Goal: Task Accomplishment & Management: Manage account settings

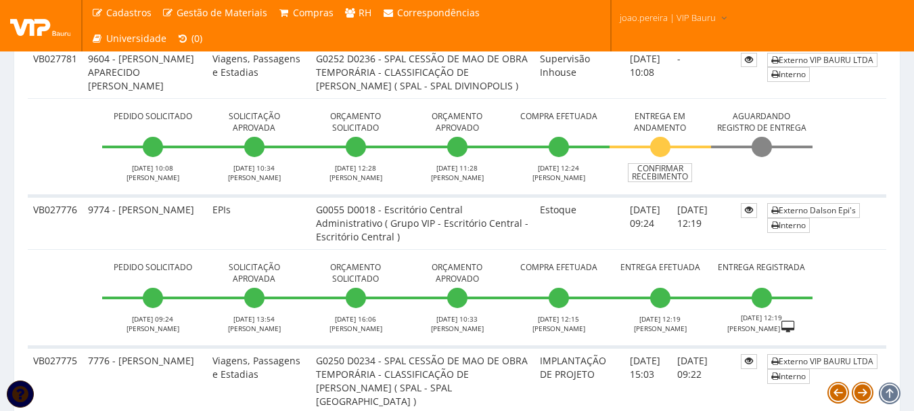
scroll to position [609, 0]
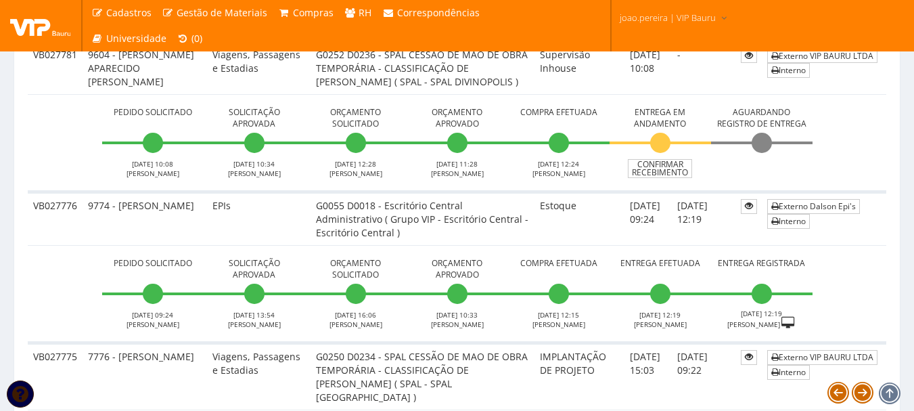
click at [625, 89] on td "06/10/2025 10:08" at bounding box center [648, 67] width 47 height 53
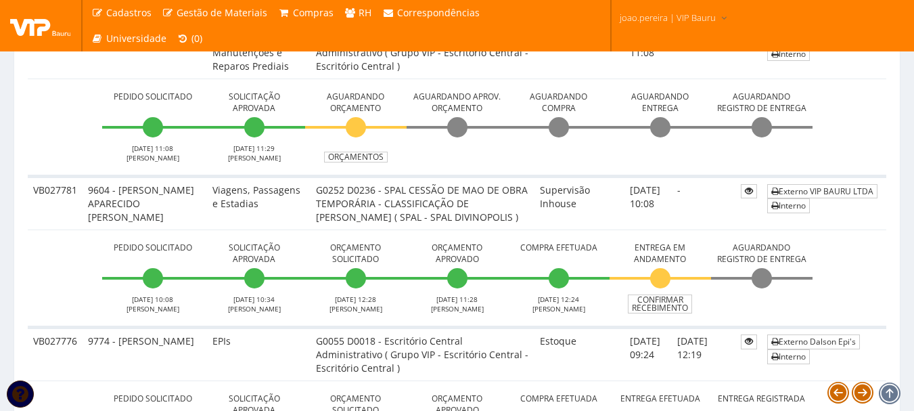
scroll to position [338, 0]
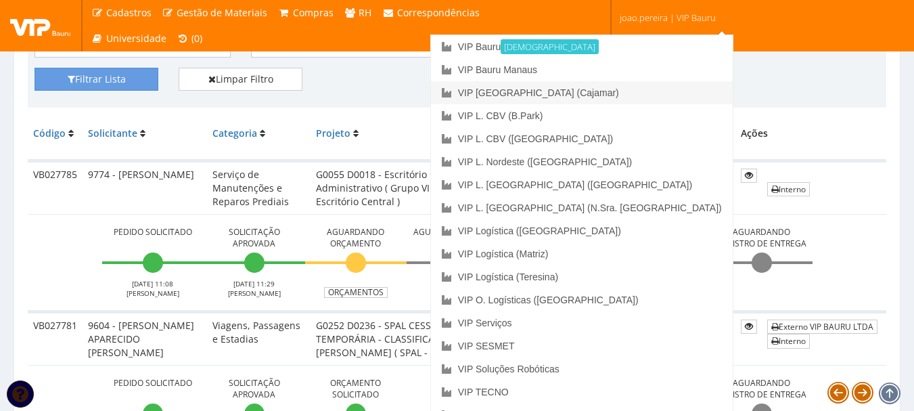
click at [635, 93] on link "VIP [GEOGRAPHIC_DATA] (Cajamar)" at bounding box center [582, 92] width 302 height 23
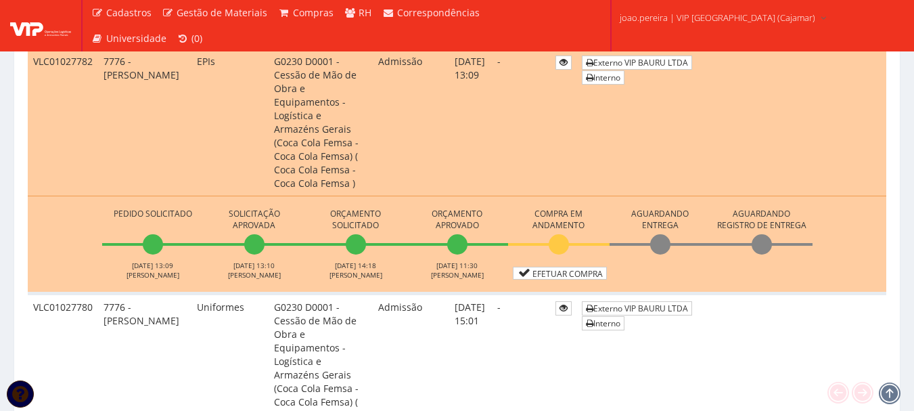
scroll to position [677, 0]
click at [559, 267] on link "Efetuar Compra" at bounding box center [560, 273] width 94 height 13
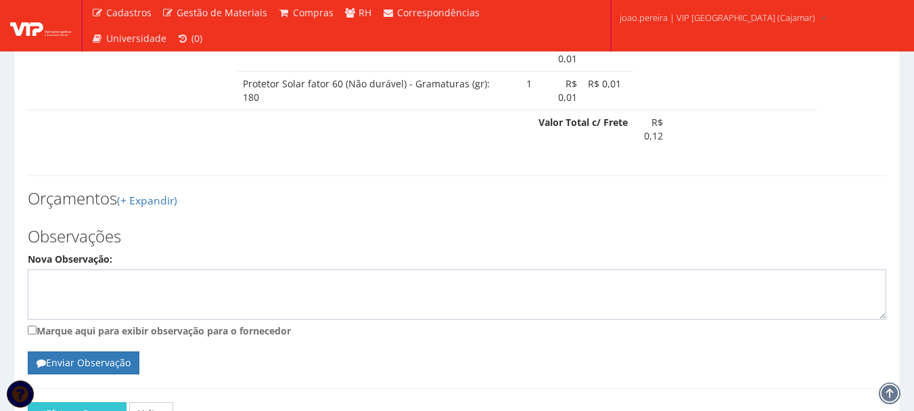
scroll to position [1218, 0]
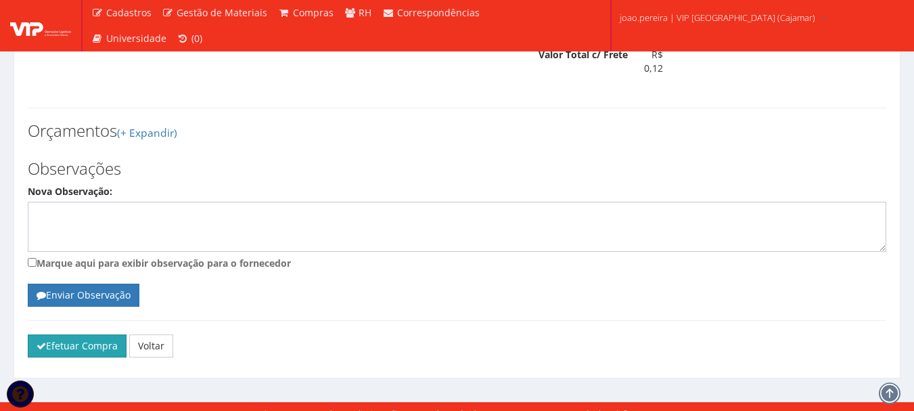
click at [56, 338] on button "Efetuar Compra" at bounding box center [77, 345] width 99 height 23
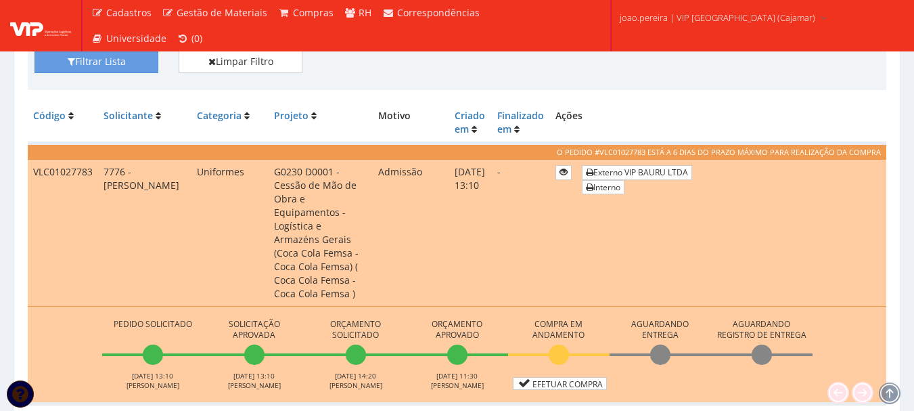
scroll to position [541, 0]
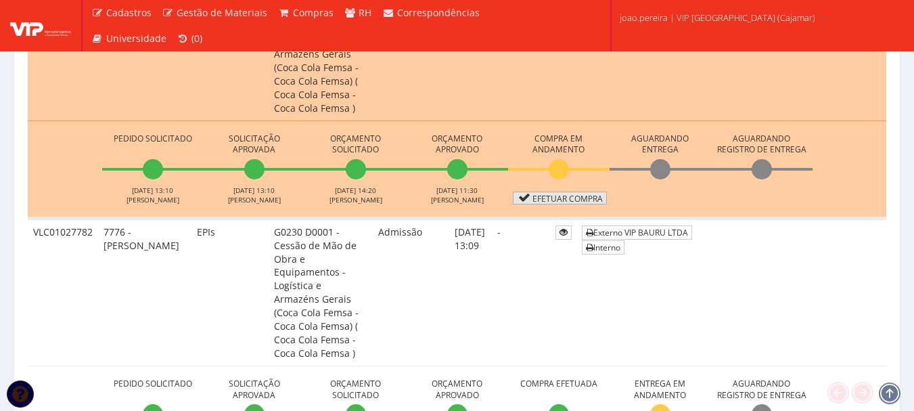
click at [558, 192] on link "Efetuar Compra" at bounding box center [560, 198] width 94 height 13
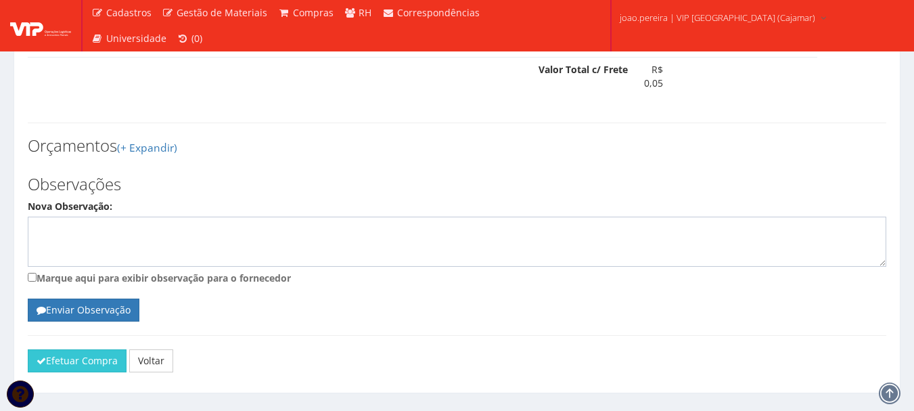
scroll to position [751, 0]
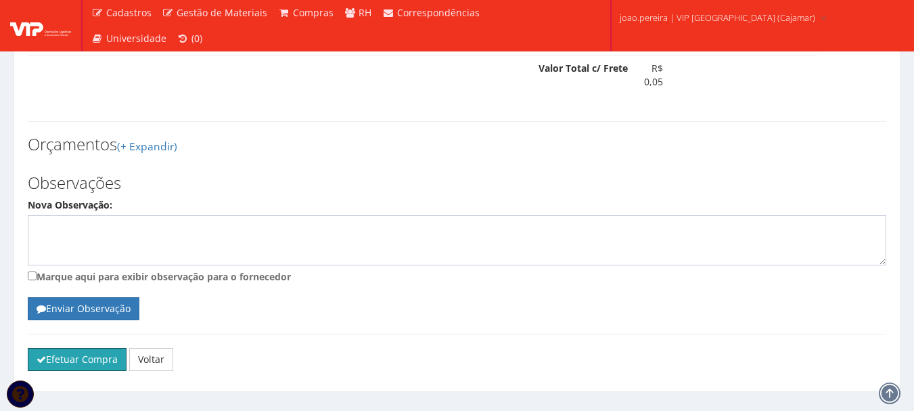
drag, startPoint x: 52, startPoint y: 338, endPoint x: 511, endPoint y: 53, distance: 540.1
click at [53, 348] on button "Efetuar Compra" at bounding box center [77, 359] width 99 height 23
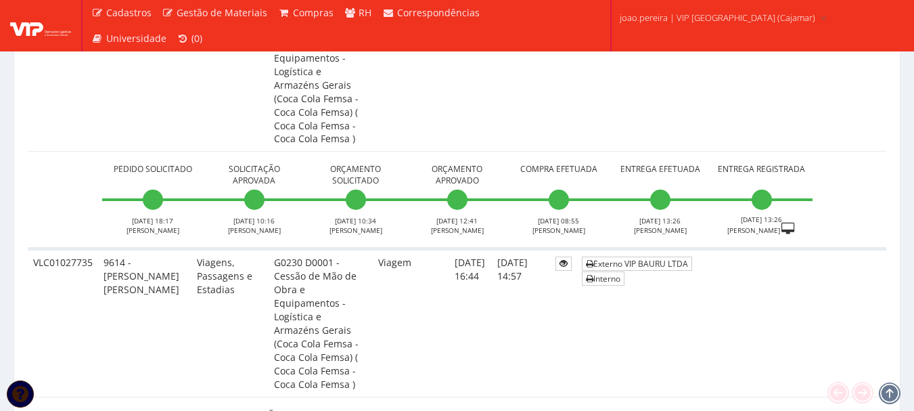
scroll to position [2436, 0]
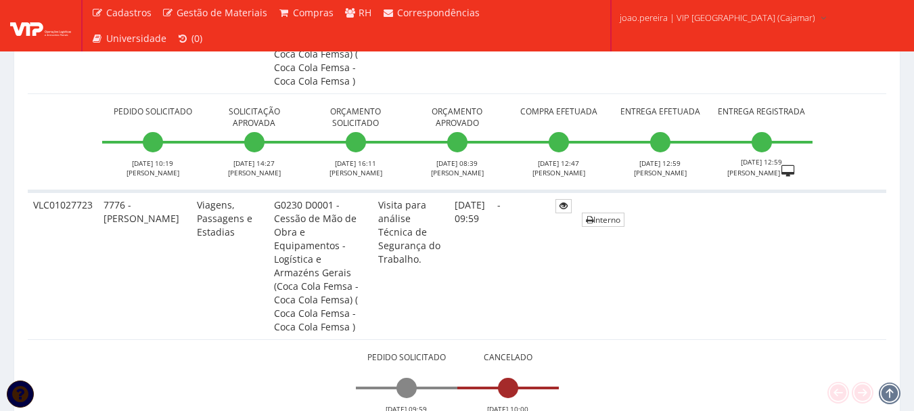
scroll to position [3653, 0]
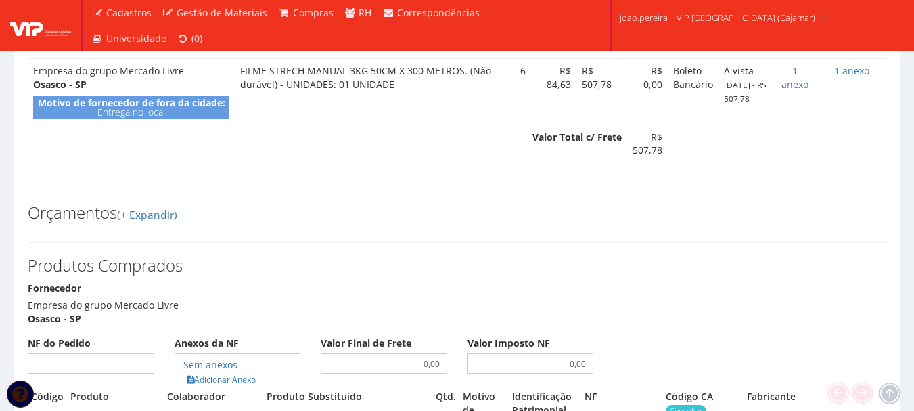
scroll to position [474, 0]
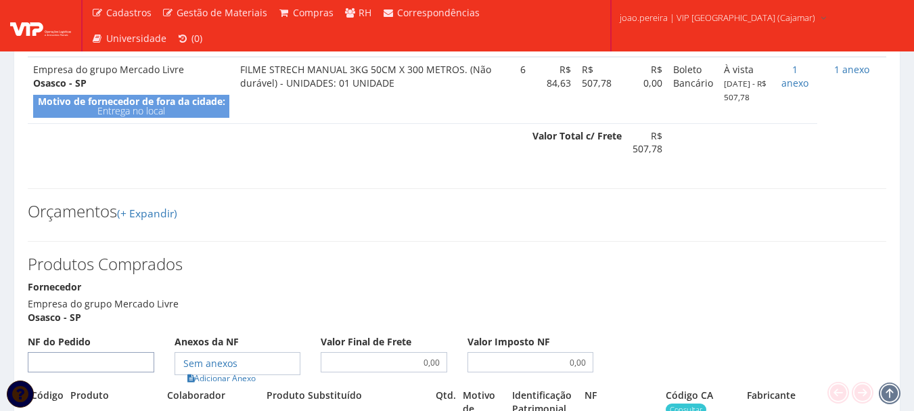
click at [103, 352] on input "NF do Pedido" at bounding box center [91, 362] width 127 height 20
type input "00"
click at [209, 371] on link "Adicionar Anexo" at bounding box center [221, 378] width 76 height 14
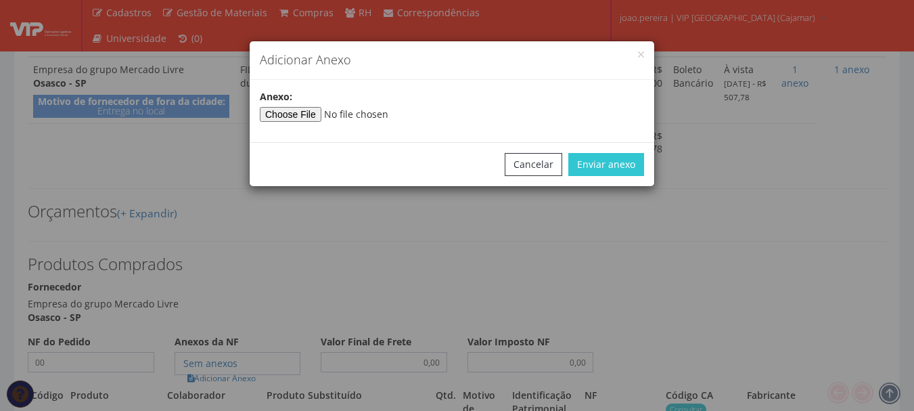
click at [282, 122] on div "Anexo:" at bounding box center [452, 111] width 405 height 42
click at [286, 108] on input"] "file" at bounding box center [352, 114] width 184 height 15
type input"] "C:\fakepath\PEDIDOS SEM NOTA FISCAL.docx"
click at [630, 164] on button "Enviar anexo" at bounding box center [606, 164] width 76 height 23
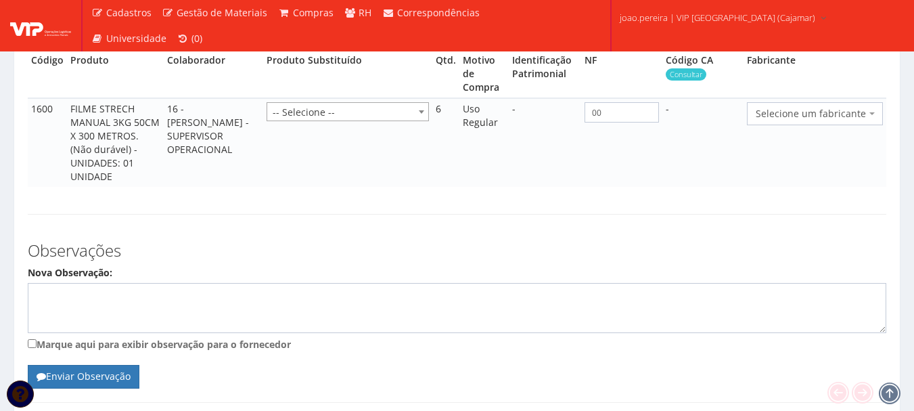
scroll to position [864, 0]
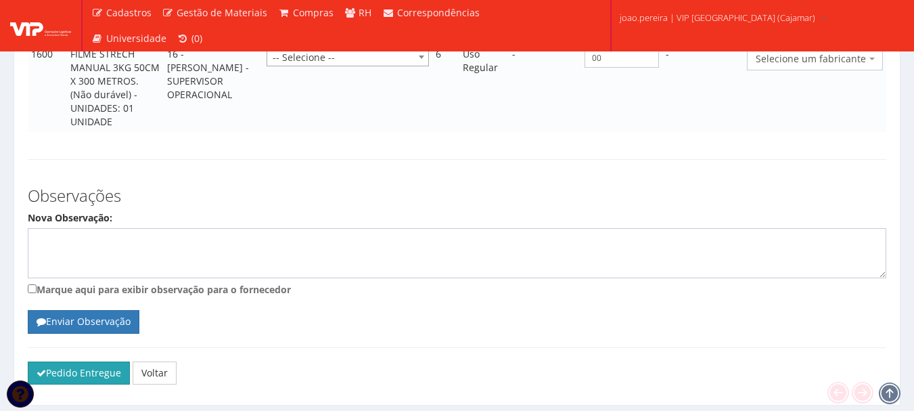
click at [65, 361] on button "Pedido Entregue" at bounding box center [79, 372] width 102 height 23
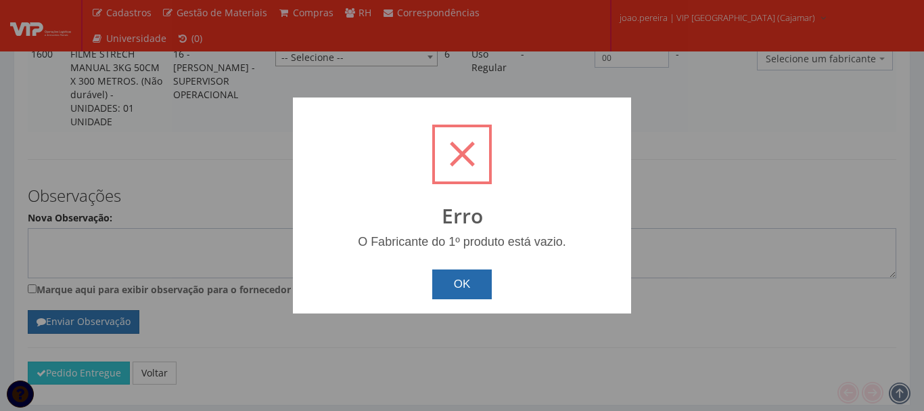
click at [469, 286] on button "OK" at bounding box center [462, 284] width 60 height 30
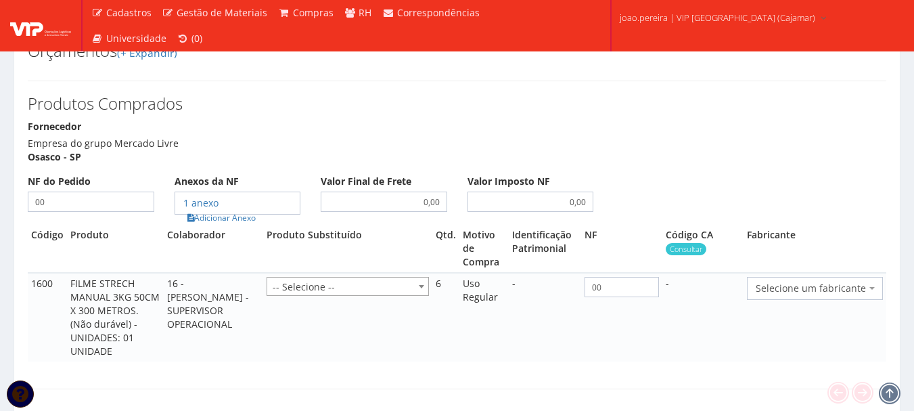
scroll to position [593, 0]
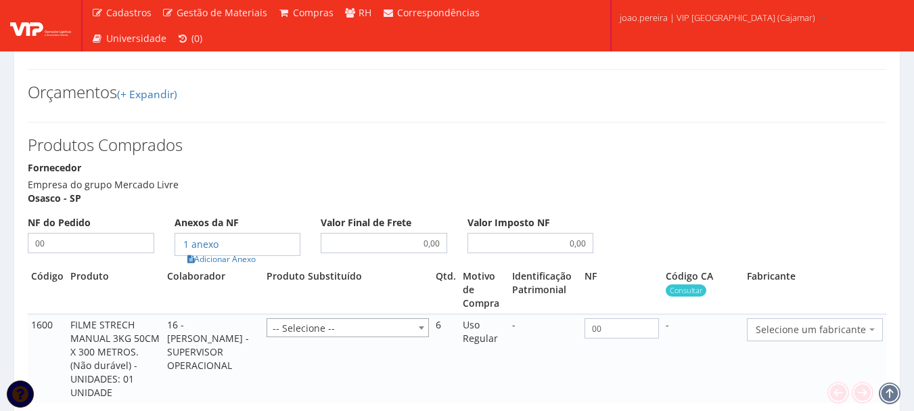
click at [807, 323] on span "Selecione um fabricante" at bounding box center [811, 330] width 110 height 14
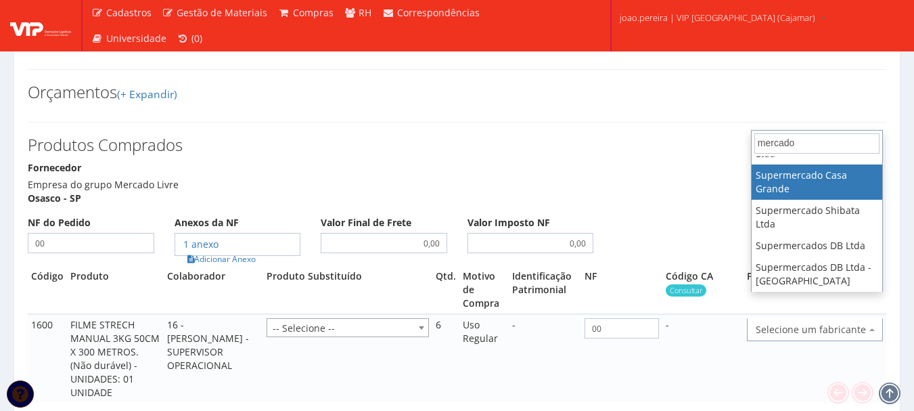
scroll to position [0, 0]
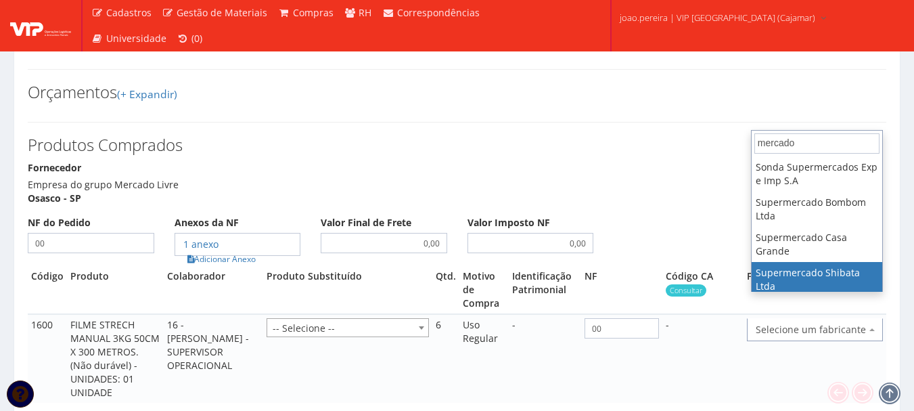
type input "mercado"
click at [778, 355] on td "Selecione um fabricante 2E Comercio de Alimentos e Servicos Ltda. - ME 3m do Br…" at bounding box center [815, 358] width 143 height 89
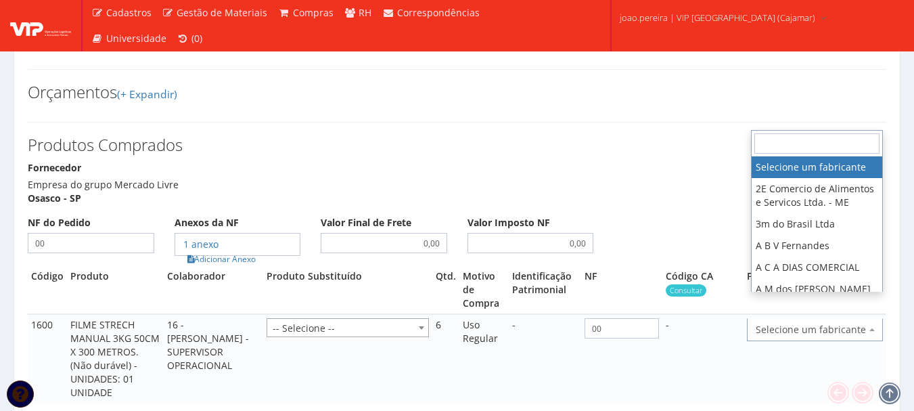
click at [788, 323] on span "Selecione um fabricante" at bounding box center [811, 330] width 110 height 14
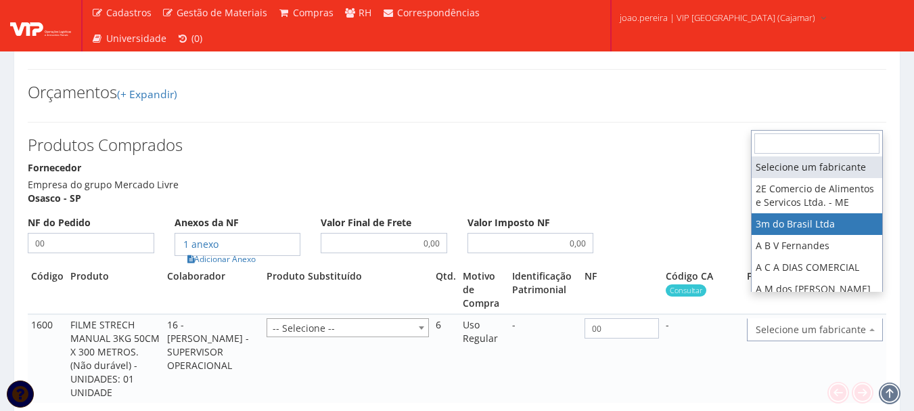
select select "19"
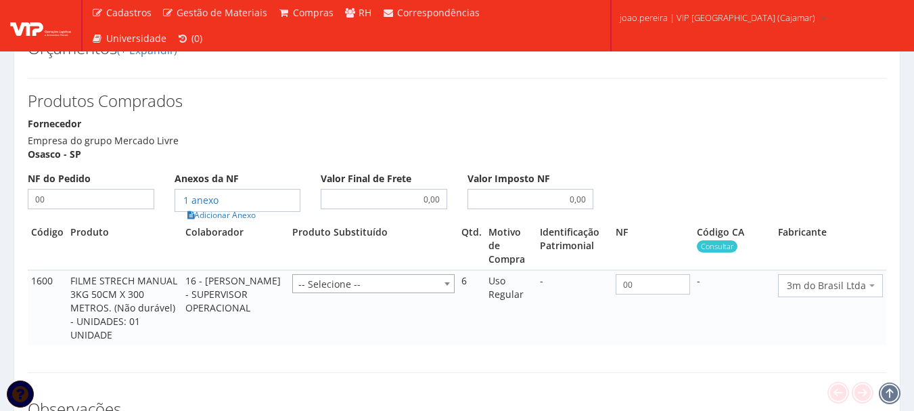
scroll to position [850, 0]
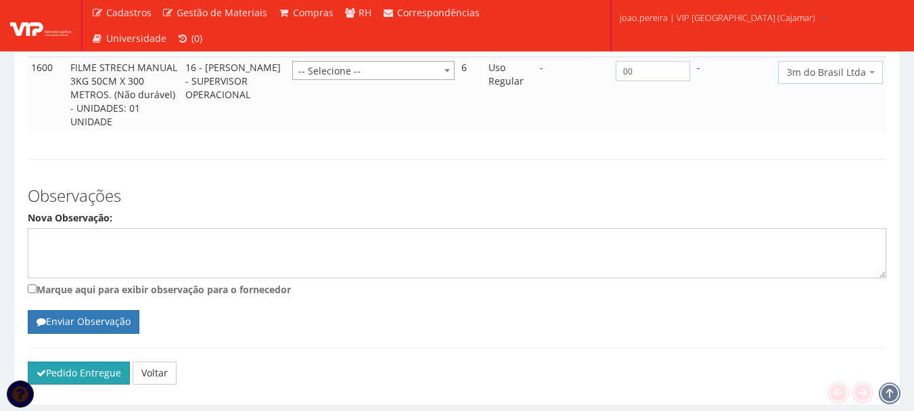
click at [99, 361] on button "Pedido Entregue" at bounding box center [79, 372] width 102 height 23
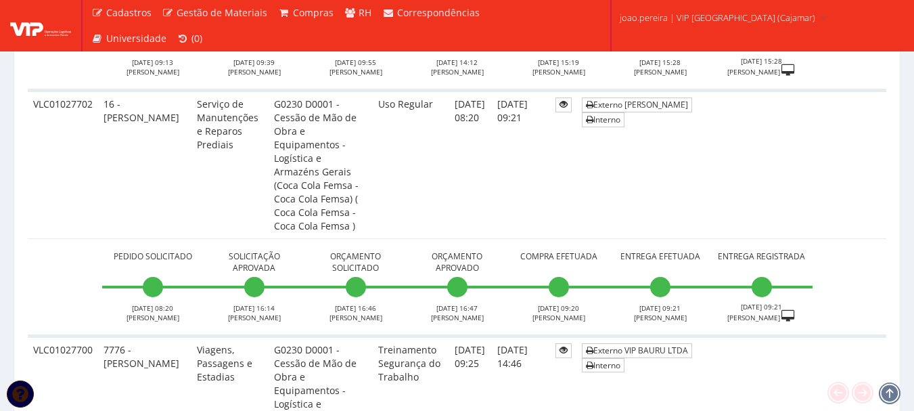
scroll to position [6360, 0]
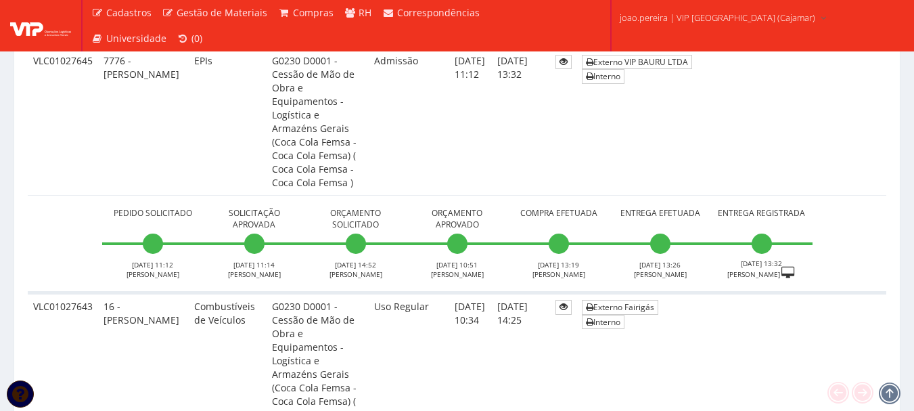
scroll to position [6297, 0]
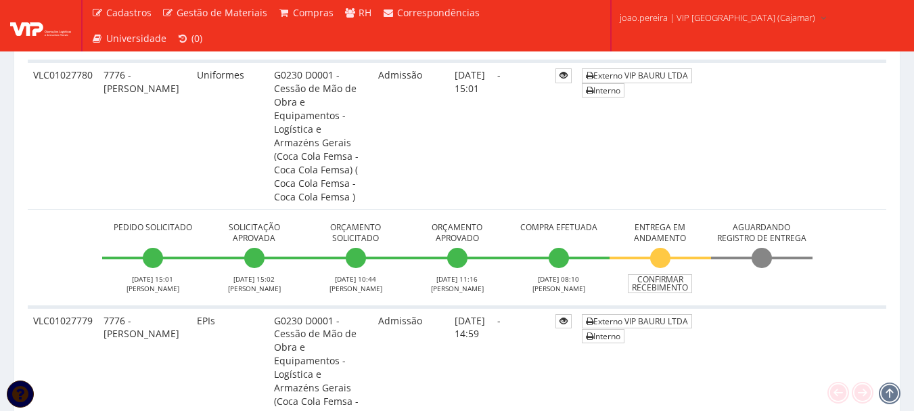
scroll to position [880, 0]
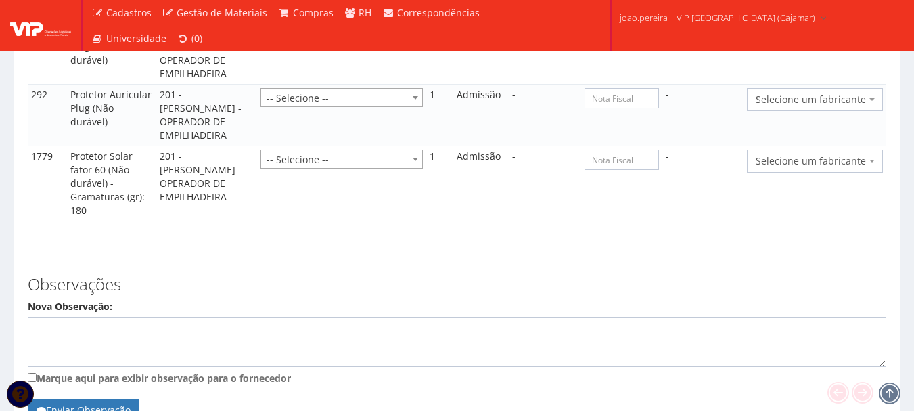
scroll to position [2204, 0]
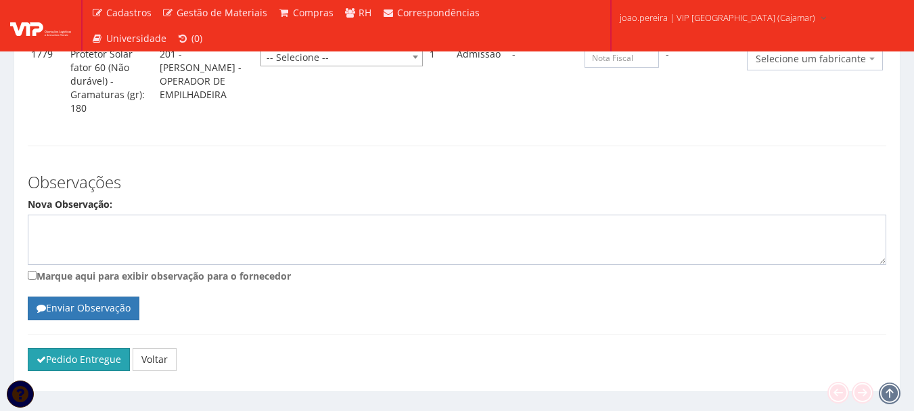
click at [85, 348] on button "Pedido Entregue" at bounding box center [79, 359] width 102 height 23
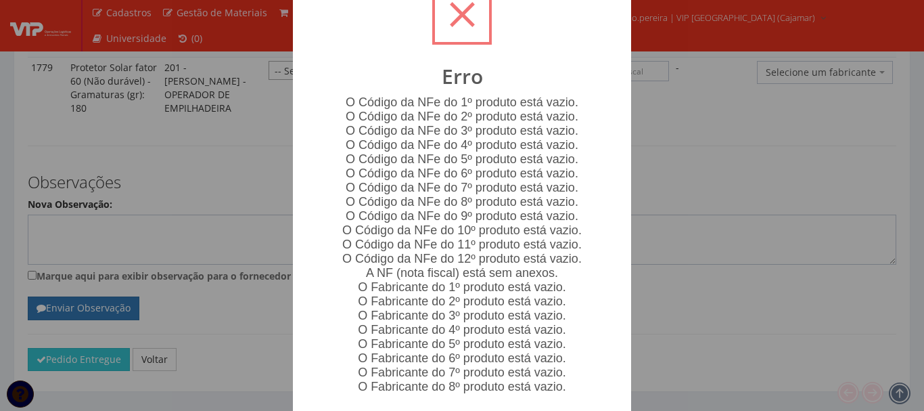
scroll to position [103, 0]
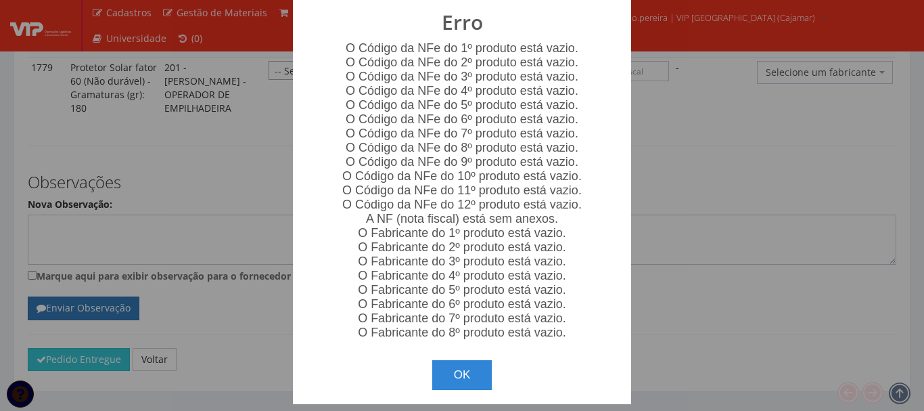
drag, startPoint x: 725, startPoint y: 137, endPoint x: 644, endPoint y: 246, distance: 135.5
click at [723, 140] on div "? ! i Erro O Código da NFe do 1º produto está vazio. O Código da NFe do 2º prod…" at bounding box center [462, 205] width 924 height 411
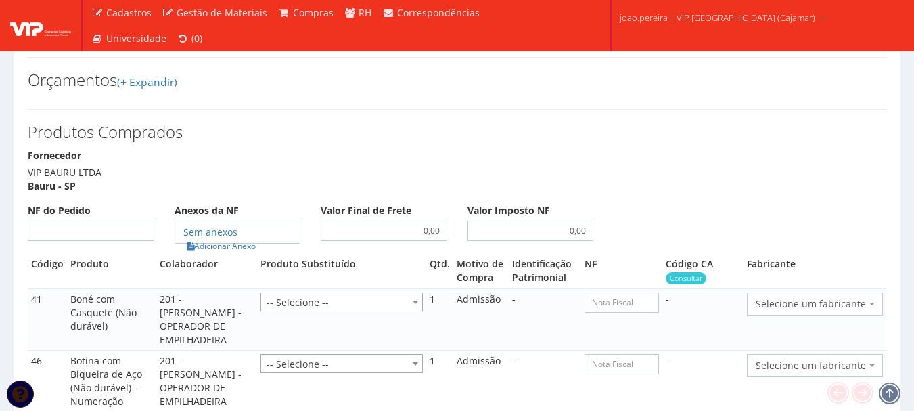
scroll to position [1392, 0]
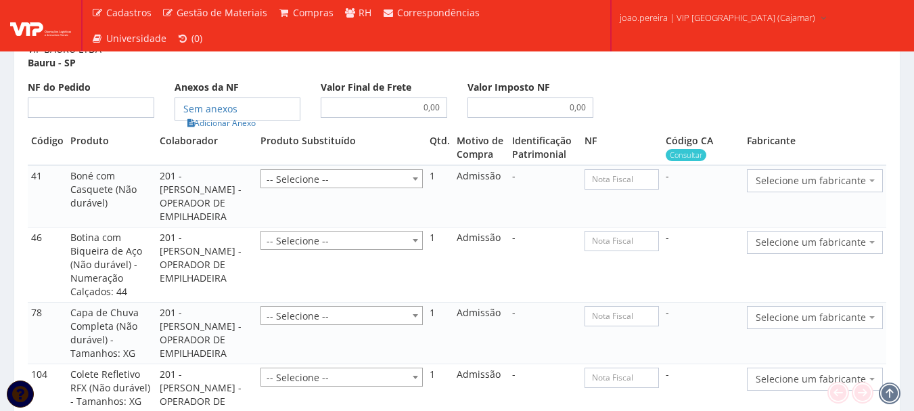
click at [863, 174] on span "Selecione um fabricante" at bounding box center [811, 181] width 110 height 14
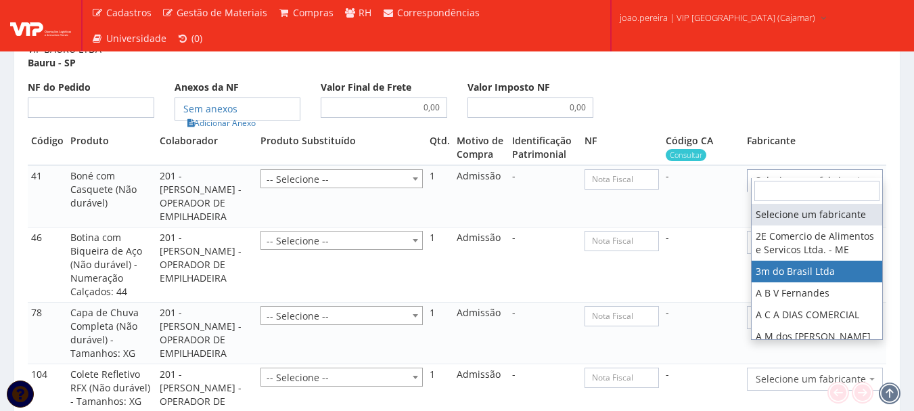
select select "19"
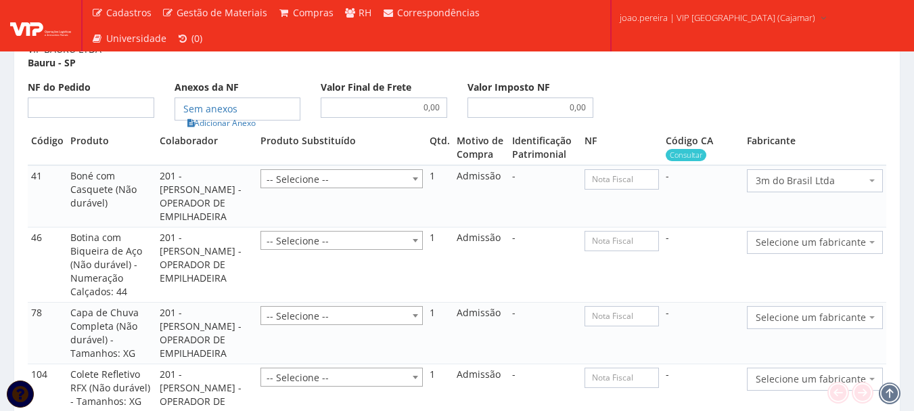
click at [864, 236] on span "Selecione um fabricante" at bounding box center [811, 243] width 110 height 14
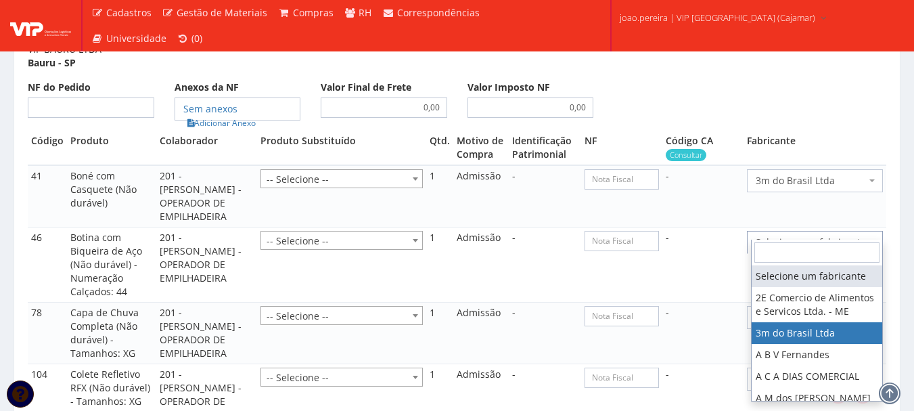
select select "19"
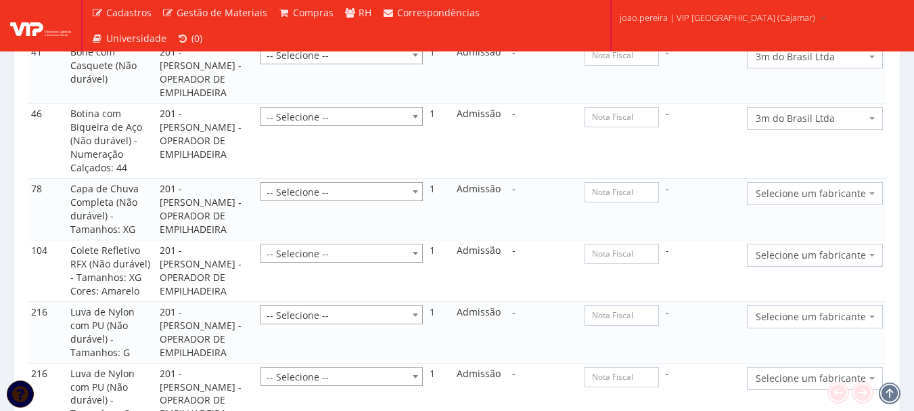
scroll to position [1527, 0]
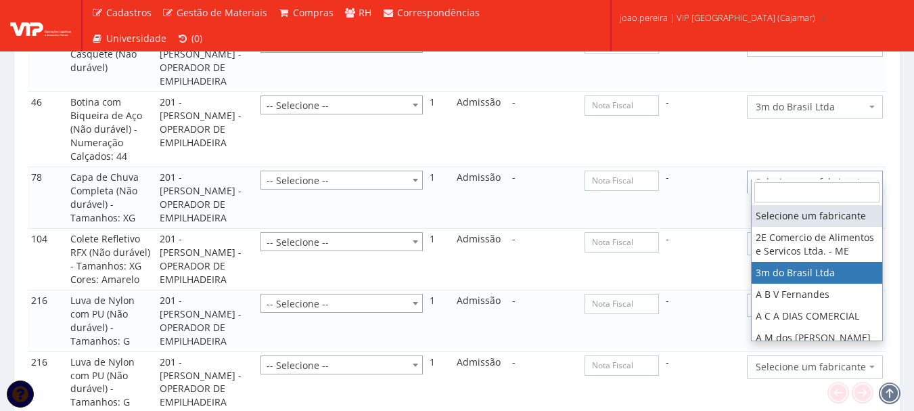
select select "19"
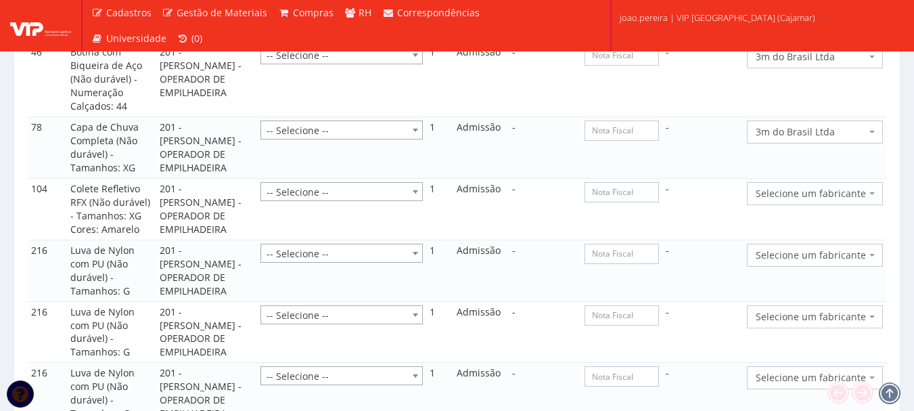
scroll to position [1663, 0]
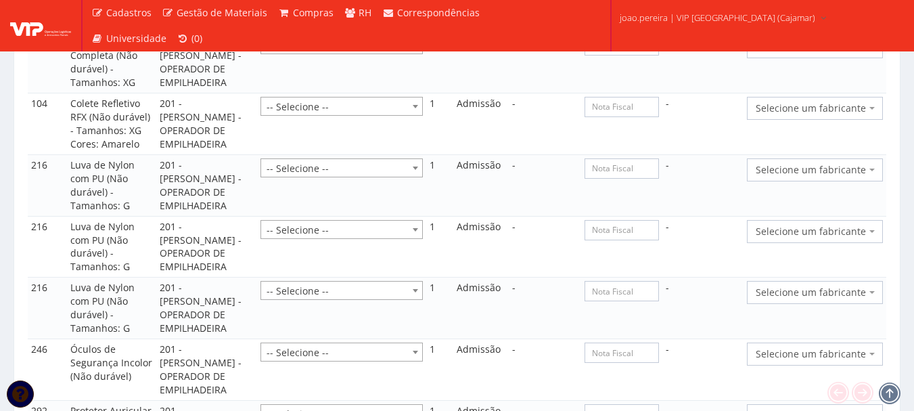
click at [855, 102] on span "Selecione um fabricante" at bounding box center [815, 108] width 136 height 23
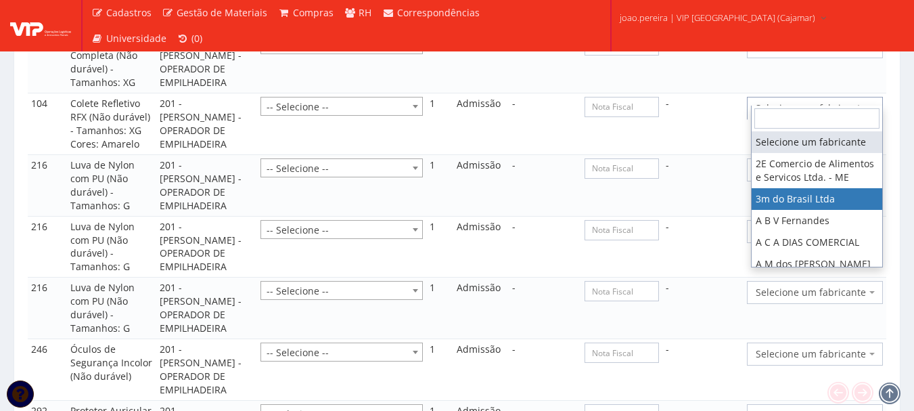
select select "19"
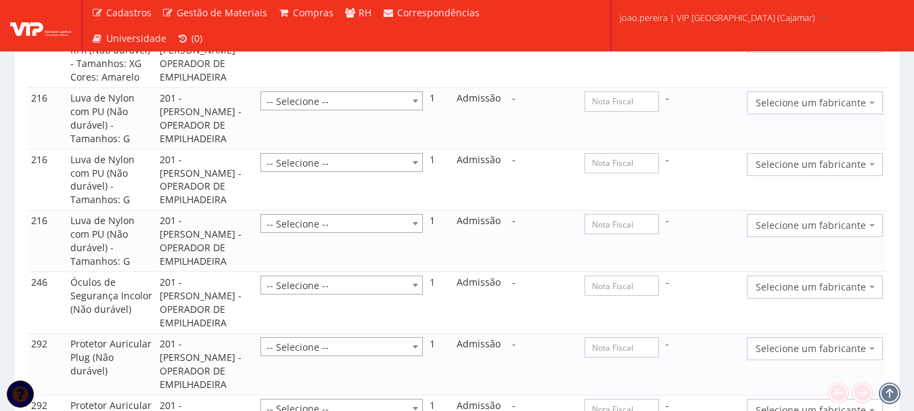
scroll to position [1731, 0]
click at [831, 91] on span "Selecione um fabricante" at bounding box center [815, 102] width 136 height 23
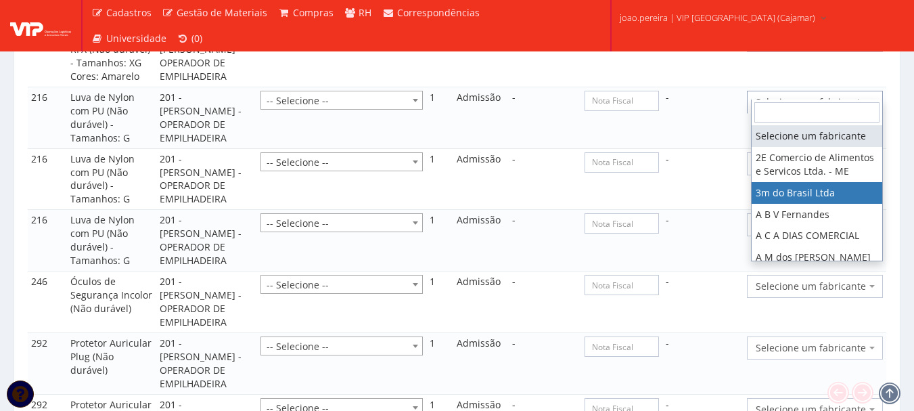
select select "19"
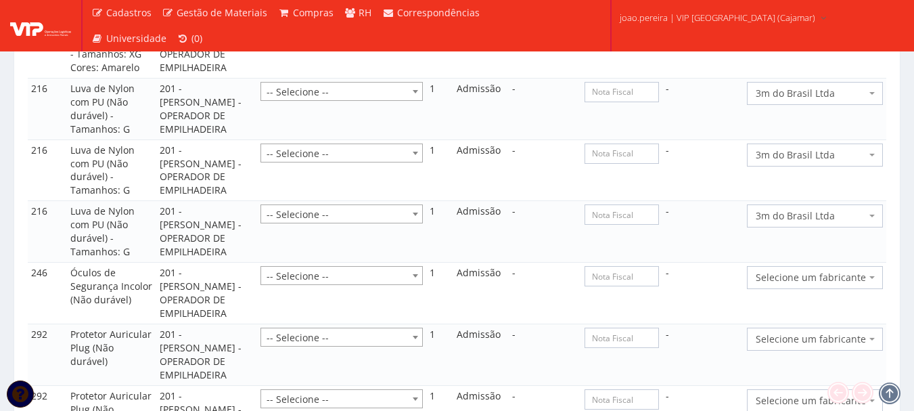
scroll to position [1798, 0]
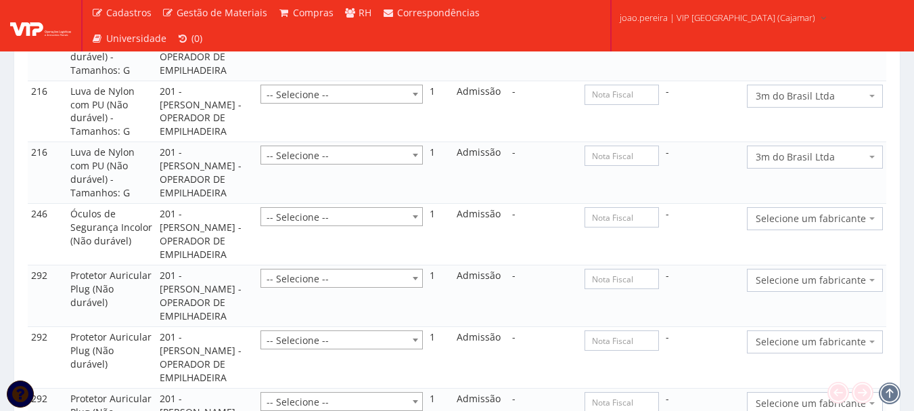
click at [844, 212] on span "Selecione um fabricante" at bounding box center [811, 219] width 110 height 14
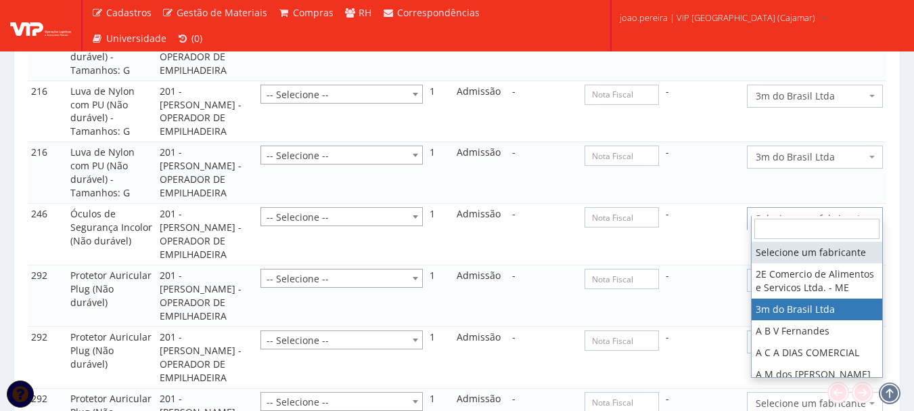
select select "19"
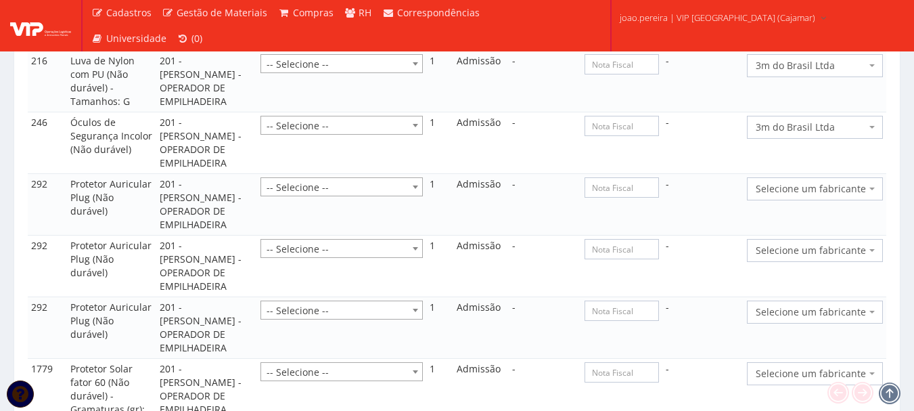
scroll to position [1934, 0]
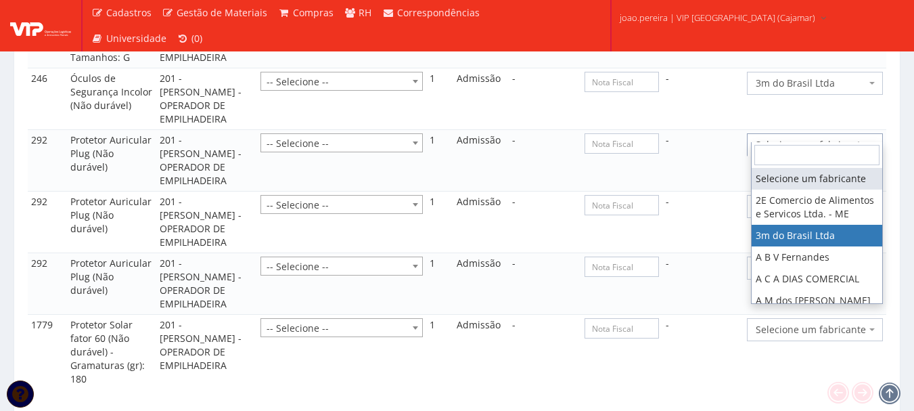
select select "19"
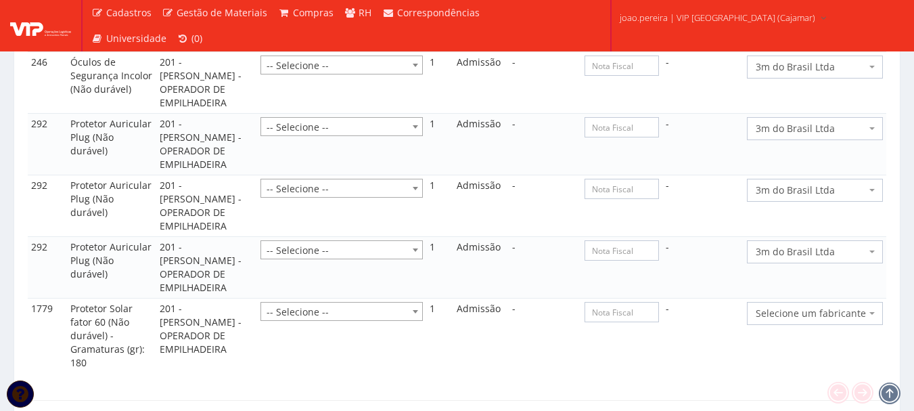
scroll to position [2069, 0]
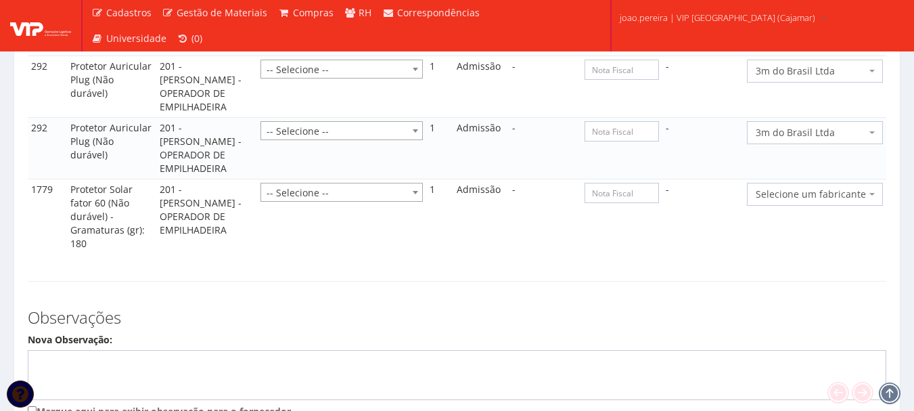
click at [830, 183] on span "Selecione um fabricante" at bounding box center [815, 194] width 136 height 23
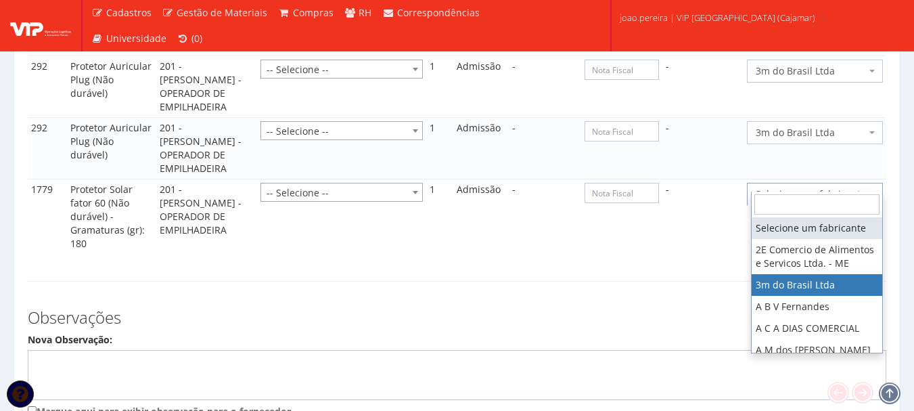
select select "19"
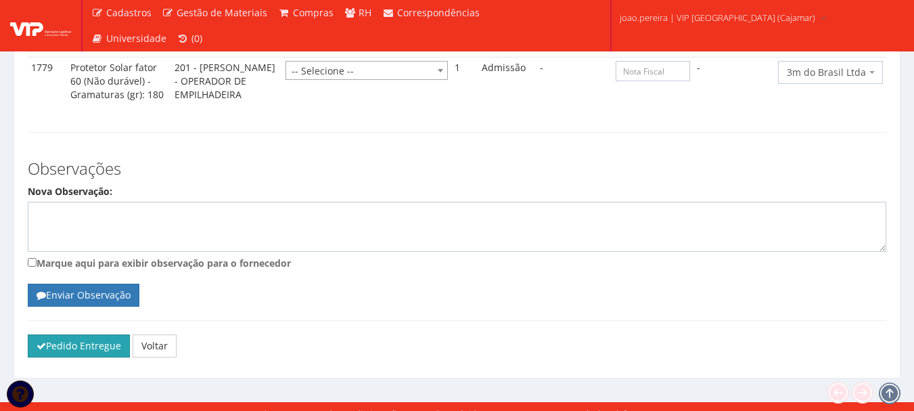
click at [50, 334] on button "Pedido Entregue" at bounding box center [79, 345] width 102 height 23
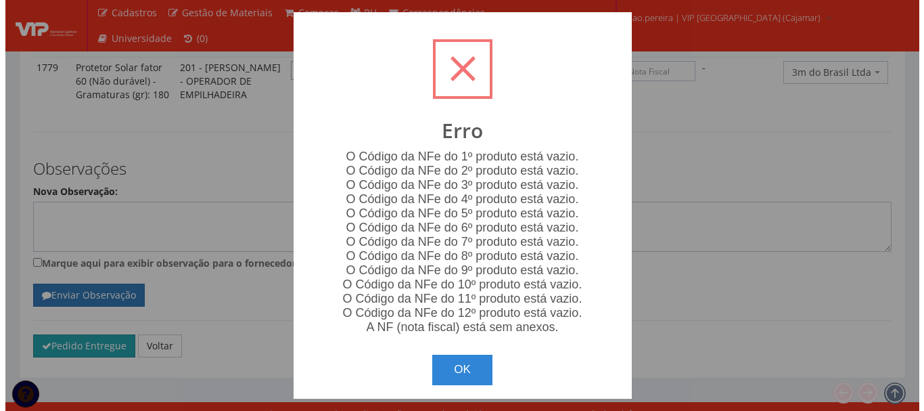
scroll to position [2055, 0]
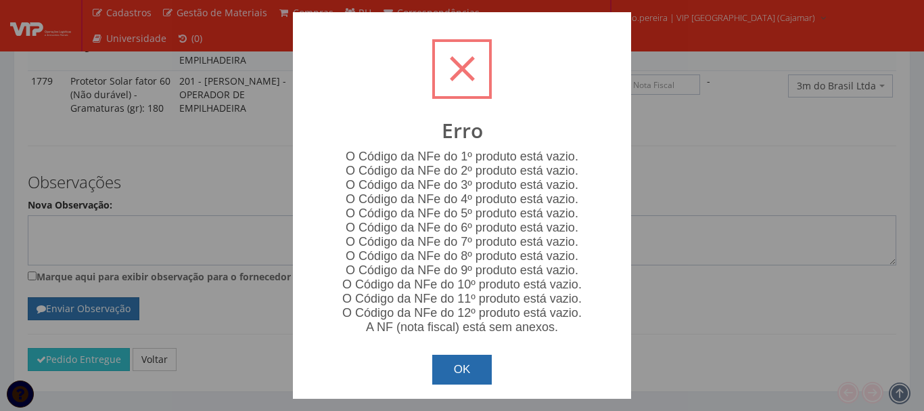
click at [470, 366] on button "OK" at bounding box center [462, 370] width 60 height 30
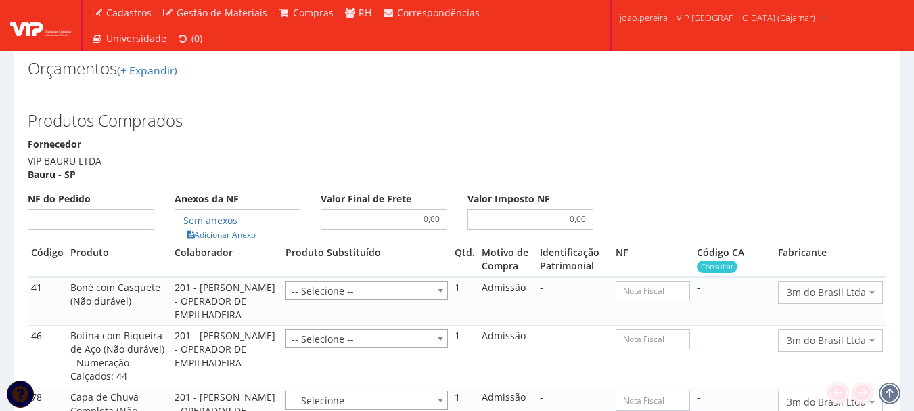
scroll to position [1257, 0]
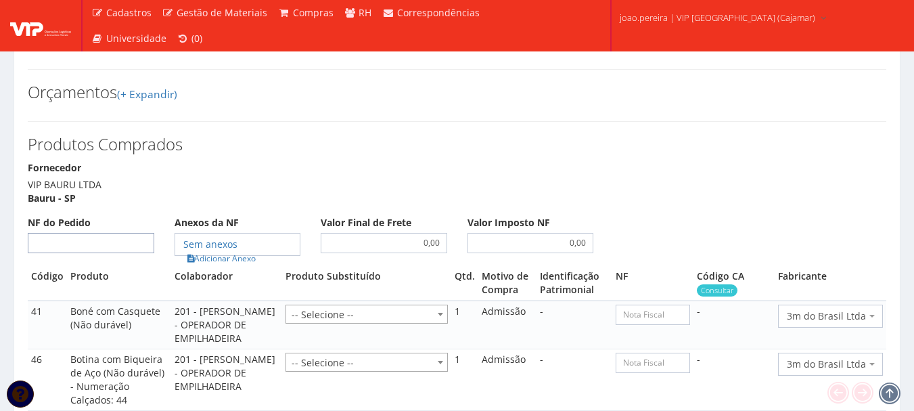
click at [124, 233] on input "NF do Pedido" at bounding box center [91, 243] width 127 height 20
type input "00"
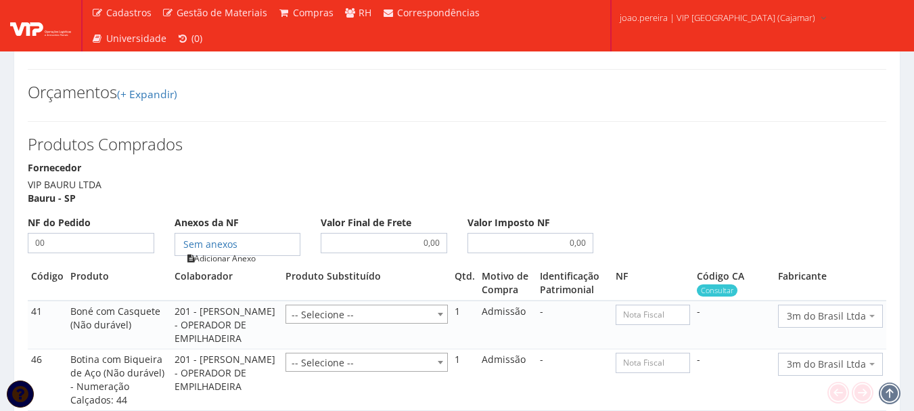
type input "00"
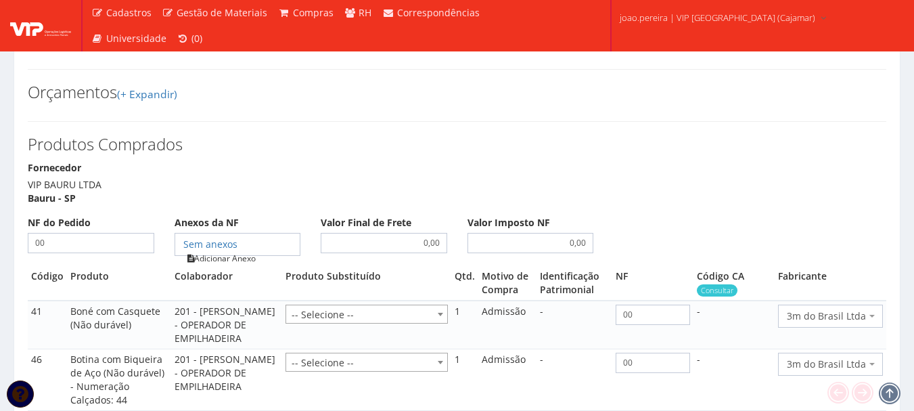
type input "00"
click at [228, 251] on link "Adicionar Anexo" at bounding box center [221, 258] width 76 height 14
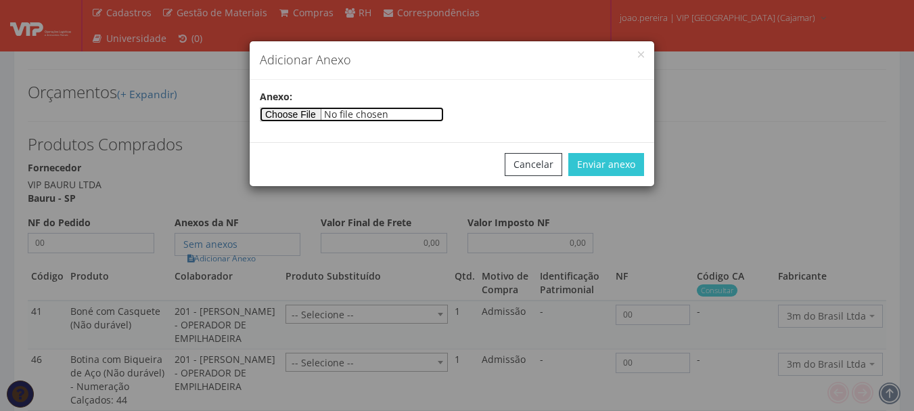
click at [303, 115] on input"] "file" at bounding box center [352, 114] width 184 height 15
type input"] "C:\fakepath\PEDIDOS SEM NOTA FISCAL ESTOQUE.docx"
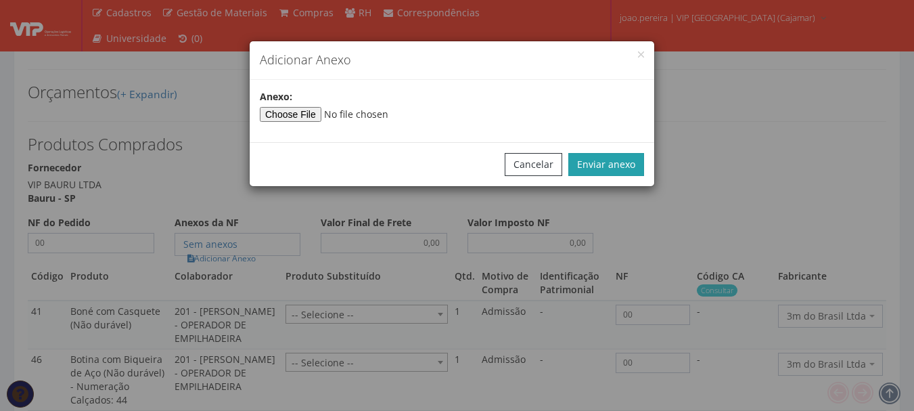
click at [623, 168] on button "Enviar anexo" at bounding box center [606, 164] width 76 height 23
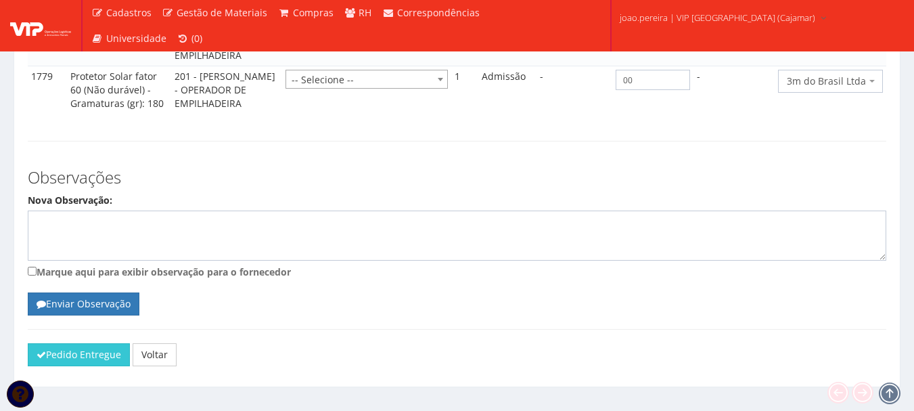
scroll to position [2069, 0]
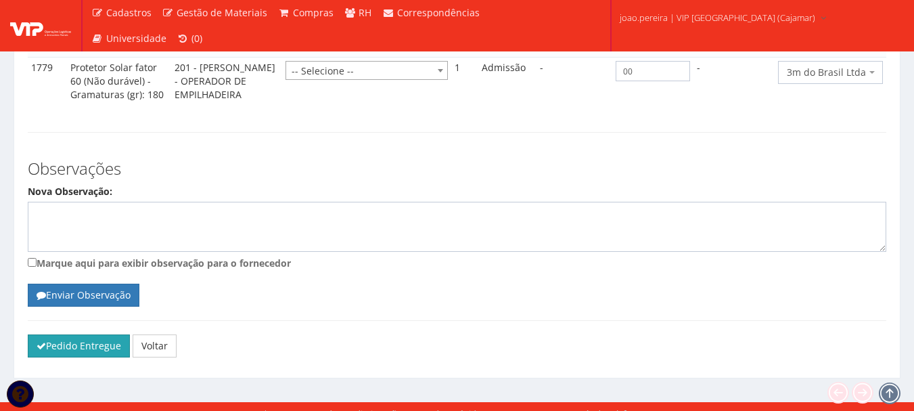
click at [89, 339] on button "Pedido Entregue" at bounding box center [79, 345] width 102 height 23
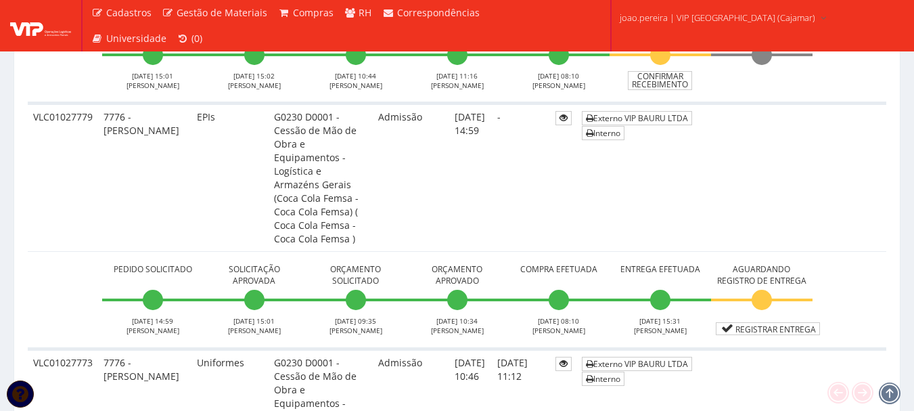
scroll to position [1015, 0]
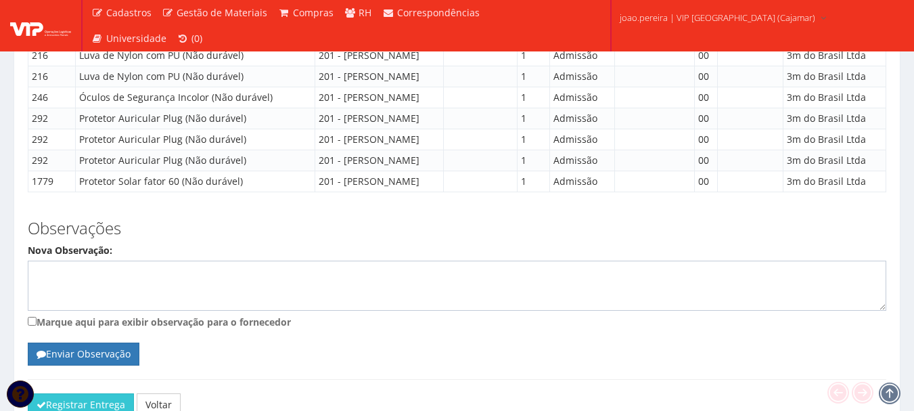
scroll to position [1676, 0]
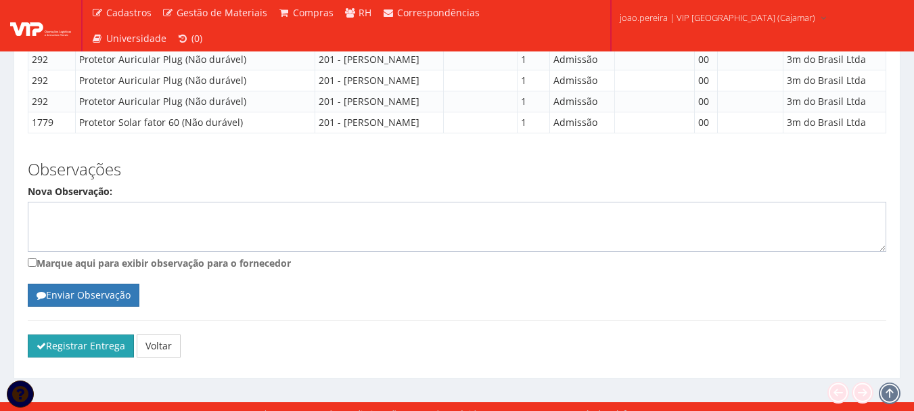
click at [87, 334] on button "Registrar Entrega" at bounding box center [81, 345] width 106 height 23
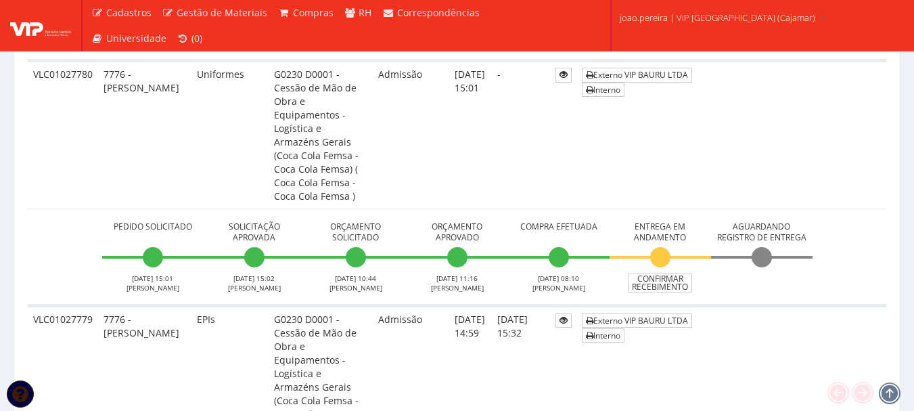
scroll to position [744, 0]
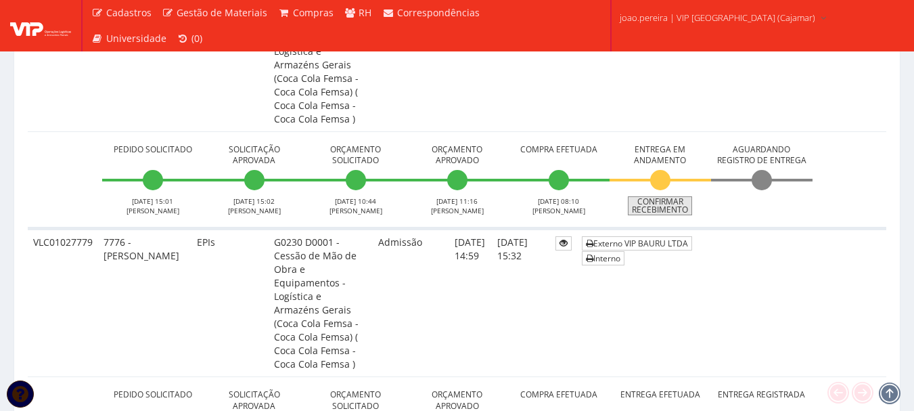
scroll to position [1015, 0]
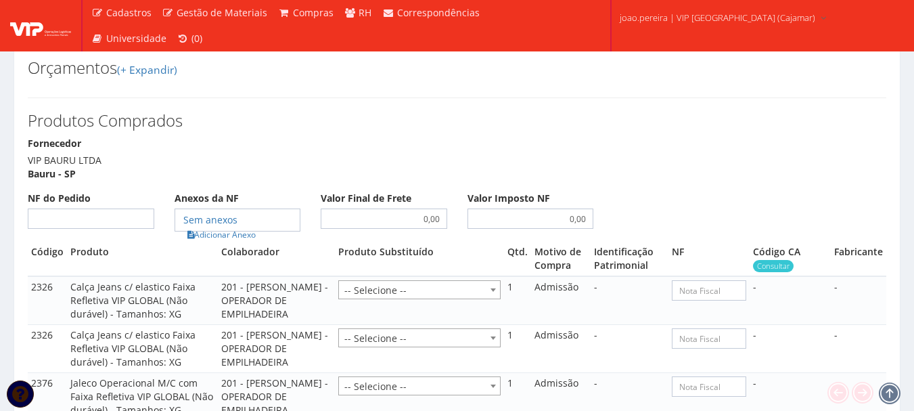
scroll to position [744, 0]
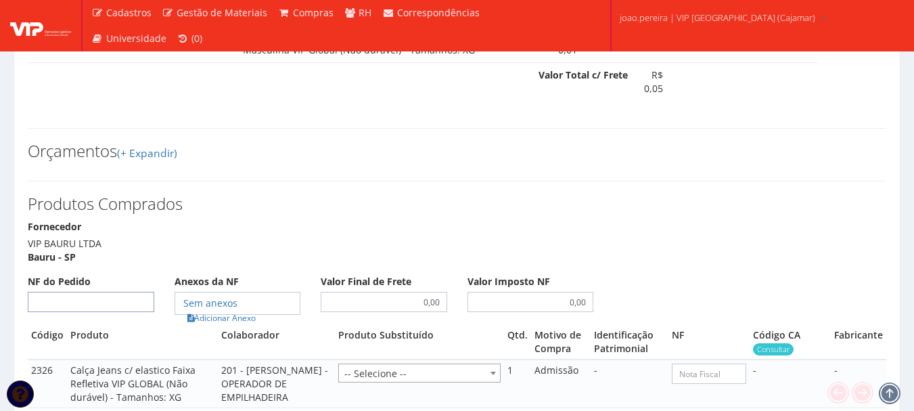
click at [90, 292] on input "NF do Pedido" at bounding box center [91, 302] width 127 height 20
type input "00"
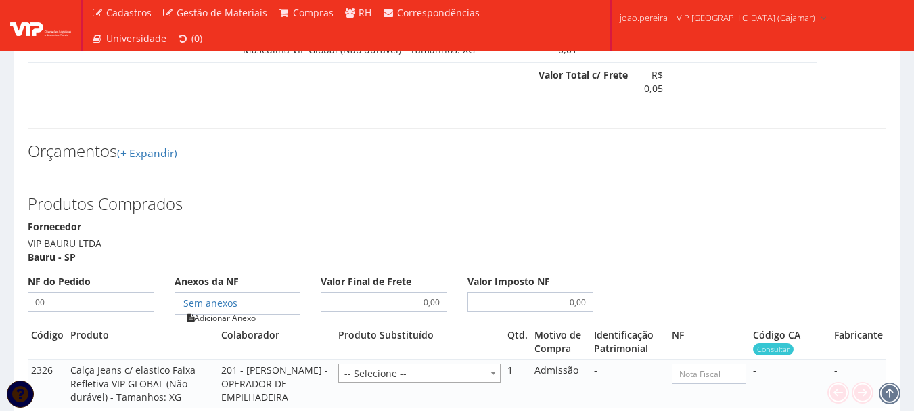
type input "00"
click at [230, 311] on link "Adicionar Anexo" at bounding box center [221, 318] width 76 height 14
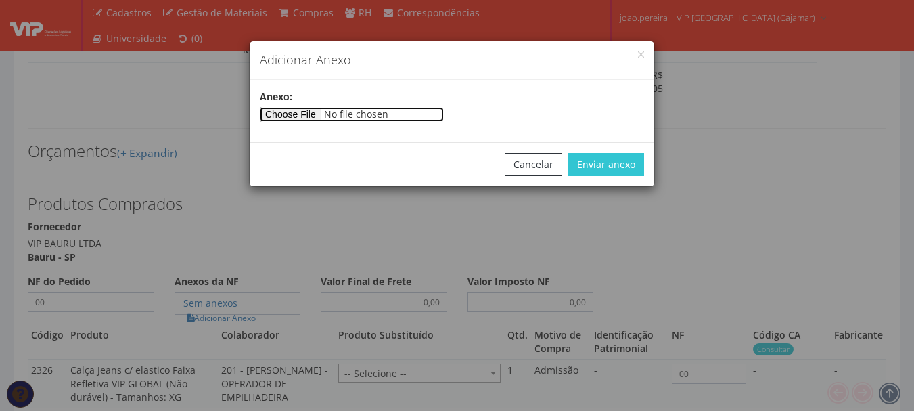
click at [313, 118] on input"] "file" at bounding box center [352, 114] width 184 height 15
type input"] "C:\fakepath\PEDIDOS SEM NOTA FISCAL ESTOQUE.docx"
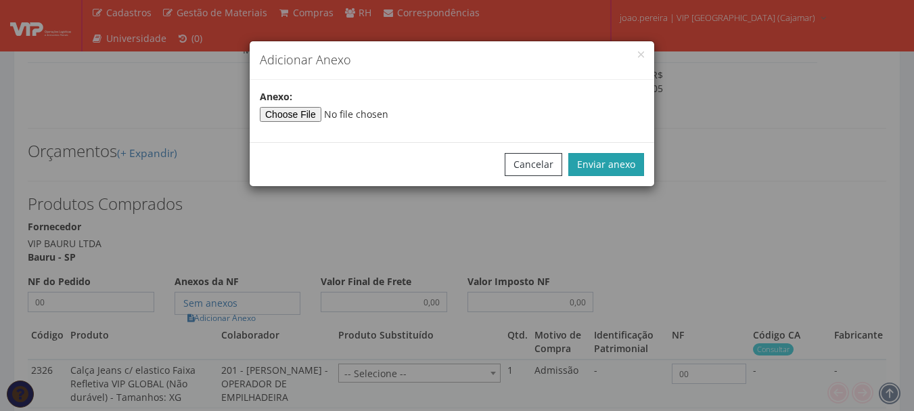
click at [596, 167] on button "Enviar anexo" at bounding box center [606, 164] width 76 height 23
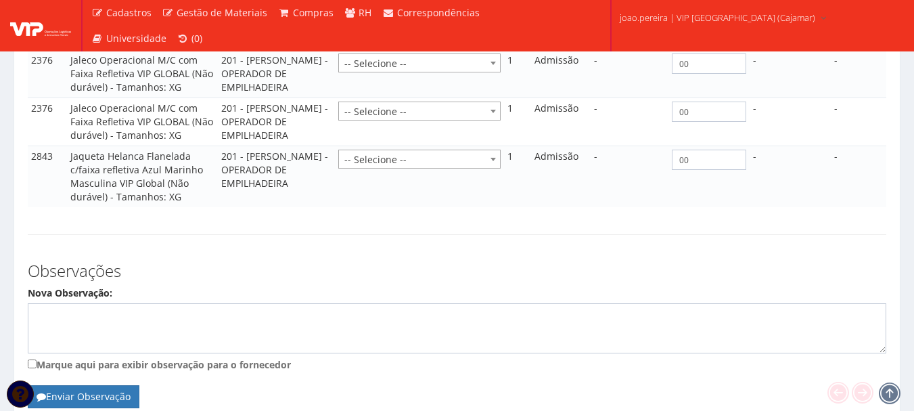
scroll to position [1239, 0]
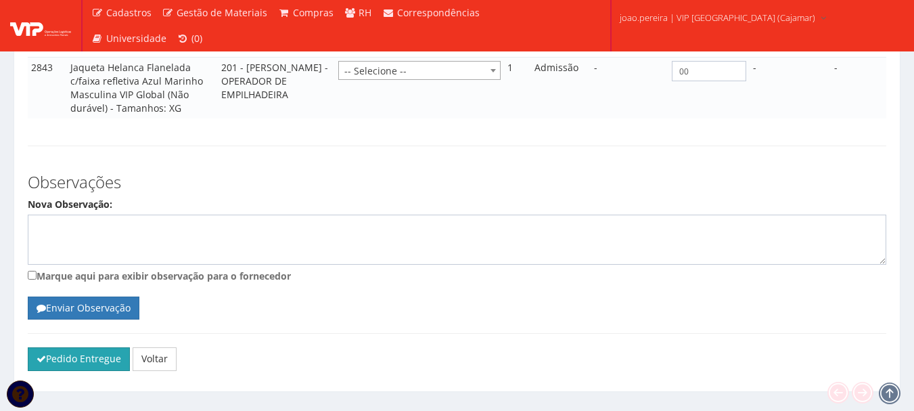
click at [101, 347] on button "Pedido Entregue" at bounding box center [79, 358] width 102 height 23
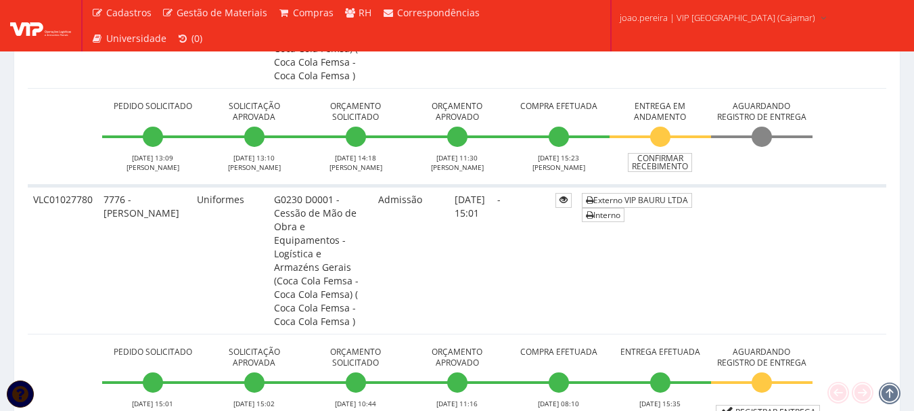
scroll to position [880, 0]
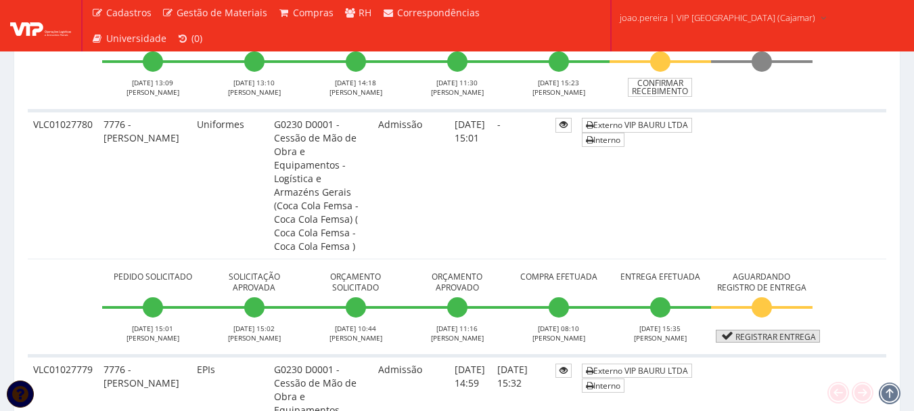
click at [773, 330] on link "Registrar Entrega" at bounding box center [768, 336] width 104 height 13
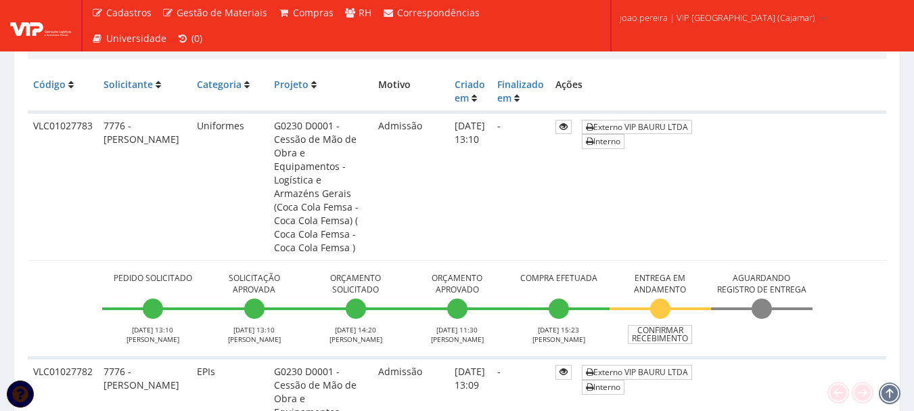
scroll to position [338, 0]
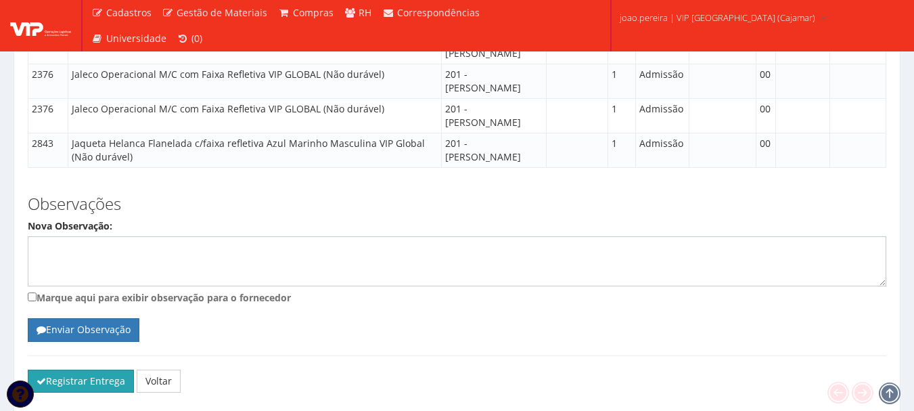
scroll to position [1144, 0]
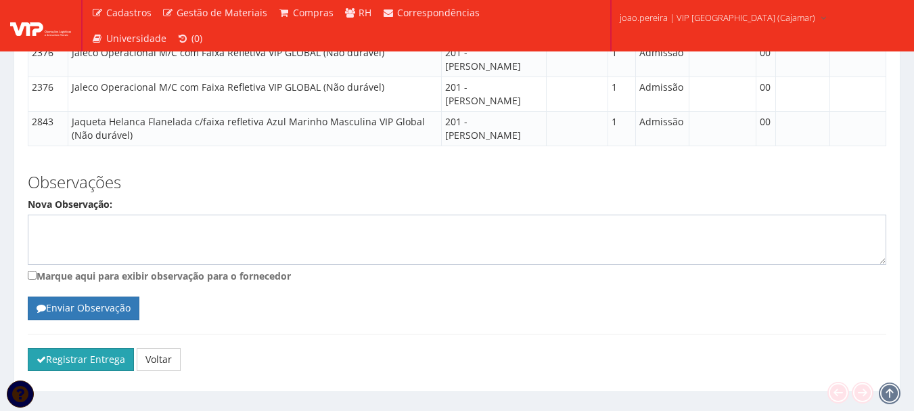
click at [49, 348] on button "Registrar Entrega" at bounding box center [81, 359] width 106 height 23
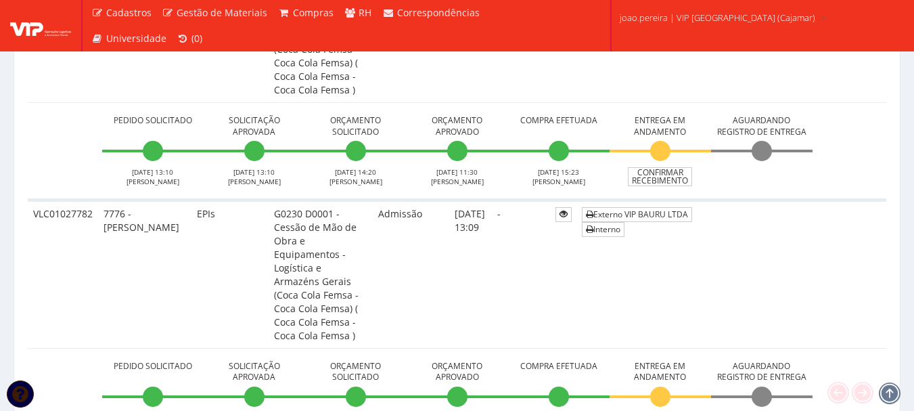
scroll to position [541, 0]
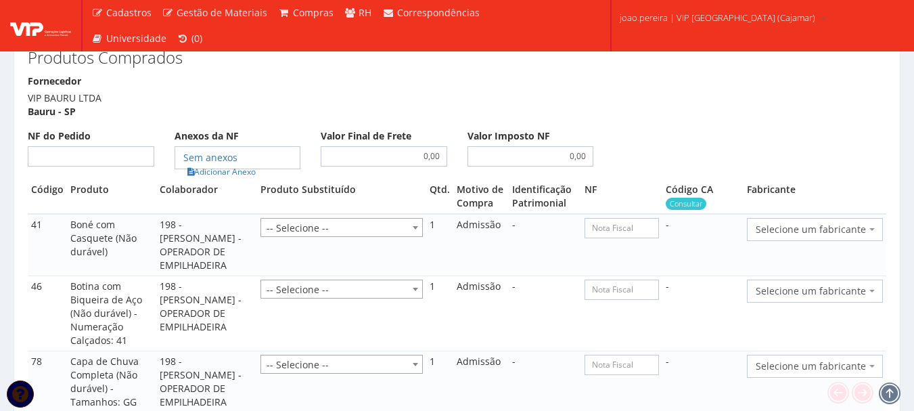
scroll to position [1354, 0]
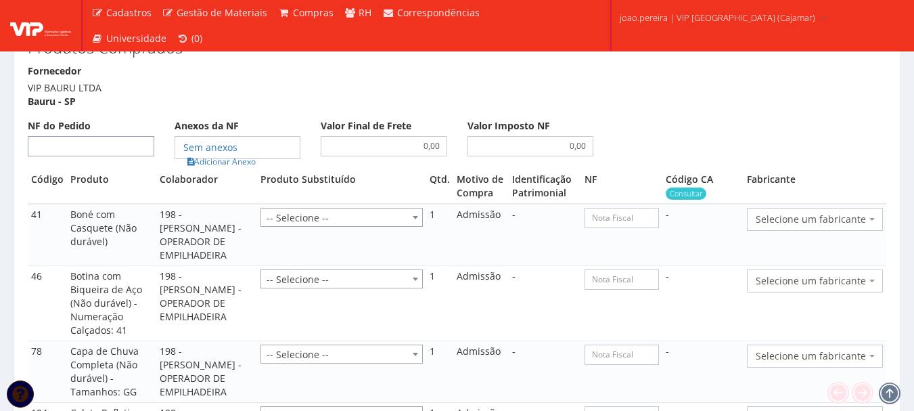
click at [91, 136] on input "NF do Pedido" at bounding box center [91, 146] width 127 height 20
type input "00"
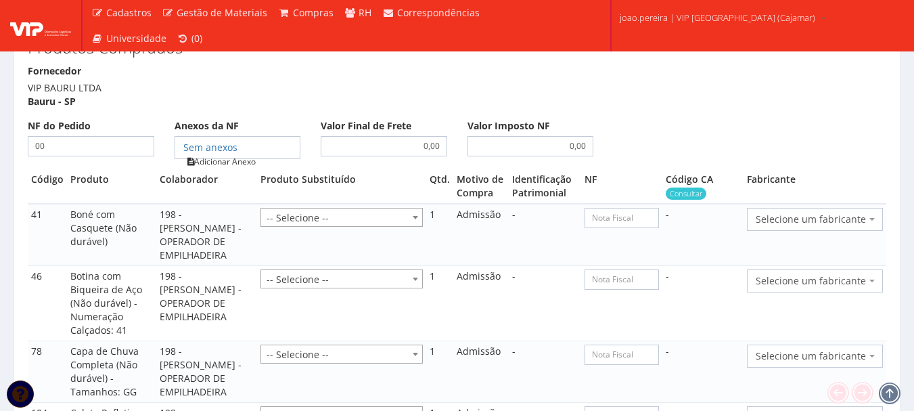
type input "00"
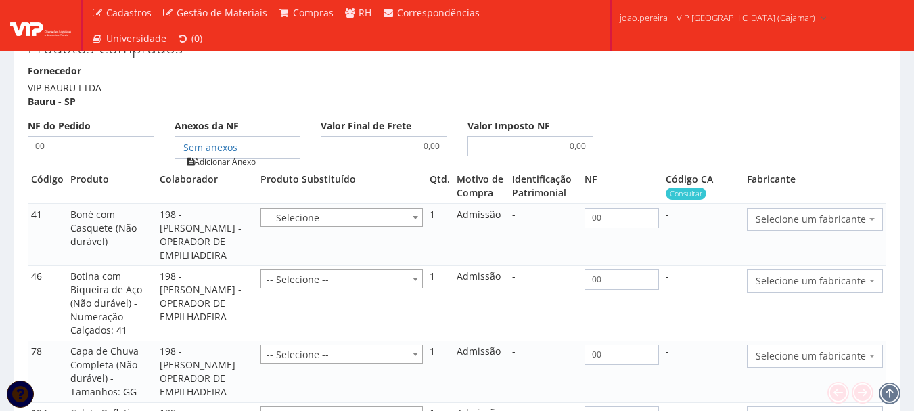
type input "00"
click at [213, 154] on link "Adicionar Anexo" at bounding box center [221, 161] width 76 height 14
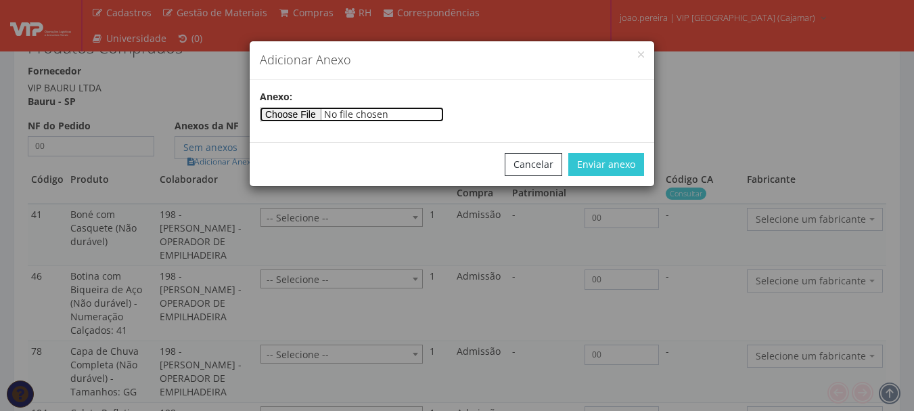
click at [315, 118] on input"] "file" at bounding box center [352, 114] width 184 height 15
type input"] "C:\fakepath\PEDIDOS SEM NOTA FISCAL ESTOQUE.docx"
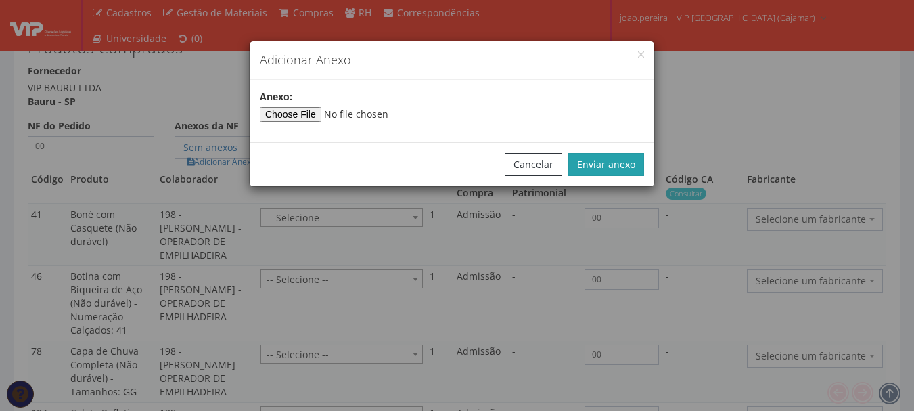
click at [615, 160] on button "Enviar anexo" at bounding box center [606, 164] width 76 height 23
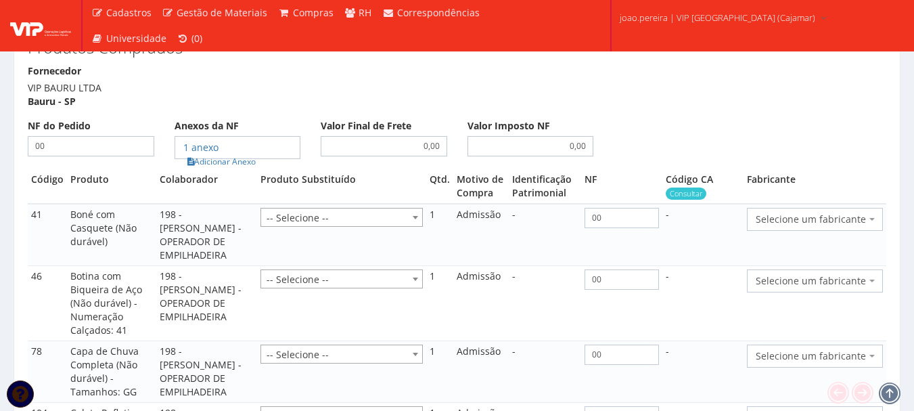
click at [856, 213] on span "Selecione um fabricante" at bounding box center [811, 220] width 110 height 14
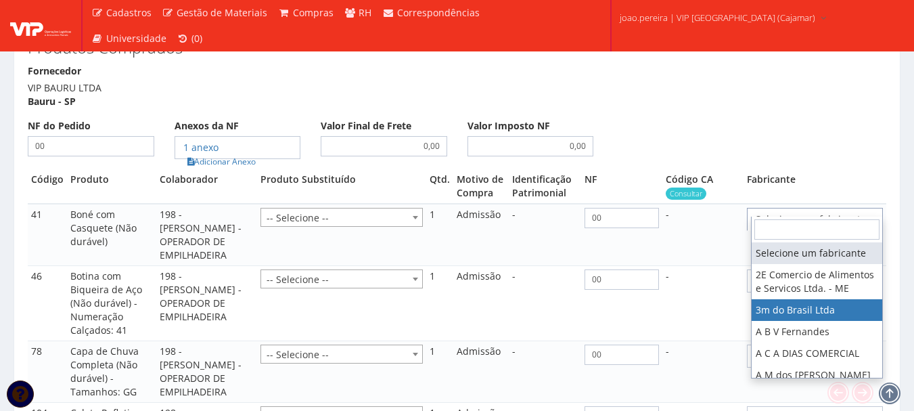
select select "19"
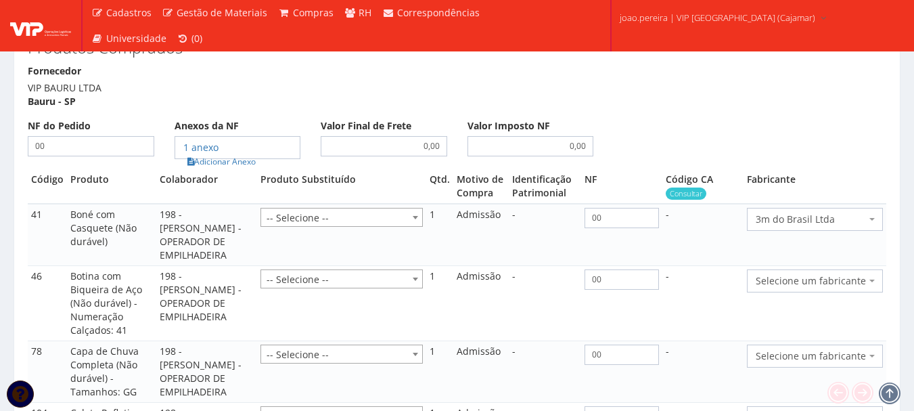
click at [829, 274] on span "Selecione um fabricante" at bounding box center [811, 281] width 110 height 14
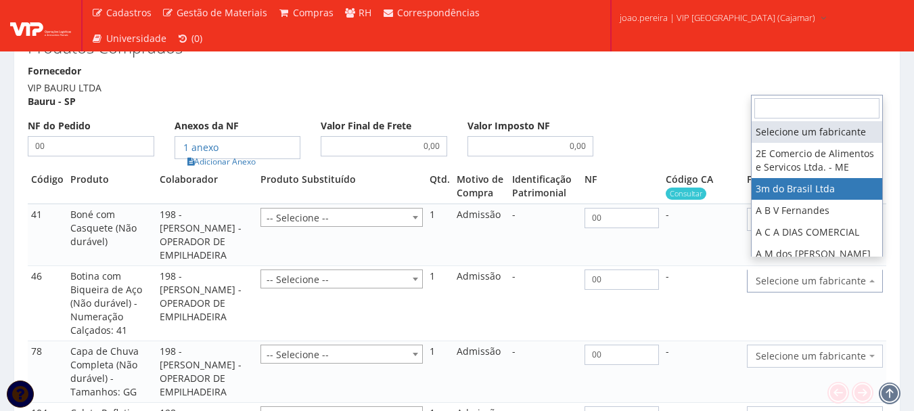
select select "19"
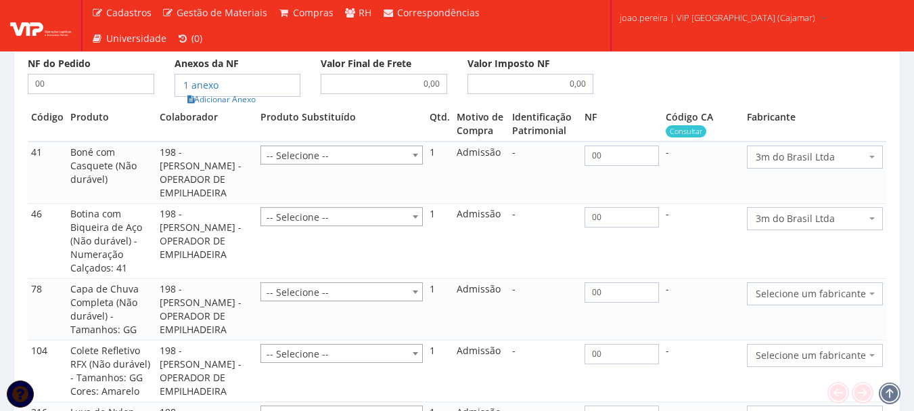
scroll to position [1489, 0]
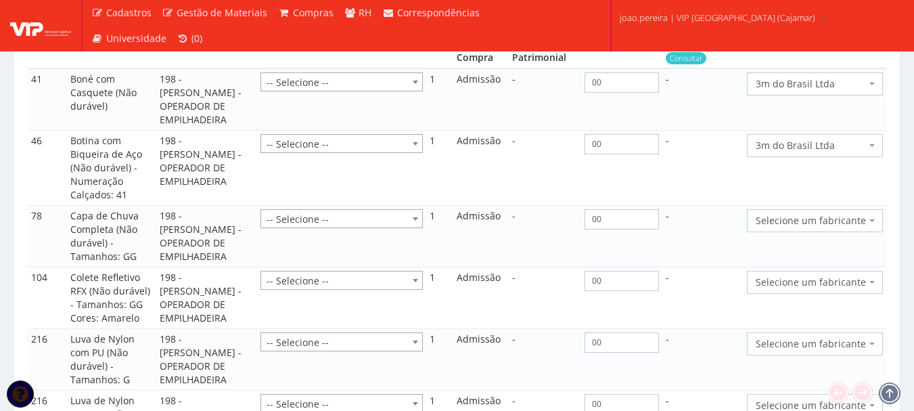
click at [816, 214] on span "Selecione um fabricante" at bounding box center [811, 221] width 110 height 14
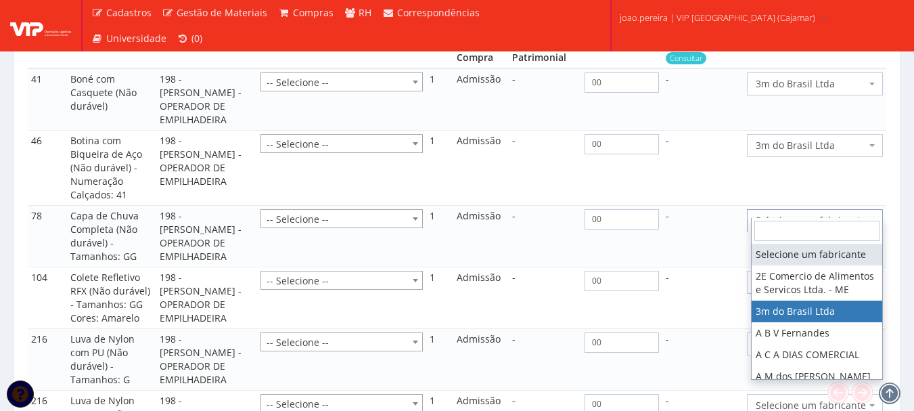
select select "19"
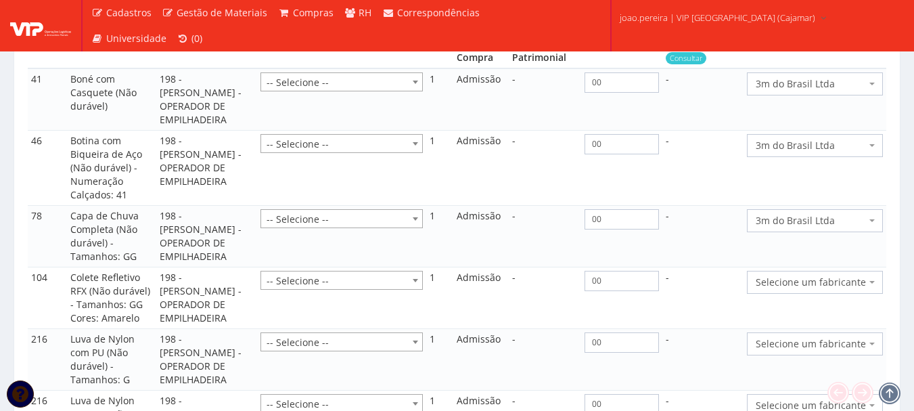
click at [797, 271] on span "Selecione um fabricante" at bounding box center [815, 282] width 136 height 23
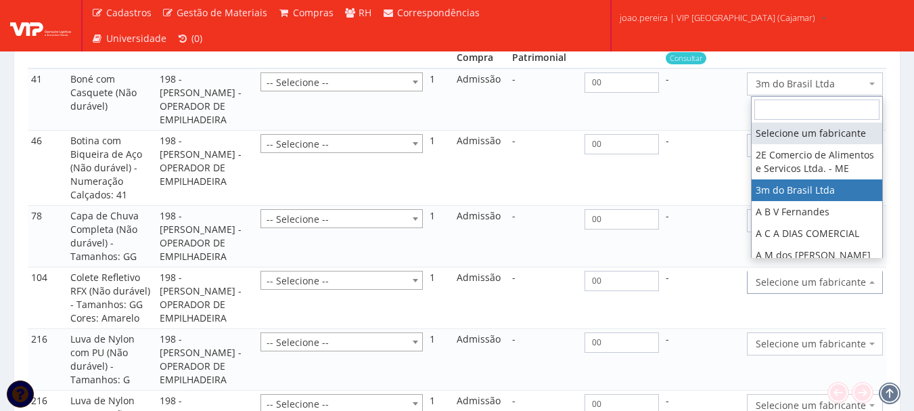
select select "19"
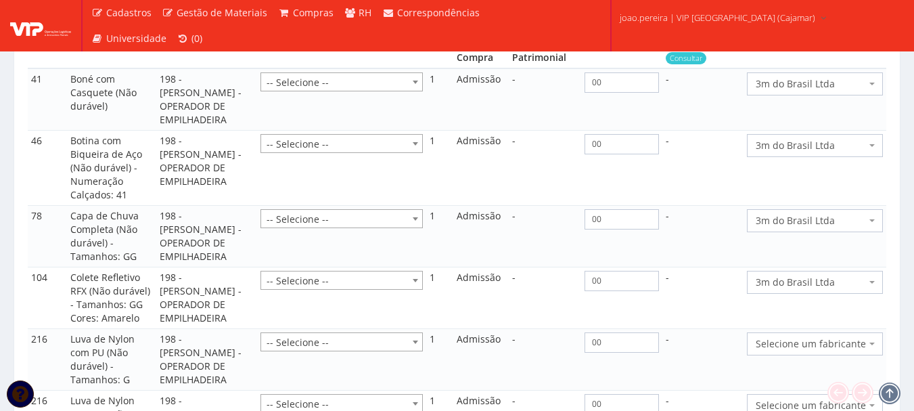
scroll to position [1624, 0]
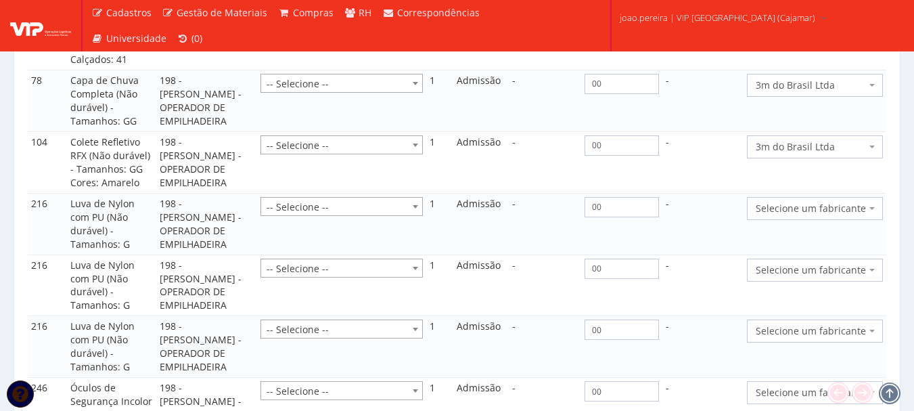
click at [789, 202] on span "Selecione um fabricante" at bounding box center [811, 209] width 110 height 14
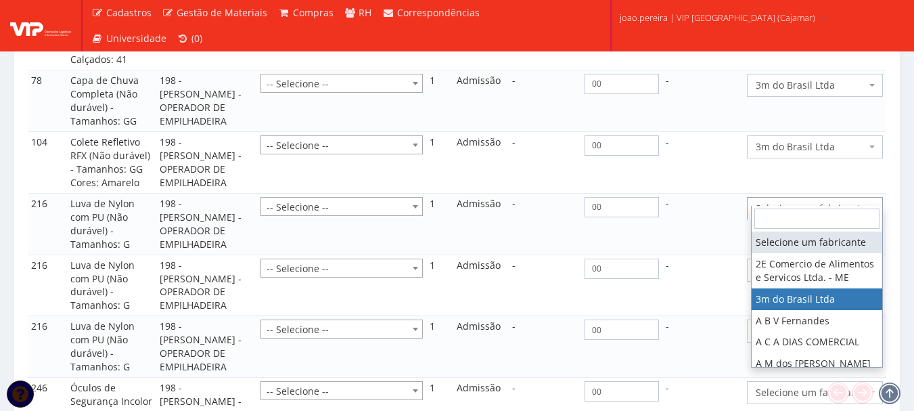
select select "19"
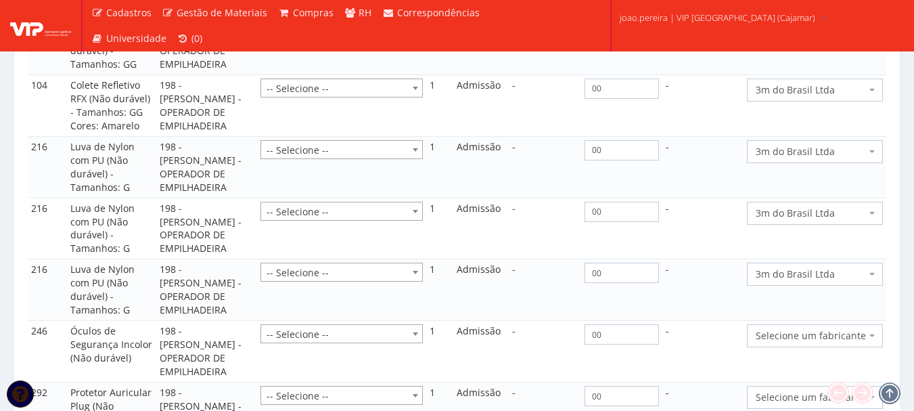
scroll to position [1760, 0]
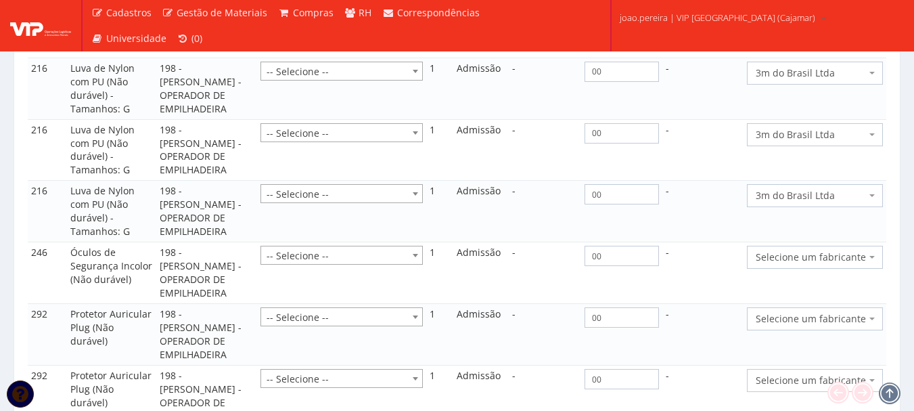
click at [784, 250] on span "Selecione um fabricante" at bounding box center [811, 257] width 110 height 14
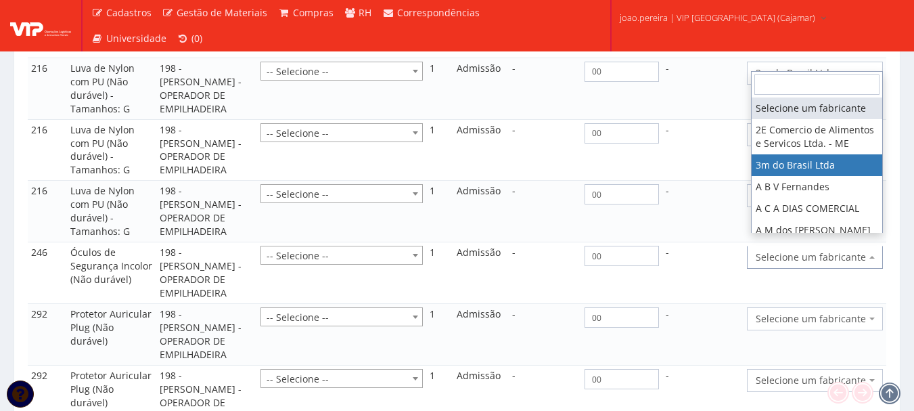
select select "19"
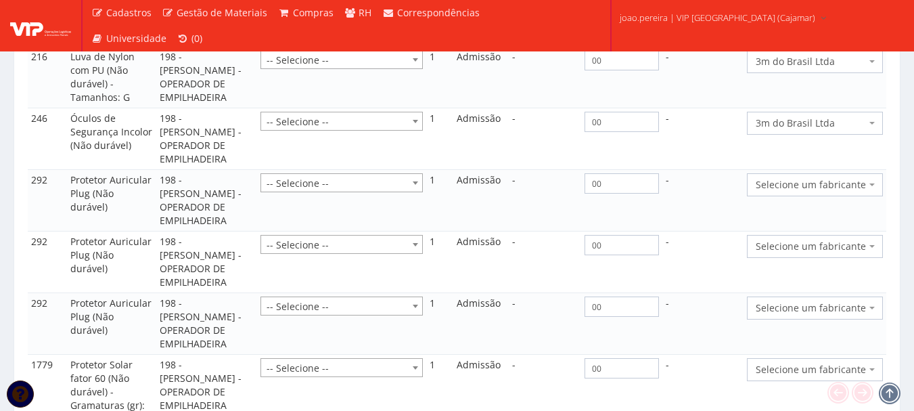
scroll to position [1895, 0]
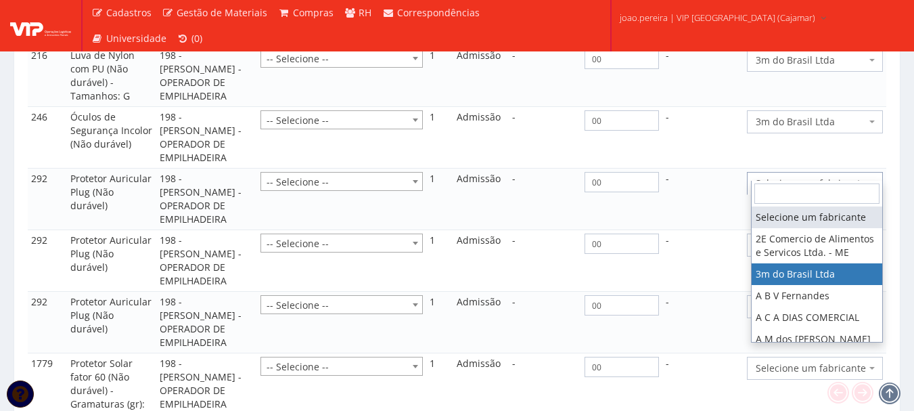
select select "19"
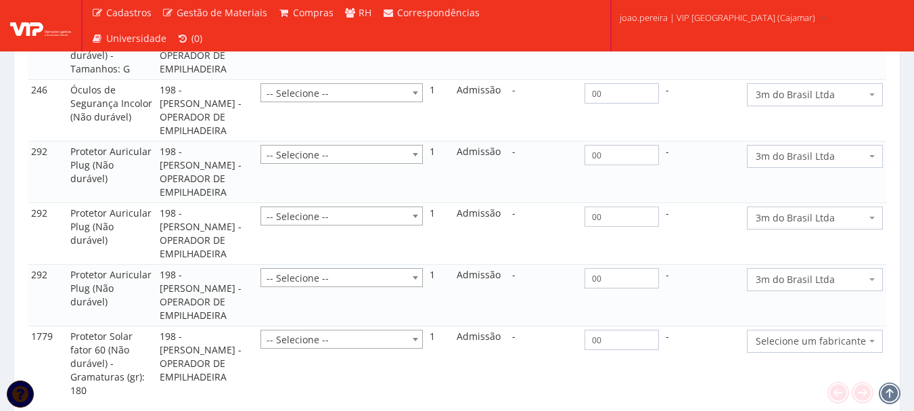
scroll to position [1963, 0]
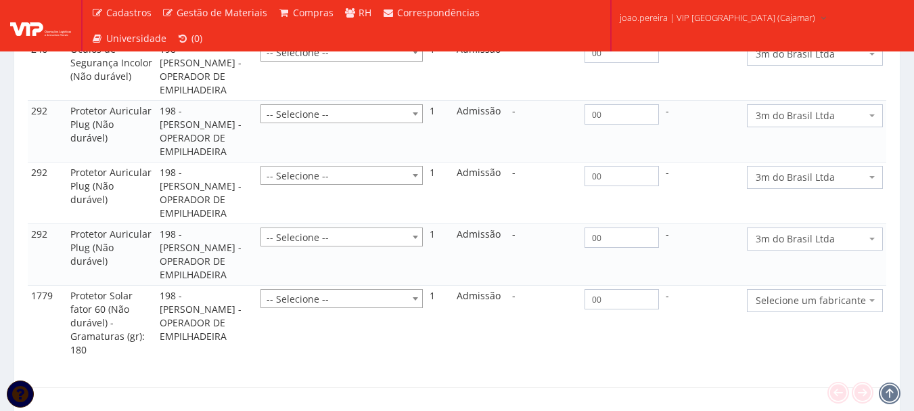
click at [783, 294] on span "Selecione um fabricante" at bounding box center [811, 301] width 110 height 14
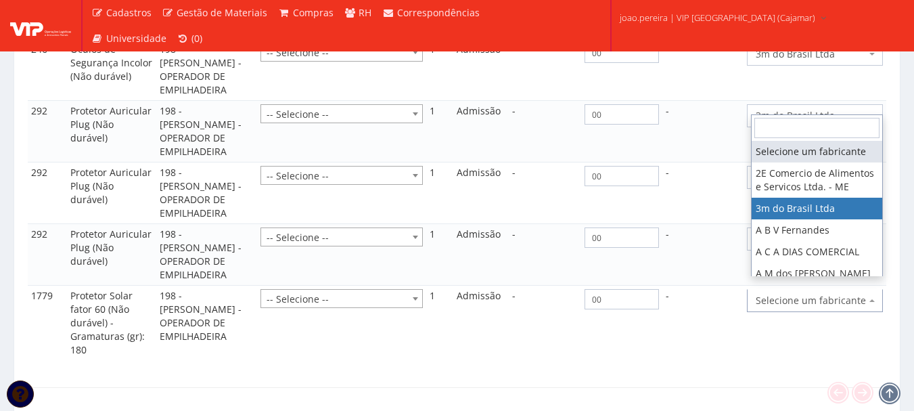
select select "19"
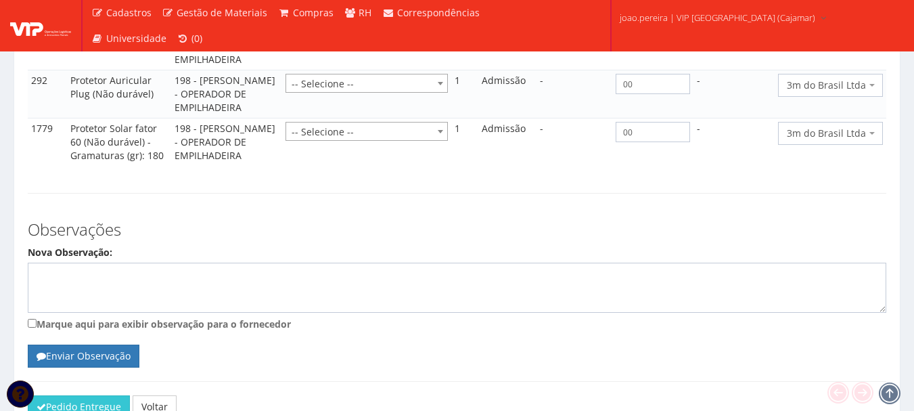
scroll to position [2069, 0]
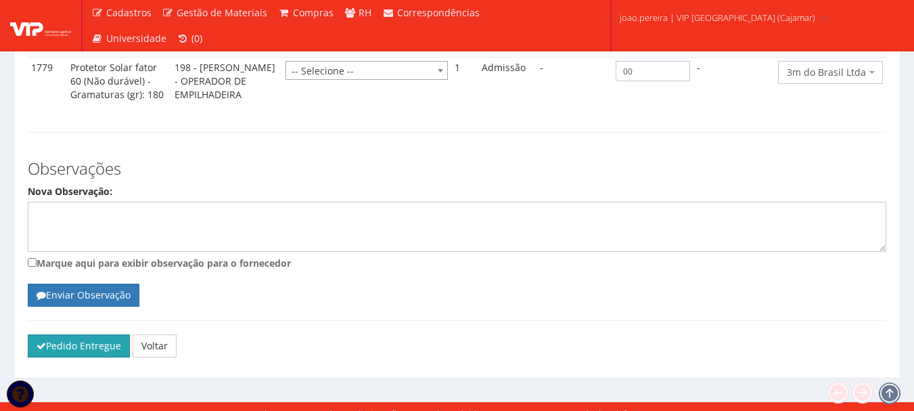
click at [81, 342] on button "Pedido Entregue" at bounding box center [79, 345] width 102 height 23
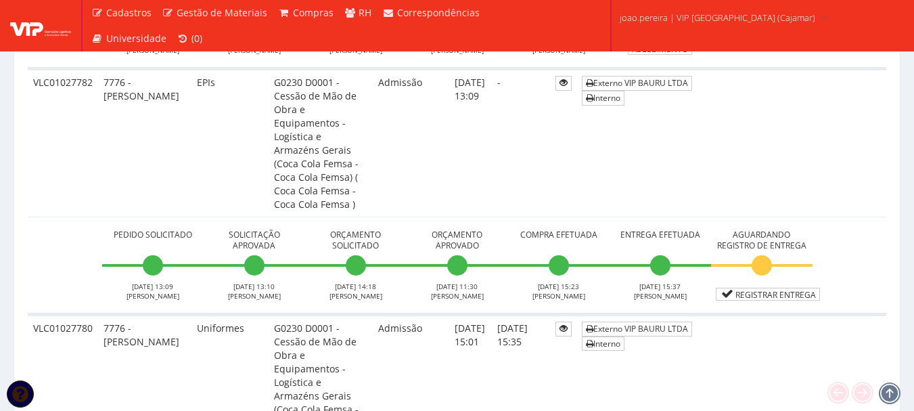
scroll to position [541, 0]
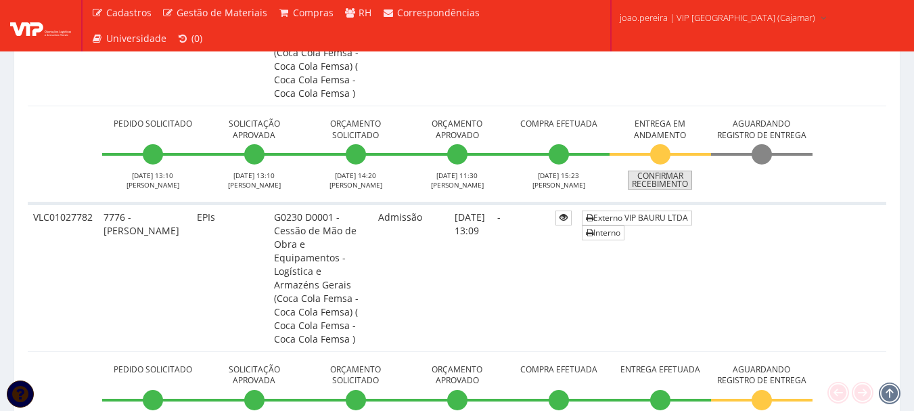
click at [659, 171] on link "Confirmar Recebimento" at bounding box center [660, 180] width 64 height 19
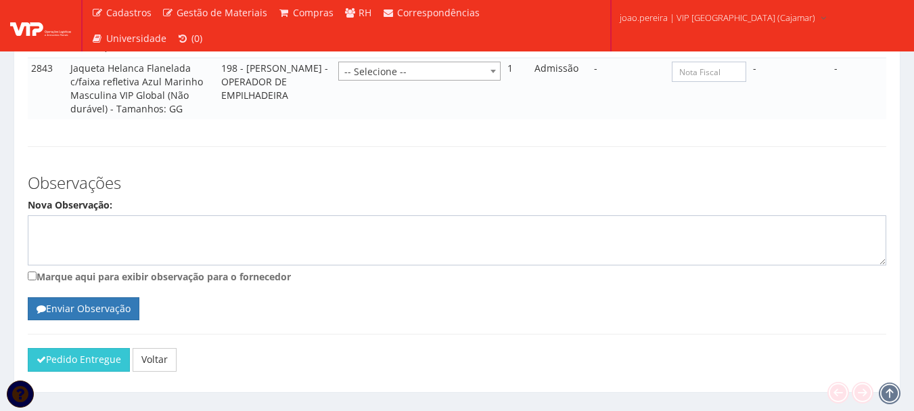
scroll to position [1239, 0]
click at [101, 347] on button "Pedido Entregue" at bounding box center [79, 358] width 102 height 23
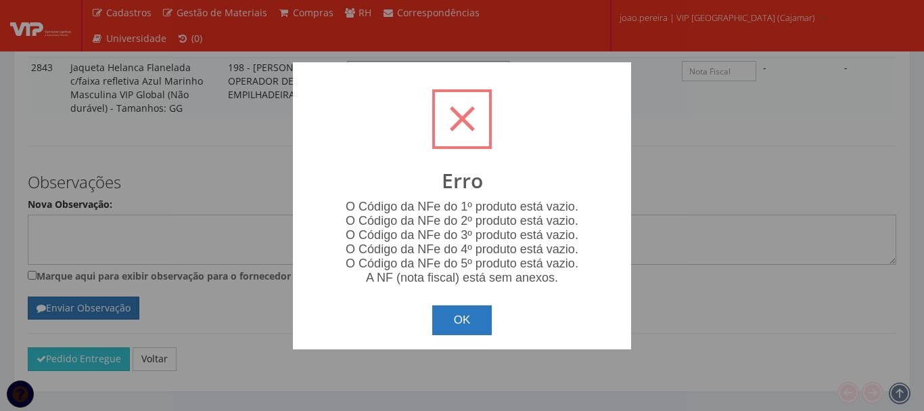
click at [473, 322] on button "OK" at bounding box center [462, 320] width 60 height 30
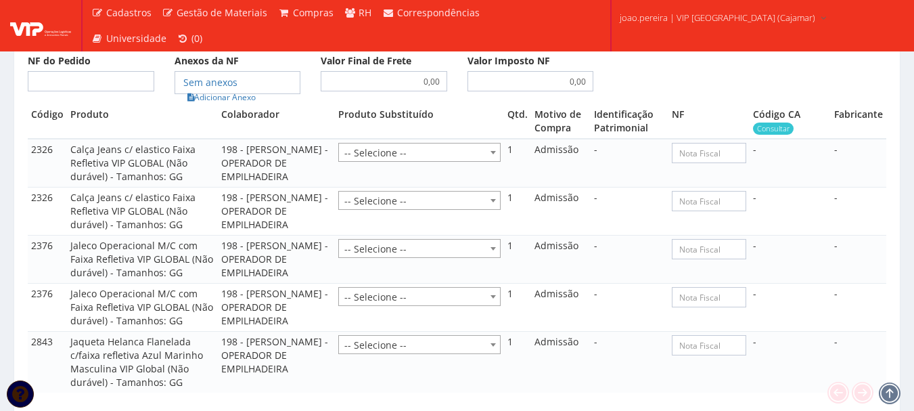
scroll to position [901, 0]
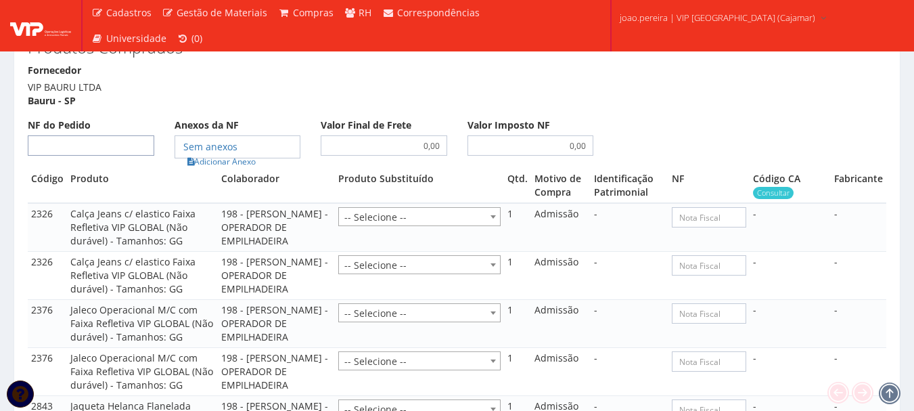
click at [104, 135] on input "NF do Pedido" at bounding box center [91, 145] width 127 height 20
type input "00"
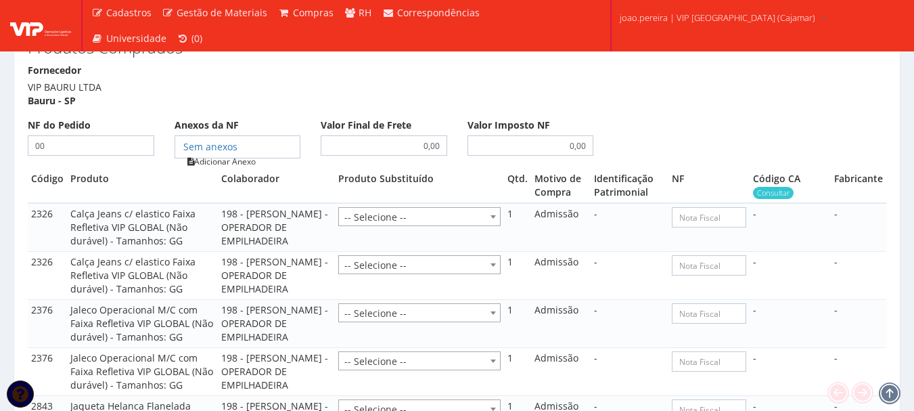
type input "00"
click at [245, 154] on link "Adicionar Anexo" at bounding box center [221, 161] width 76 height 14
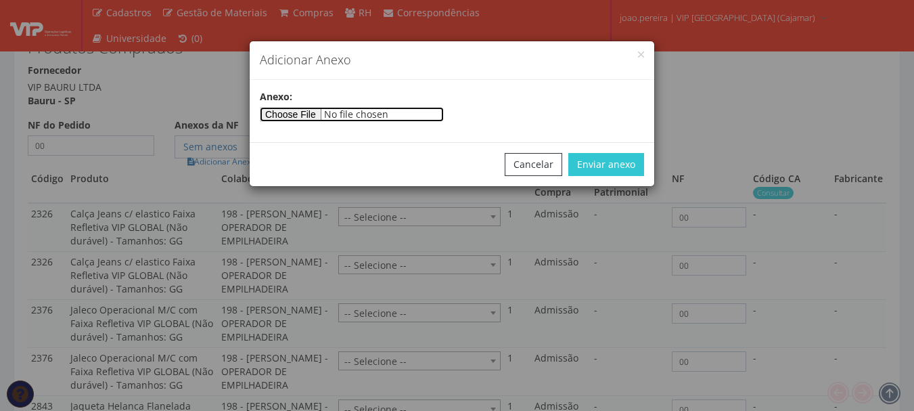
click at [290, 113] on input"] "file" at bounding box center [352, 114] width 184 height 15
type input"] "C:\fakepath\PEDIDOS SEM NOTA FISCAL ESTOQUE.docx"
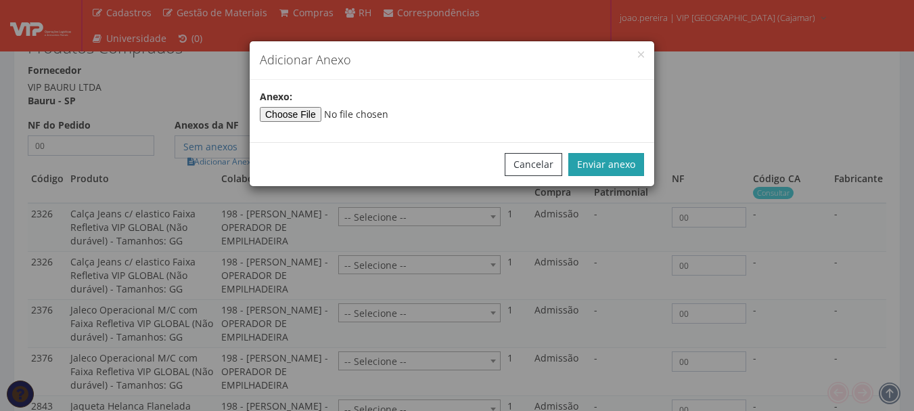
click at [638, 158] on button "Enviar anexo" at bounding box center [606, 164] width 76 height 23
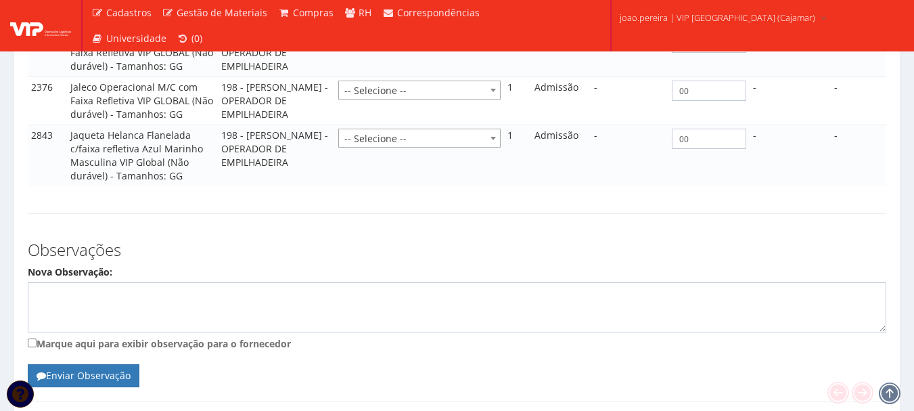
scroll to position [1239, 0]
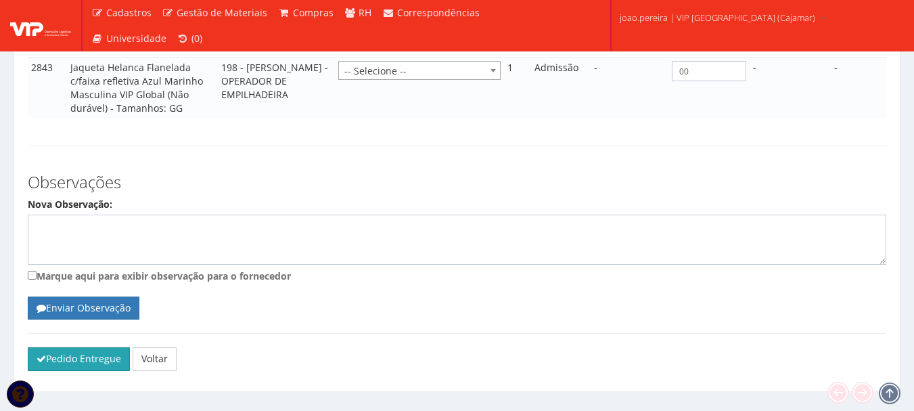
click at [68, 347] on button "Pedido Entregue" at bounding box center [79, 358] width 102 height 23
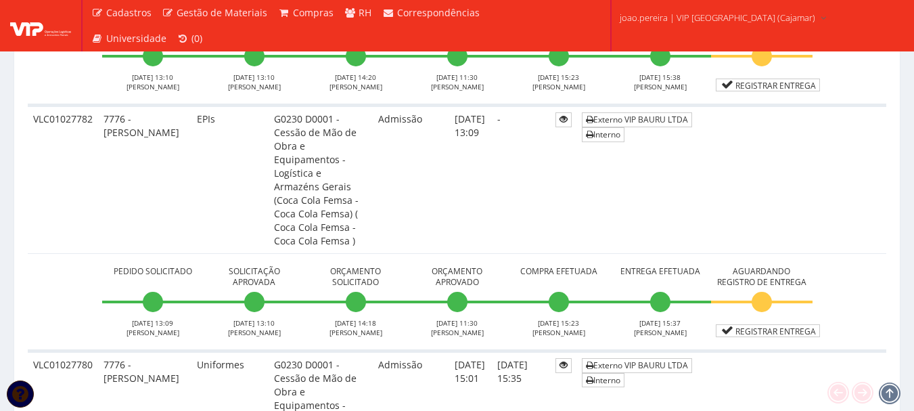
scroll to position [744, 0]
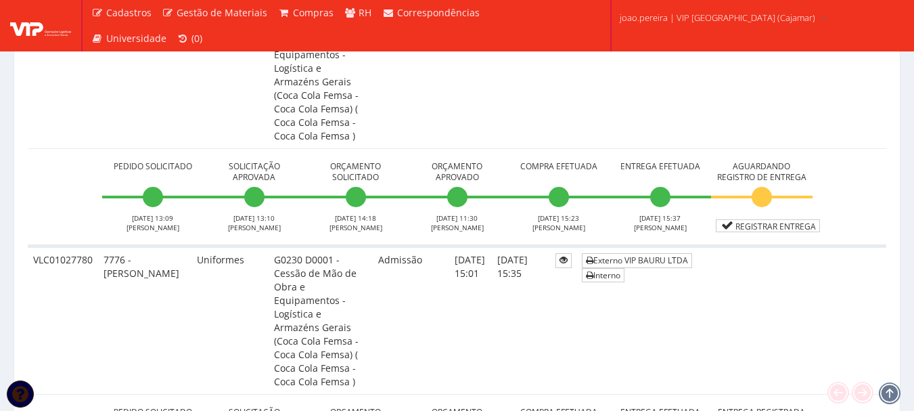
click at [776, 158] on li "Aguardando Registro de Entrega Registrar Entrega" at bounding box center [762, 195] width 102 height 74
click at [774, 219] on link "Registrar Entrega" at bounding box center [768, 225] width 104 height 13
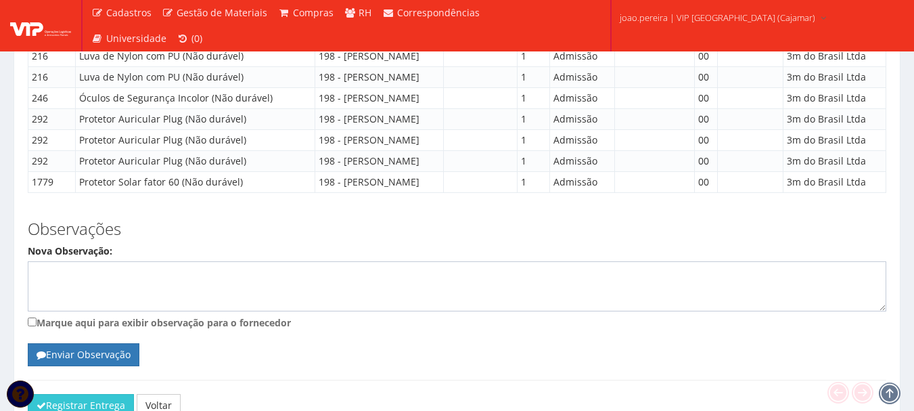
scroll to position [1676, 0]
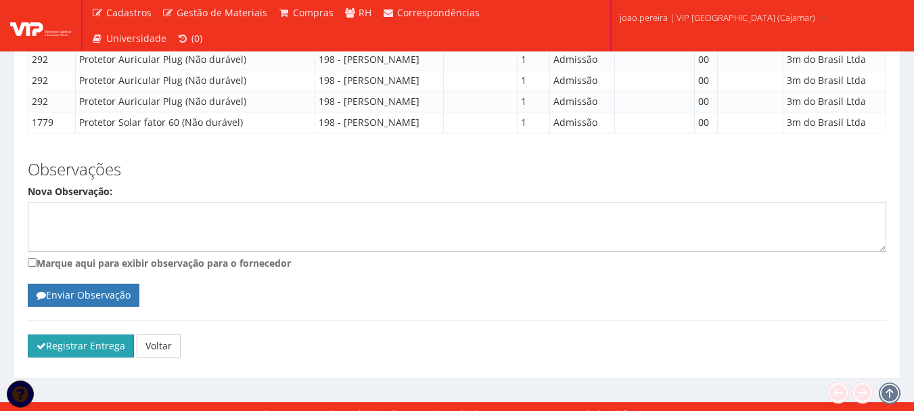
click at [70, 334] on button "Registrar Entrega" at bounding box center [81, 345] width 106 height 23
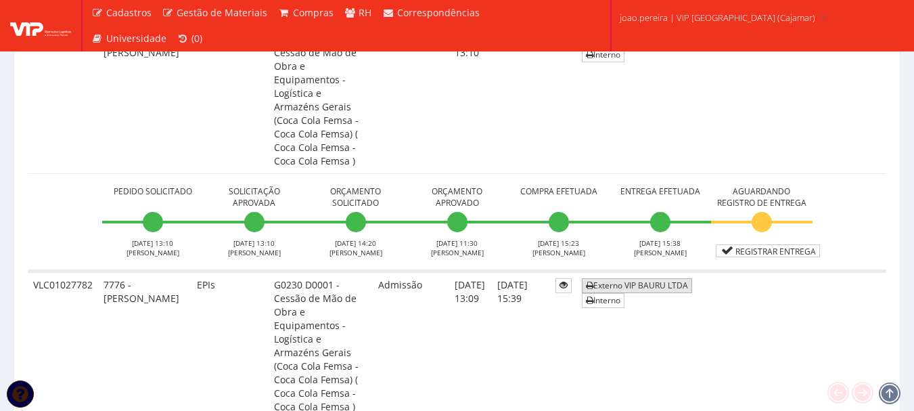
scroll to position [338, 0]
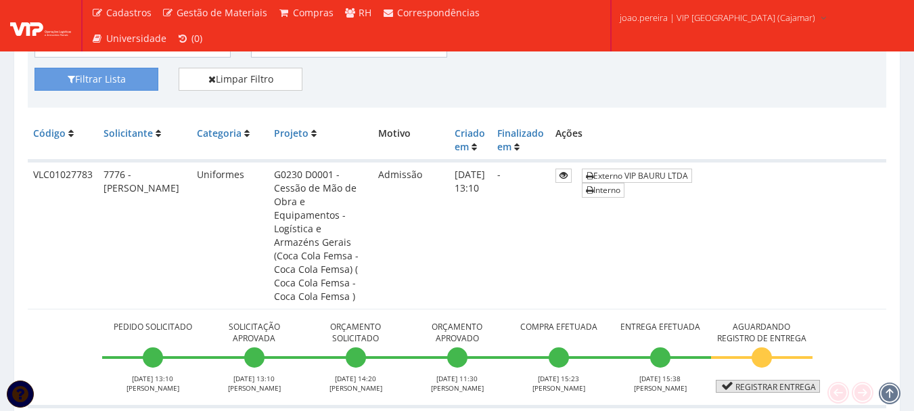
click at [788, 380] on link "Registrar Entrega" at bounding box center [768, 386] width 104 height 13
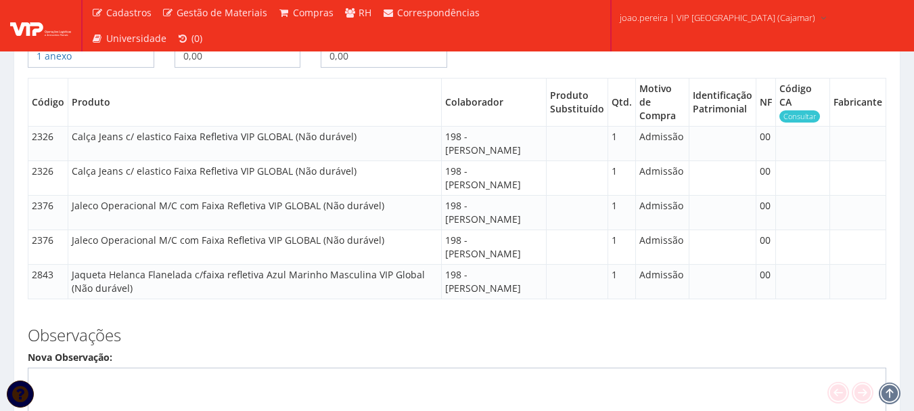
scroll to position [1144, 0]
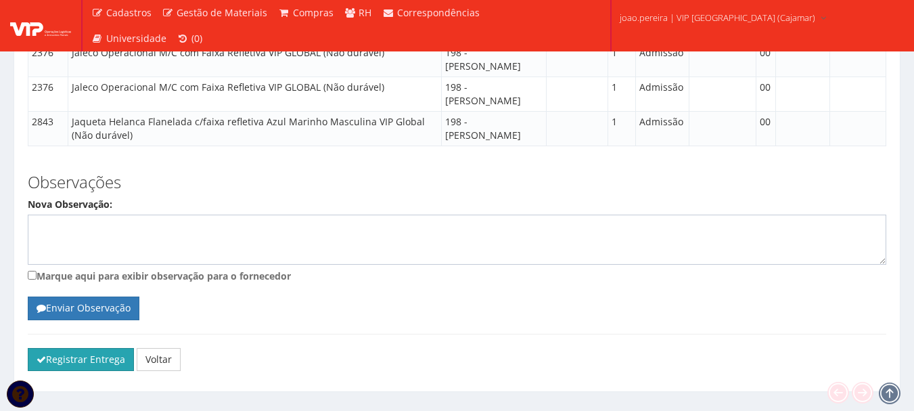
click at [63, 348] on button "Registrar Entrega" at bounding box center [81, 359] width 106 height 23
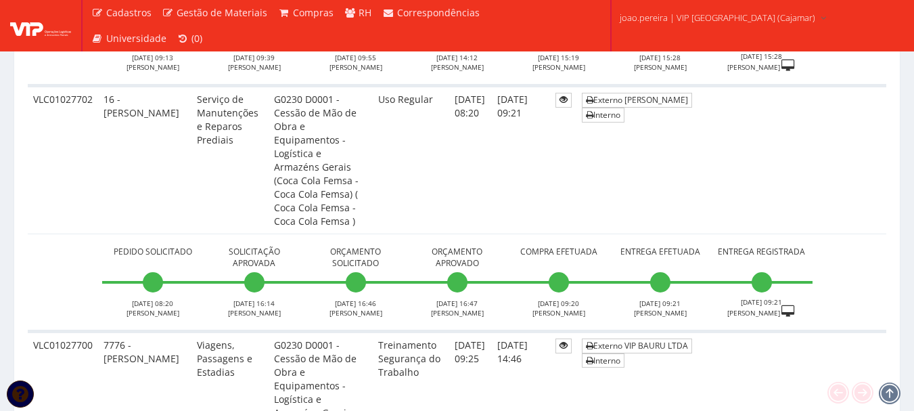
scroll to position [6360, 0]
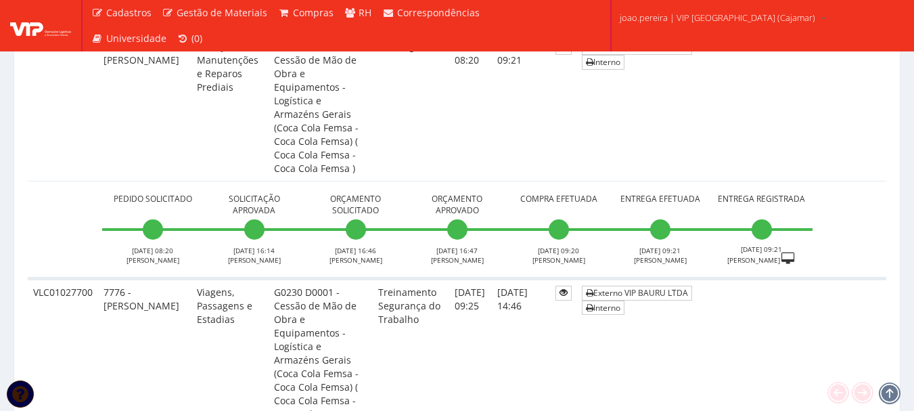
click at [565, 24] on div "Cadastros Clientes Unidades Subclientes Unidades de Subclientes Projetos Gestão…" at bounding box center [347, 25] width 528 height 51
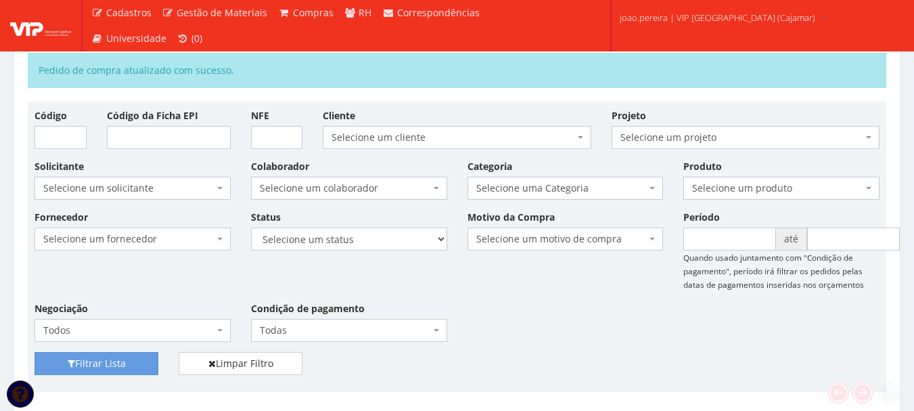
scroll to position [0, 0]
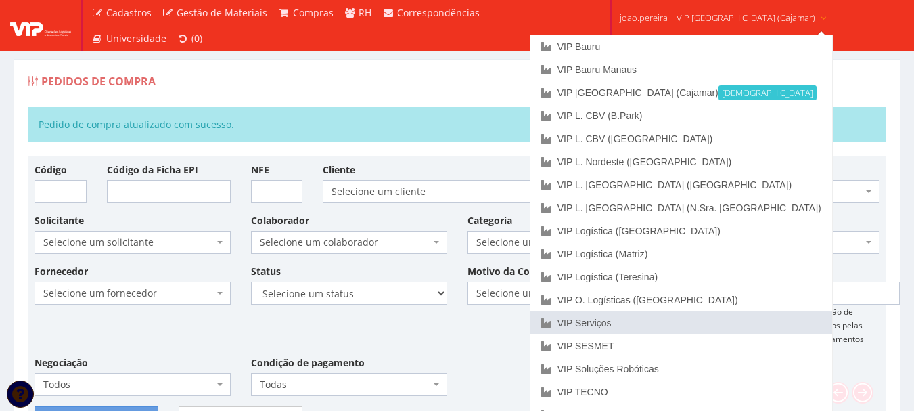
click at [663, 318] on link "VIP Serviços" at bounding box center [682, 322] width 302 height 23
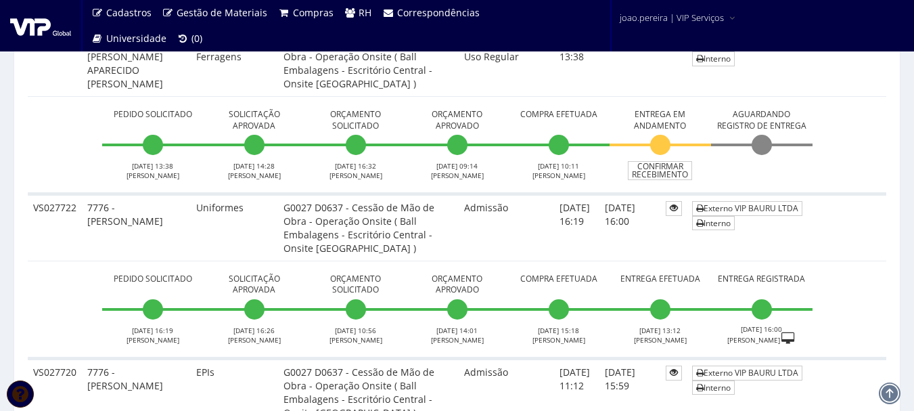
scroll to position [744, 0]
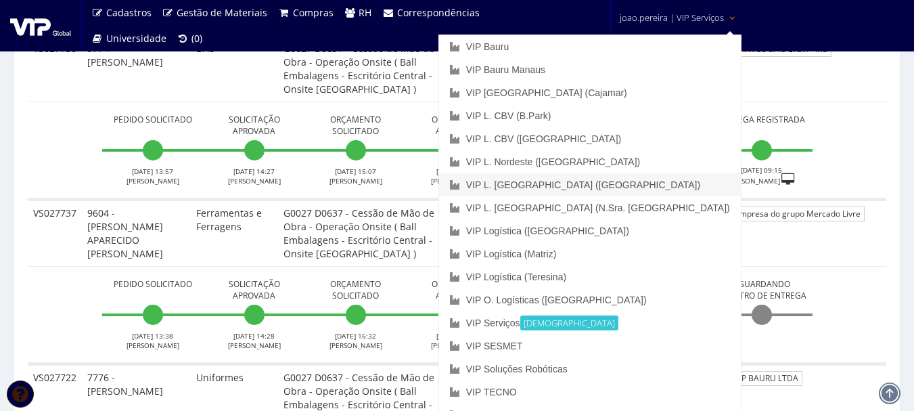
click at [652, 189] on link "VIP L. [GEOGRAPHIC_DATA] ([GEOGRAPHIC_DATA])" at bounding box center [590, 184] width 302 height 23
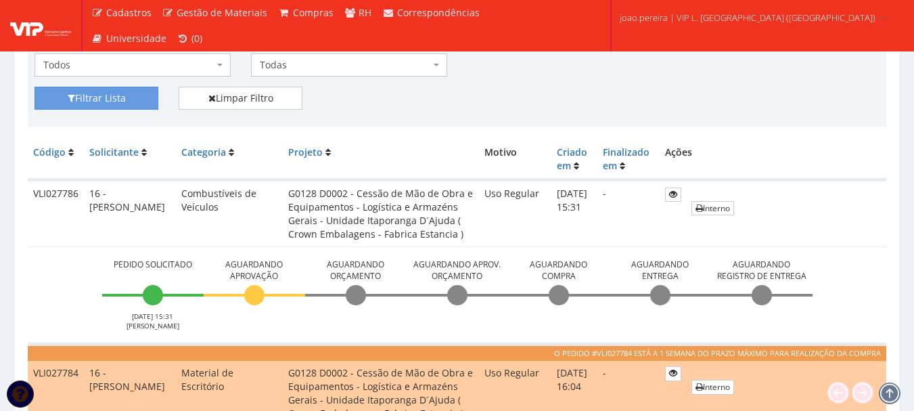
scroll to position [541, 0]
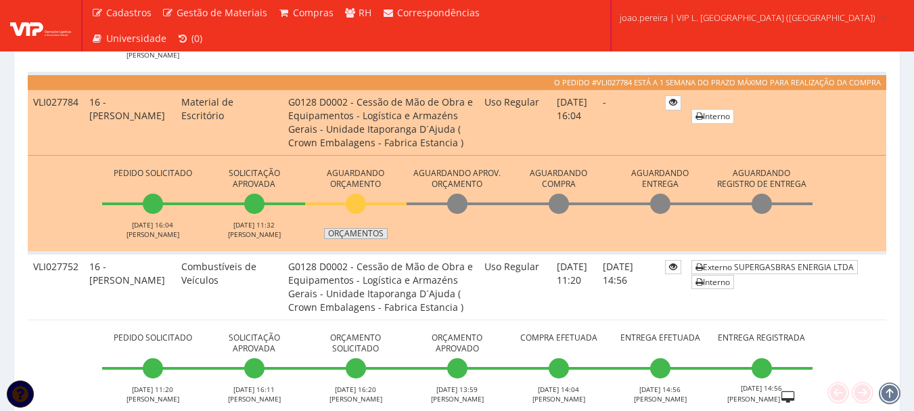
click at [363, 234] on link "Orçamentos" at bounding box center [356, 233] width 64 height 11
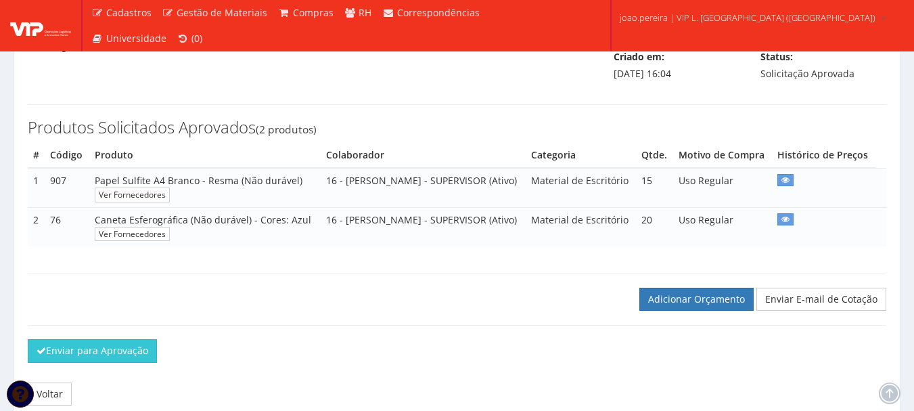
scroll to position [203, 0]
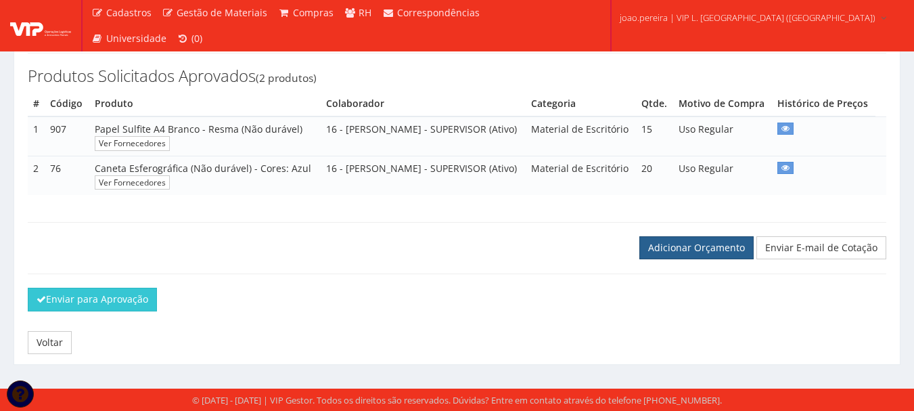
click at [702, 259] on link "Adicionar Orçamento" at bounding box center [697, 247] width 114 height 23
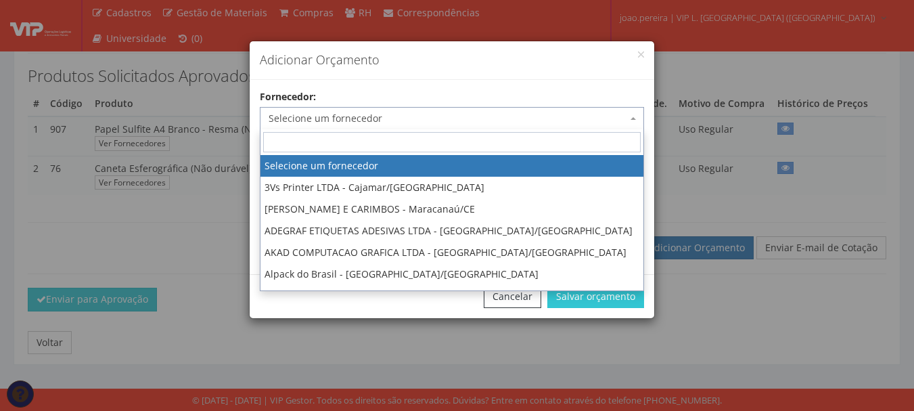
click at [435, 120] on span "Selecione um fornecedor" at bounding box center [448, 119] width 359 height 14
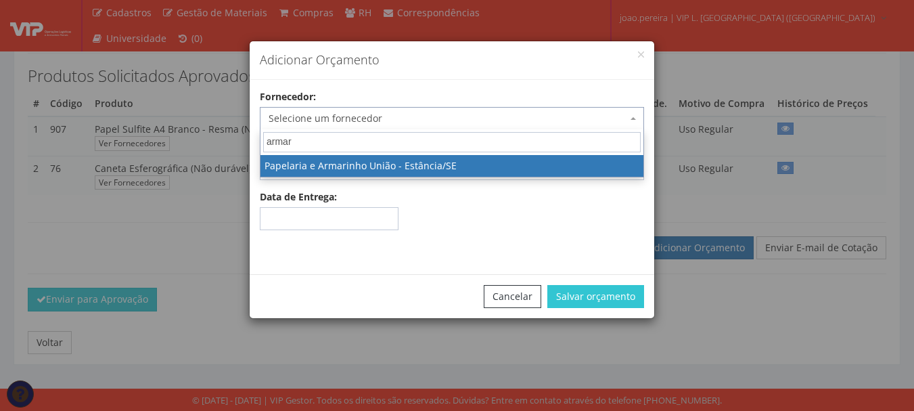
type input "armari"
select select "1004"
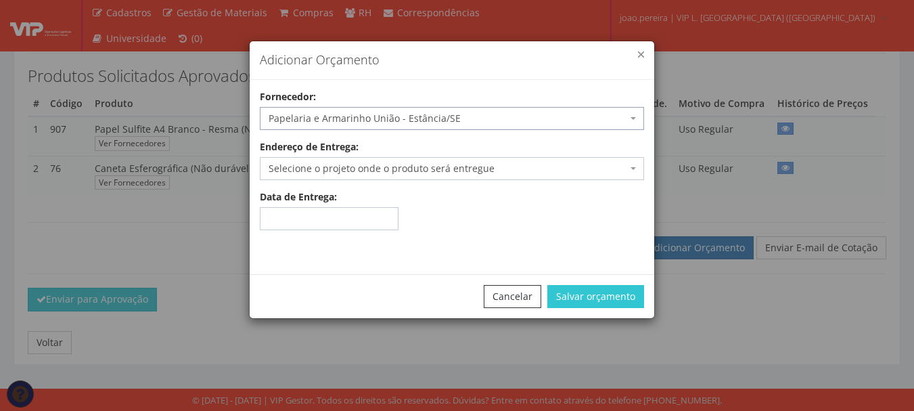
click at [639, 55] on button "button" at bounding box center [641, 54] width 6 height 6
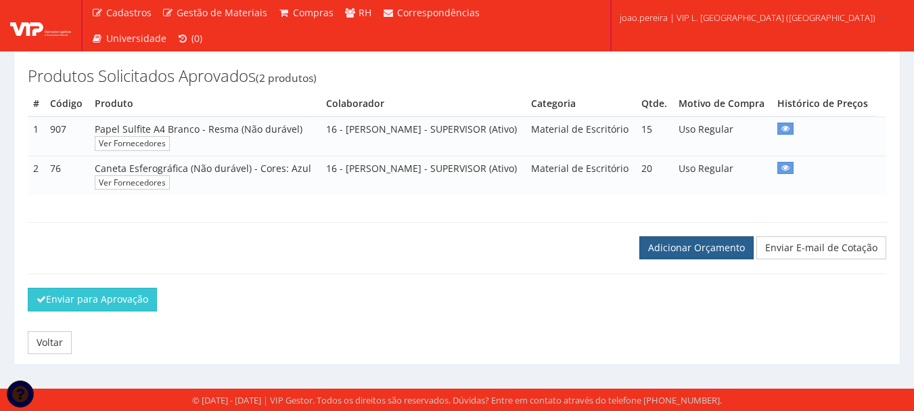
click at [679, 259] on link "Adicionar Orçamento" at bounding box center [697, 247] width 114 height 23
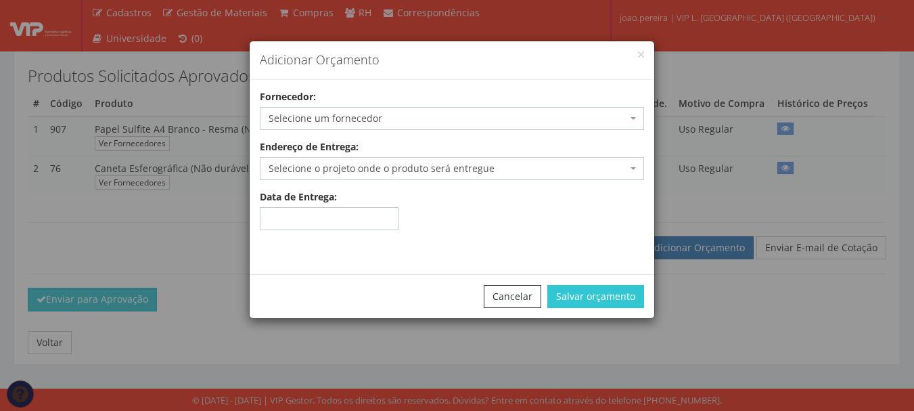
click at [365, 115] on span "Selecione um fornecedor" at bounding box center [448, 119] width 359 height 14
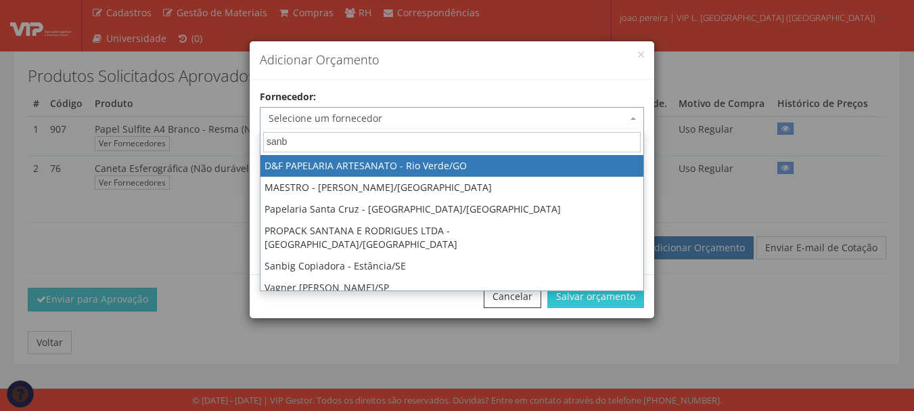
type input "sanbi"
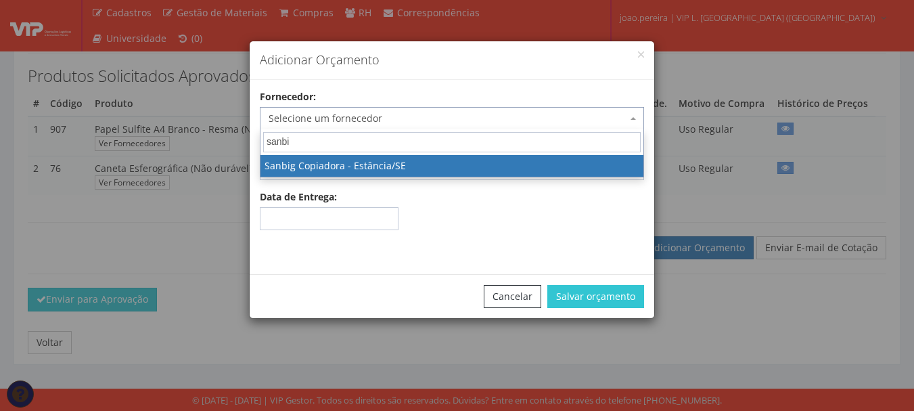
select select "827"
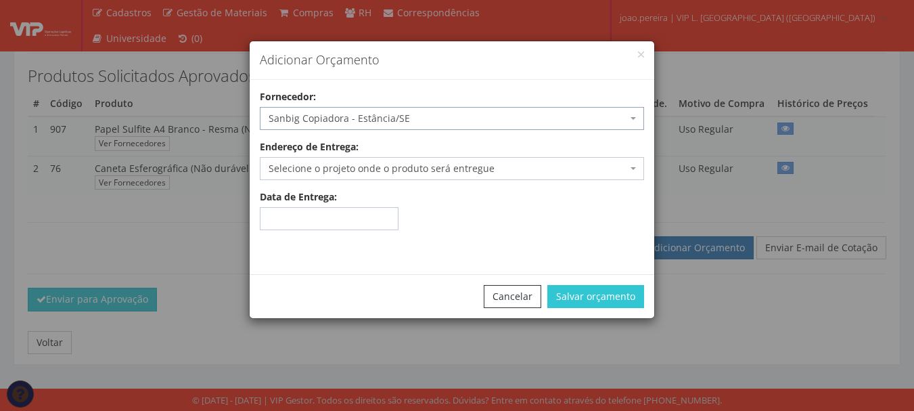
click at [418, 171] on span "Selecione o projeto onde o produto será entregue" at bounding box center [448, 169] width 359 height 14
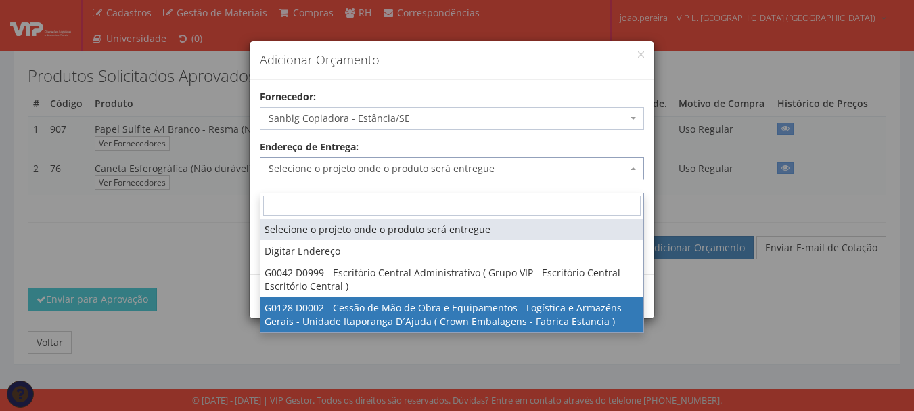
select select "128"
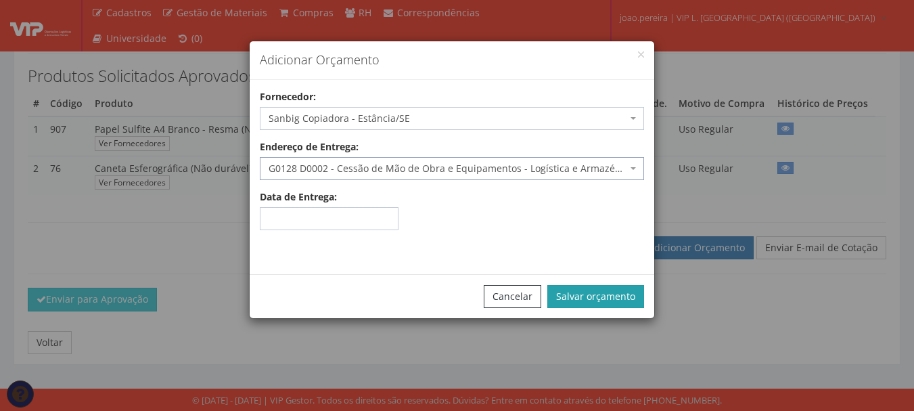
click at [598, 286] on button "Salvar orçamento" at bounding box center [596, 296] width 97 height 23
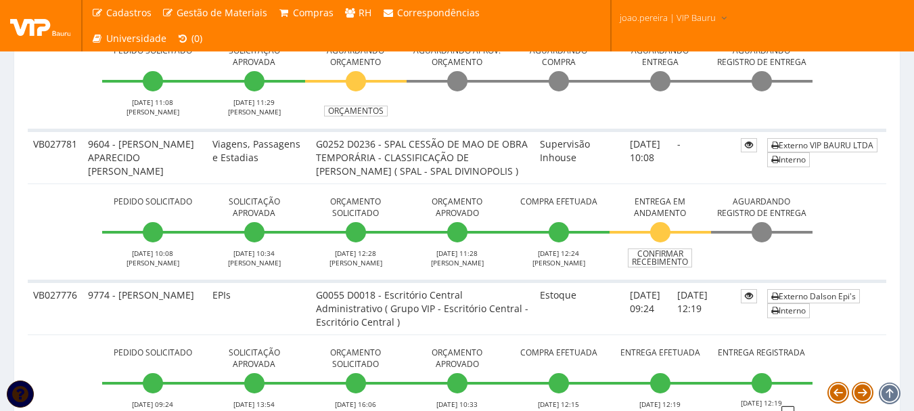
scroll to position [474, 0]
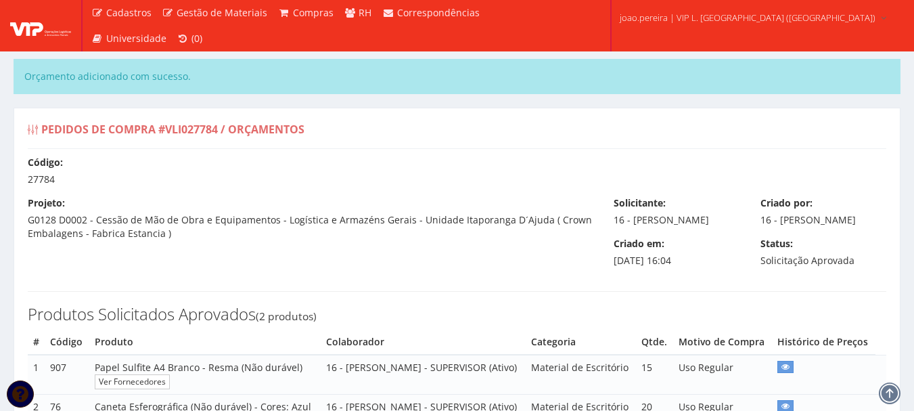
click at [405, 90] on div "Orçamento adicionado com sucesso." at bounding box center [457, 76] width 887 height 35
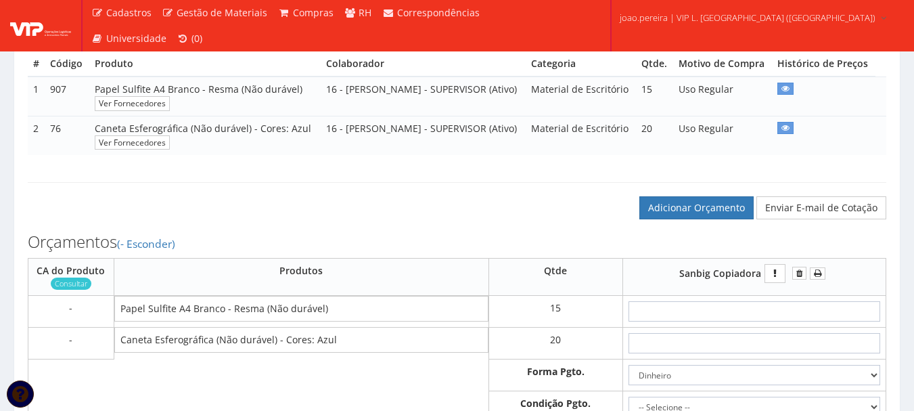
scroll to position [406, 0]
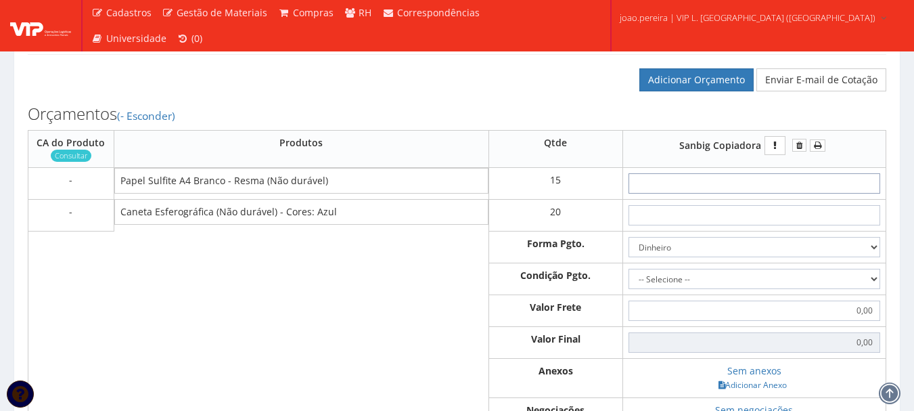
click at [793, 194] on input "text" at bounding box center [755, 183] width 252 height 20
type input "2"
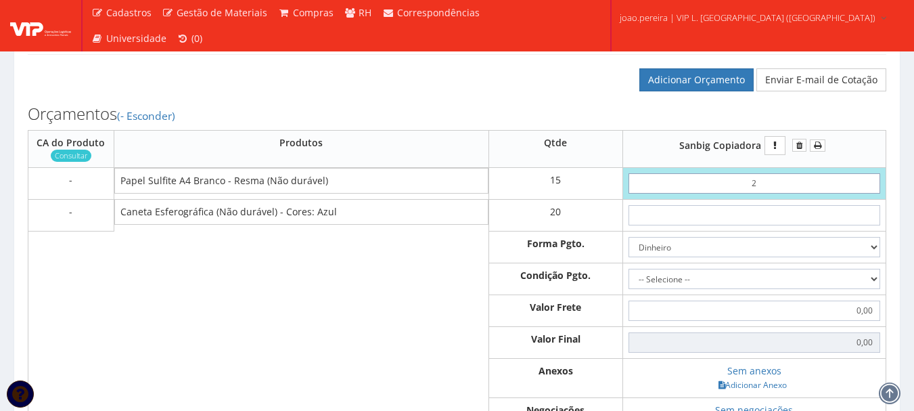
type input "30,00"
type input "28"
type input "420,00"
type input "2,80"
type input "42,00"
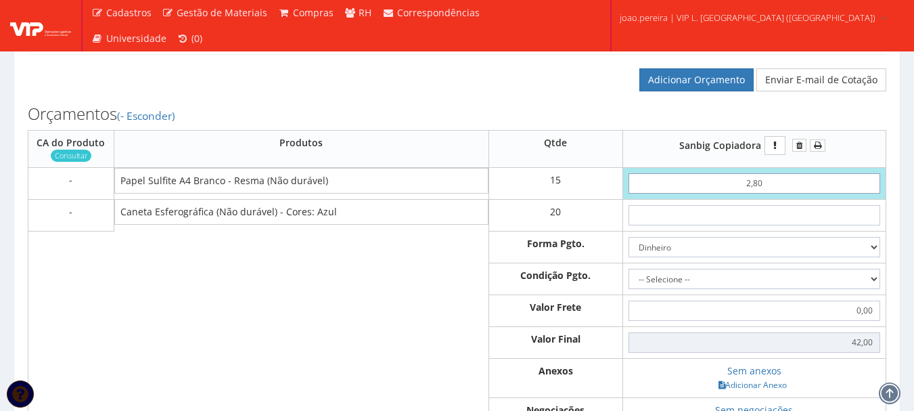
type input "28,00"
type input "420,00"
type input "28,00"
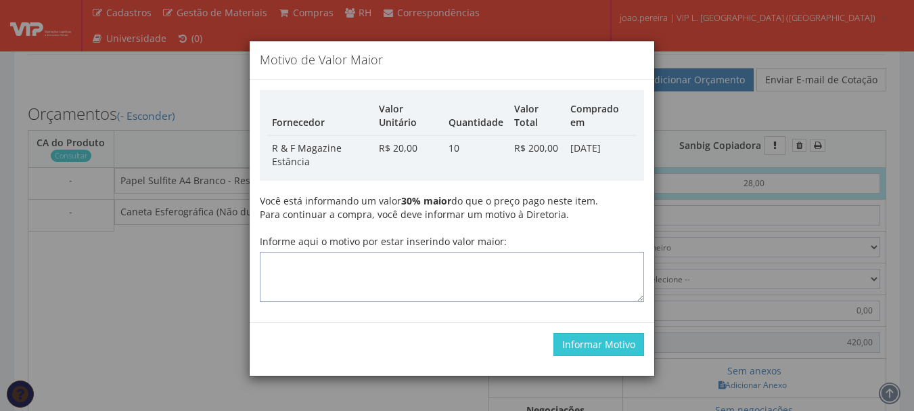
click at [463, 273] on textarea "Informe aqui o motivo por estar inserindo valor maior:" at bounding box center [452, 277] width 384 height 50
type textarea "atualizando"
click at [579, 337] on button "Informar Motivo" at bounding box center [599, 344] width 91 height 23
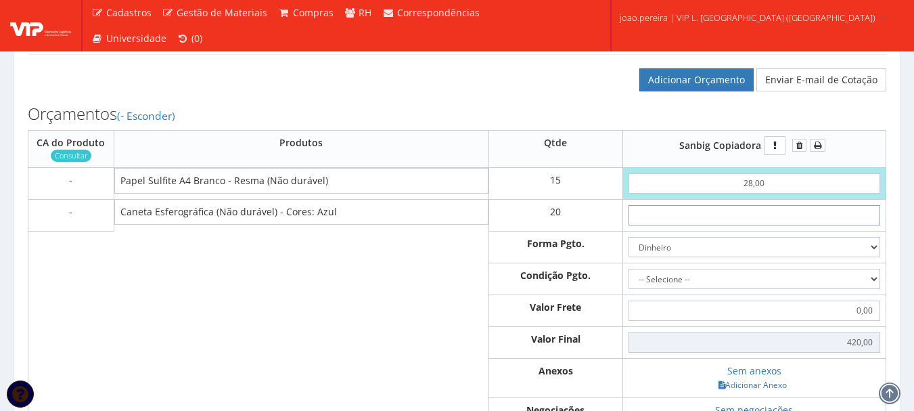
click at [751, 225] on input "text" at bounding box center [755, 215] width 252 height 20
type input "1"
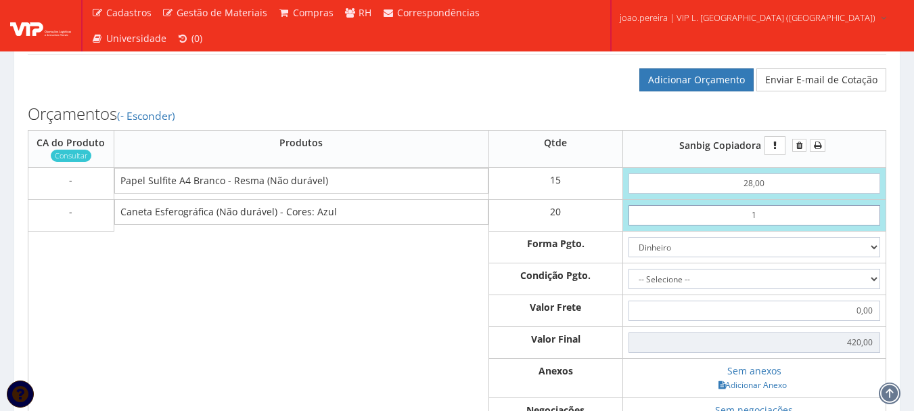
type input "440,00"
type input "10"
type input "620,00"
type input "1,00"
type input "440,00"
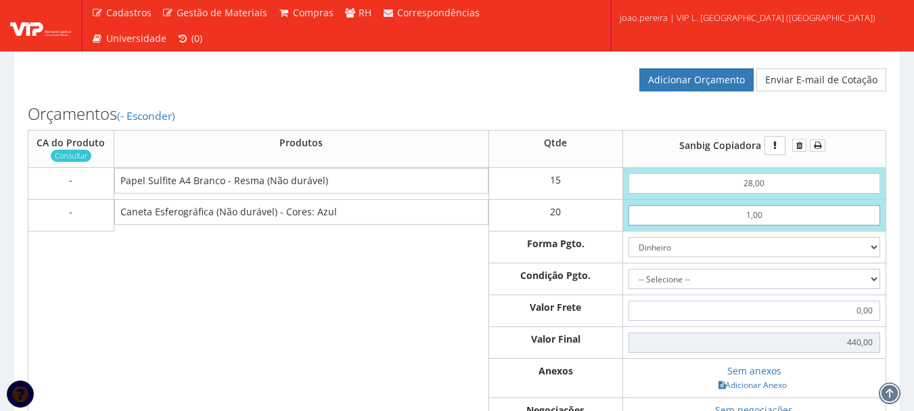
type input "1,00"
click at [870, 289] on select "-- Selecione -- À vista 7 dias 10 dias" at bounding box center [755, 279] width 252 height 20
select select "0"
click at [629, 289] on select "-- Selecione -- À vista 7 dias 10 dias" at bounding box center [755, 279] width 252 height 20
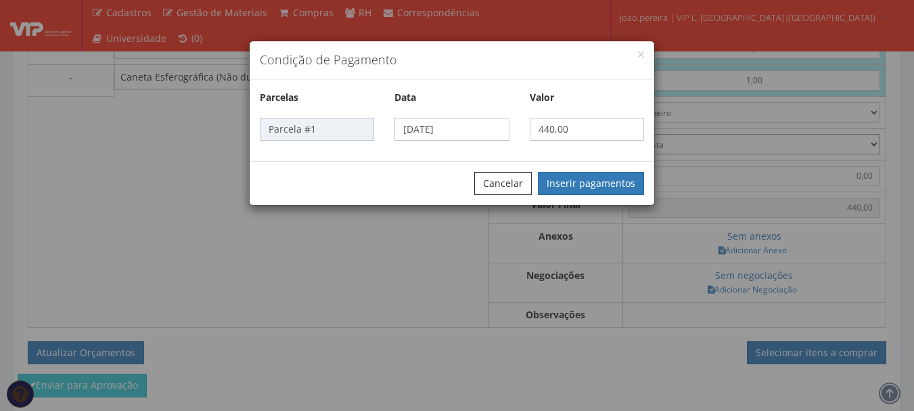
scroll to position [541, 0]
click at [597, 183] on button "Inserir pagamentos" at bounding box center [591, 183] width 106 height 23
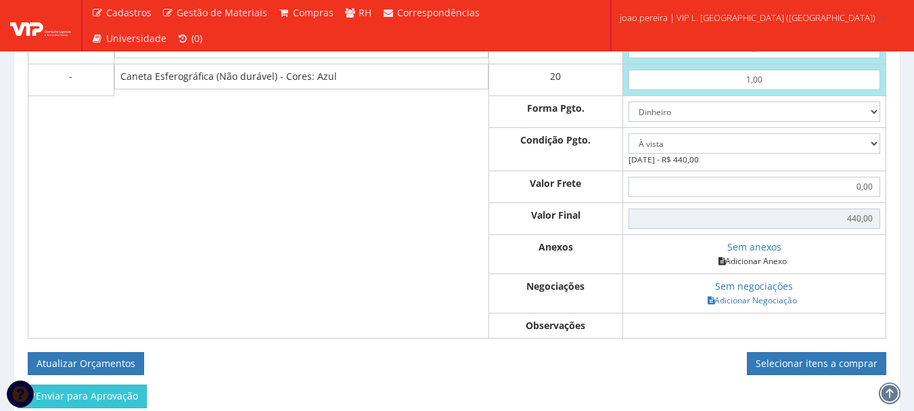
click at [777, 268] on link "Adicionar Anexo" at bounding box center [753, 261] width 76 height 14
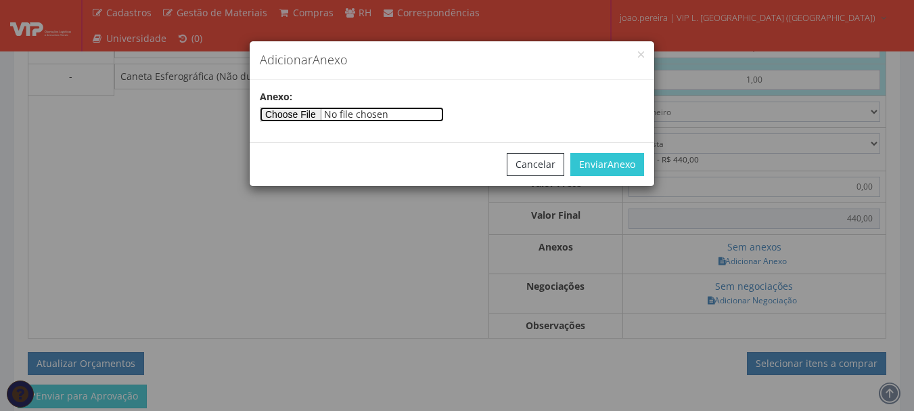
click at [300, 109] on input"] "file" at bounding box center [352, 114] width 184 height 15
type input"] "C:\fakepath\SAMBIG.jpg"
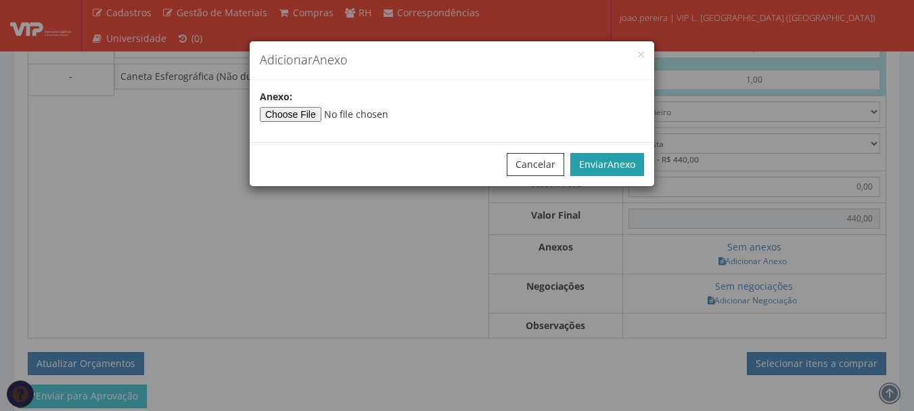
click at [617, 160] on span "Anexo" at bounding box center [622, 164] width 28 height 13
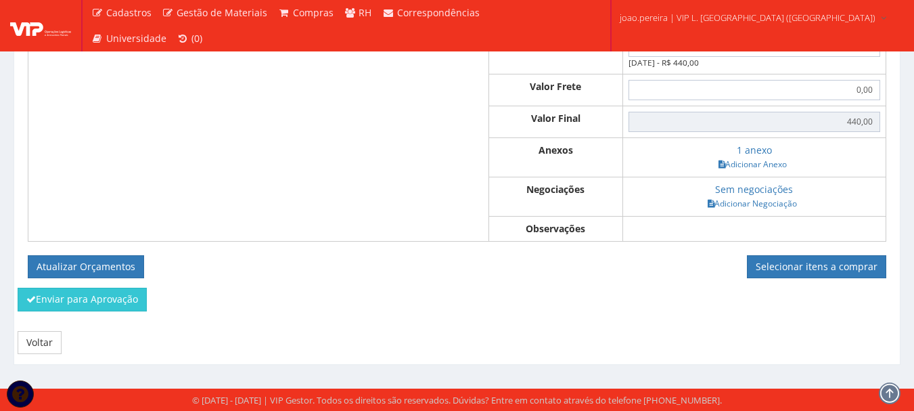
scroll to position [692, 0]
click at [65, 263] on button "Atualizar Orçamentos" at bounding box center [86, 266] width 116 height 23
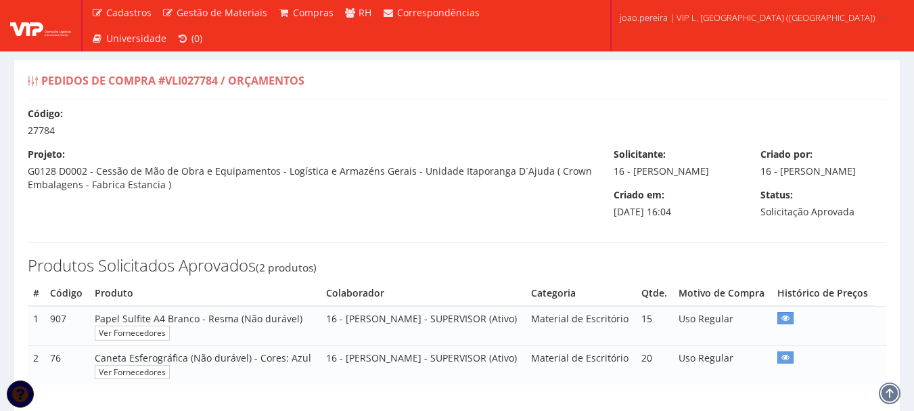
select select "0"
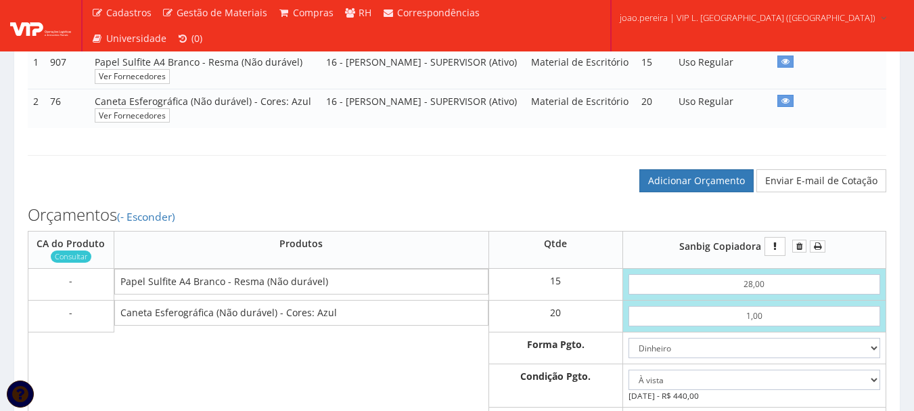
scroll to position [271, 0]
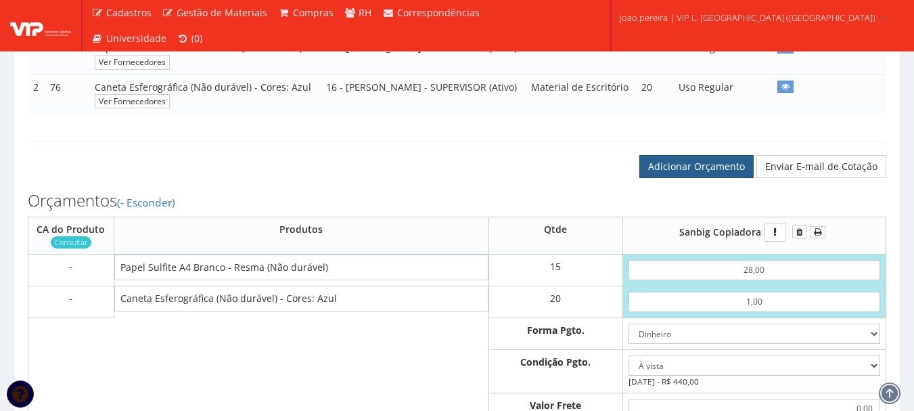
click at [708, 178] on link "Adicionar Orçamento" at bounding box center [697, 166] width 114 height 23
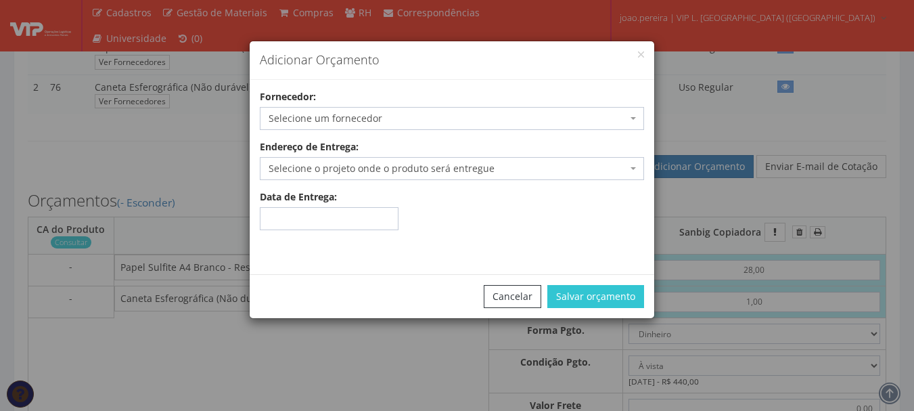
click at [317, 108] on span "Selecione um fornecedor" at bounding box center [452, 118] width 384 height 23
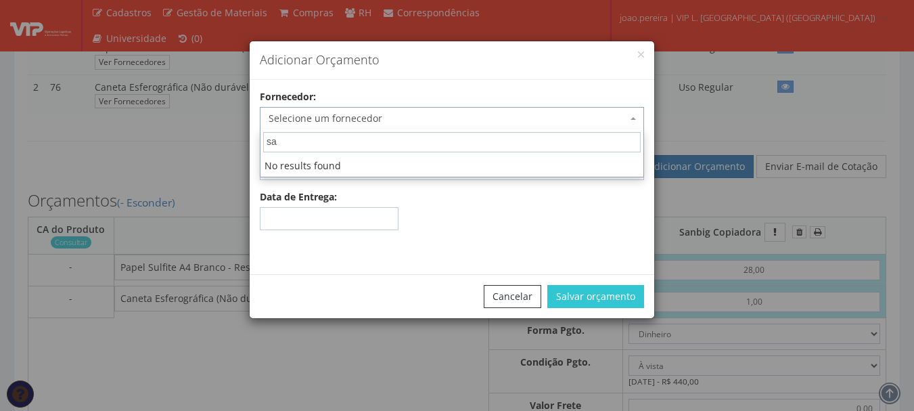
type input "s"
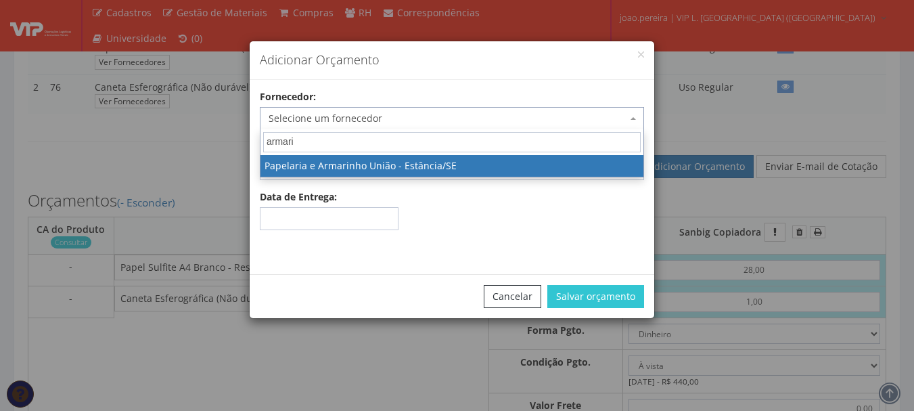
type input "armari"
select select "1004"
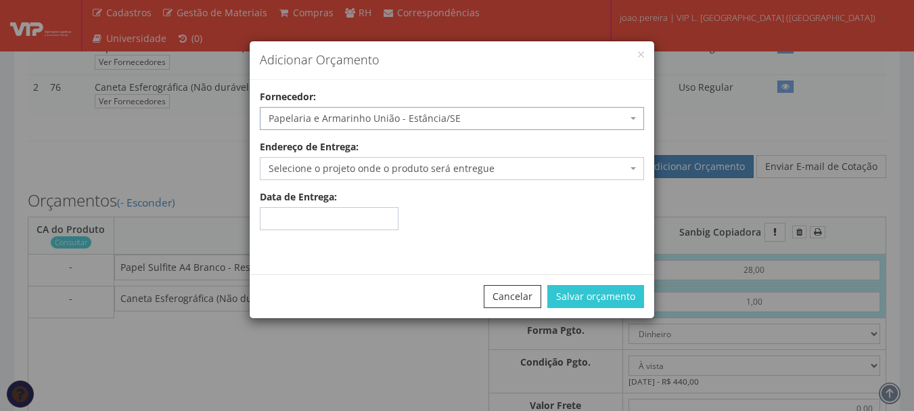
click at [512, 175] on span "Selecione o projeto onde o produto será entregue" at bounding box center [448, 169] width 359 height 14
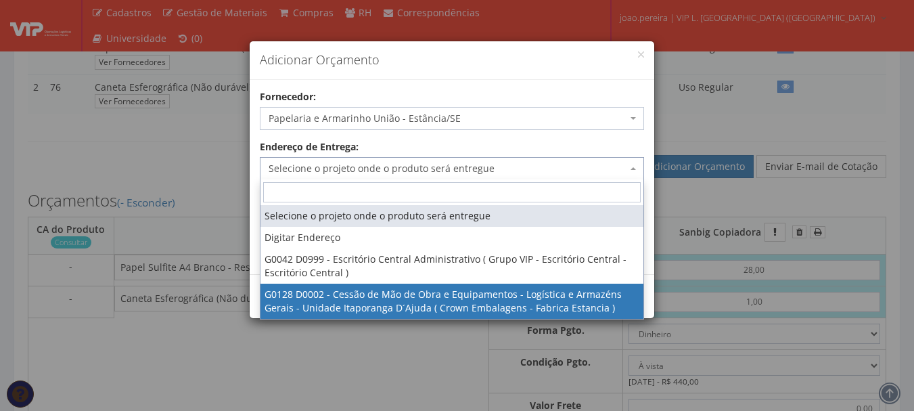
select select "128"
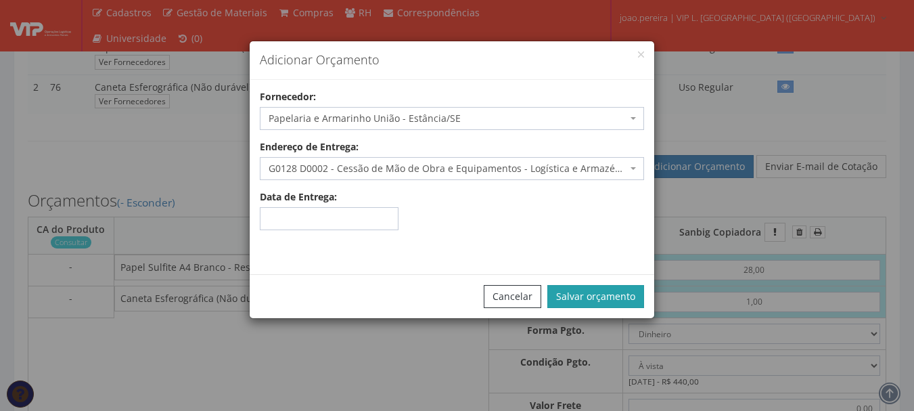
click at [591, 300] on button "Salvar orçamento" at bounding box center [596, 296] width 97 height 23
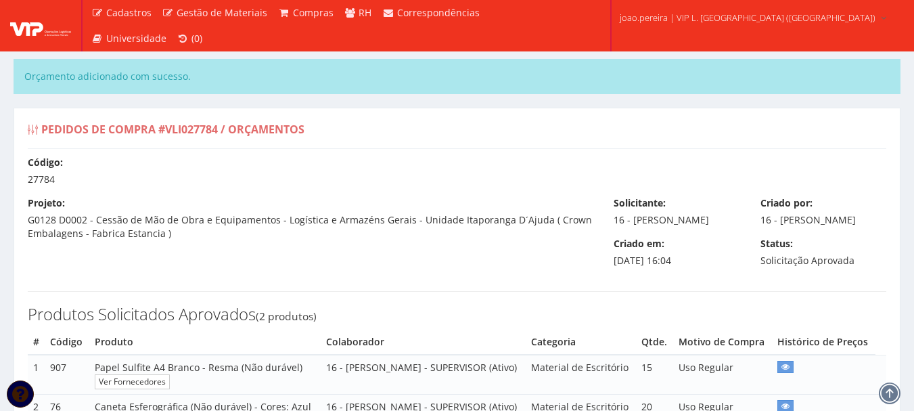
select select "0"
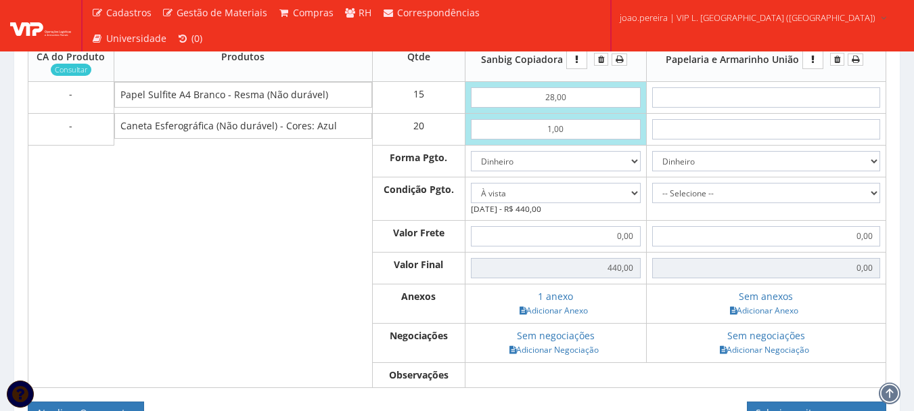
scroll to position [406, 0]
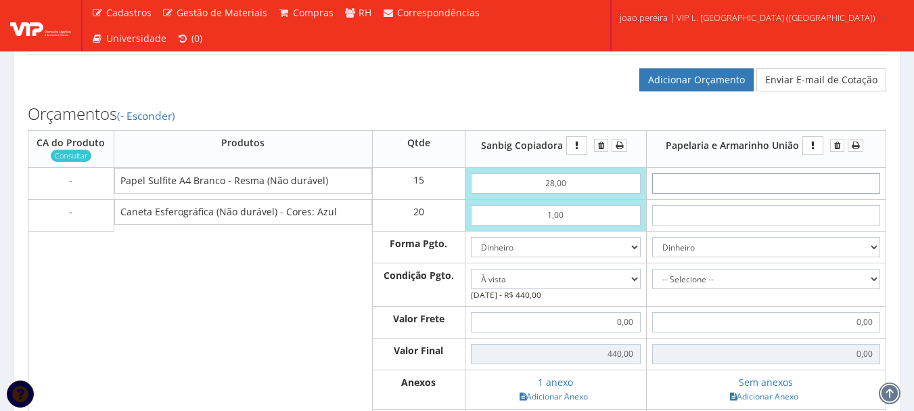
click at [787, 194] on input "text" at bounding box center [766, 183] width 228 height 20
click at [839, 152] on button "submit" at bounding box center [837, 145] width 14 height 13
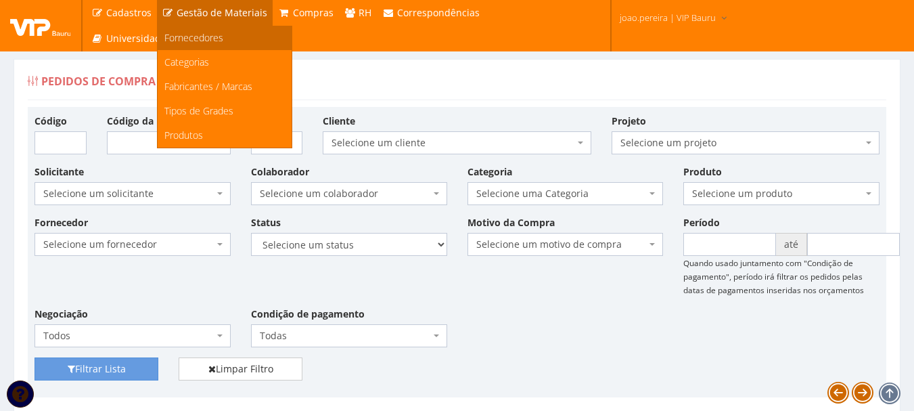
click at [206, 40] on span "Fornecedores" at bounding box center [193, 37] width 59 height 13
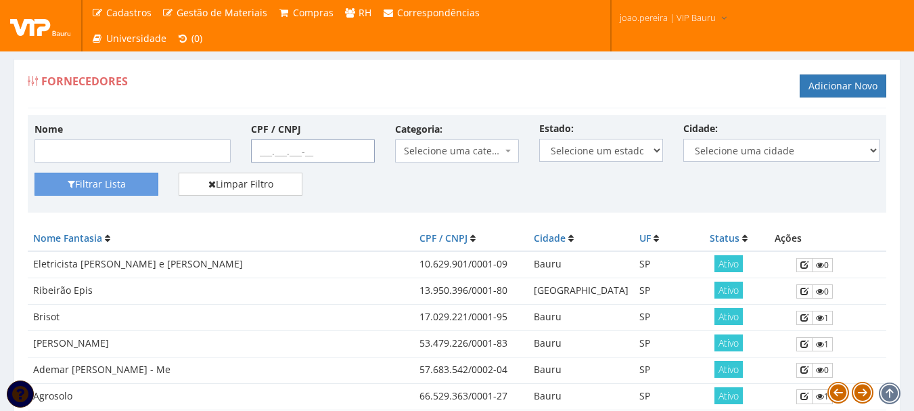
click at [263, 153] on input "CPF / CNPJ" at bounding box center [313, 150] width 124 height 23
paste input "13.766.821/0001-85"
type input "13.766.821/0001-85"
click at [35, 173] on button "Filtrar Lista" at bounding box center [97, 184] width 124 height 23
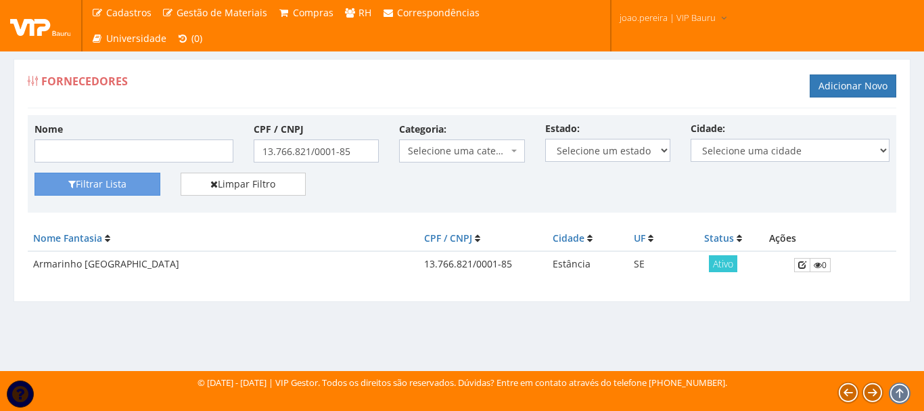
click at [733, 270] on span "Ativo" at bounding box center [723, 263] width 28 height 17
click at [726, 265] on span "Ativo" at bounding box center [723, 263] width 28 height 17
click at [803, 265] on icon at bounding box center [803, 264] width 8 height 9
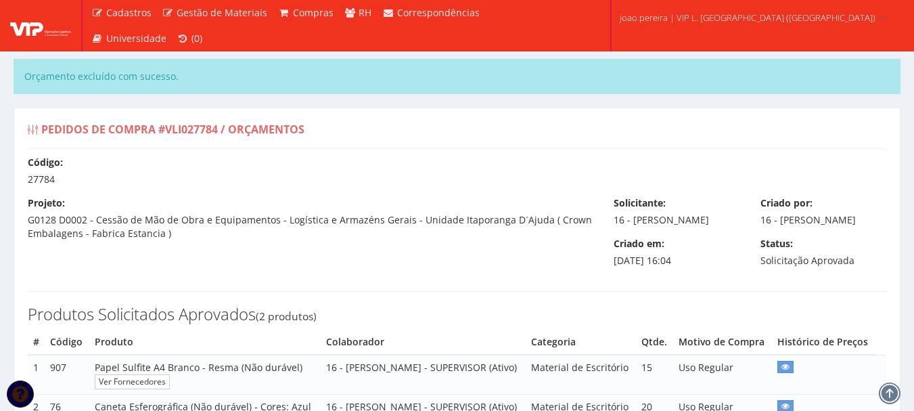
select select "0"
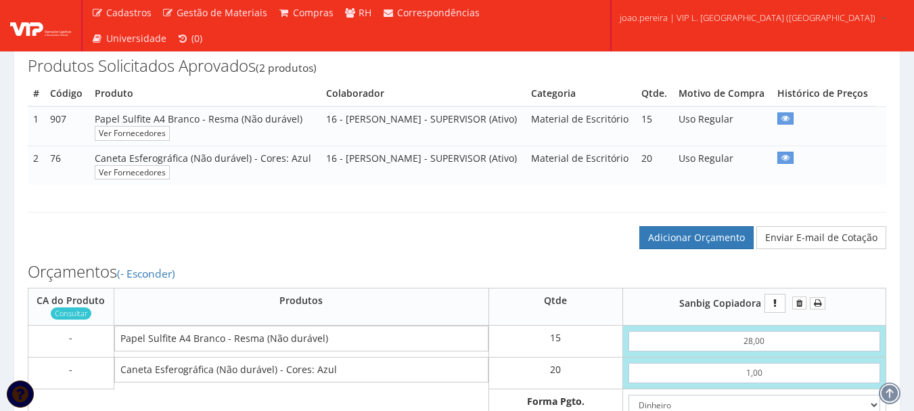
scroll to position [271, 0]
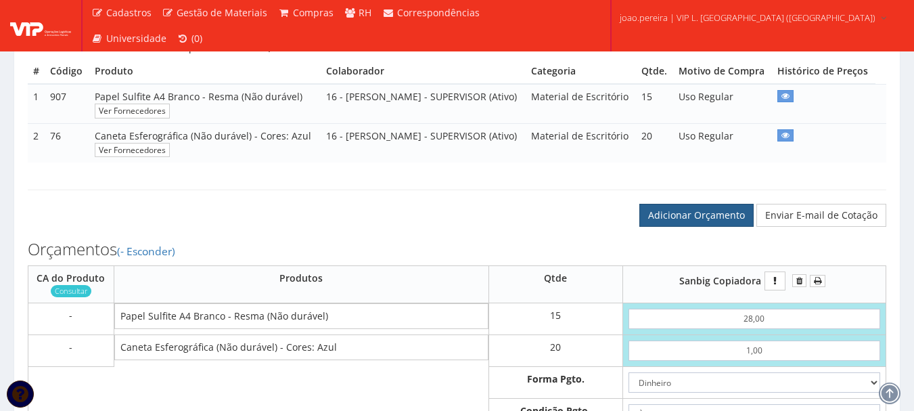
click at [704, 227] on link "Adicionar Orçamento" at bounding box center [697, 215] width 114 height 23
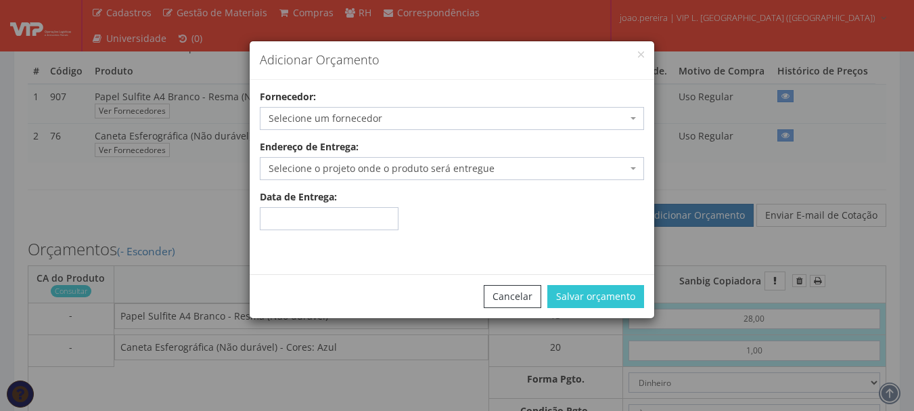
click at [355, 118] on span "Selecione um fornecedor" at bounding box center [448, 119] width 359 height 14
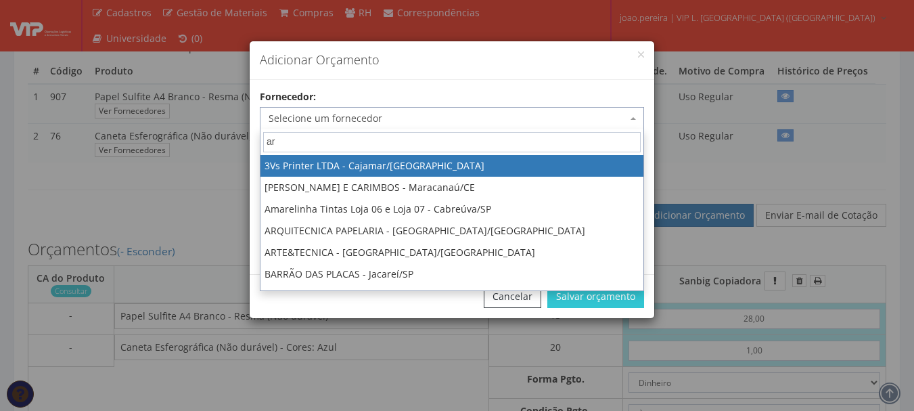
type input "a"
type input "Arma"
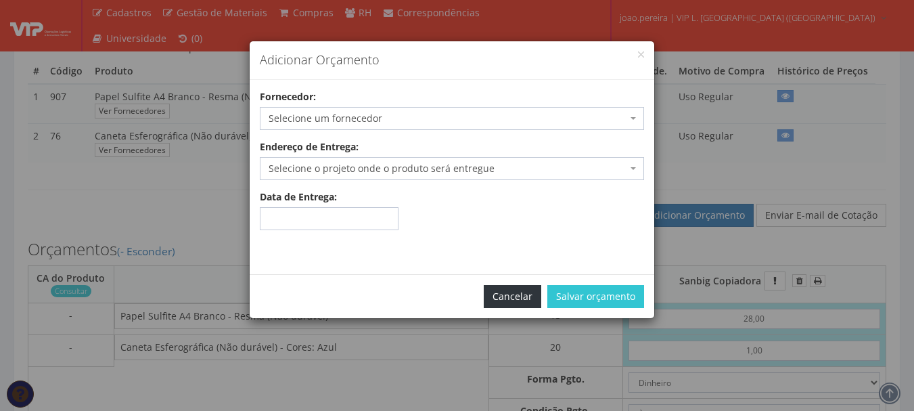
click at [508, 296] on button "Cancelar" at bounding box center [513, 296] width 58 height 23
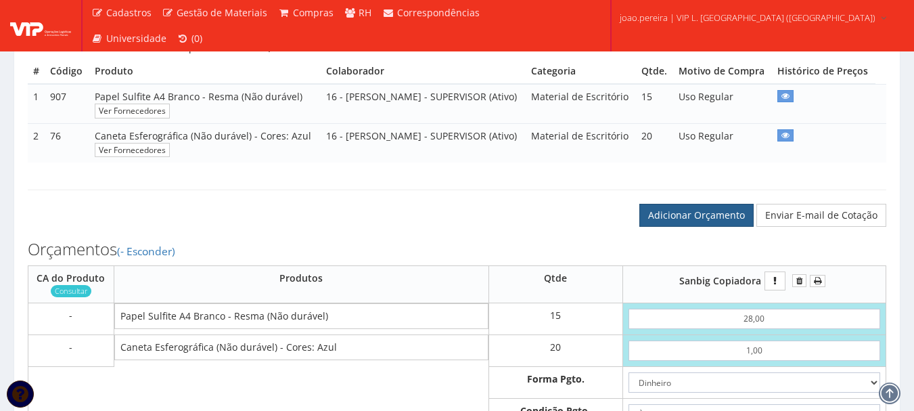
click at [684, 227] on link "Adicionar Orçamento" at bounding box center [697, 215] width 114 height 23
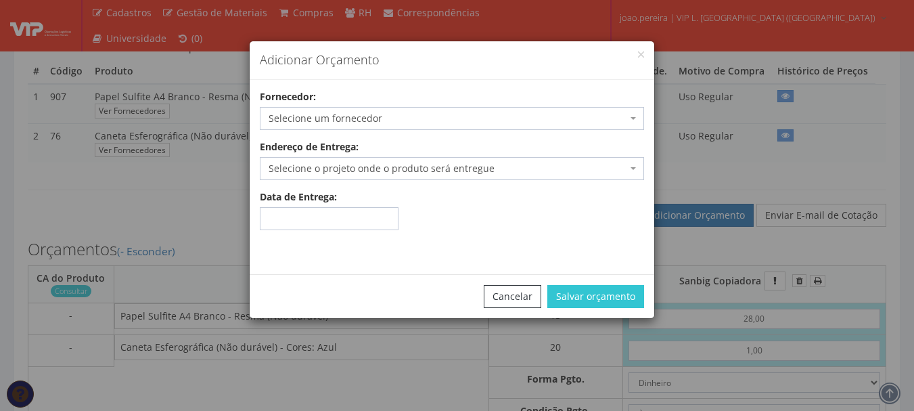
click at [397, 116] on span "Selecione um fornecedor" at bounding box center [448, 119] width 359 height 14
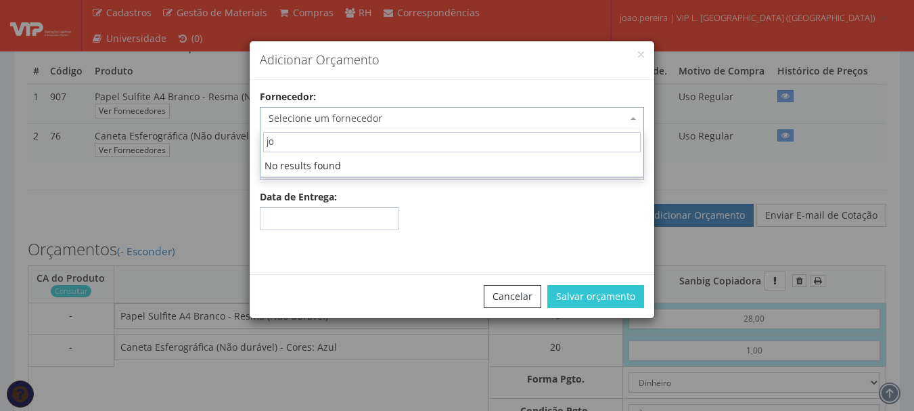
type input "j"
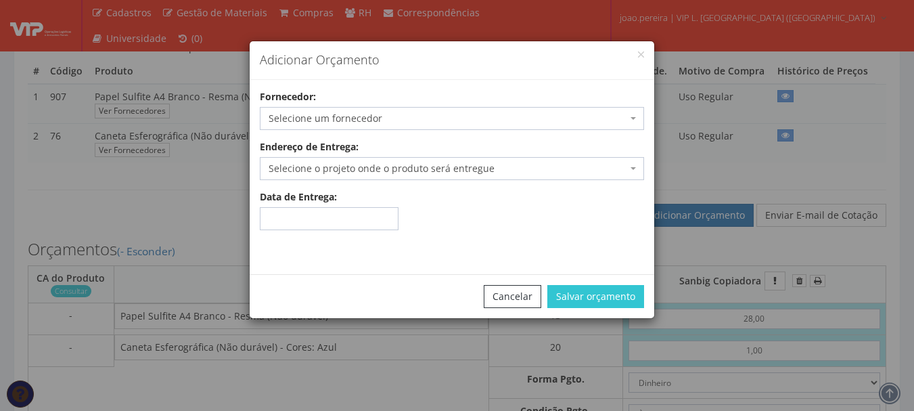
click at [698, 60] on div "Adicionar Orçamento Fornecedor: Selecione um fornecedor 3Vs Printer LTDA - Caja…" at bounding box center [457, 205] width 914 height 411
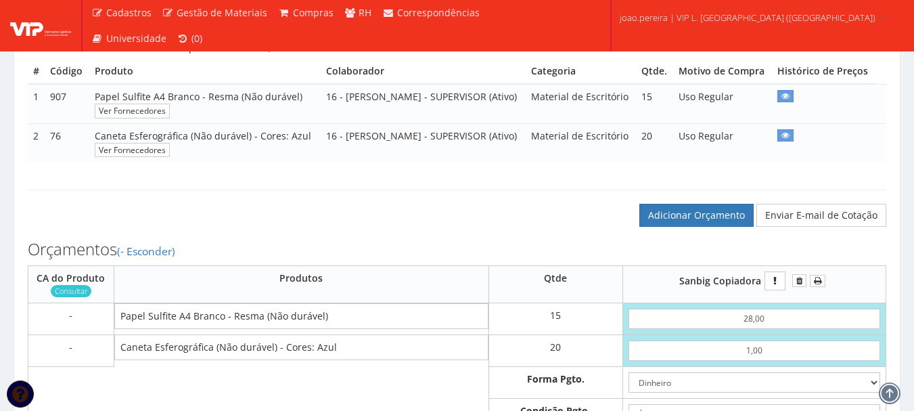
scroll to position [338, 0]
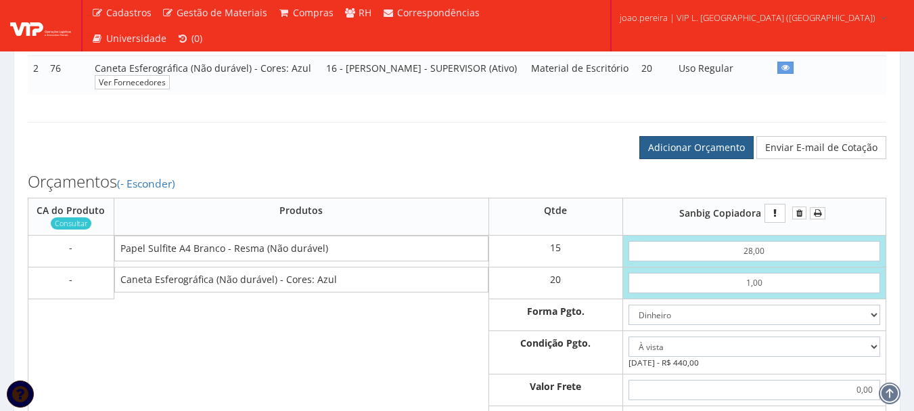
click at [697, 159] on link "Adicionar Orçamento" at bounding box center [697, 147] width 114 height 23
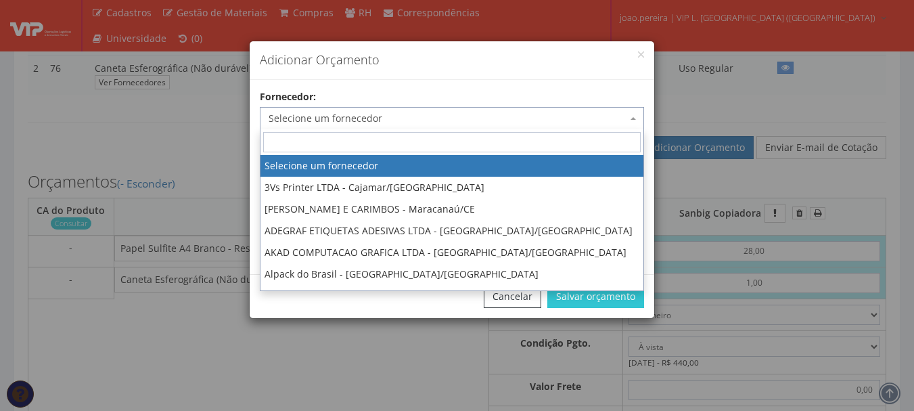
click at [355, 118] on span "Selecione um fornecedor" at bounding box center [448, 119] width 359 height 14
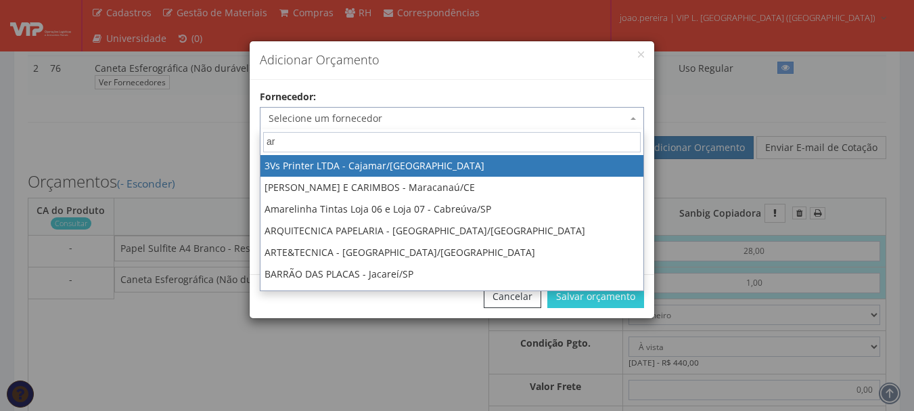
type input "a"
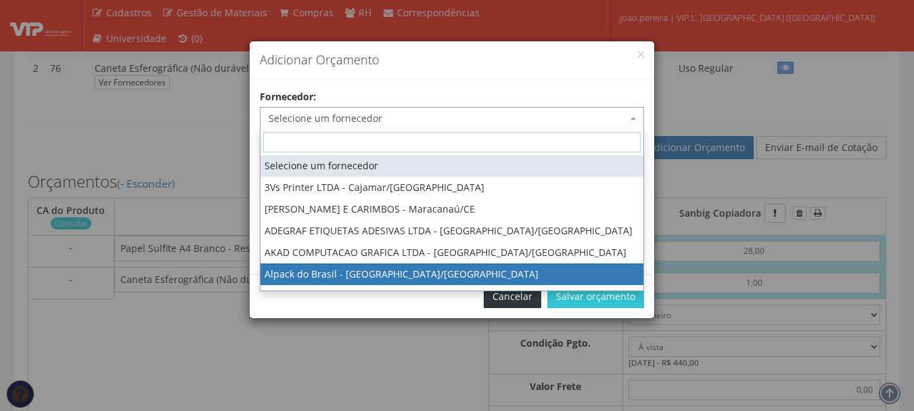
click at [520, 295] on button "Cancelar" at bounding box center [513, 296] width 58 height 23
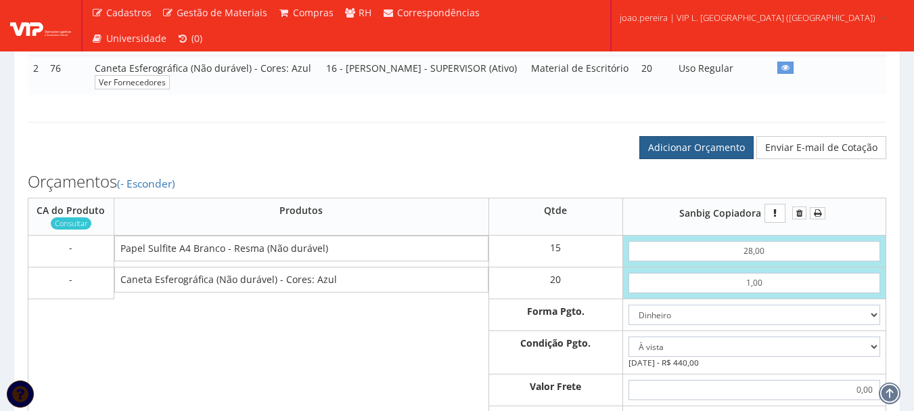
click at [690, 159] on link "Adicionar Orçamento" at bounding box center [697, 147] width 114 height 23
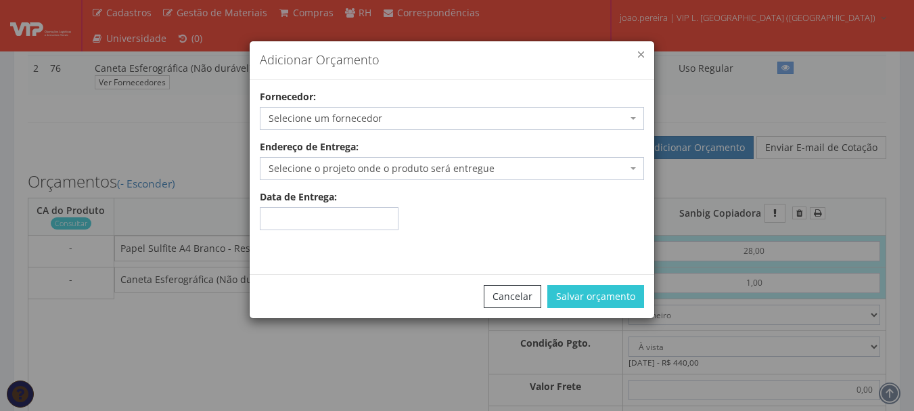
click at [644, 57] on button "button" at bounding box center [641, 54] width 6 height 6
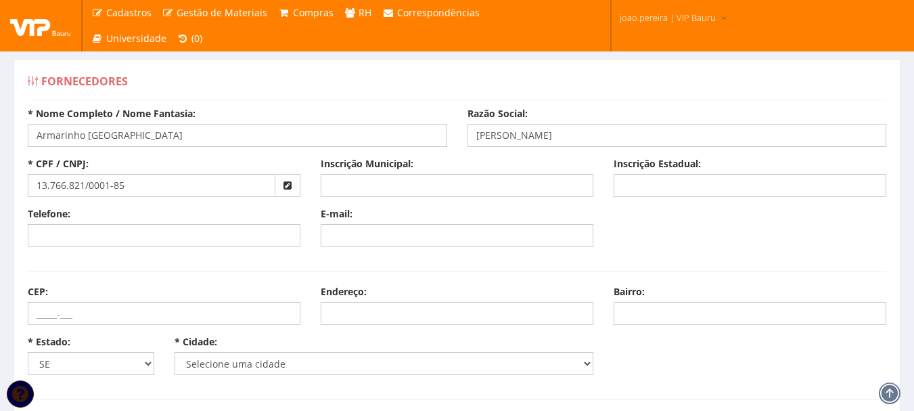
select select "5369"
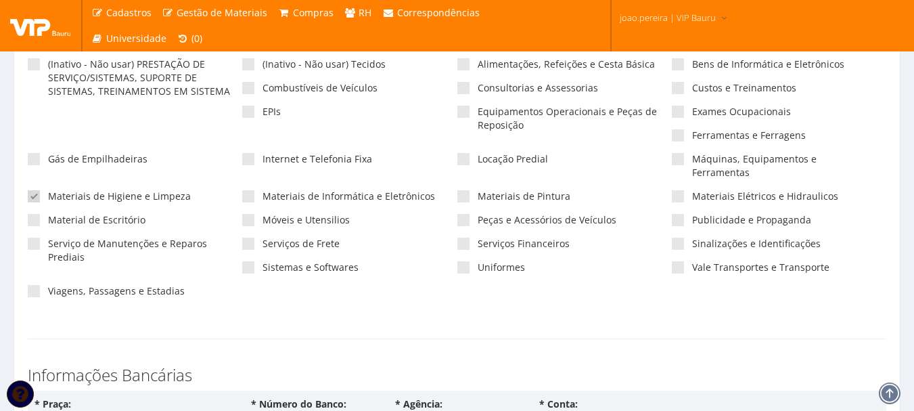
scroll to position [406, 0]
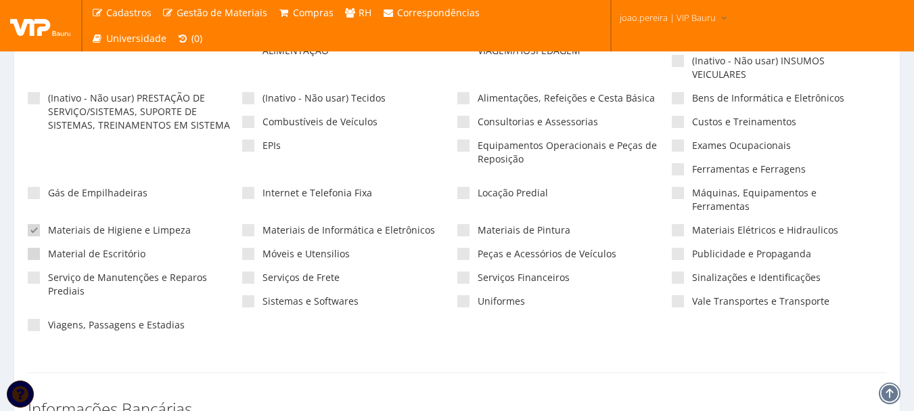
click at [33, 248] on span at bounding box center [34, 254] width 12 height 12
click at [48, 250] on input"] "Material de Escritório" at bounding box center [52, 254] width 9 height 9
checkbox input"] "true"
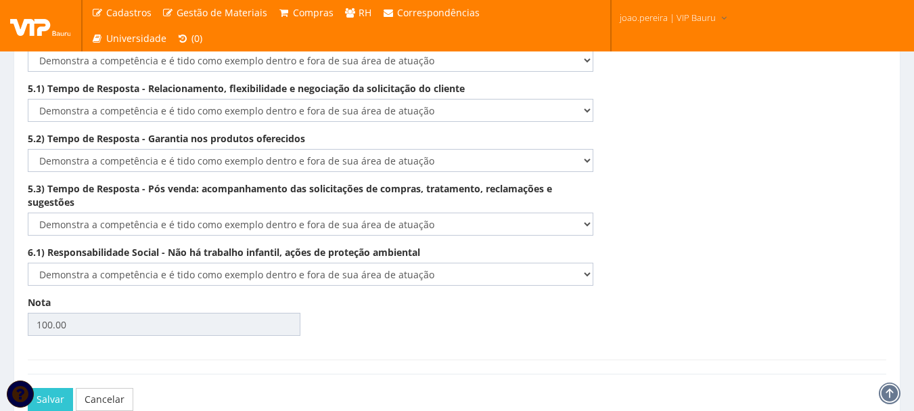
scroll to position [2362, 0]
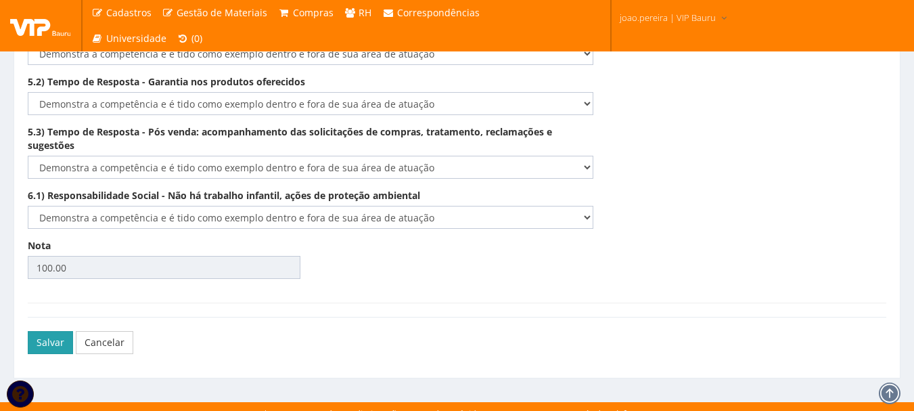
click at [39, 331] on button "Salvar" at bounding box center [50, 342] width 45 height 23
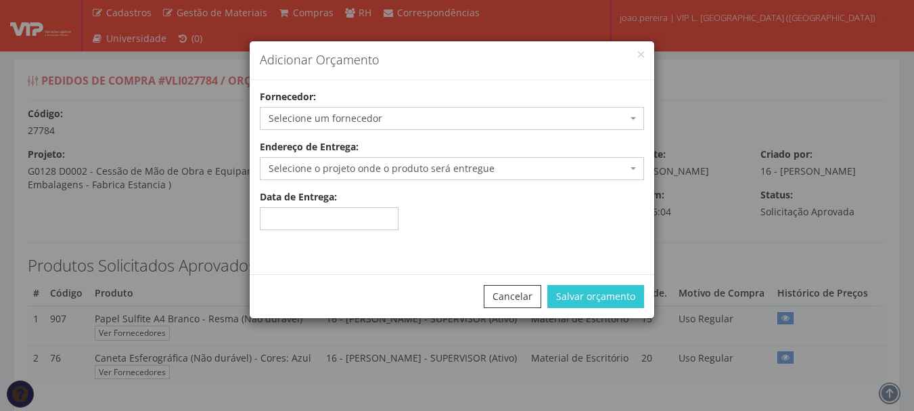
select select "0"
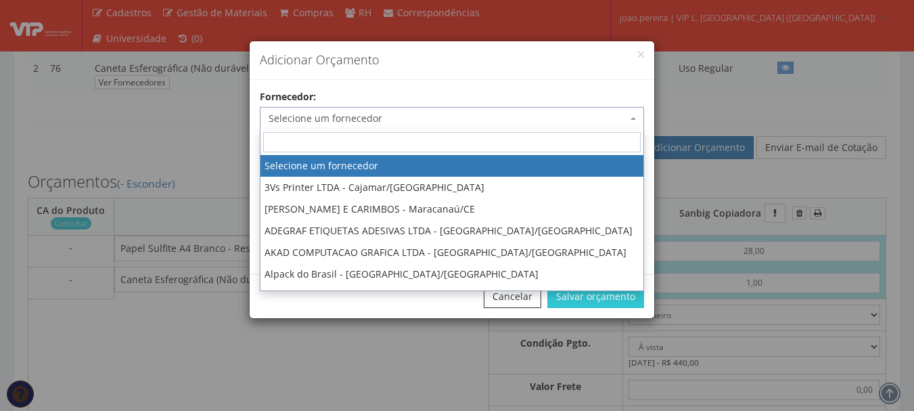
click at [412, 120] on span "Selecione um fornecedor" at bounding box center [448, 119] width 359 height 14
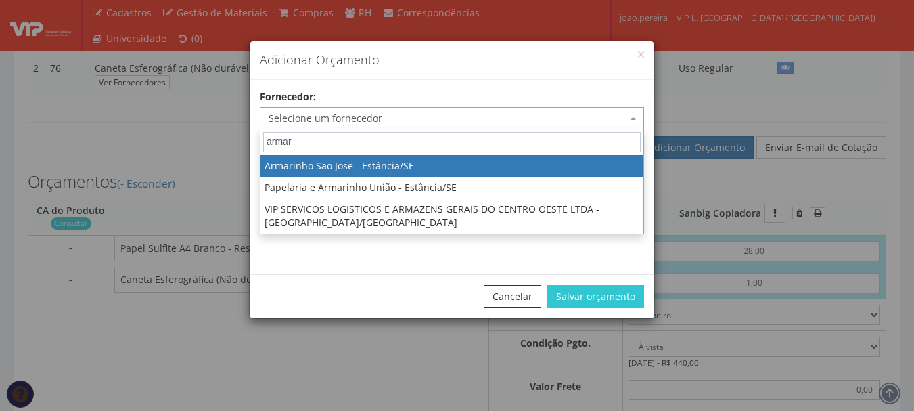
type input "armari"
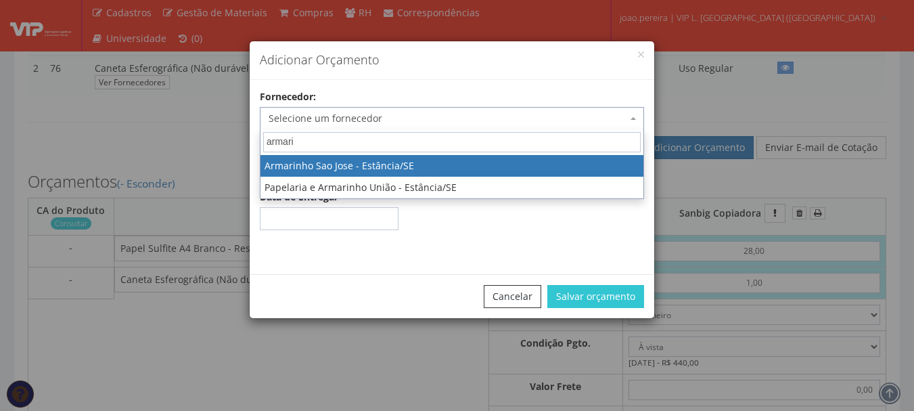
select select "2620"
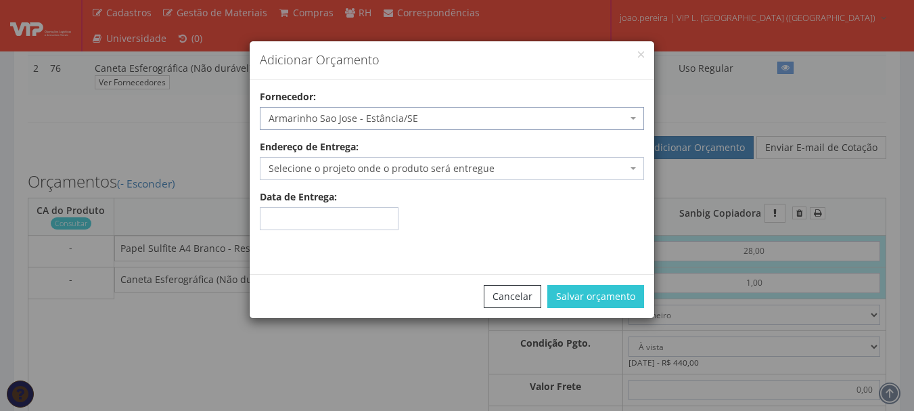
click at [393, 166] on span "Selecione o projeto onde o produto será entregue" at bounding box center [448, 169] width 359 height 14
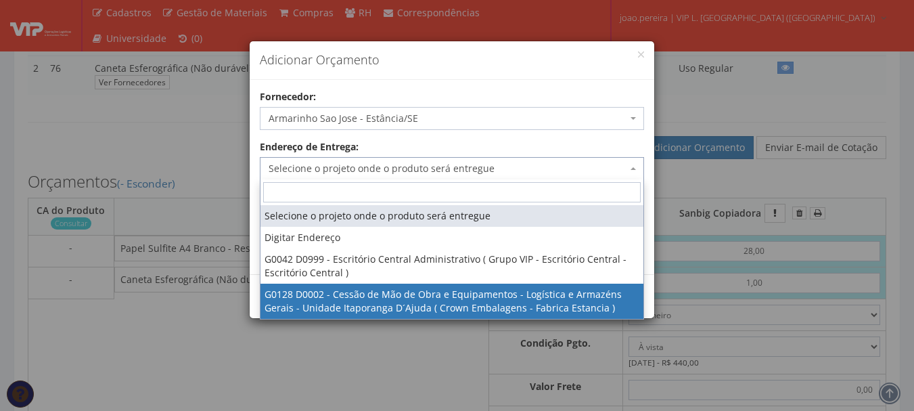
select select "128"
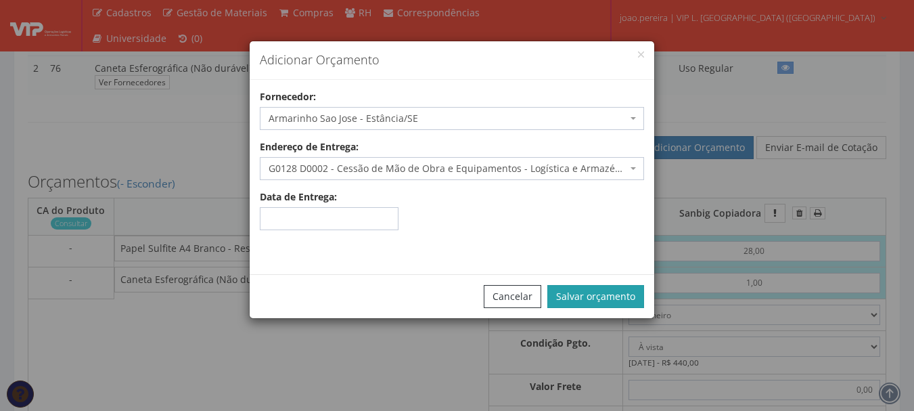
click at [633, 298] on button "Salvar orçamento" at bounding box center [596, 296] width 97 height 23
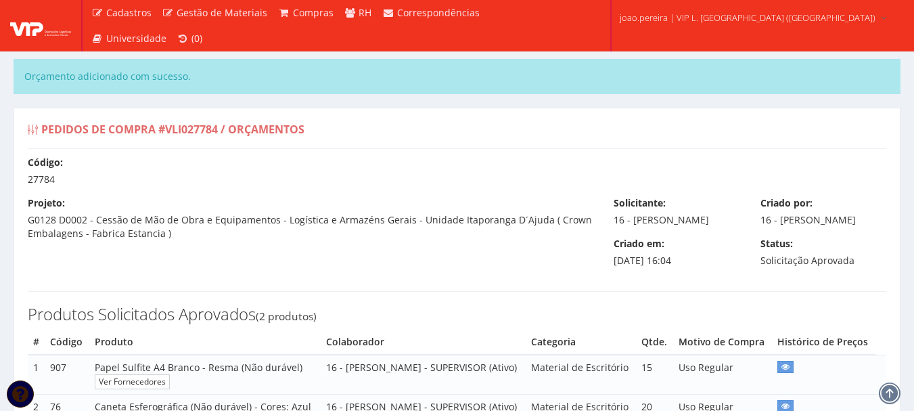
select select "0"
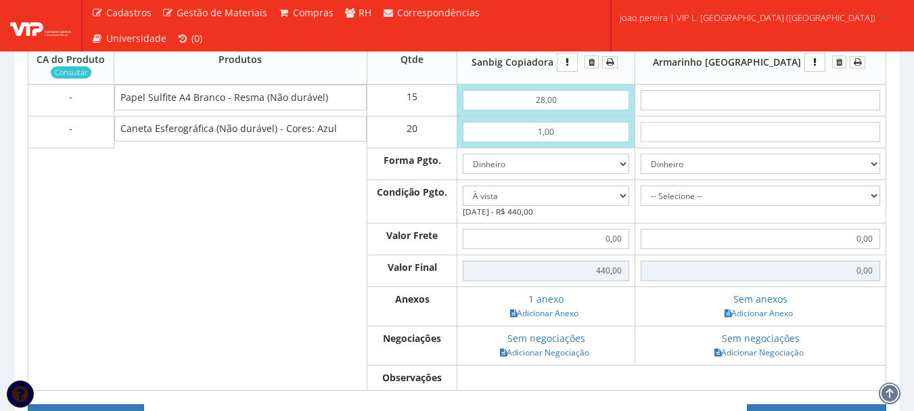
scroll to position [489, 0]
click at [799, 110] on input "text" at bounding box center [761, 100] width 240 height 20
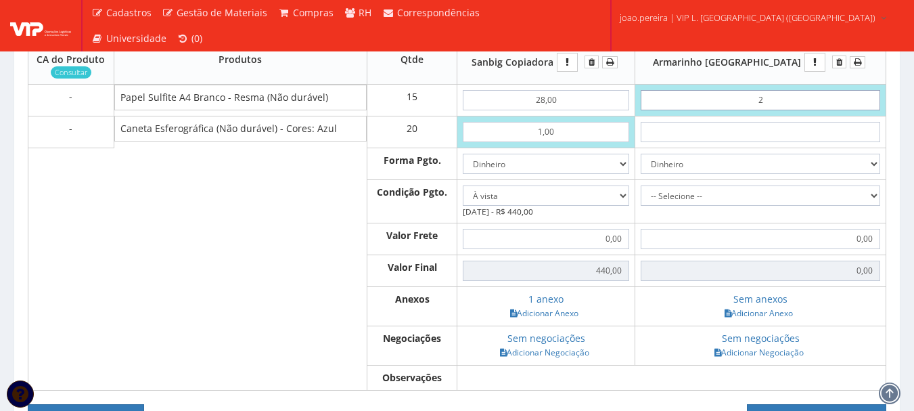
type input "29"
type input "435,00"
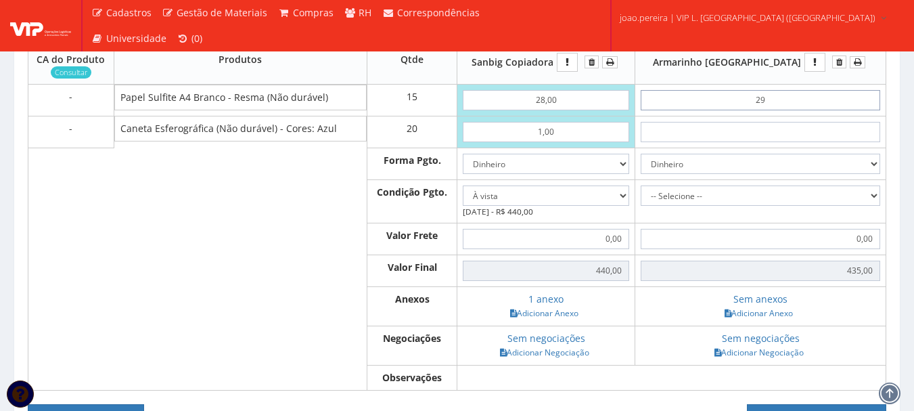
type input "2,99"
type input "44,85"
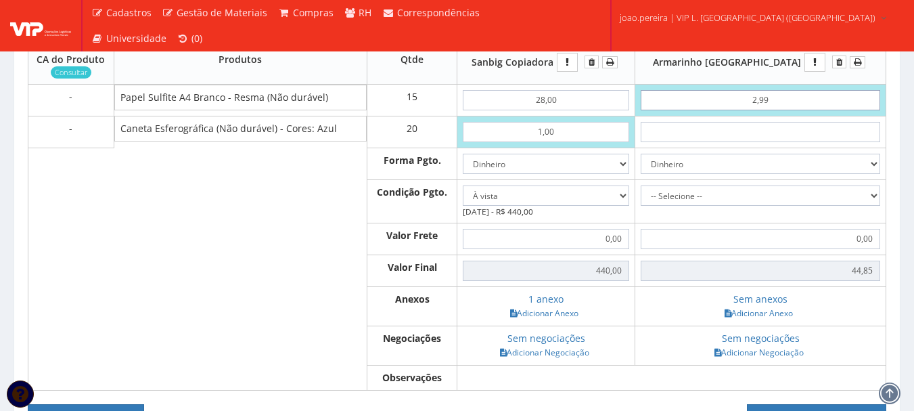
type input "29,90"
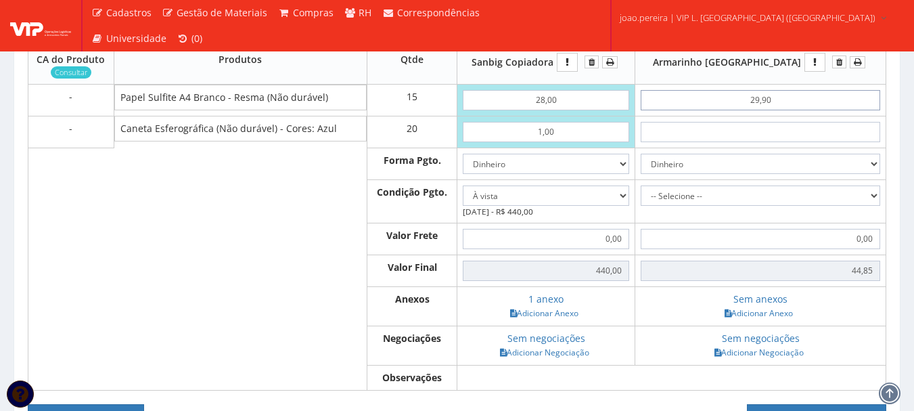
type input "448,50"
type input "29,90"
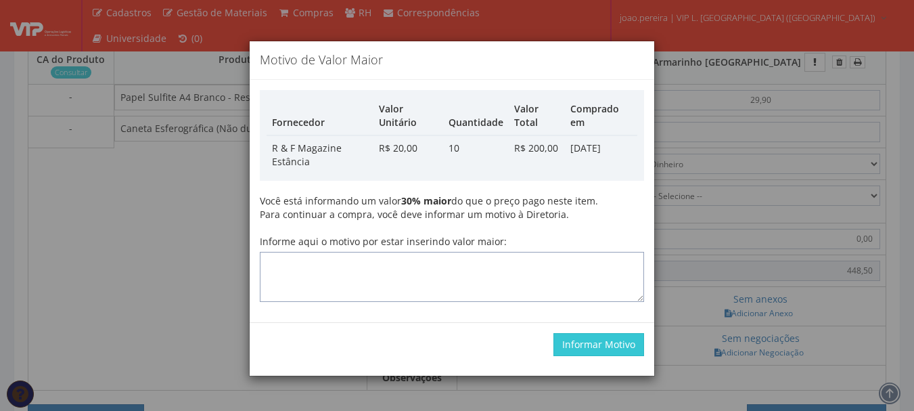
click at [349, 283] on textarea "Informe aqui o motivo por estar inserindo valor maior:" at bounding box center [452, 277] width 384 height 50
type textarea "Atualização"
click at [596, 347] on button "Informar Motivo" at bounding box center [599, 344] width 91 height 23
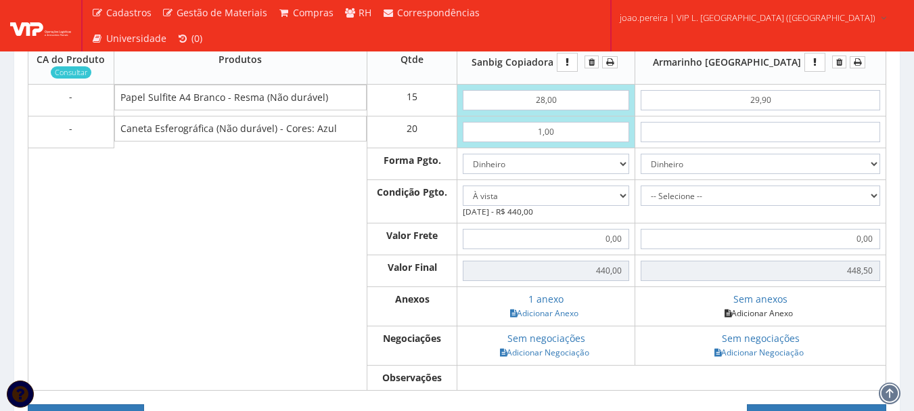
click at [788, 320] on link "Adicionar Anexo" at bounding box center [759, 313] width 76 height 14
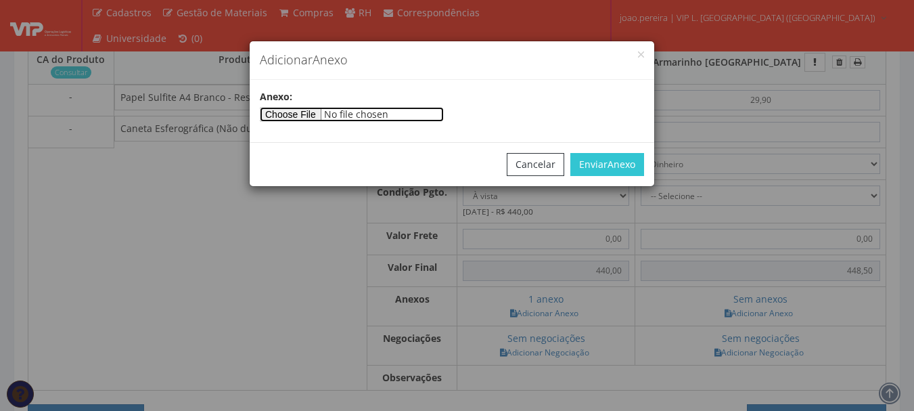
click at [305, 111] on input"] "file" at bounding box center [352, 114] width 184 height 15
type input"] "C:\fakepath\ARMARINHO.jpg"
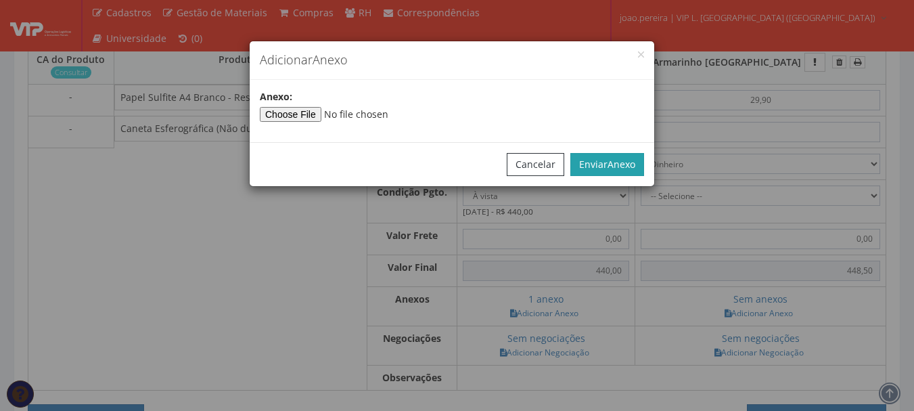
click at [606, 160] on button "Enviar Anexo" at bounding box center [608, 164] width 74 height 23
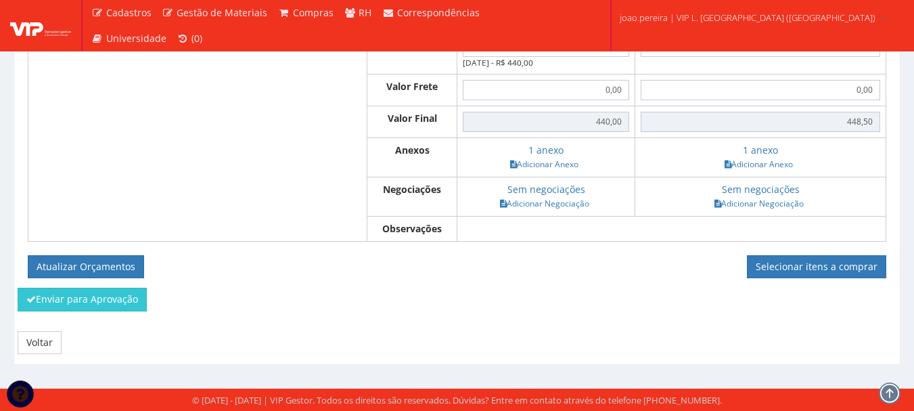
scroll to position [692, 0]
click at [91, 259] on button "Atualizar Orçamentos" at bounding box center [86, 266] width 116 height 23
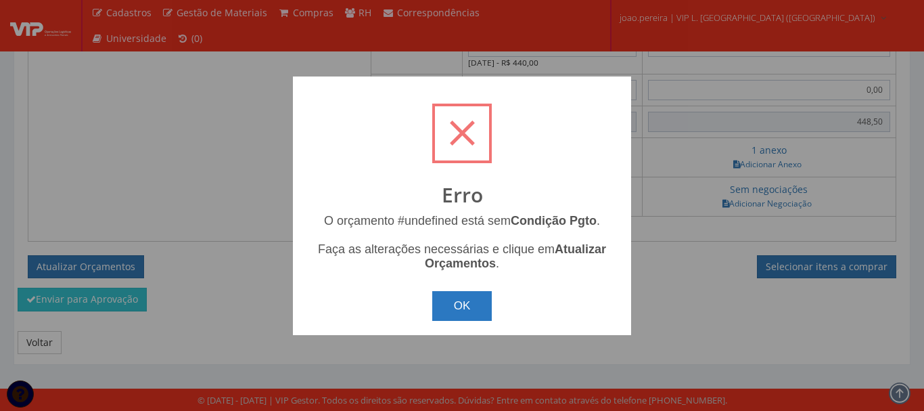
click at [457, 311] on button "OK" at bounding box center [462, 306] width 60 height 30
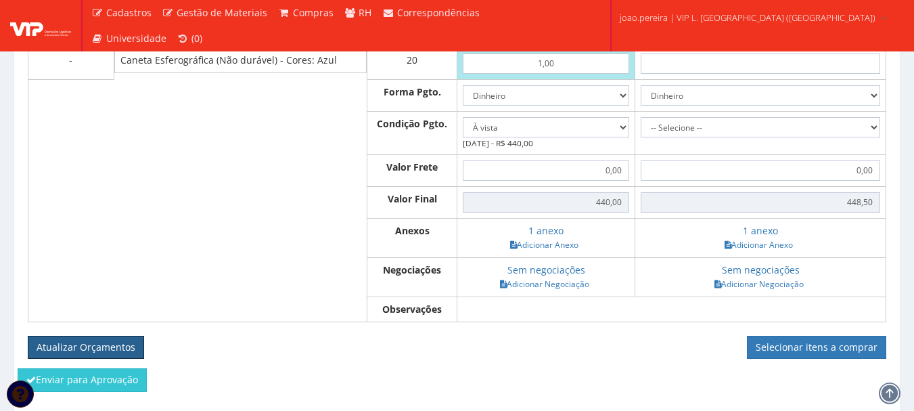
scroll to position [557, 0]
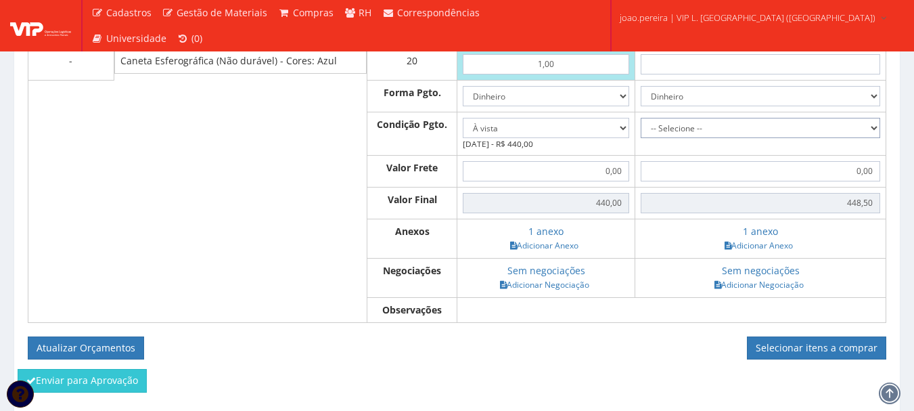
click at [832, 138] on select "-- Selecione -- À vista 7 dias 10 dias" at bounding box center [761, 128] width 240 height 20
select select "0"
click at [685, 138] on select "-- Selecione -- À vista 7 dias 10 dias" at bounding box center [761, 128] width 240 height 20
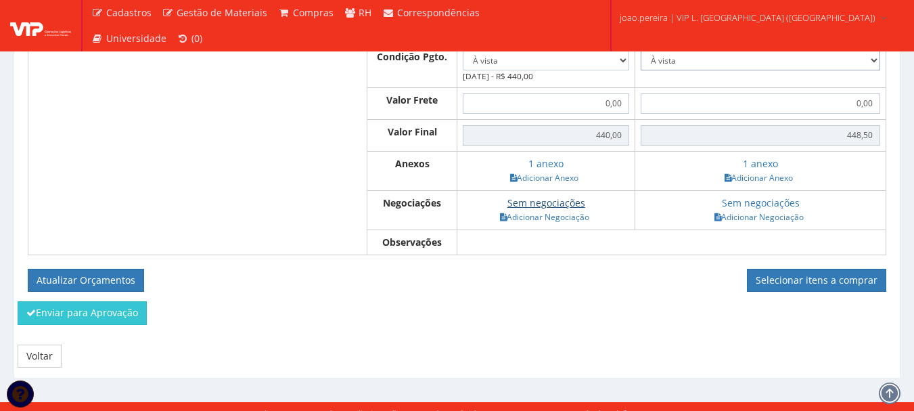
scroll to position [692, 0]
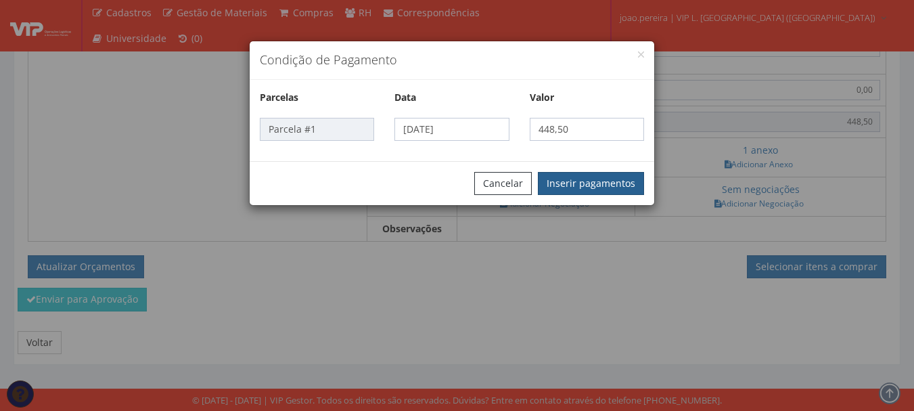
click at [617, 180] on button "Inserir pagamentos" at bounding box center [591, 183] width 106 height 23
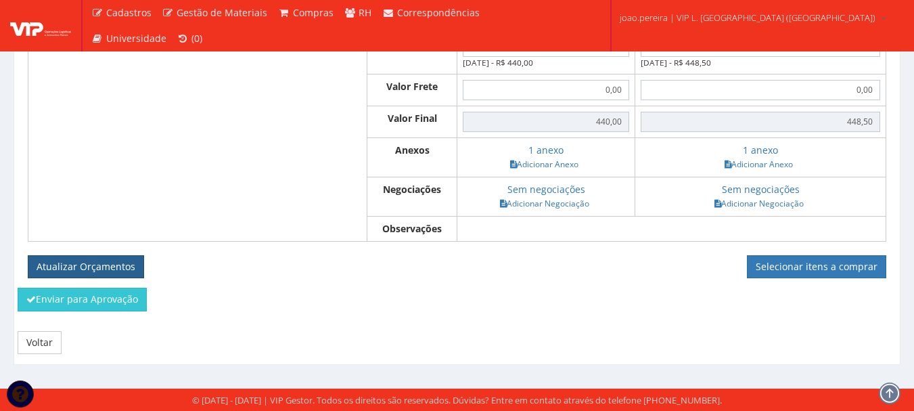
click at [74, 261] on button "Atualizar Orçamentos" at bounding box center [86, 266] width 116 height 23
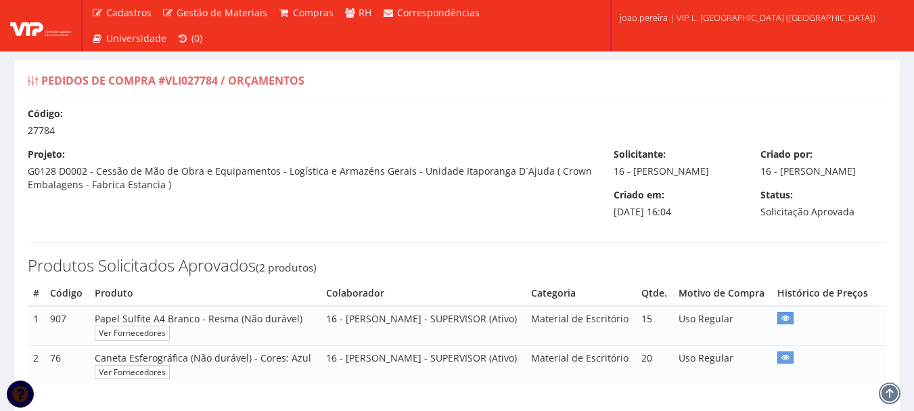
select select "0"
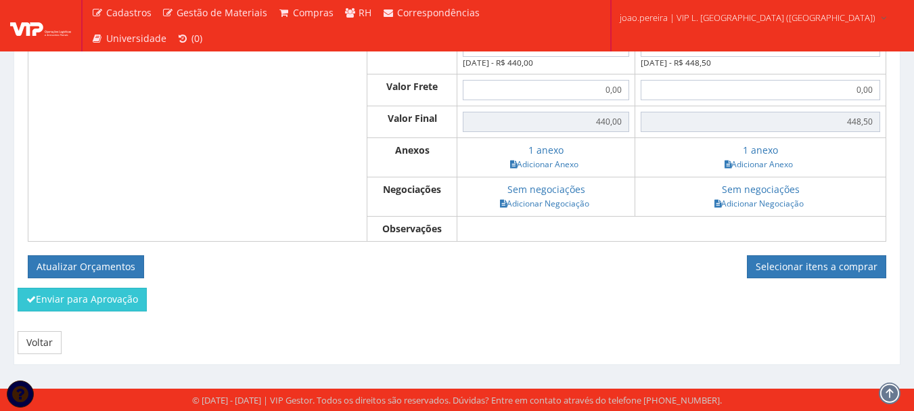
scroll to position [644, 0]
click at [609, 284] on div "Orçamentos (- Esconder) CA do Produto Consultar Produtos Qtde Sanbig Copiadora …" at bounding box center [457, 73] width 879 height 428
click at [428, 276] on form "Atualizar Orçamentos Selecionar itens a comprar" at bounding box center [457, 266] width 859 height 23
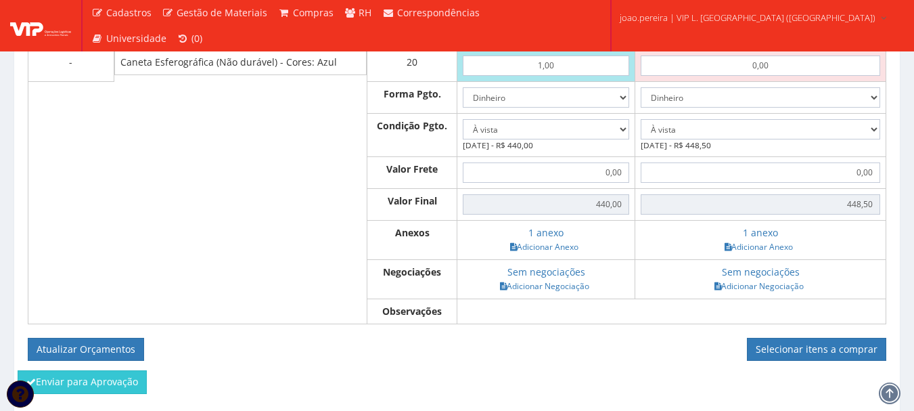
scroll to position [508, 0]
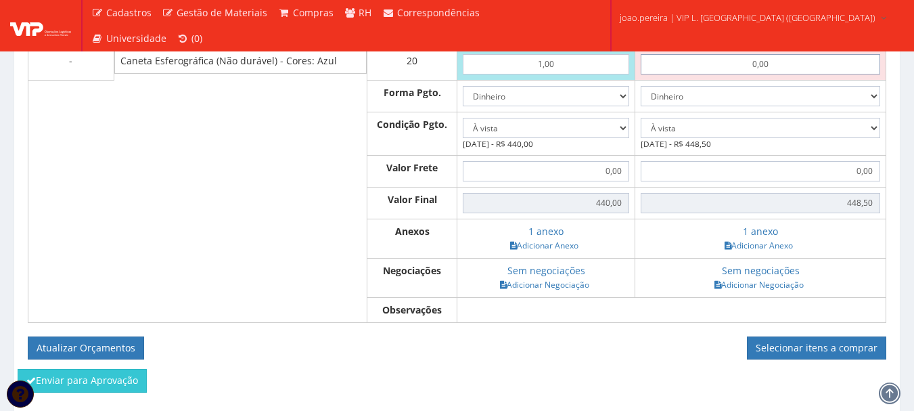
click at [795, 74] on input "0,00" at bounding box center [761, 64] width 240 height 20
type input "00,01"
type input "448,70"
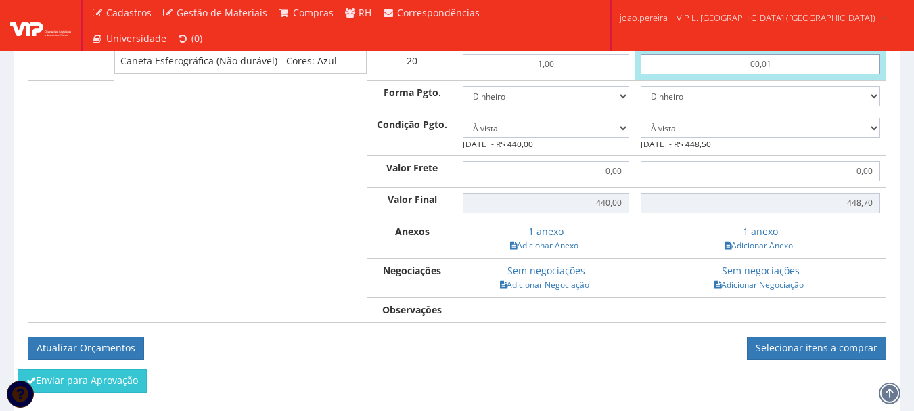
type input "000,10"
type input "450,50"
type input "0.001,00"
type input "468,50"
type input "0"
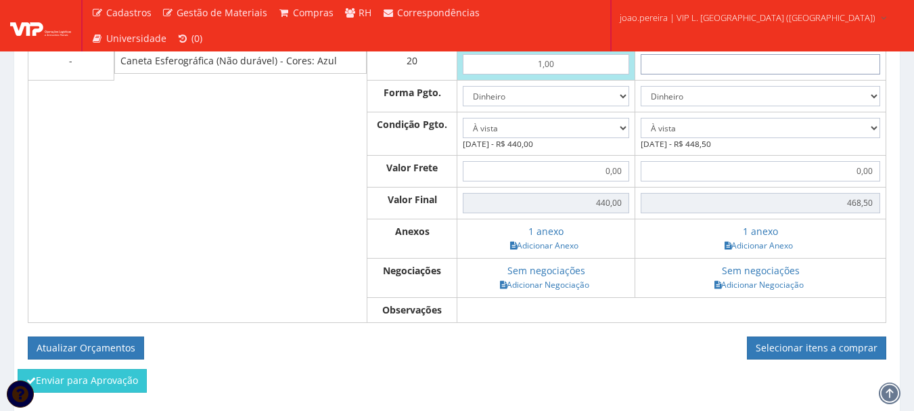
type input "448,50"
type input "1"
type input "468,50"
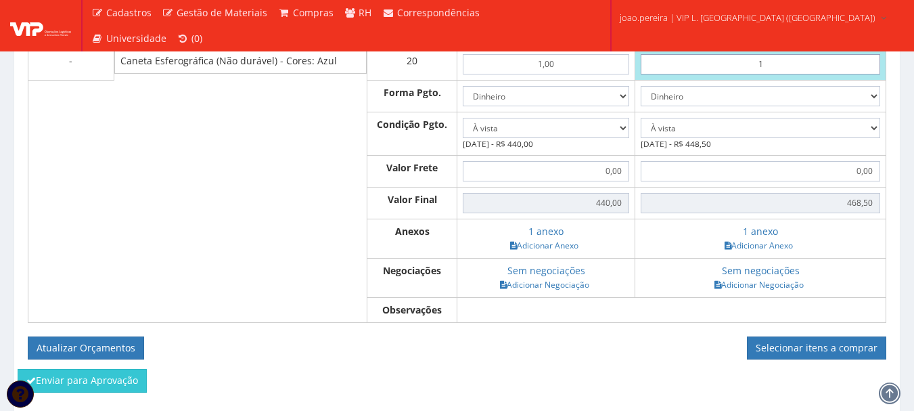
type input "10"
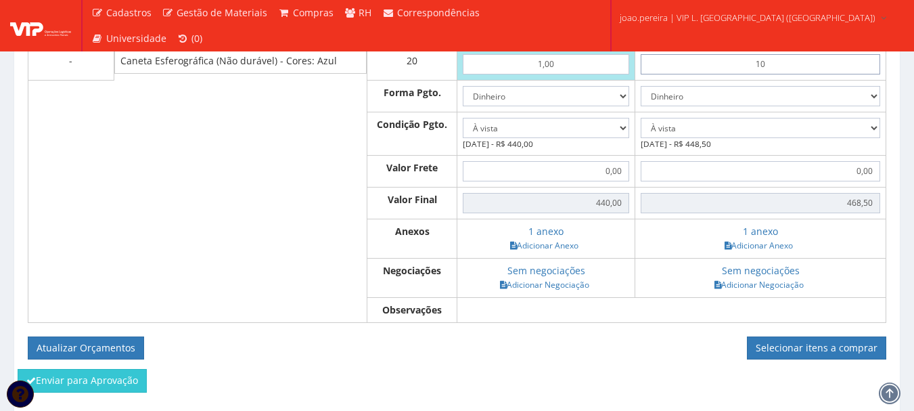
type input "648,50"
type input "1,00"
type input "468,50"
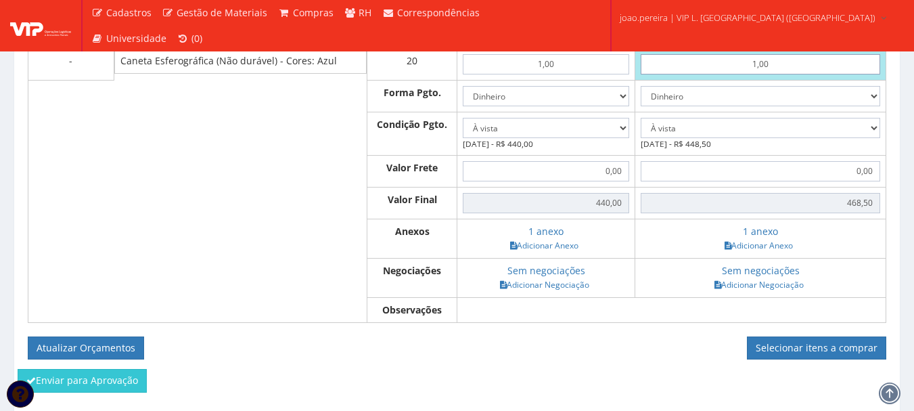
type input "1,00"
click at [826, 155] on td "-- Selecione -- À vista 7 dias" at bounding box center [760, 133] width 251 height 43
click at [860, 138] on select "-- Selecione -- À vista 7 dias 10 dias" at bounding box center [761, 128] width 240 height 20
select select "0"
click at [685, 138] on select "-- Selecione -- À vista 7 dias 10 dias" at bounding box center [761, 128] width 240 height 20
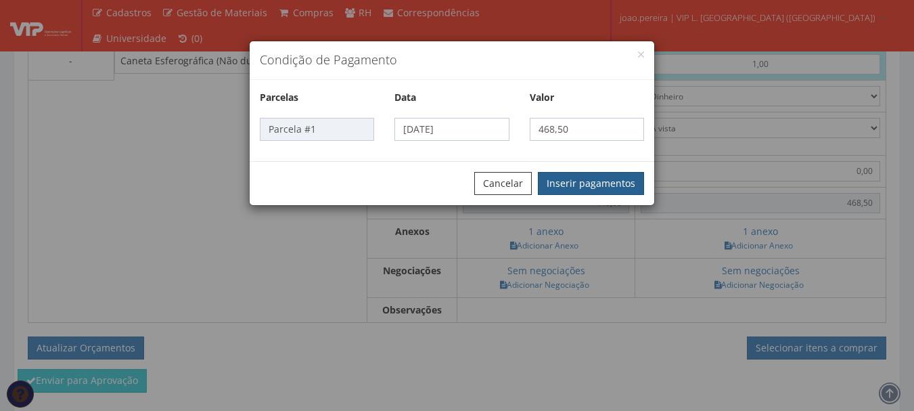
click at [621, 187] on button "Inserir pagamentos" at bounding box center [591, 183] width 106 height 23
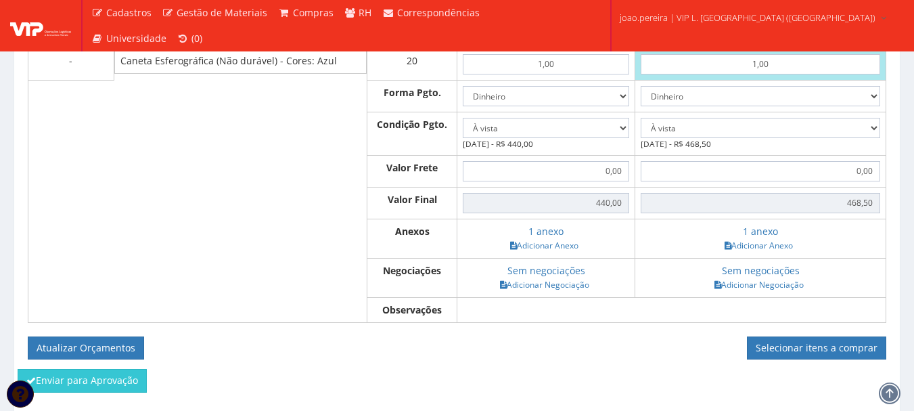
scroll to position [644, 0]
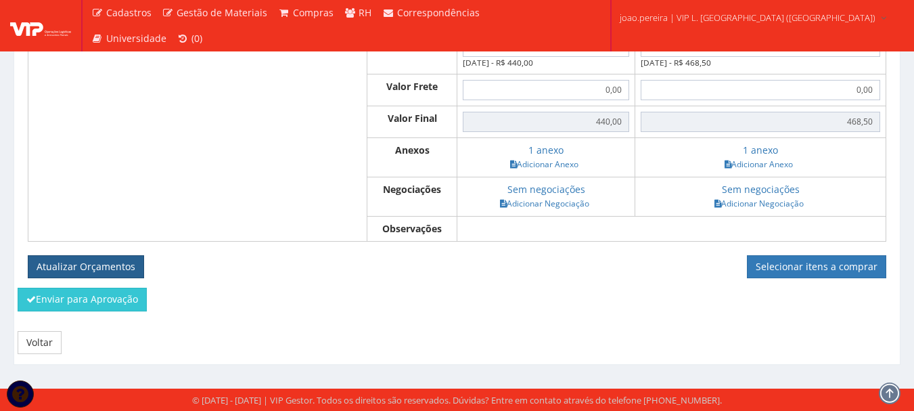
click at [104, 263] on button "Atualizar Orçamentos" at bounding box center [86, 266] width 116 height 23
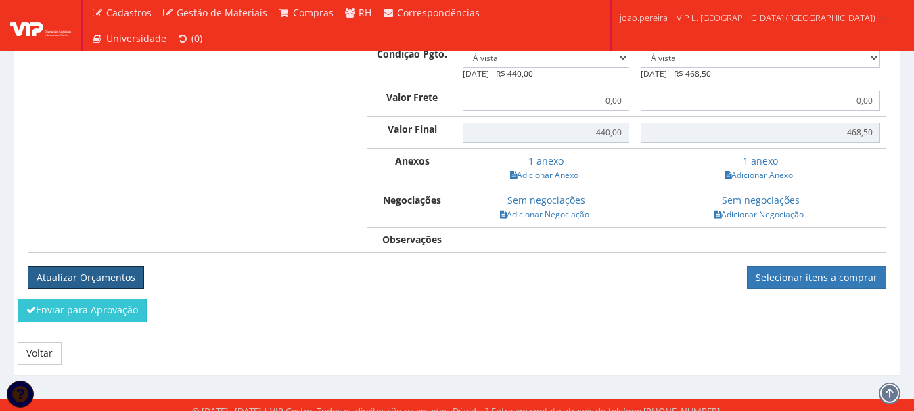
scroll to position [508, 0]
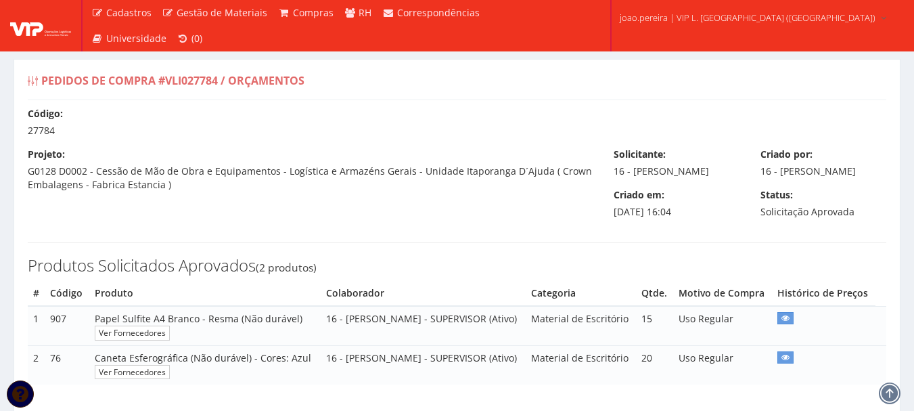
select select "0"
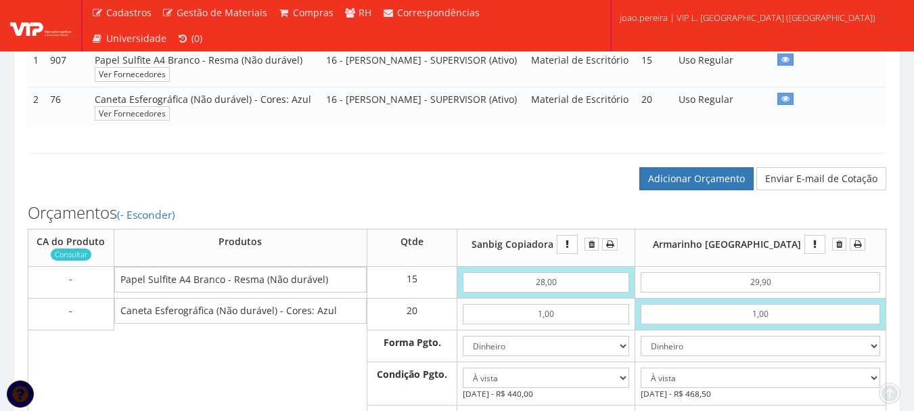
scroll to position [271, 0]
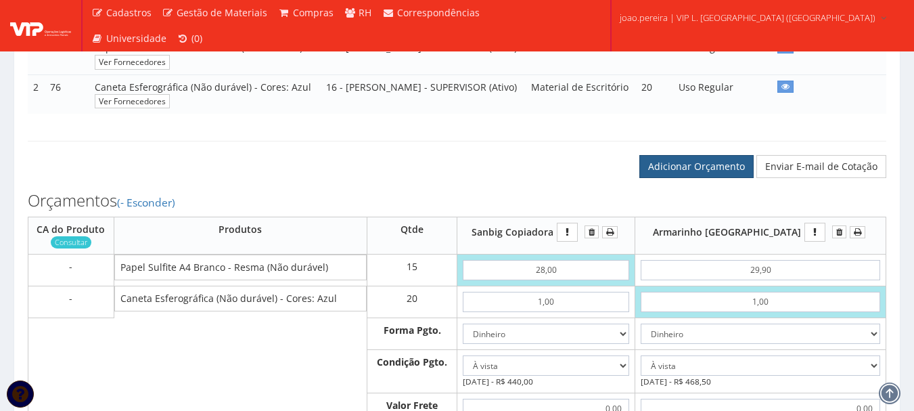
click at [711, 178] on link "Adicionar Orçamento" at bounding box center [697, 166] width 114 height 23
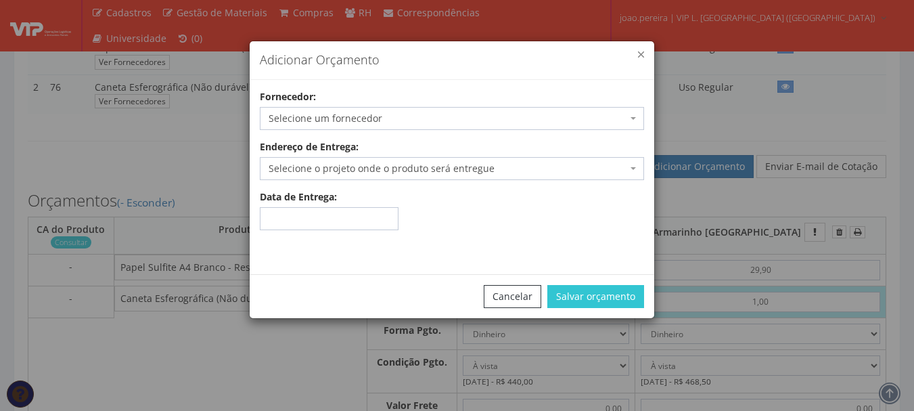
click at [642, 53] on button "button" at bounding box center [641, 54] width 6 height 6
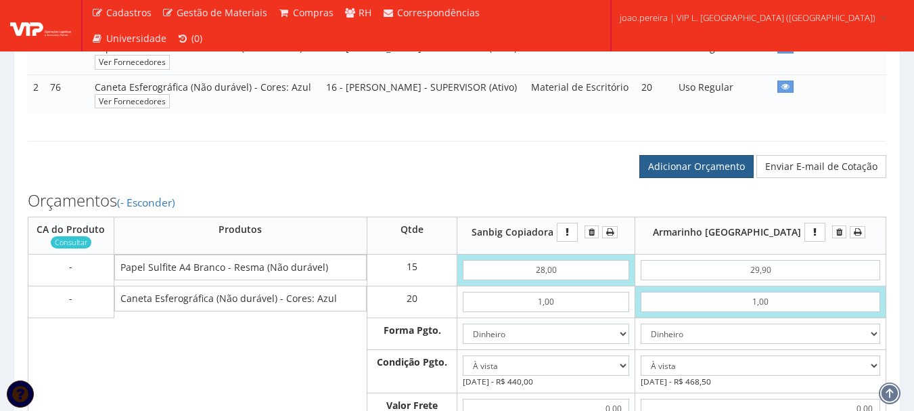
click at [708, 178] on link "Adicionar Orçamento" at bounding box center [697, 166] width 114 height 23
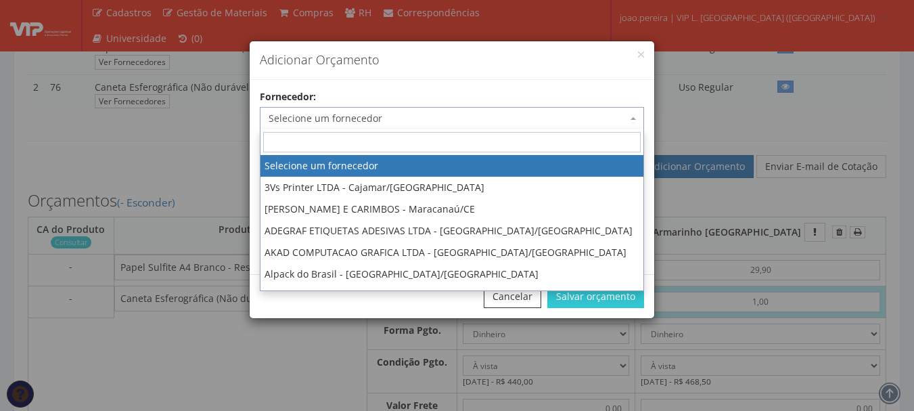
click at [397, 114] on span "Selecione um fornecedor" at bounding box center [448, 119] width 359 height 14
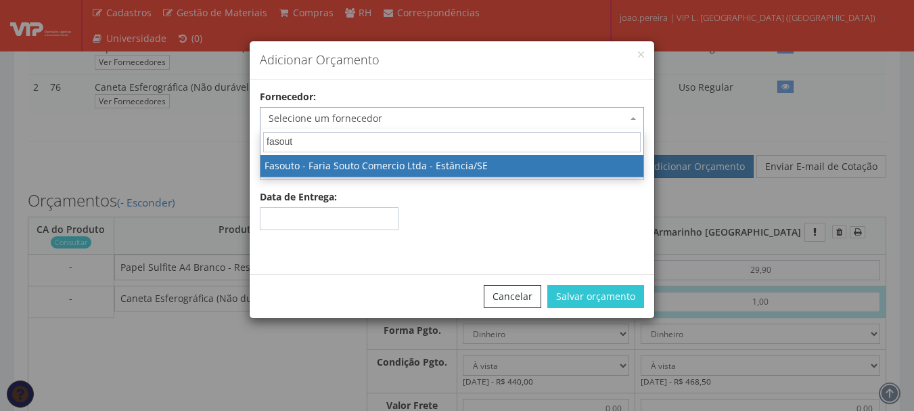
type input "fasouto"
select select "930"
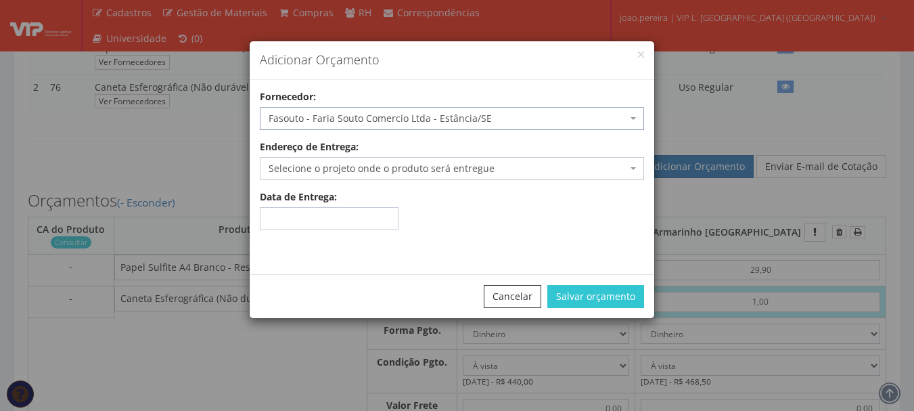
click at [424, 173] on span "Selecione o projeto onde o produto será entregue" at bounding box center [448, 169] width 359 height 14
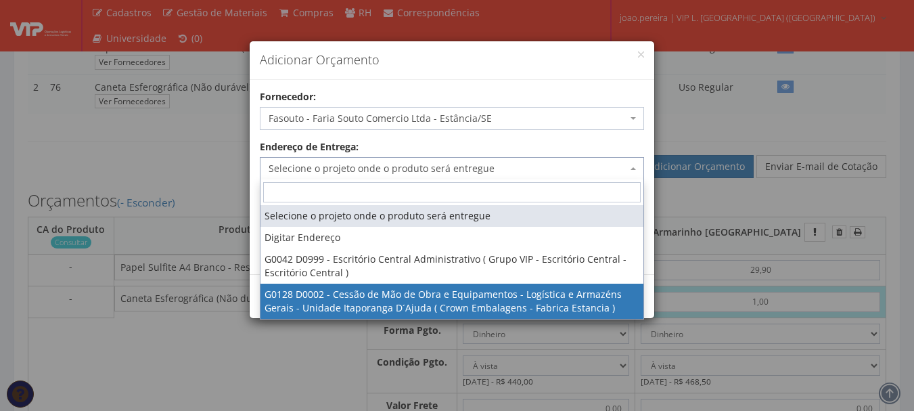
select select "128"
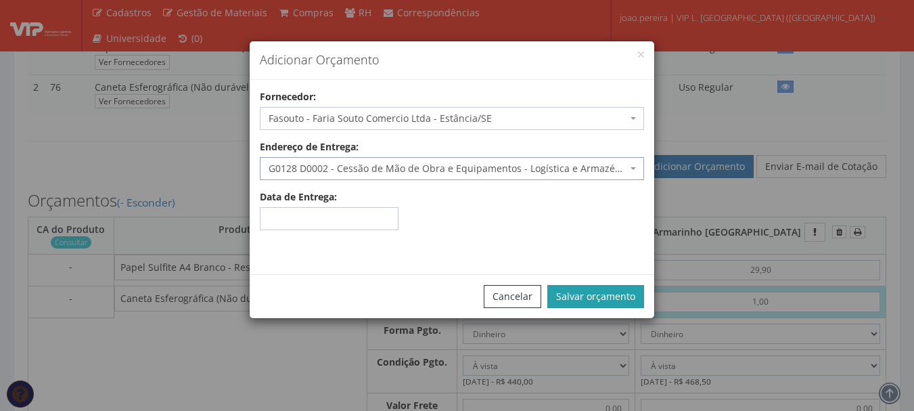
click at [627, 297] on button "Salvar orçamento" at bounding box center [596, 296] width 97 height 23
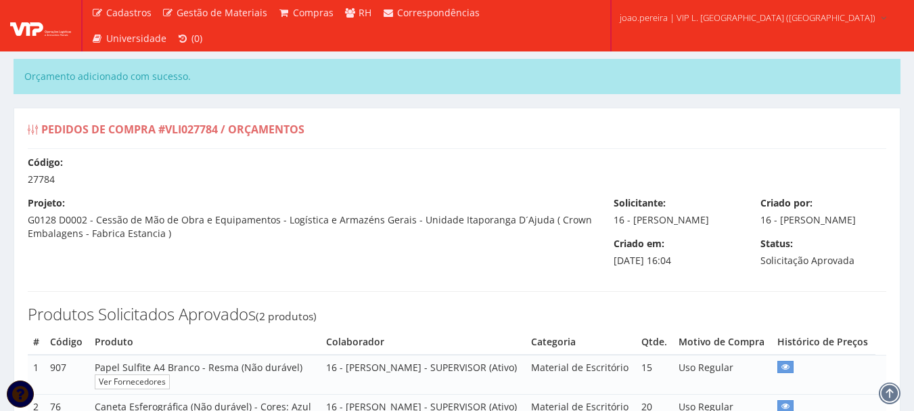
select select "0"
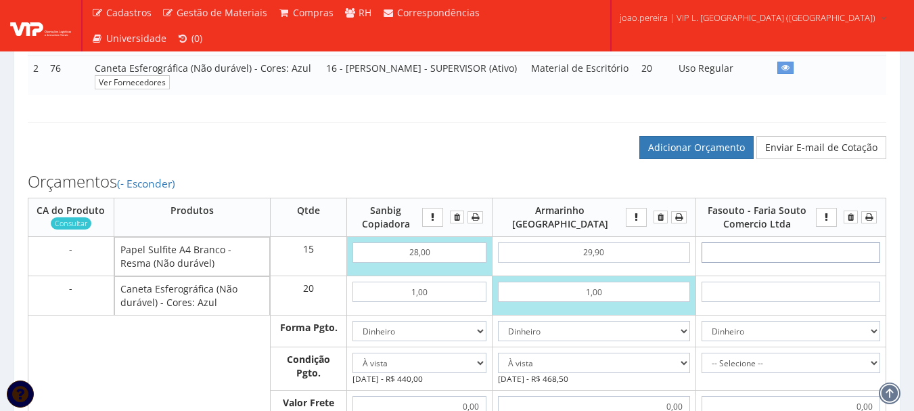
click at [788, 263] on input "text" at bounding box center [791, 252] width 179 height 20
type input "26"
type input "390,00"
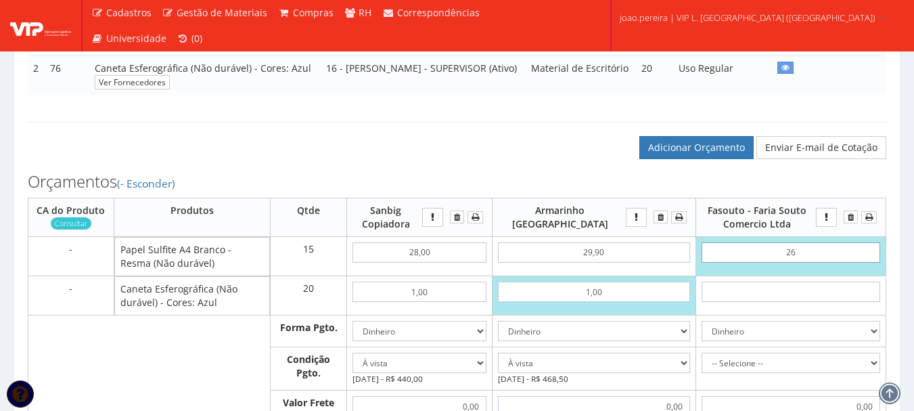
type input "2,60"
type input "39,00"
type input "26,00"
type input "390,00"
type input "26,00"
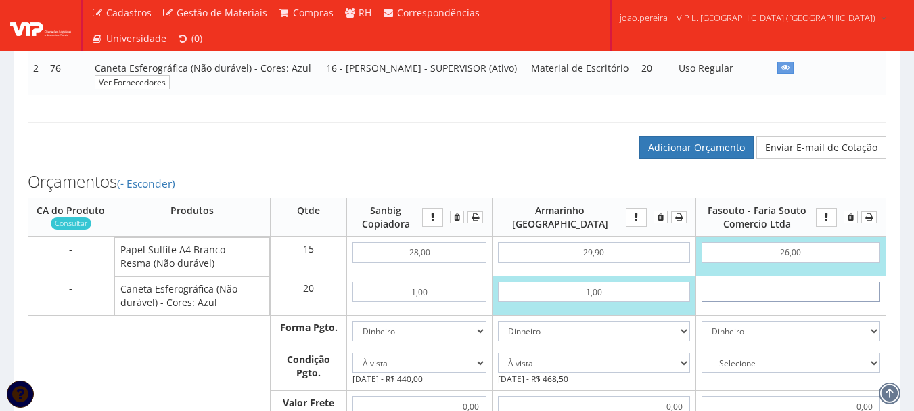
click at [790, 302] on input "text" at bounding box center [791, 292] width 179 height 20
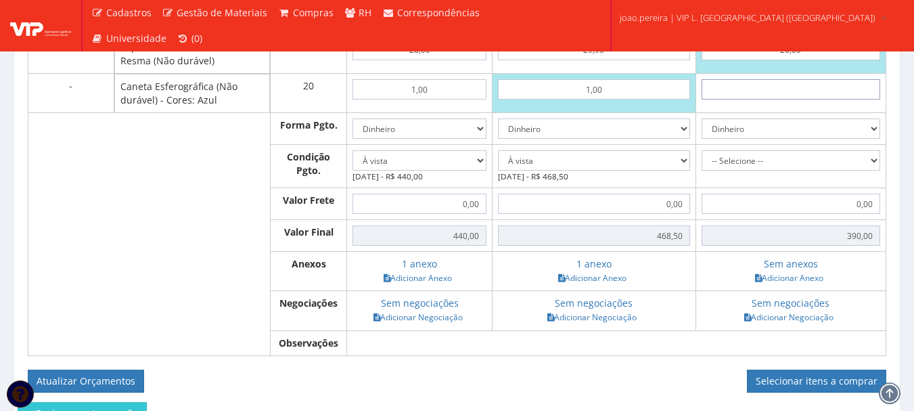
scroll to position [541, 0]
click at [852, 170] on select "-- Selecione -- À vista 7 dias 10 dias" at bounding box center [791, 160] width 179 height 20
select select "0"
click at [702, 170] on select "-- Selecione -- À vista 7 dias 10 dias" at bounding box center [791, 160] width 179 height 20
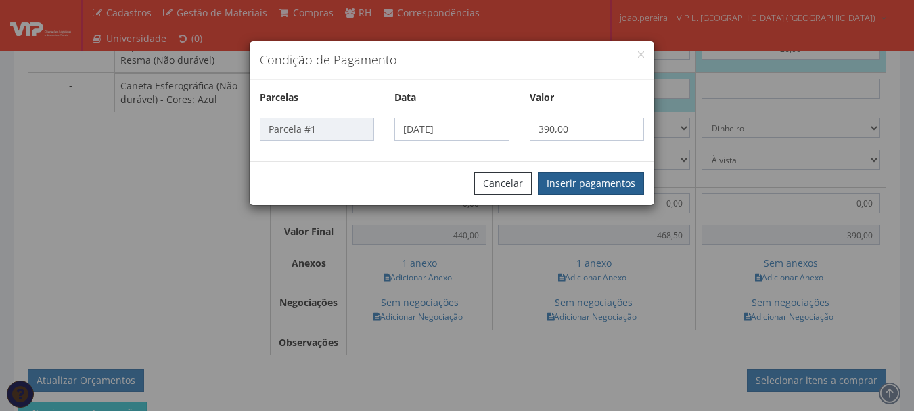
click at [615, 183] on button "Inserir pagamentos" at bounding box center [591, 183] width 106 height 23
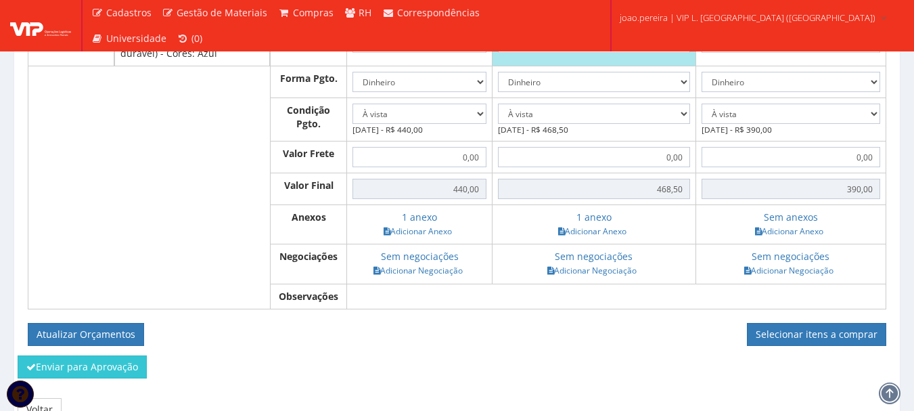
scroll to position [709, 0]
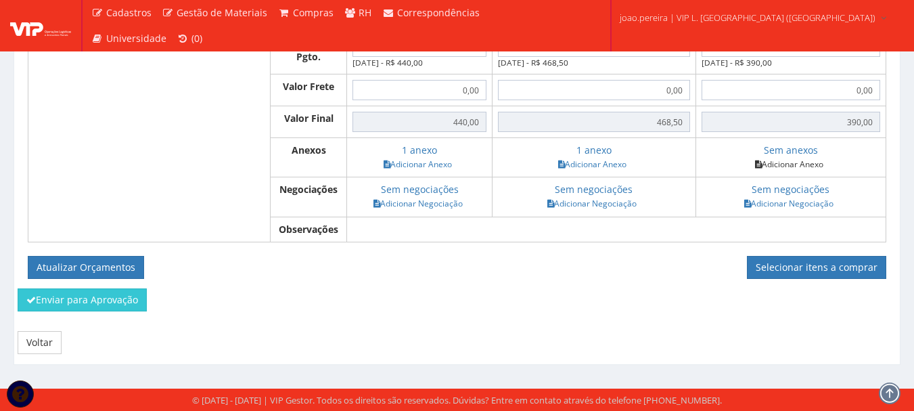
click at [795, 162] on link "Adicionar Anexo" at bounding box center [789, 164] width 76 height 14
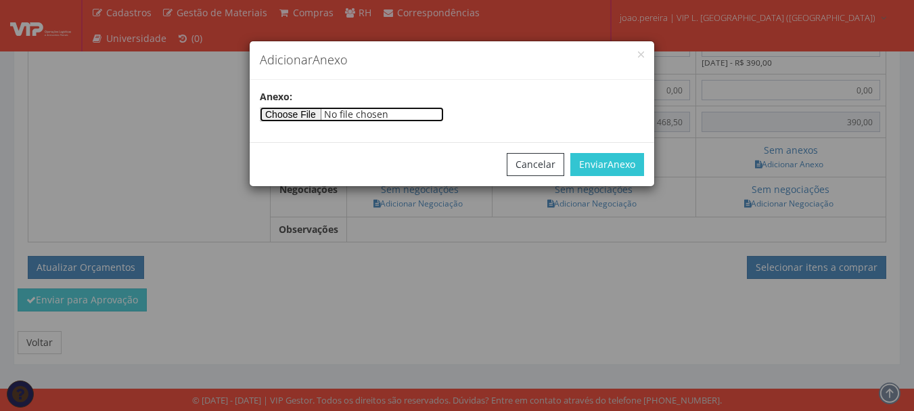
click at [310, 114] on input"] "file" at bounding box center [352, 114] width 184 height 15
type input"] "C:\fakepath\FASOUTO.jpg"
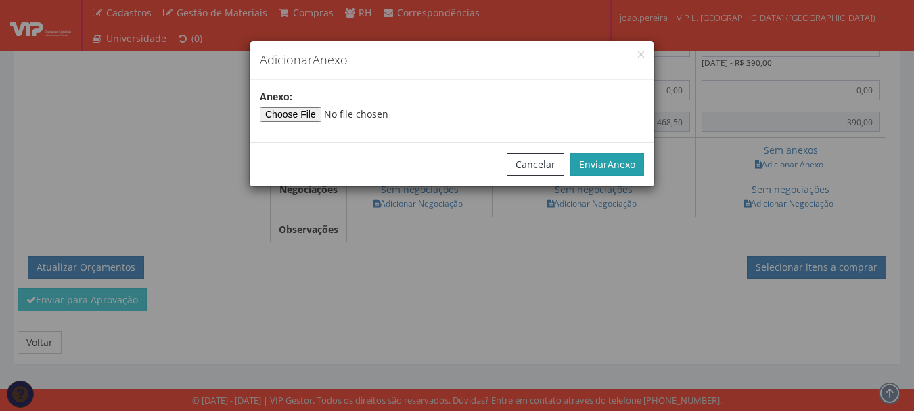
click at [612, 164] on span "Anexo" at bounding box center [622, 164] width 28 height 13
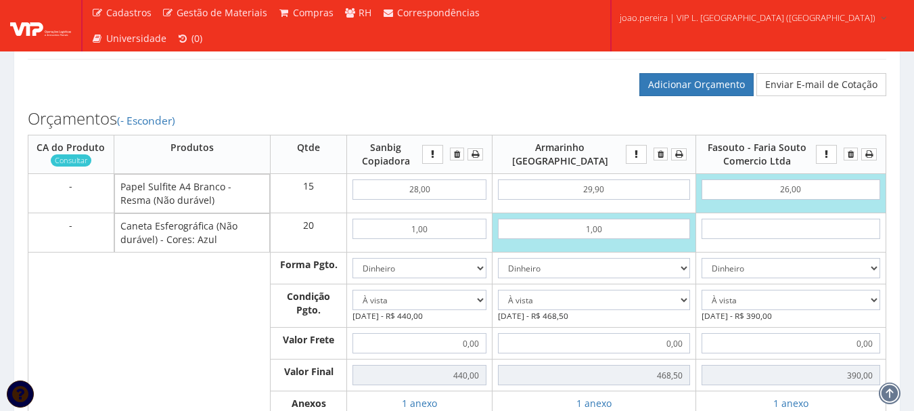
scroll to position [370, 0]
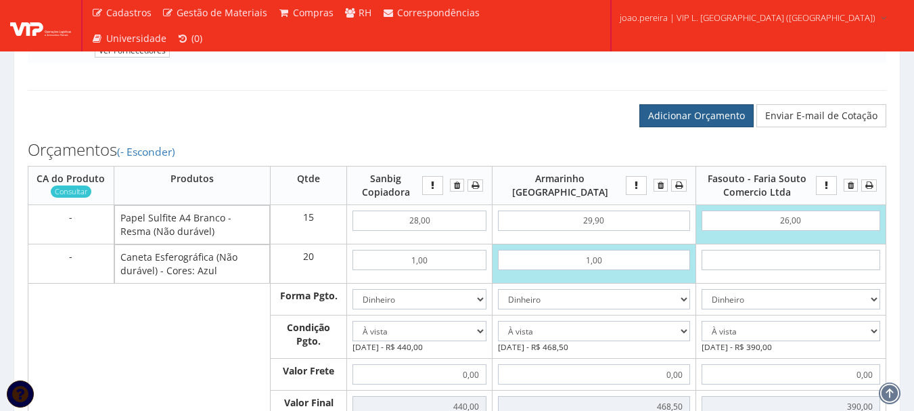
click at [698, 127] on link "Adicionar Orçamento" at bounding box center [697, 115] width 114 height 23
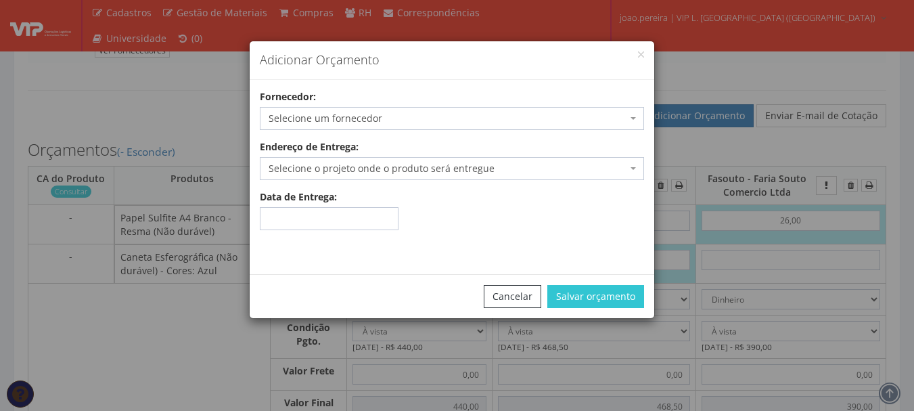
click at [307, 113] on span "Selecione um fornecedor" at bounding box center [448, 119] width 359 height 14
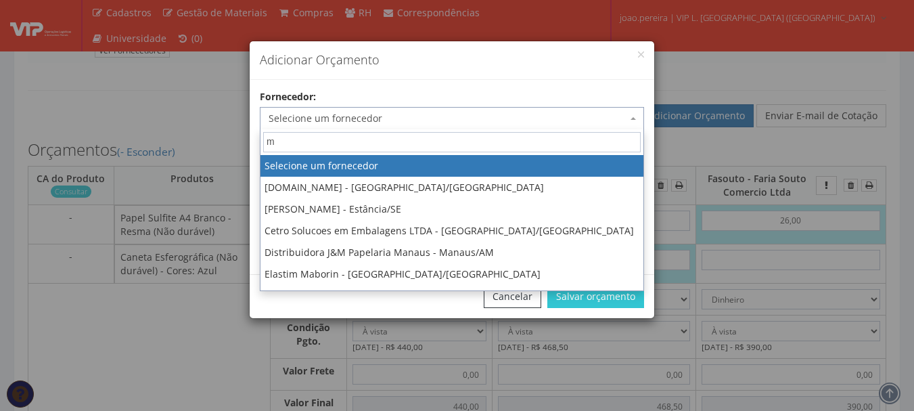
type input "m"
click at [639, 53] on button "button" at bounding box center [641, 54] width 6 height 6
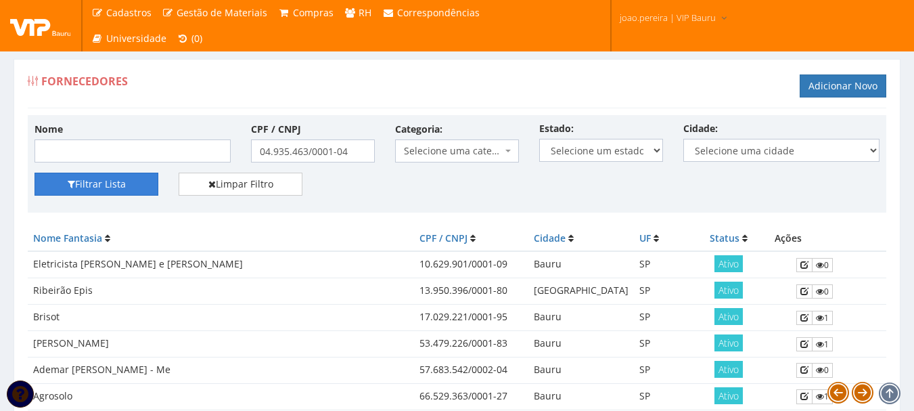
type input "04.935.463/0001-04"
click at [116, 183] on button "Filtrar Lista" at bounding box center [97, 184] width 124 height 23
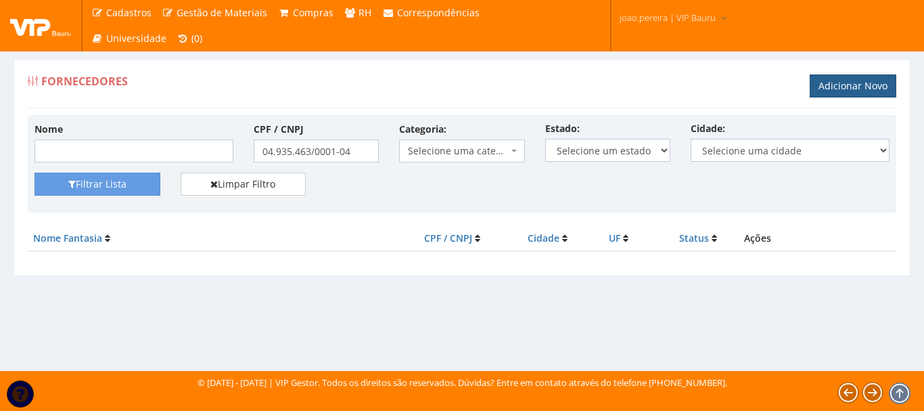
click at [851, 77] on link "Adicionar Novo" at bounding box center [853, 85] width 87 height 23
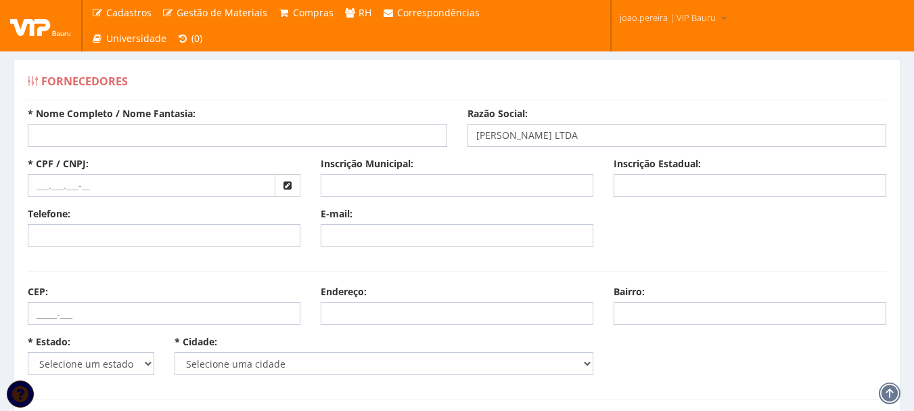
type input "[PERSON_NAME] LTDA"
click at [151, 135] on input "* Nome Completo / Nome Fantasia:" at bounding box center [238, 135] width 420 height 23
click at [196, 137] on input "* Nome Completo / Nome Fantasia:" at bounding box center [238, 135] width 420 height 23
paste input "M & J Armarinho Utilidades e Presentes"
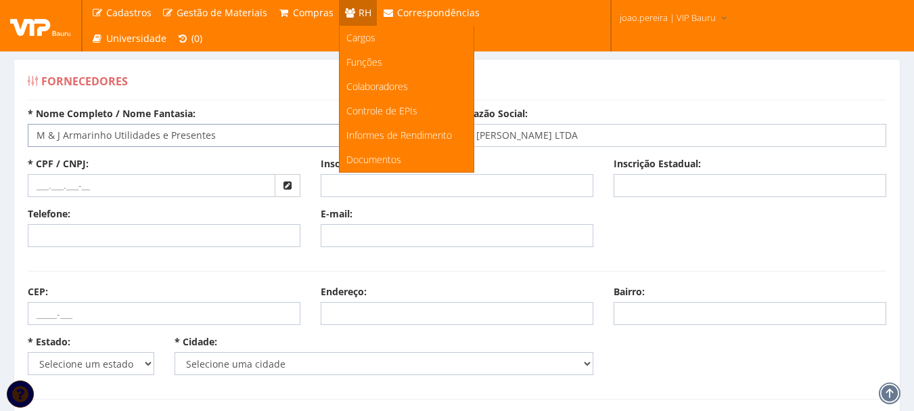
type input "M & J Armarinho Utilidades e Presentes"
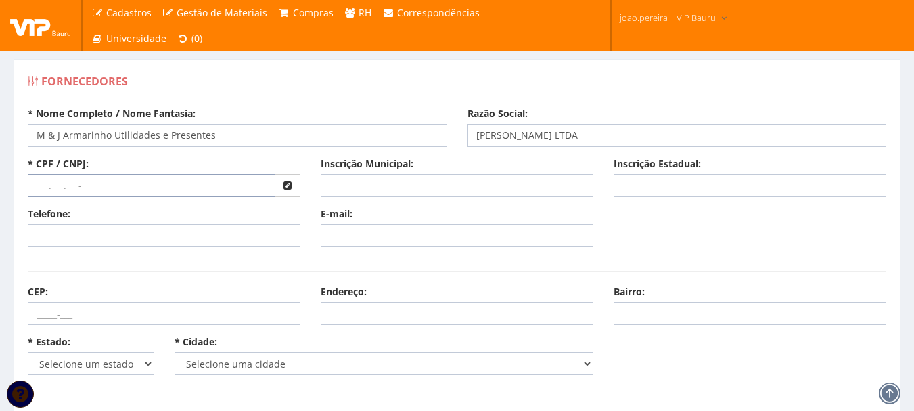
click at [43, 189] on input "text" at bounding box center [152, 185] width 248 height 23
paste input "04.935.463/0001-04"
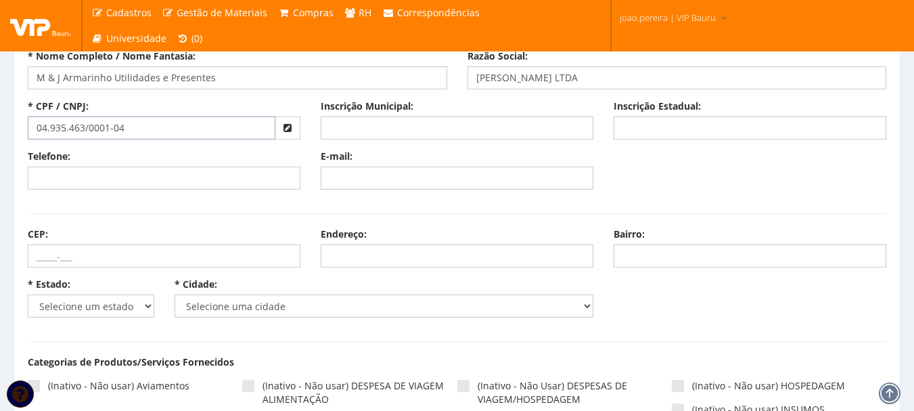
scroll to position [135, 0]
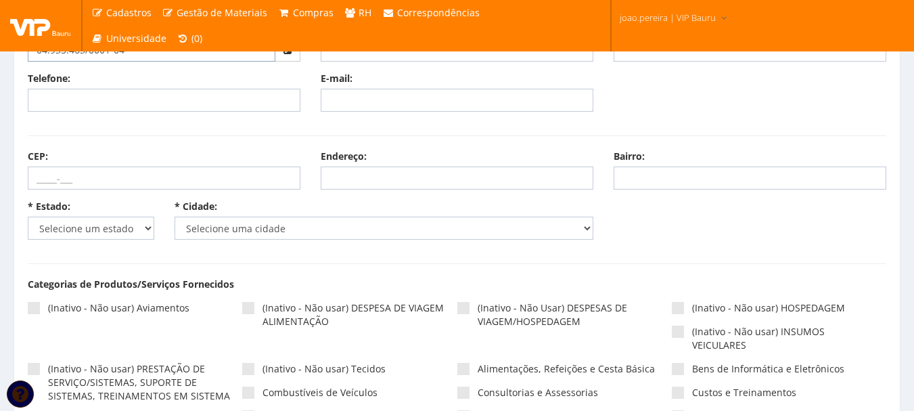
type input "04.935.463/0001-04"
click at [141, 224] on select "Selecione um estado AC AL AM AP BA Cacheu CE DF ES GO MA MG MS MT PA PB PE PI P…" at bounding box center [91, 228] width 127 height 23
select select "26"
click at [28, 217] on select "Selecione um estado AC AL AM AP BA Cacheu CE DF ES GO MA MG MS MT PA PB PE PI P…" at bounding box center [91, 228] width 127 height 23
click at [284, 219] on select "Selecione uma cidade" at bounding box center [385, 228] width 420 height 23
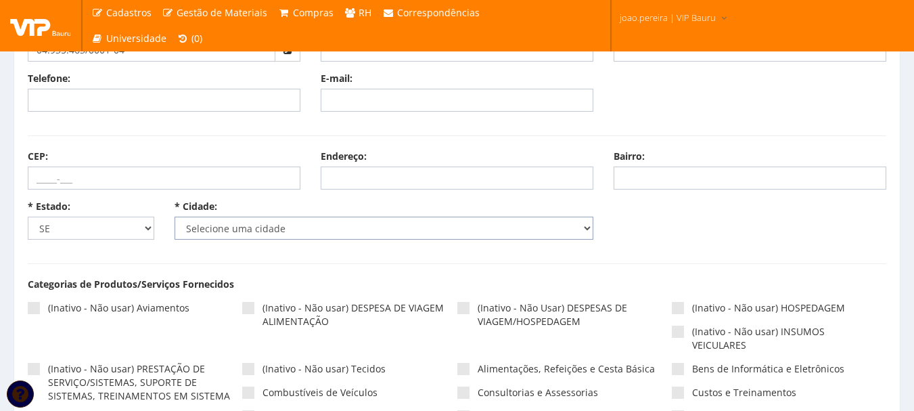
select select "5380"
click at [175, 217] on select "Selecione uma cidade Amparo de São Francisco Aquidabã Aracaju Arauá Areia Branc…" at bounding box center [385, 228] width 420 height 23
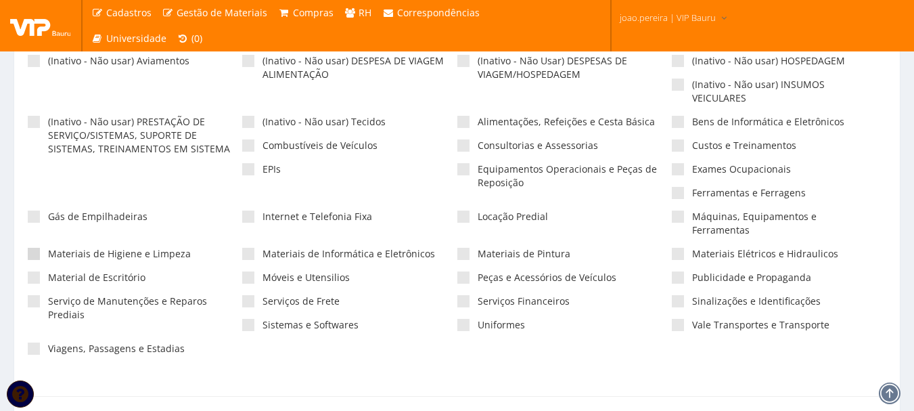
scroll to position [406, 0]
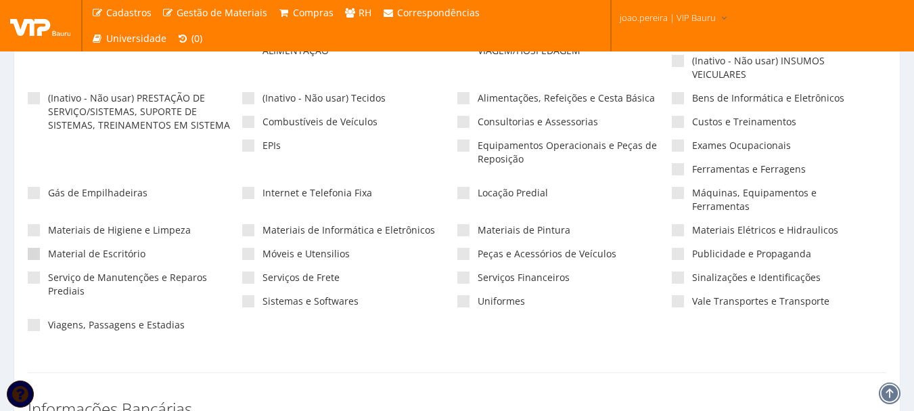
click at [30, 248] on span at bounding box center [34, 254] width 12 height 12
click at [48, 250] on input"] "Material de Escritório" at bounding box center [52, 254] width 9 height 9
checkbox input"] "true"
click at [30, 224] on span at bounding box center [34, 230] width 12 height 12
click at [48, 226] on input"] "Materiais de Higiene e Limpeza" at bounding box center [52, 230] width 9 height 9
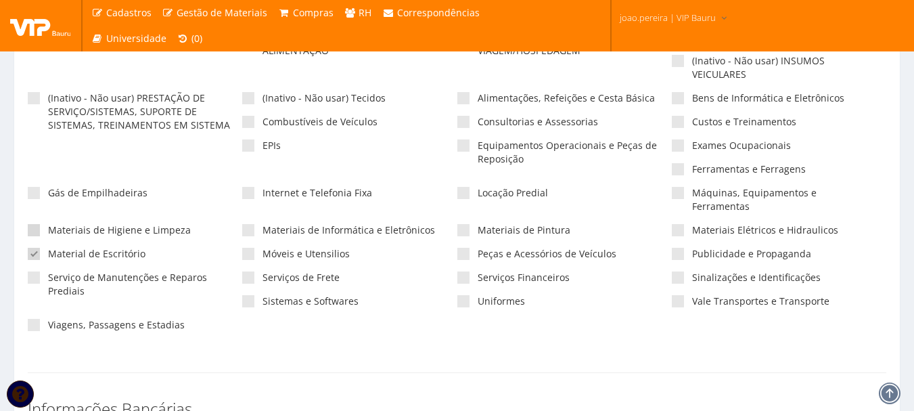
checkbox input"] "true"
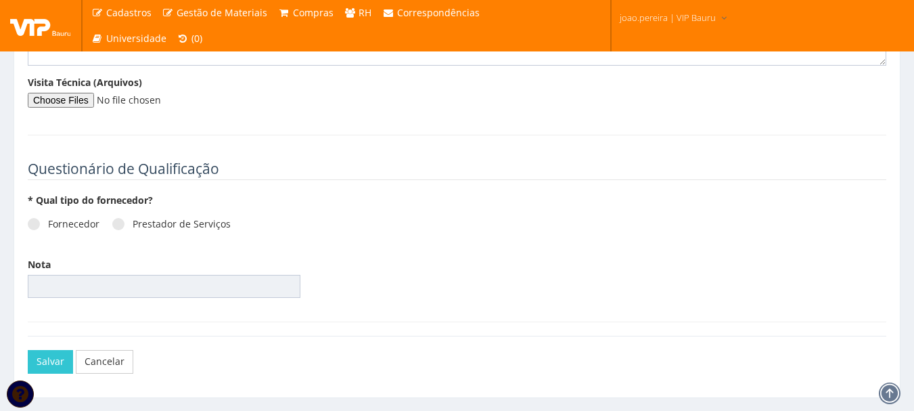
scroll to position [1848, 0]
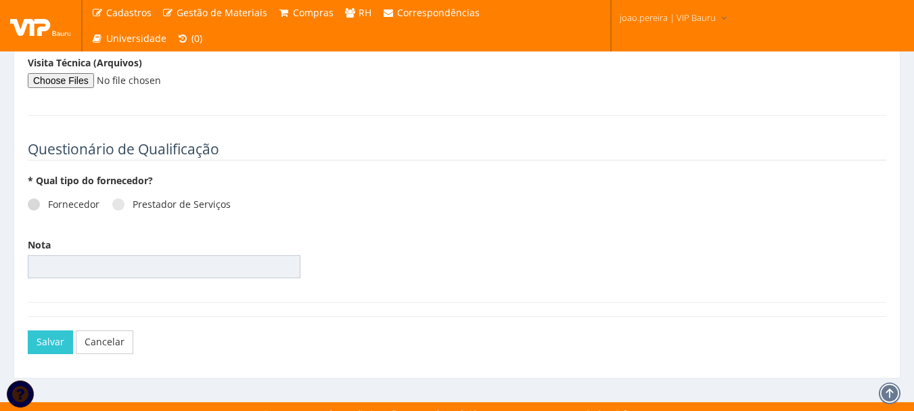
click at [29, 198] on span at bounding box center [34, 204] width 12 height 12
click at [48, 200] on input "Fornecedor" at bounding box center [52, 204] width 9 height 9
radio input "true"
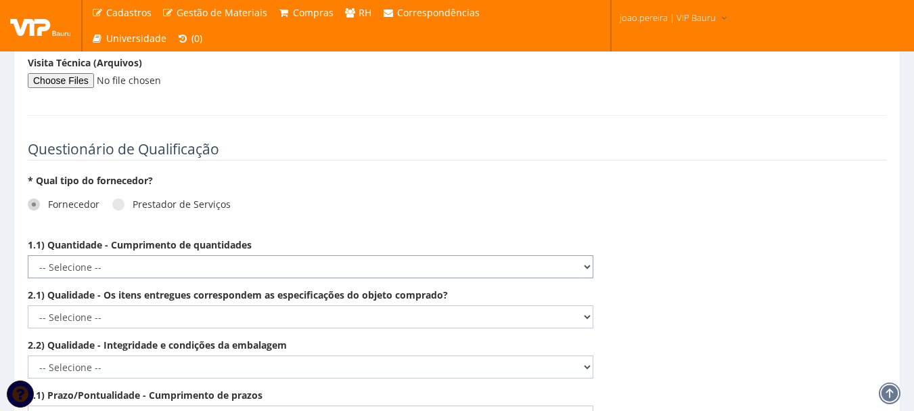
click at [592, 255] on select "-- Selecione -- Não demonstra a competência esperada Demonstra a competência em…" at bounding box center [311, 266] width 566 height 23
select select "5"
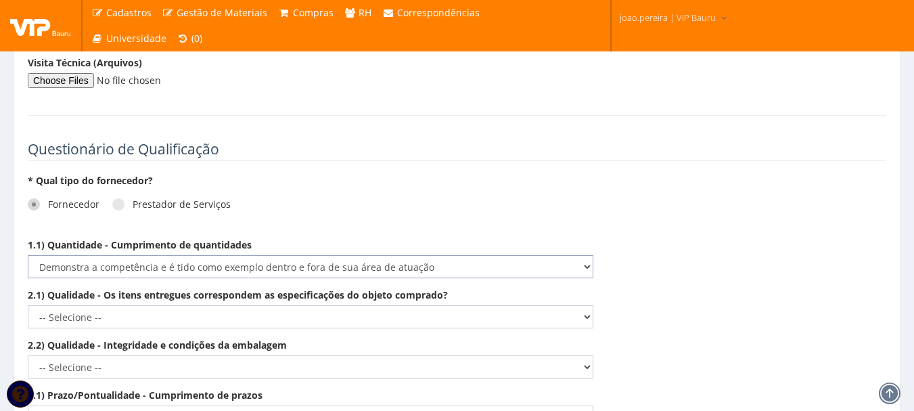
click at [28, 255] on select "-- Selecione -- Não demonstra a competência esperada Demonstra a competência em…" at bounding box center [311, 266] width 566 height 23
drag, startPoint x: 589, startPoint y: 299, endPoint x: 560, endPoint y: 314, distance: 32.1
click at [589, 305] on select "-- Selecione -- Não demonstra a competência esperada Demonstra a competência em…" at bounding box center [311, 316] width 566 height 23
select select "5"
click at [28, 305] on select "-- Selecione -- Não demonstra a competência esperada Demonstra a competência em…" at bounding box center [311, 316] width 566 height 23
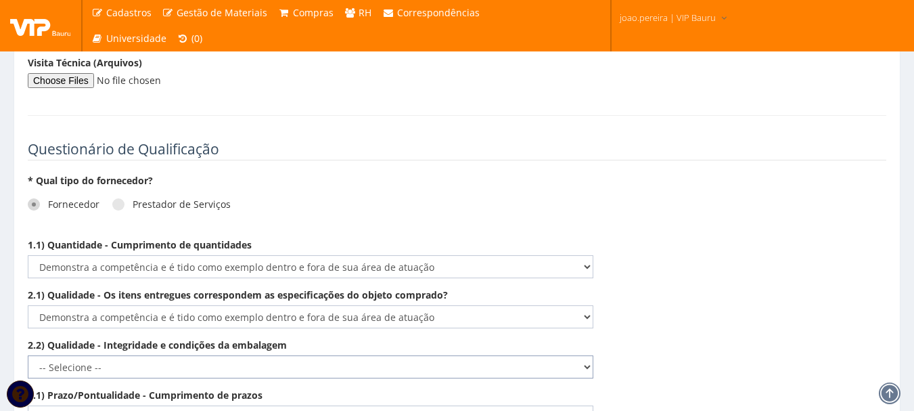
click at [577, 355] on select "-- Selecione -- Não demonstra a competência esperada Demonstra a competência em…" at bounding box center [311, 366] width 566 height 23
select select "4"
click at [28, 355] on select "-- Selecione -- Não demonstra a competência esperada Demonstra a competência em…" at bounding box center [311, 366] width 566 height 23
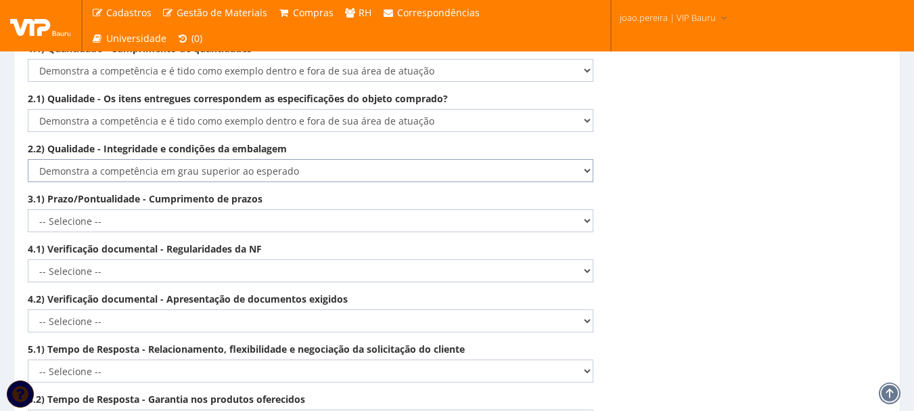
scroll to position [2051, 0]
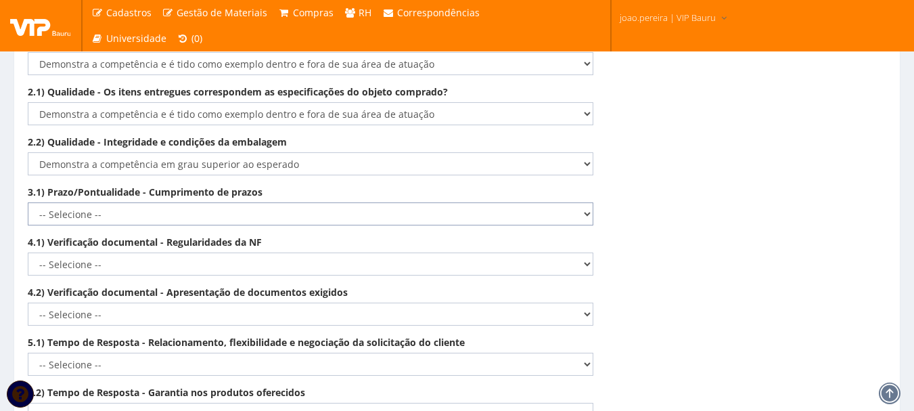
drag, startPoint x: 584, startPoint y: 196, endPoint x: 585, endPoint y: 204, distance: 8.2
click at [584, 202] on select "-- Selecione -- Não demonstra a competência esperada Demonstra a competência em…" at bounding box center [311, 213] width 566 height 23
select select "5"
click at [28, 202] on select "-- Selecione -- Não demonstra a competência esperada Demonstra a competência em…" at bounding box center [311, 213] width 566 height 23
click at [587, 254] on select "-- Selecione -- Não demonstra a competência esperada Demonstra a competência em…" at bounding box center [311, 263] width 566 height 23
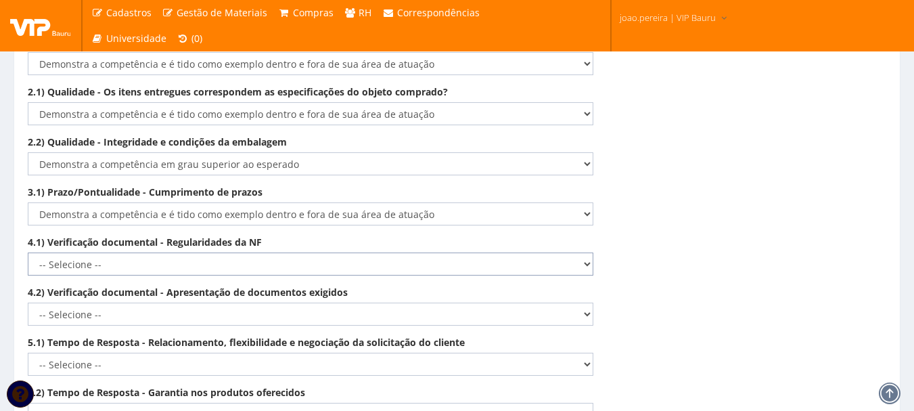
select select "1"
click at [28, 252] on select "-- Selecione -- Não demonstra a competência esperada Demonstra a competência em…" at bounding box center [311, 263] width 566 height 23
click at [583, 303] on select "-- Selecione -- Não demonstra a competência esperada Demonstra a competência em…" at bounding box center [311, 314] width 566 height 23
select select "5"
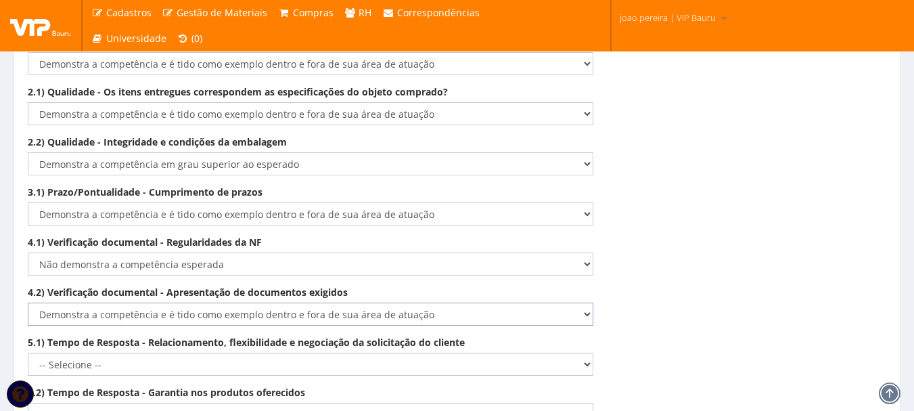
click at [28, 303] on select "-- Selecione -- Não demonstra a competência esperada Demonstra a competência em…" at bounding box center [311, 314] width 566 height 23
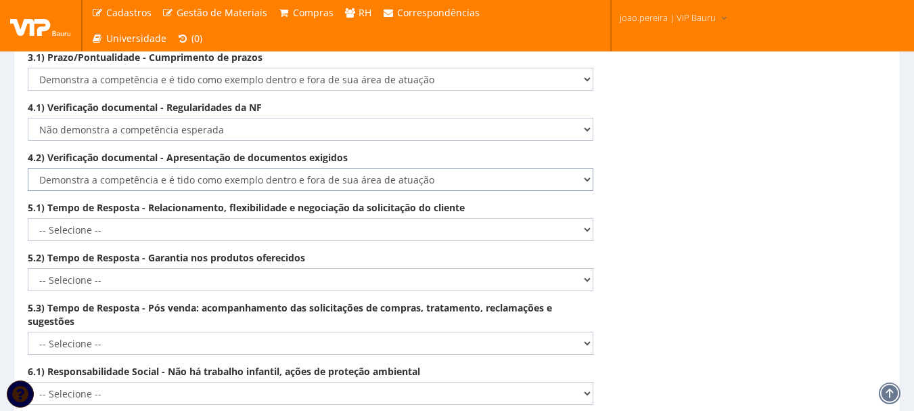
scroll to position [2187, 0]
drag, startPoint x: 570, startPoint y: 219, endPoint x: 552, endPoint y: 225, distance: 18.9
click at [570, 219] on select "-- Selecione -- Não demonstra a competência esperada Demonstra a competência em…" at bounding box center [311, 228] width 566 height 23
select select "5"
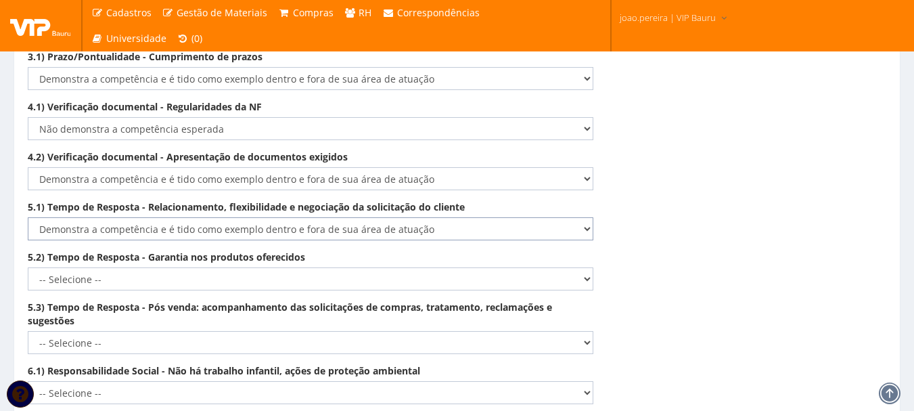
click at [28, 217] on select "-- Selecione -- Não demonstra a competência esperada Demonstra a competência em…" at bounding box center [311, 228] width 566 height 23
click at [588, 268] on select "-- Selecione -- Não demonstra a competência esperada Demonstra a competência em…" at bounding box center [311, 278] width 566 height 23
select select "5"
click at [28, 267] on select "-- Selecione -- Não demonstra a competência esperada Demonstra a competência em…" at bounding box center [311, 278] width 566 height 23
click at [583, 334] on select "-- Selecione -- Não demonstra a competência esperada Demonstra a competência em…" at bounding box center [311, 342] width 566 height 23
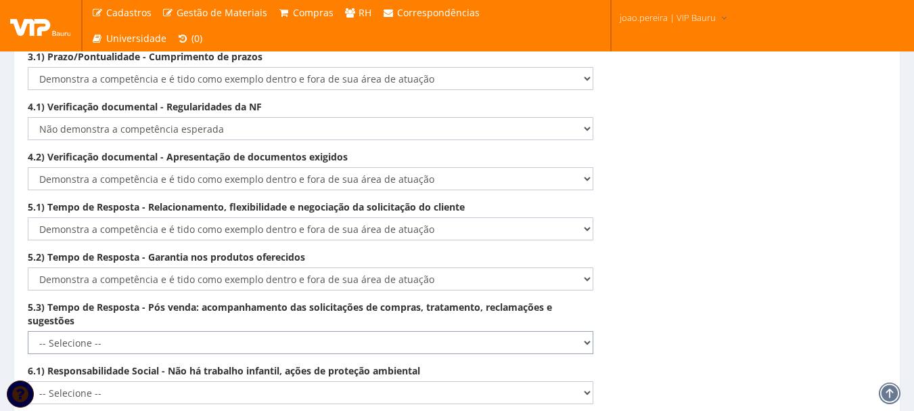
select select "4"
click at [28, 331] on select "-- Selecione -- Não demonstra a competência esperada Demonstra a competência em…" at bounding box center [311, 342] width 566 height 23
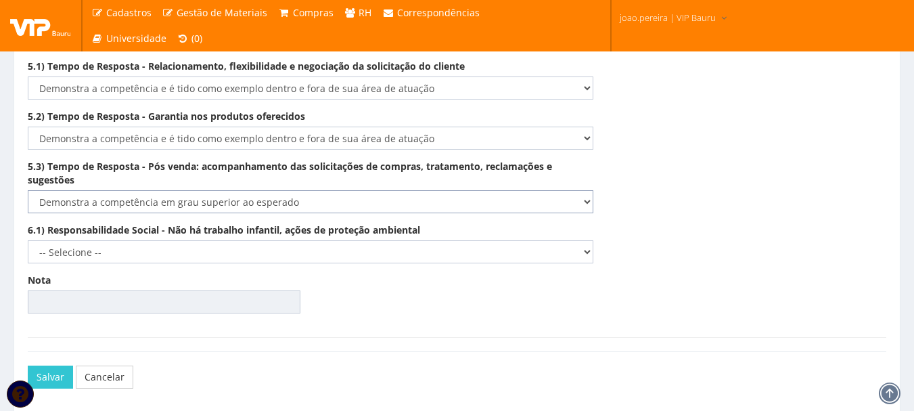
scroll to position [2362, 0]
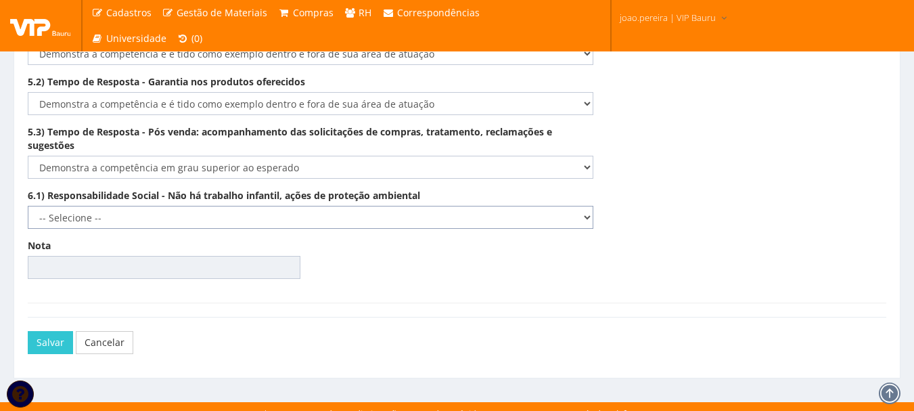
click at [568, 206] on select "-- Selecione -- Não demonstra a competência esperada Demonstra a competência em…" at bounding box center [311, 217] width 566 height 23
select select "4"
click at [28, 206] on select "-- Selecione -- Não demonstra a competência esperada Demonstra a competência em…" at bounding box center [311, 217] width 566 height 23
type input "91.67"
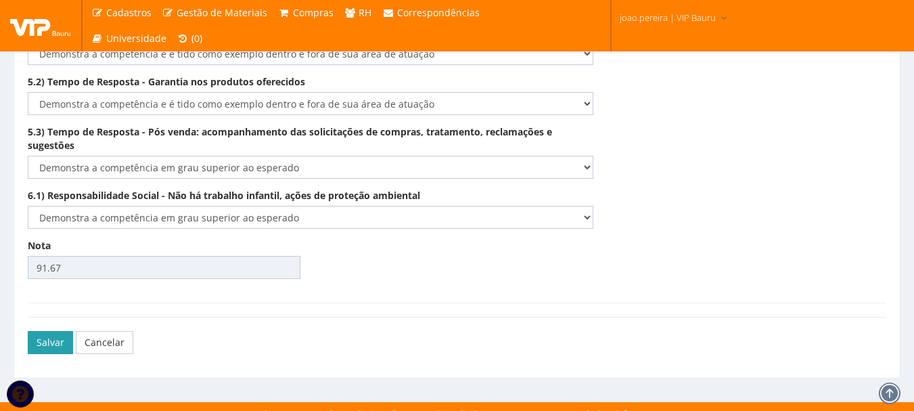
click at [38, 331] on button "Salvar" at bounding box center [50, 342] width 45 height 23
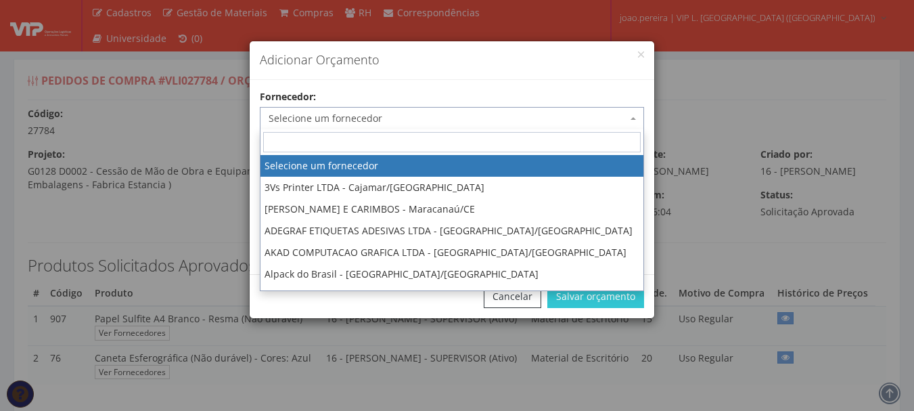
select select "0"
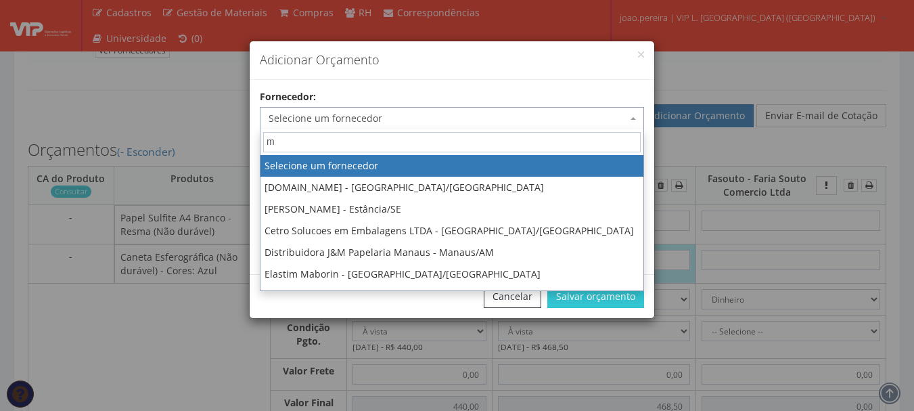
type input "m &"
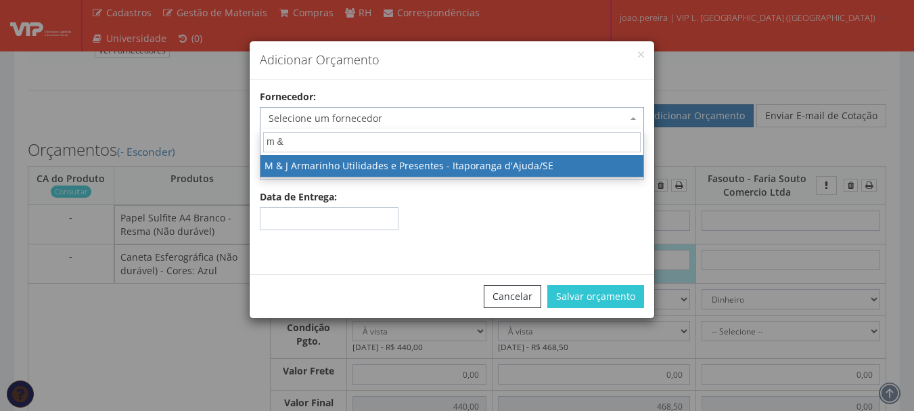
select select "2622"
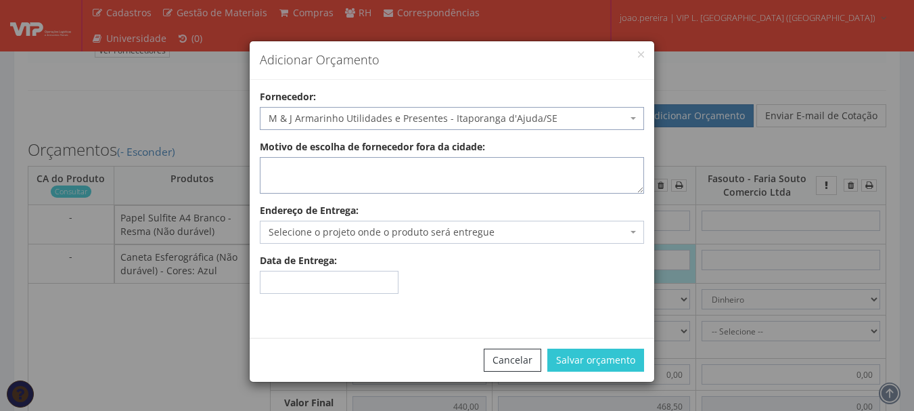
click at [382, 175] on textarea "Motivo de escolha de fornecedor fora da cidade:" at bounding box center [452, 175] width 384 height 37
type textarea "atende no local"
click at [402, 228] on span "Selecione o projeto onde o produto será entregue" at bounding box center [448, 232] width 359 height 14
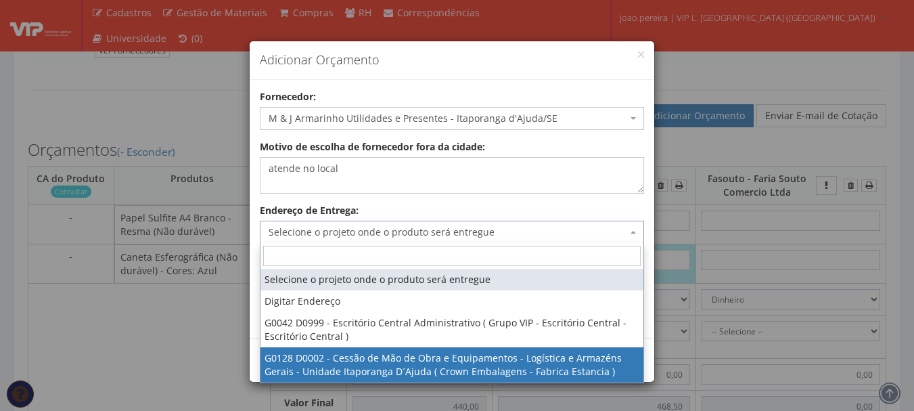
click at [548, 387] on div "Adicionar Orçamento Fornecedor: Selecione um fornecedor 3Vs Printer LTDA - Caja…" at bounding box center [457, 205] width 914 height 411
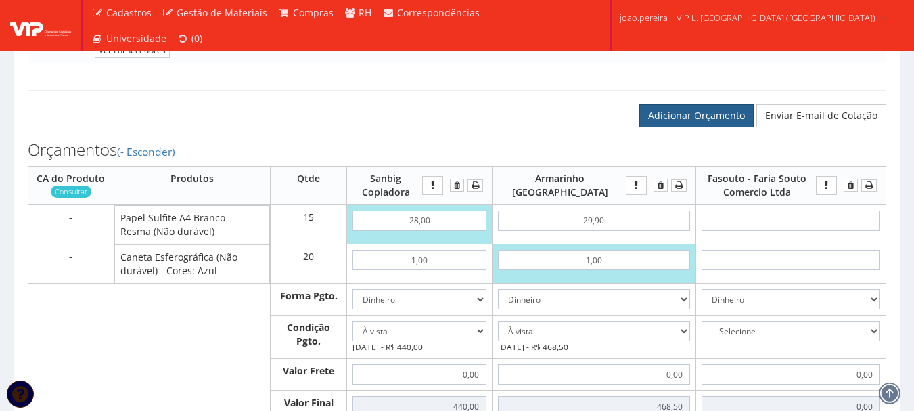
click at [726, 127] on link "Adicionar Orçamento" at bounding box center [697, 115] width 114 height 23
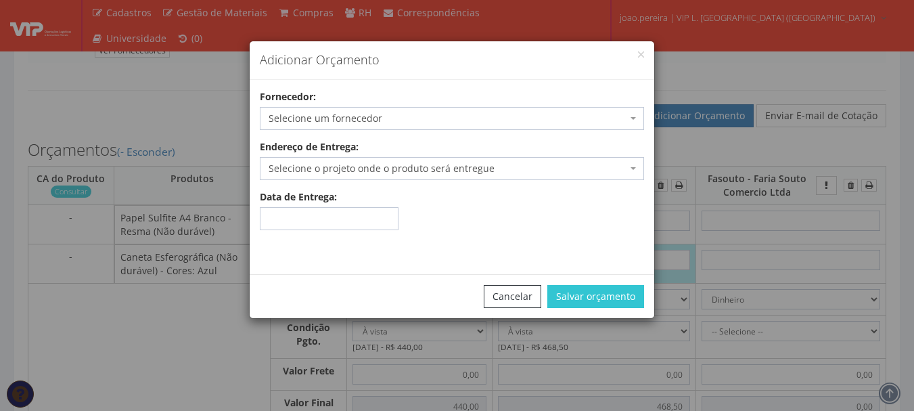
click at [359, 122] on span "Selecione um fornecedor" at bounding box center [448, 119] width 359 height 14
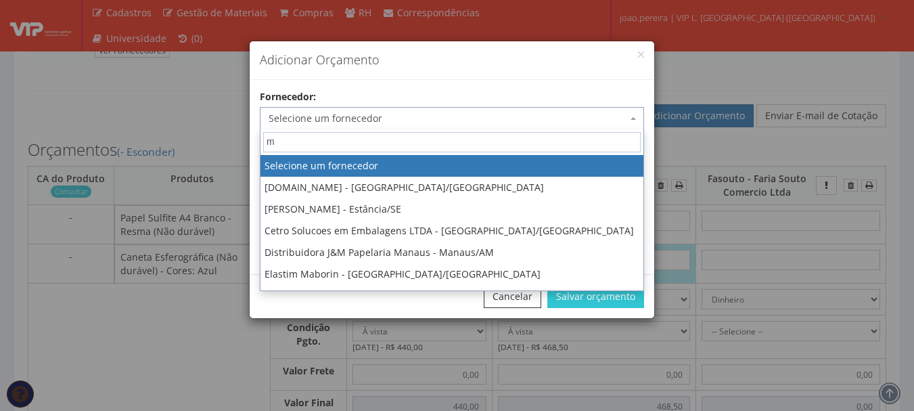
type input "m &"
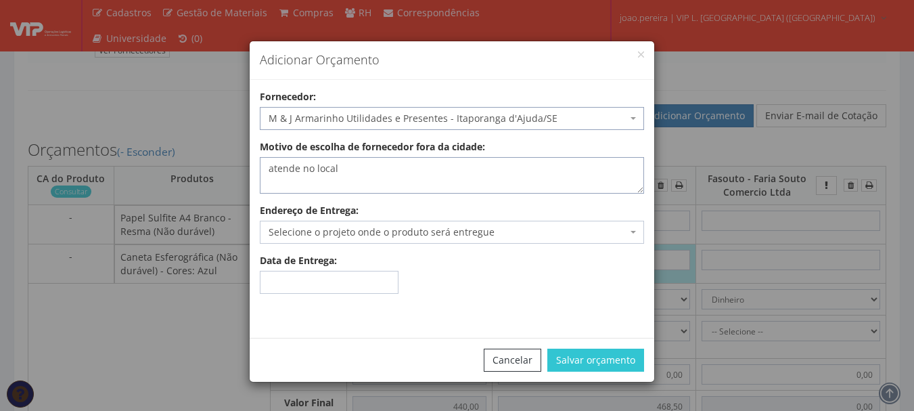
click at [374, 173] on textarea "atende no local" at bounding box center [452, 175] width 384 height 37
type textarea "atende no local"
click at [381, 225] on span "Selecione o projeto onde o produto será entregue" at bounding box center [452, 232] width 384 height 23
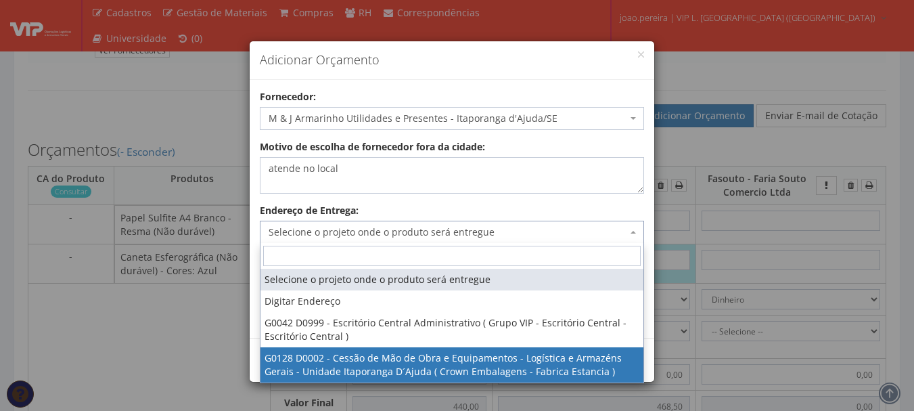
select select "128"
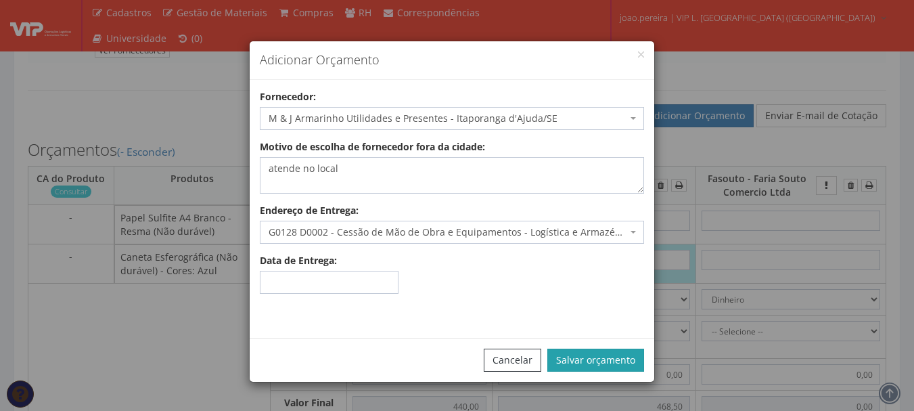
click at [583, 355] on button "Salvar orçamento" at bounding box center [596, 360] width 97 height 23
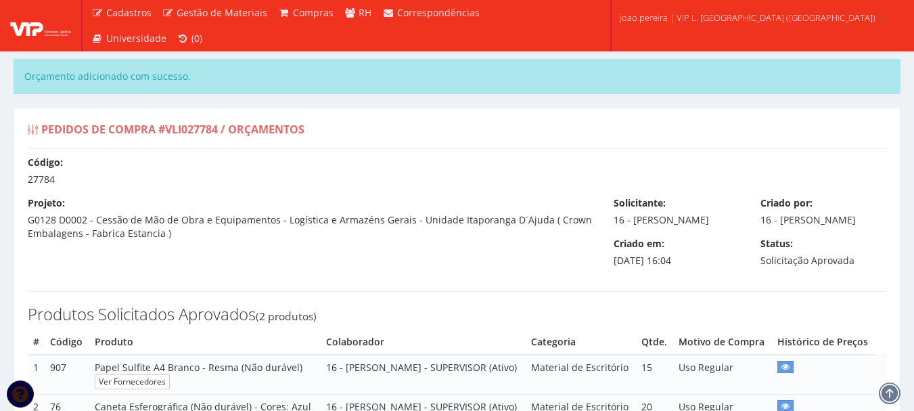
select select "0"
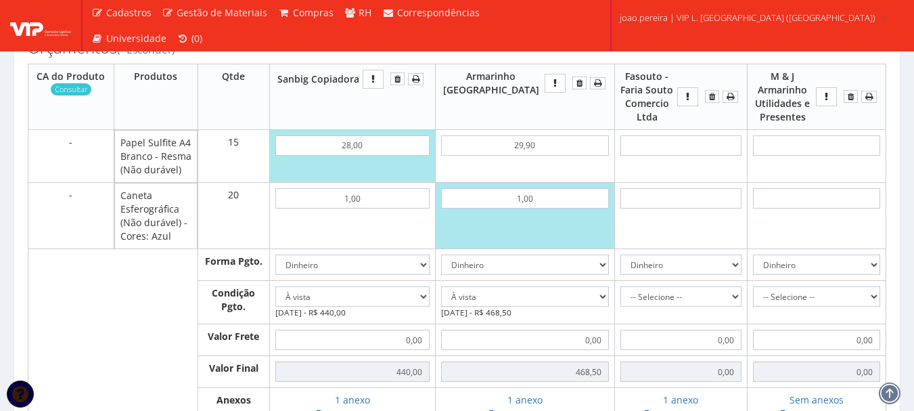
scroll to position [474, 0]
click at [693, 154] on input "text" at bounding box center [681, 144] width 121 height 20
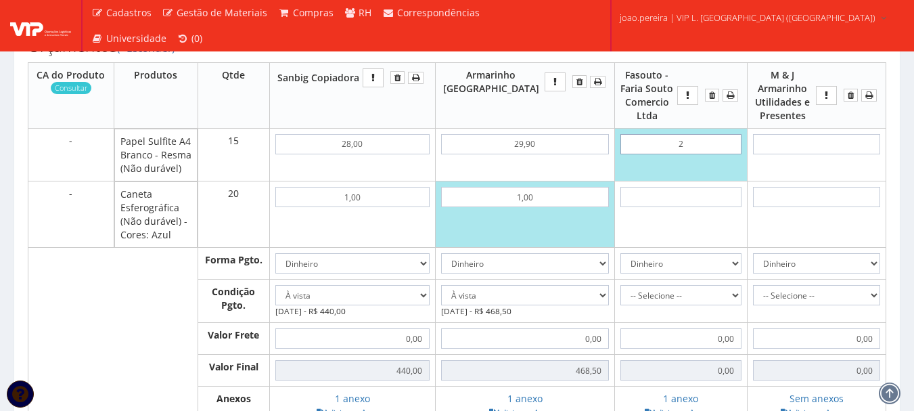
type input "26"
type input "390,00"
type input "2,60"
type input "39,00"
type input "26,00"
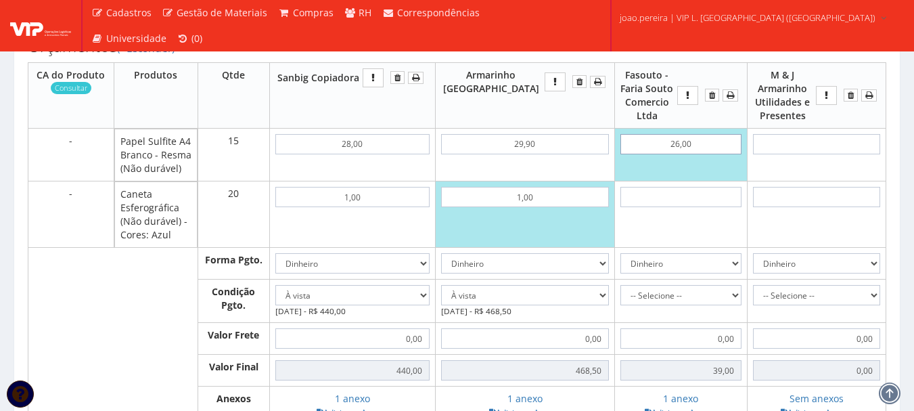
type input "390,00"
type input "26,00"
click at [692, 207] on input "text" at bounding box center [681, 197] width 121 height 20
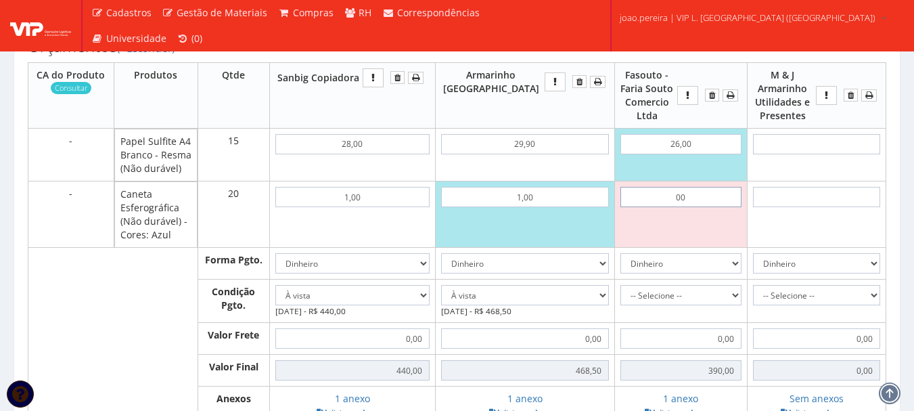
type input "00"
click at [832, 154] on input "text" at bounding box center [816, 144] width 127 height 20
type input "3"
type input "45,00"
type input "30"
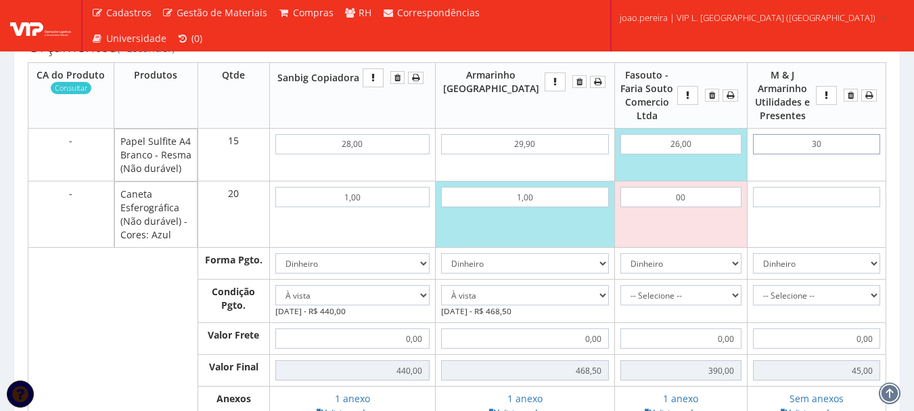
type input "450,00"
type input "3,00"
type input "45,00"
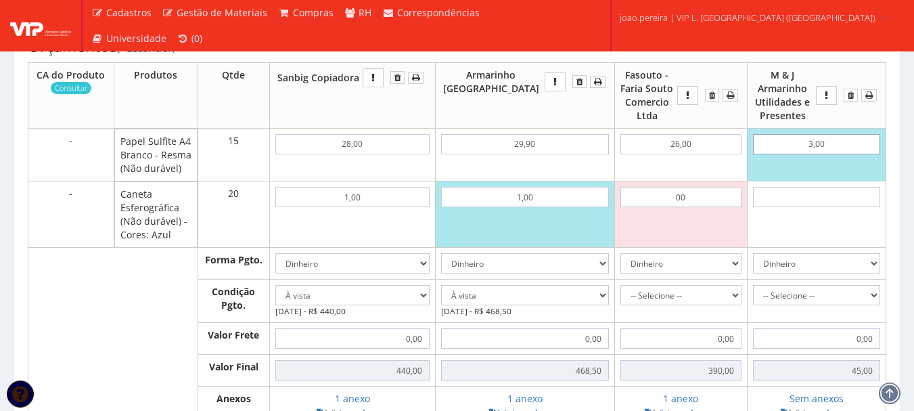
type input "30,00"
type input "450,00"
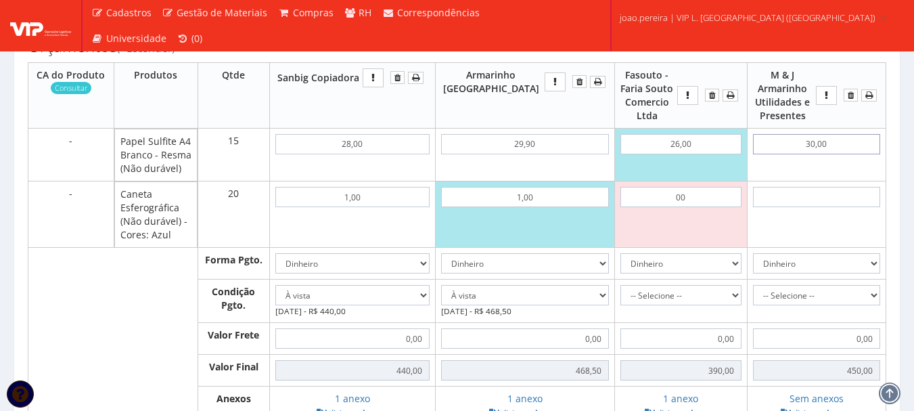
type input "30,00"
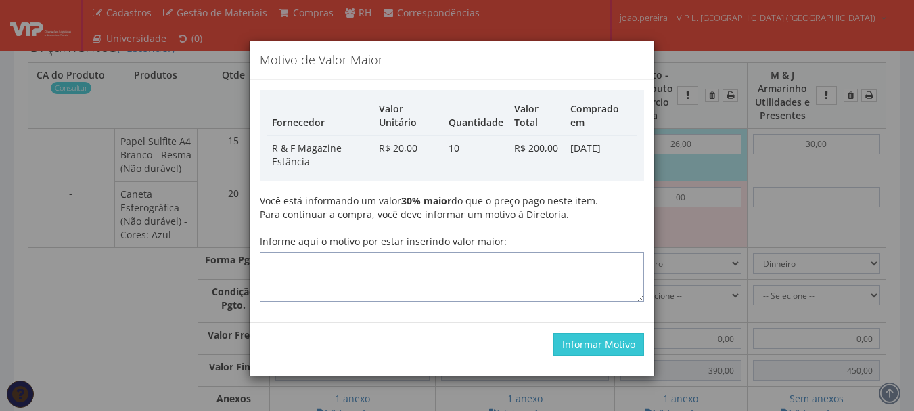
click at [355, 267] on textarea "Informe aqui o motivo por estar inserindo valor maior:" at bounding box center [452, 277] width 384 height 50
type textarea "Atualização"
click at [589, 336] on button "Informar Motivo" at bounding box center [599, 344] width 91 height 23
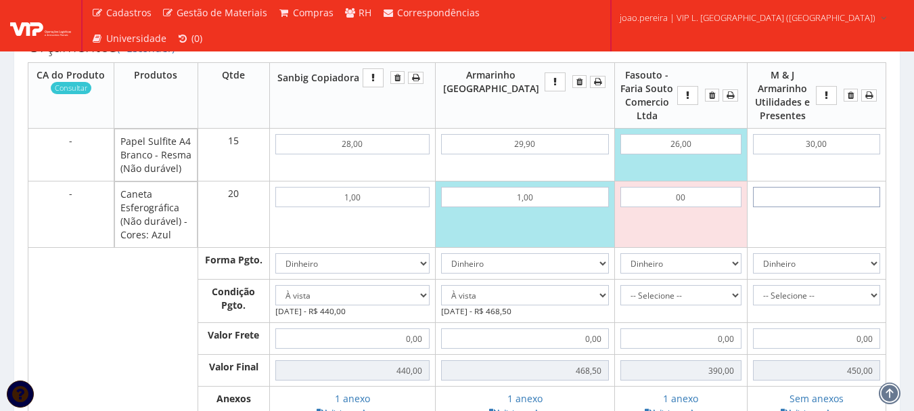
click at [821, 207] on input "text" at bounding box center [816, 197] width 127 height 20
type input "1"
type input "470,00"
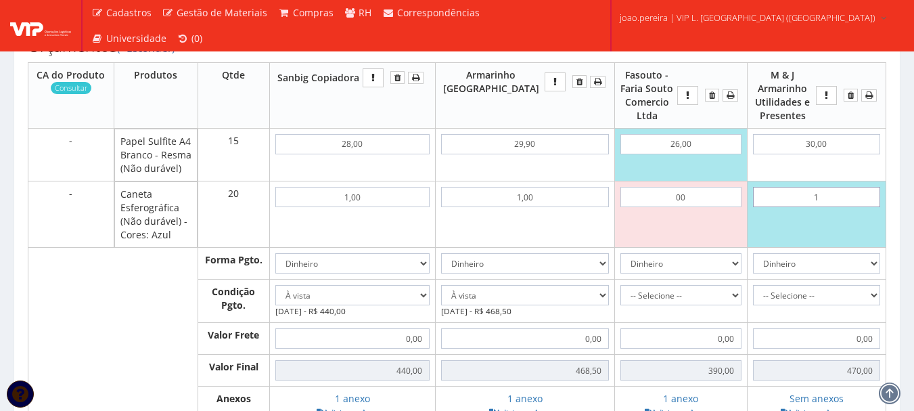
type input "10"
type input "650,00"
type input "1,00"
type input "470,00"
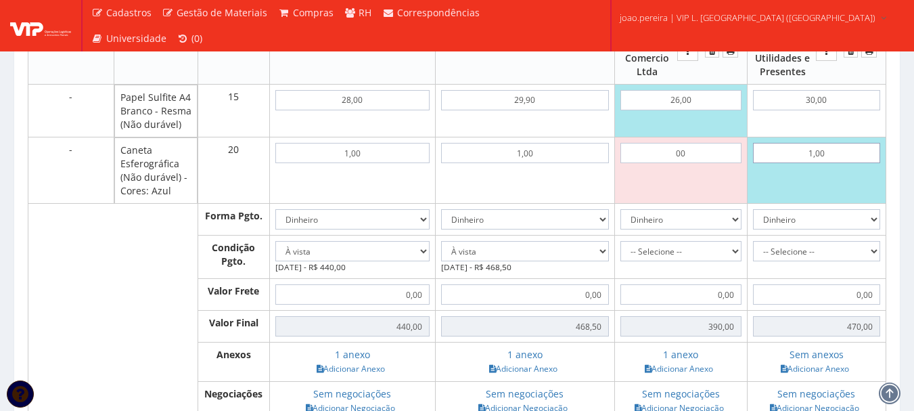
scroll to position [541, 0]
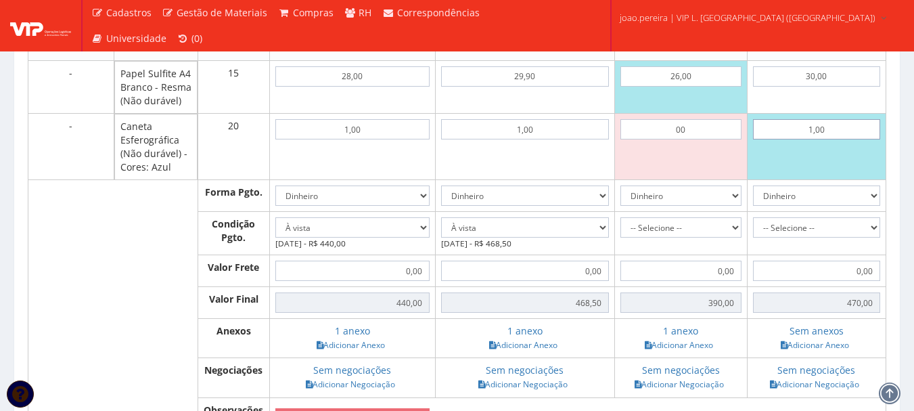
type input "1,00"
click at [872, 238] on select "-- Selecione -- À vista 7 dias 10 dias" at bounding box center [816, 227] width 127 height 20
select select "0"
click at [753, 238] on select "-- Selecione -- À vista 7 dias 10 dias" at bounding box center [816, 227] width 127 height 20
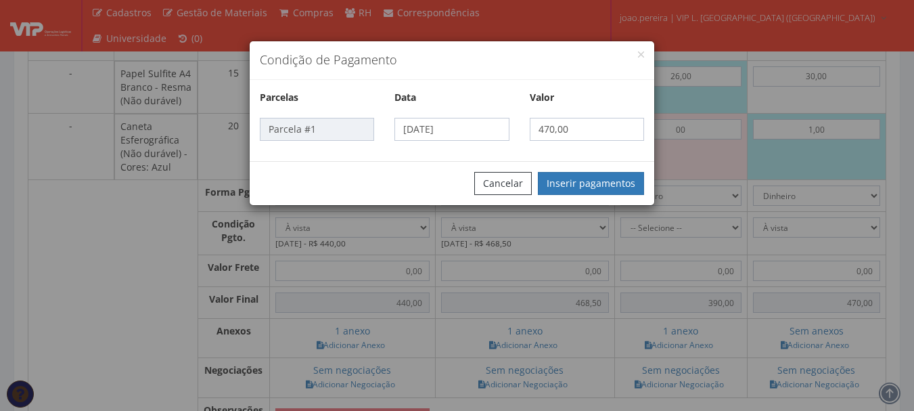
click at [717, 254] on div "Condição de Pagamento Parcelas Data Valor Parcela #1 07/10/2025 470,00 Cancelar…" at bounding box center [457, 205] width 914 height 411
click at [615, 167] on div "Cancelar Inserir pagamentos" at bounding box center [452, 183] width 405 height 44
click at [619, 189] on button "Inserir pagamentos" at bounding box center [591, 183] width 106 height 23
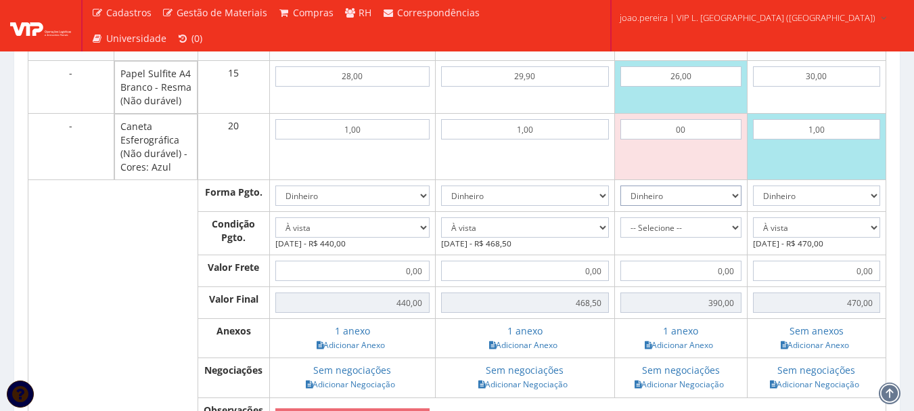
click at [726, 206] on select "Dinheiro Boleto Bancário Depósito Transferência Bancária Cartão de Crédito Cart…" at bounding box center [681, 195] width 121 height 20
select select "1"
click at [621, 206] on select "Dinheiro Boleto Bancário Depósito Transferência Bancária Cartão de Crédito Cart…" at bounding box center [681, 195] width 121 height 20
click at [717, 238] on select "-- Selecione -- À vista 7 dias 10 dias" at bounding box center [681, 227] width 121 height 20
select select "30"
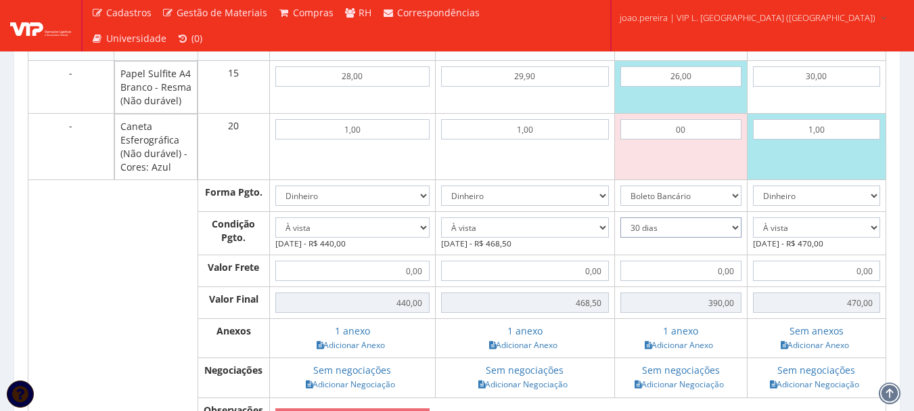
click at [621, 238] on select "-- Selecione -- À vista 7 dias 10 dias" at bounding box center [681, 227] width 121 height 20
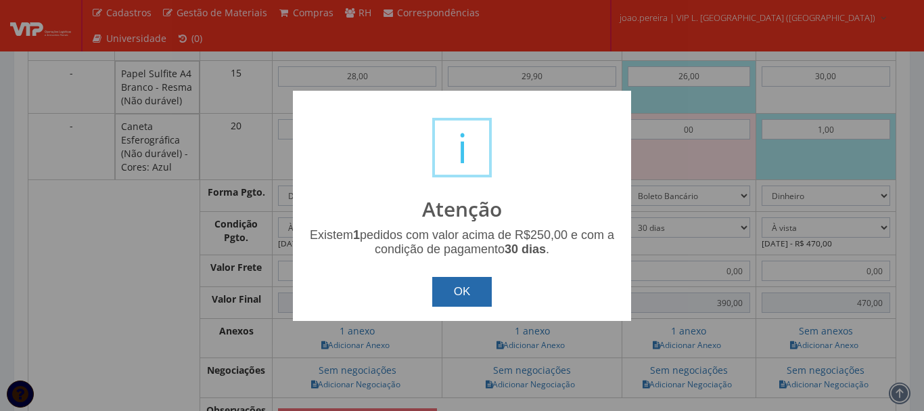
click at [457, 281] on button "OK" at bounding box center [462, 292] width 60 height 30
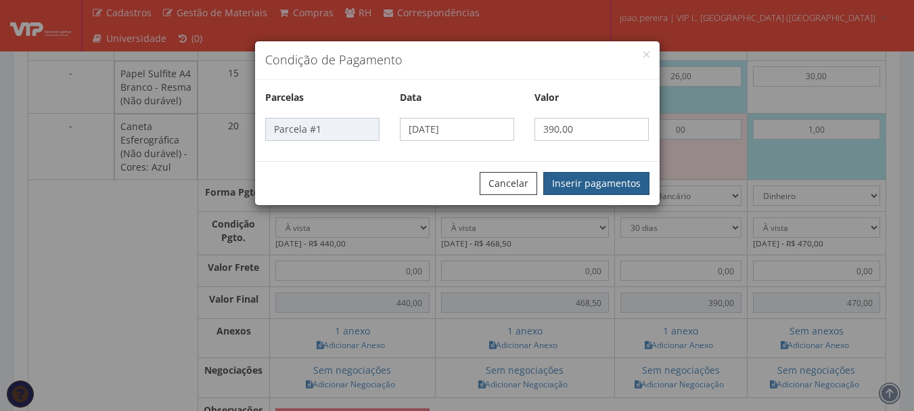
click at [612, 187] on button "Inserir pagamentos" at bounding box center [596, 183] width 106 height 23
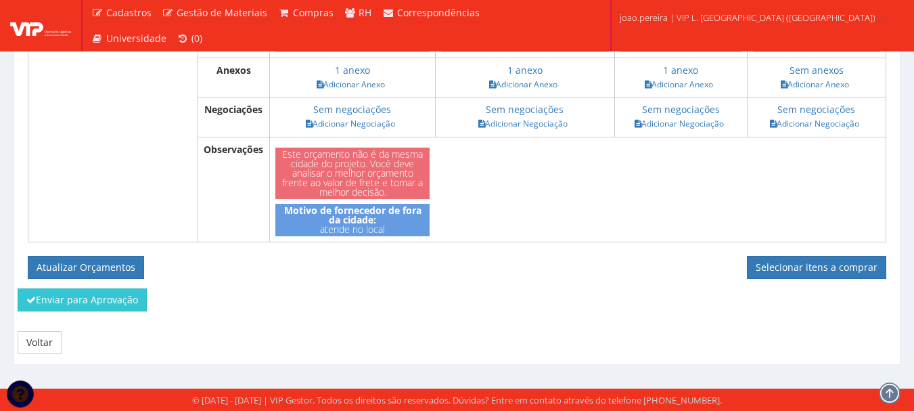
scroll to position [744, 0]
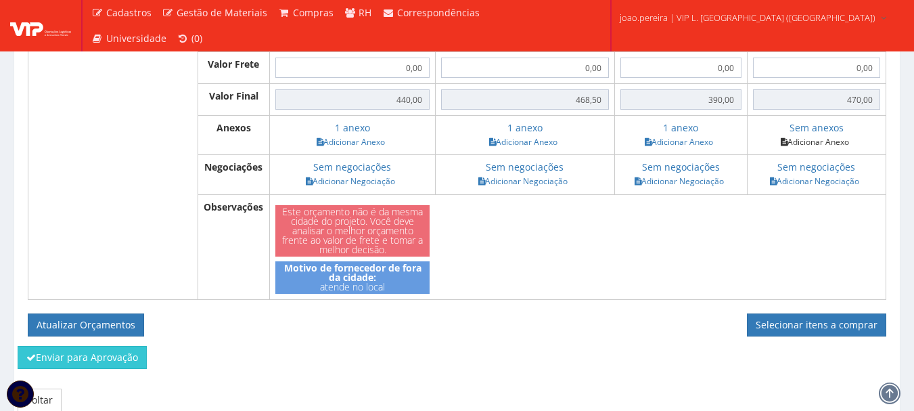
click at [820, 149] on link "Adicionar Anexo" at bounding box center [815, 142] width 76 height 14
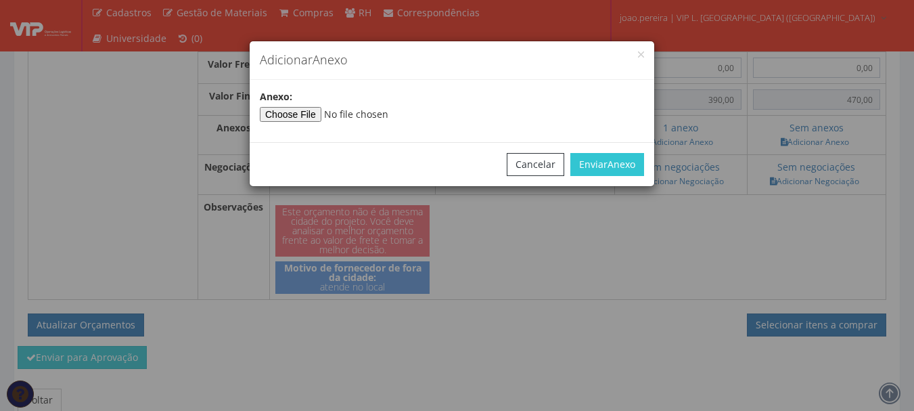
type input"] "C:\fakepath\M&J.jpg"
click at [627, 149] on div "Cancelar Enviar Anexo" at bounding box center [452, 164] width 405 height 44
click at [621, 166] on span "Anexo" at bounding box center [622, 164] width 28 height 13
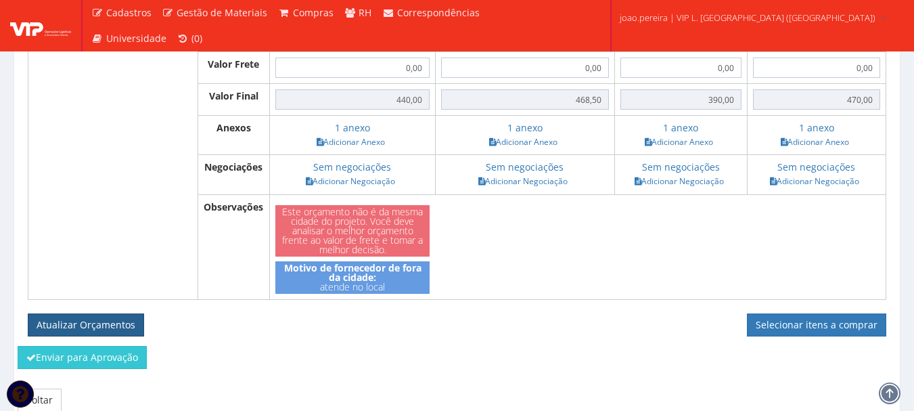
click at [95, 336] on button "Atualizar Orçamentos" at bounding box center [86, 324] width 116 height 23
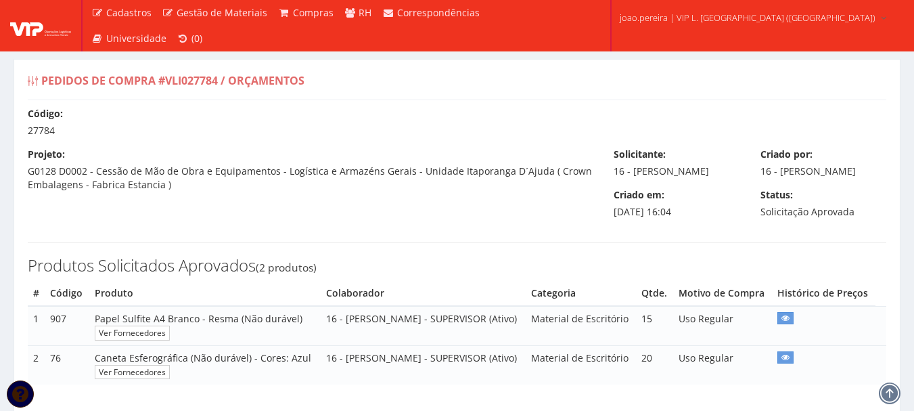
select select "0"
select select "30"
select select "0"
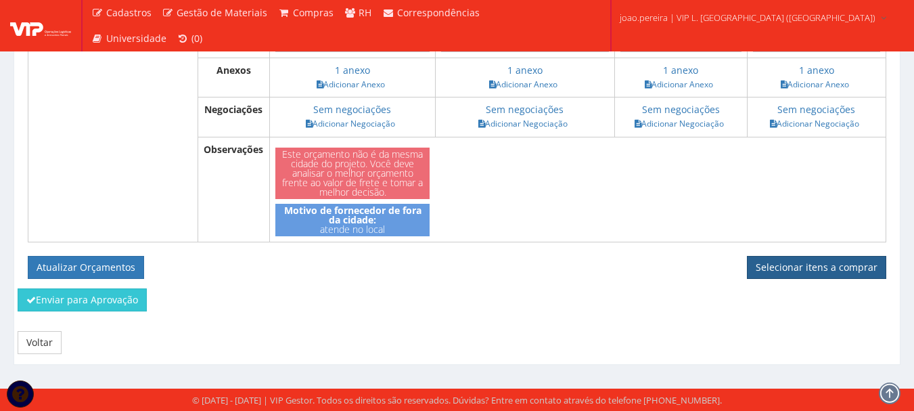
click at [822, 267] on link "Selecionar itens a comprar" at bounding box center [816, 267] width 139 height 23
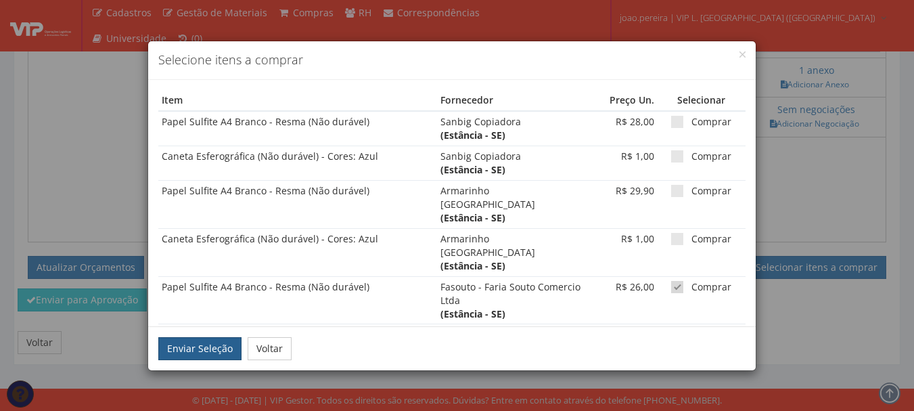
click at [194, 348] on button "Enviar Seleção" at bounding box center [199, 348] width 83 height 23
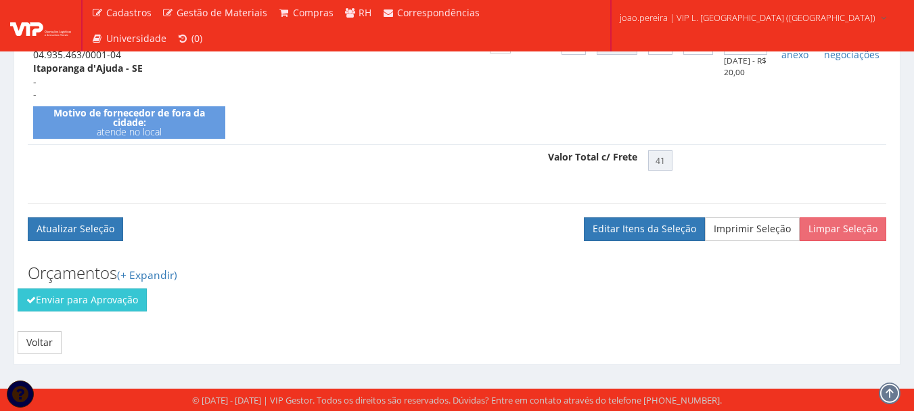
scroll to position [629, 0]
click at [49, 305] on button "Enviar para Aprovação" at bounding box center [82, 299] width 129 height 23
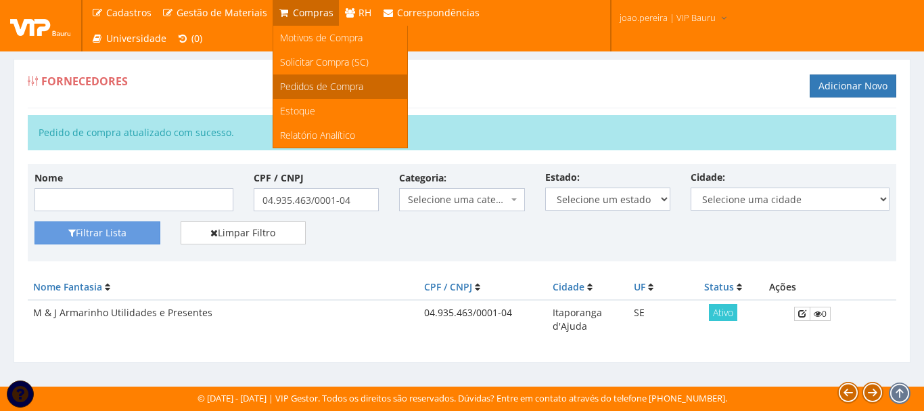
click at [324, 87] on span "Pedidos de Compra" at bounding box center [321, 86] width 83 height 13
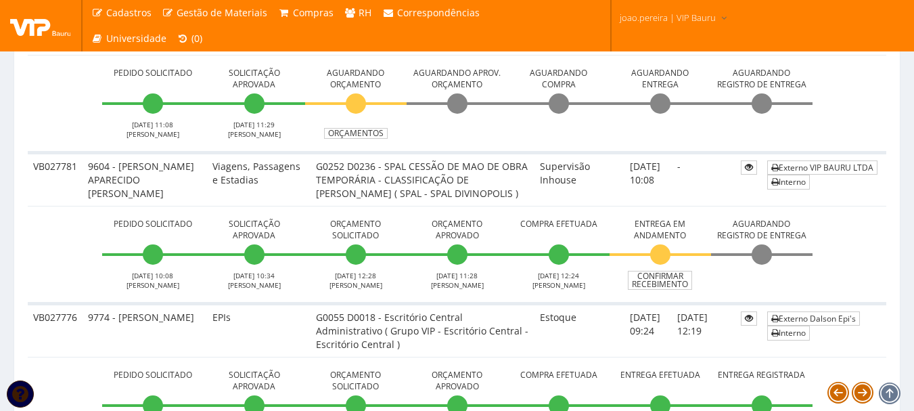
scroll to position [474, 0]
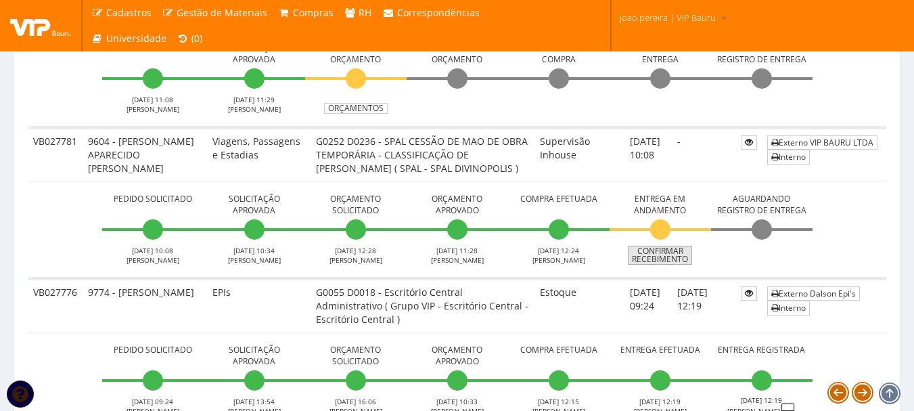
click at [661, 265] on link "Confirmar Recebimento" at bounding box center [660, 255] width 64 height 19
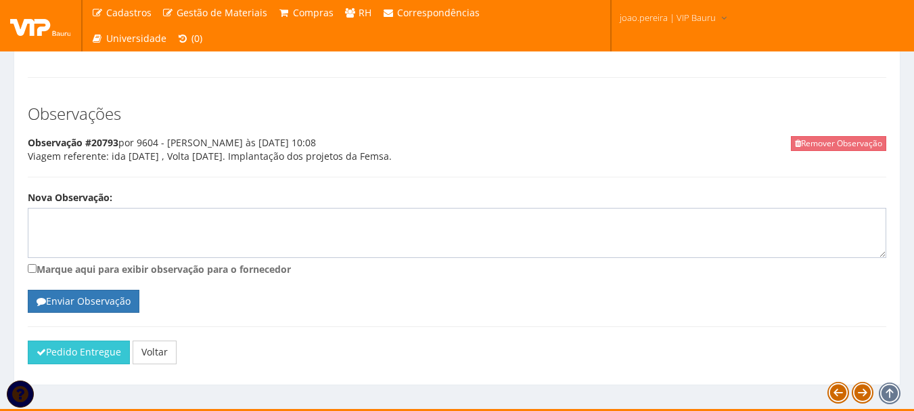
scroll to position [1341, 0]
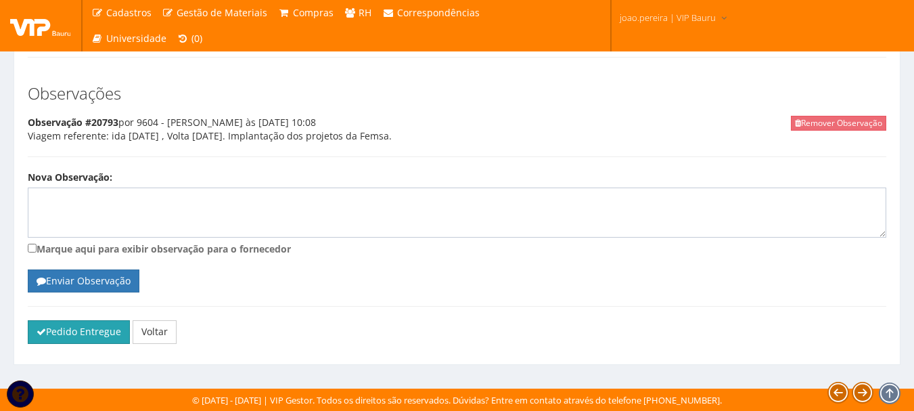
click at [74, 332] on button "Pedido Entregue" at bounding box center [79, 331] width 102 height 23
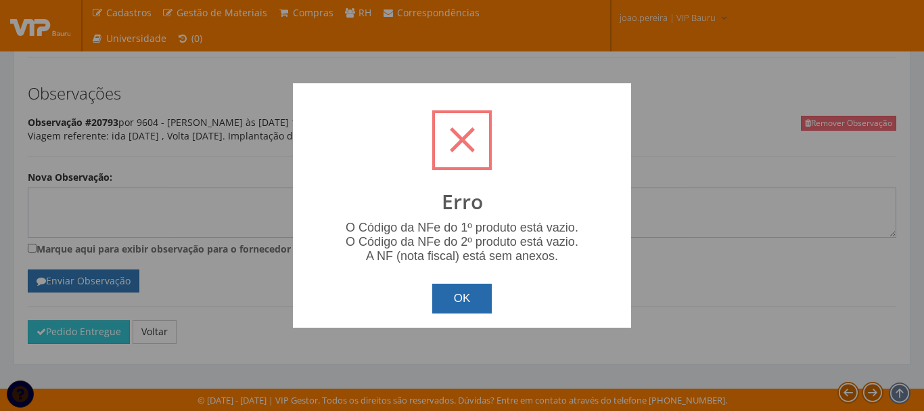
click at [457, 302] on button "OK" at bounding box center [462, 299] width 60 height 30
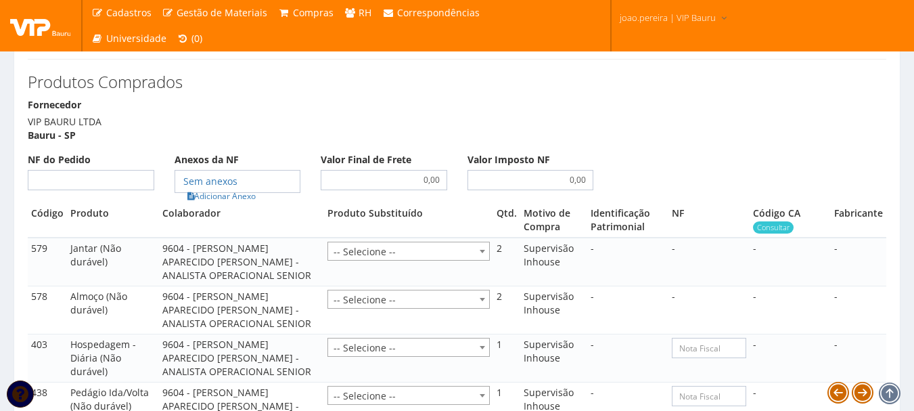
scroll to position [799, 0]
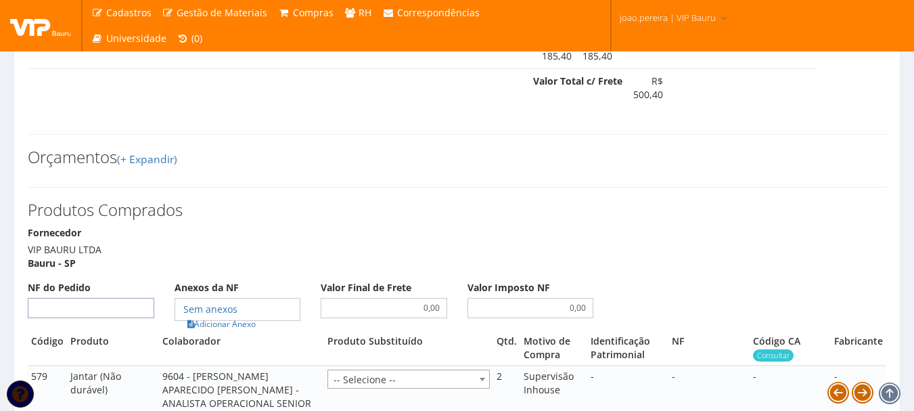
drag, startPoint x: 104, startPoint y: 319, endPoint x: 108, endPoint y: 311, distance: 9.1
click at [104, 318] on input "NF do Pedido" at bounding box center [91, 308] width 127 height 20
type input "00"
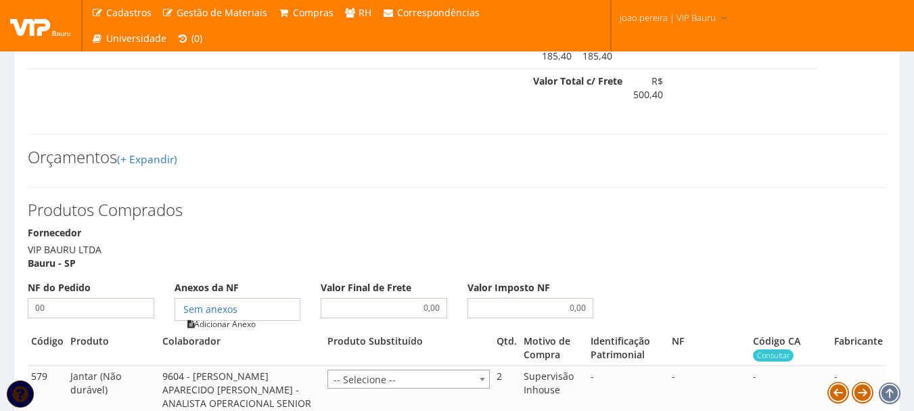
click at [227, 331] on link "Adicionar Anexo" at bounding box center [221, 324] width 76 height 14
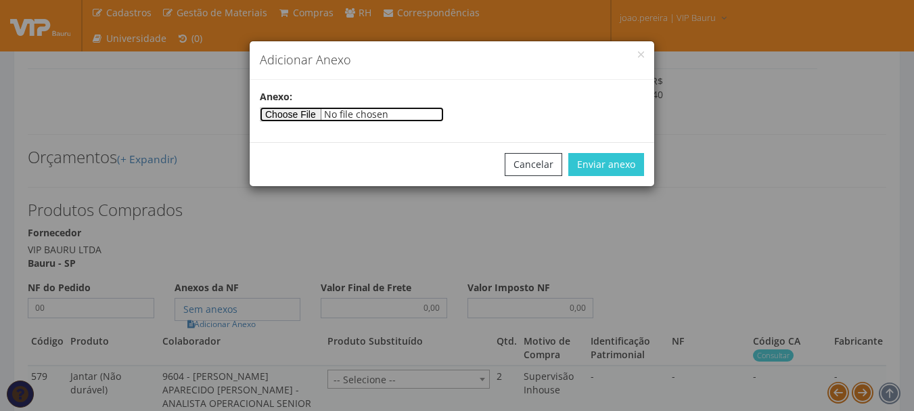
click at [316, 106] on div "Anexo:" at bounding box center [452, 106] width 405 height 32
click at [319, 116] on input"] "file" at bounding box center [352, 114] width 184 height 15
type input"] "C:\fakepath\PEDIDOS SEM NOTA FISCAL.docx"
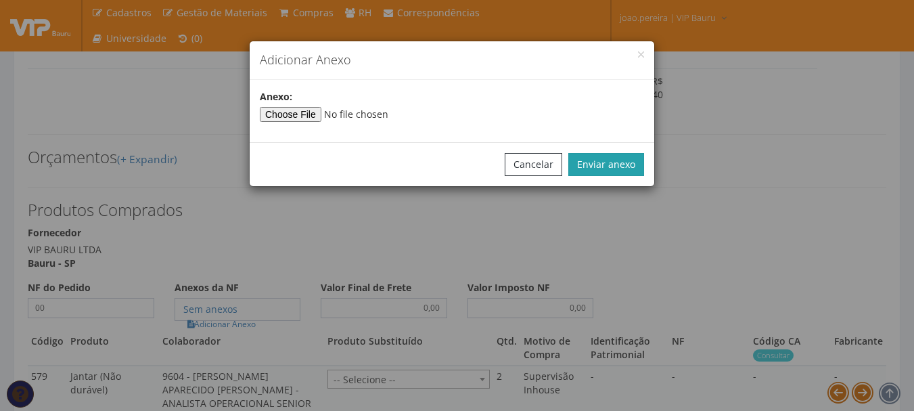
click at [640, 163] on button "Enviar anexo" at bounding box center [606, 164] width 76 height 23
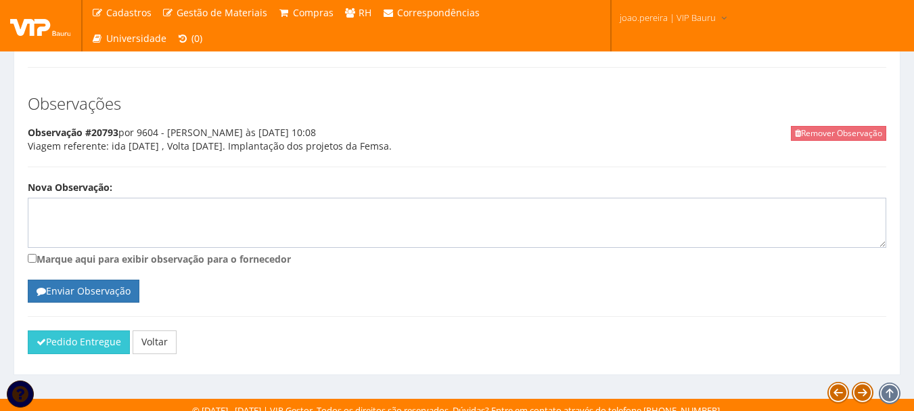
scroll to position [1341, 0]
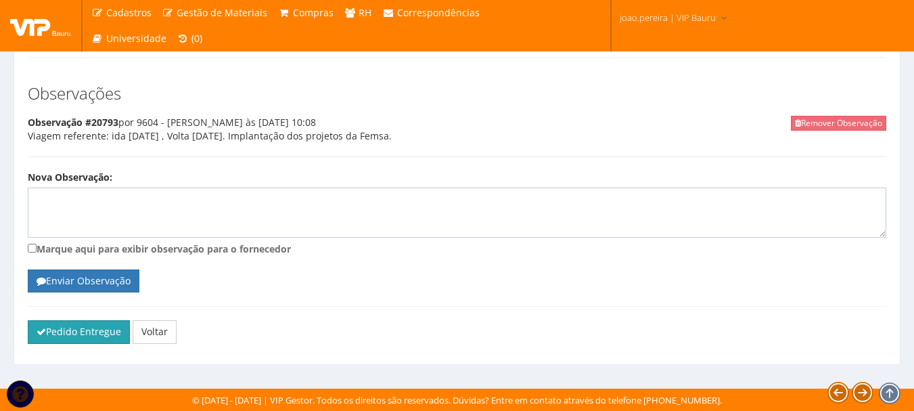
click at [95, 334] on button "Pedido Entregue" at bounding box center [79, 331] width 102 height 23
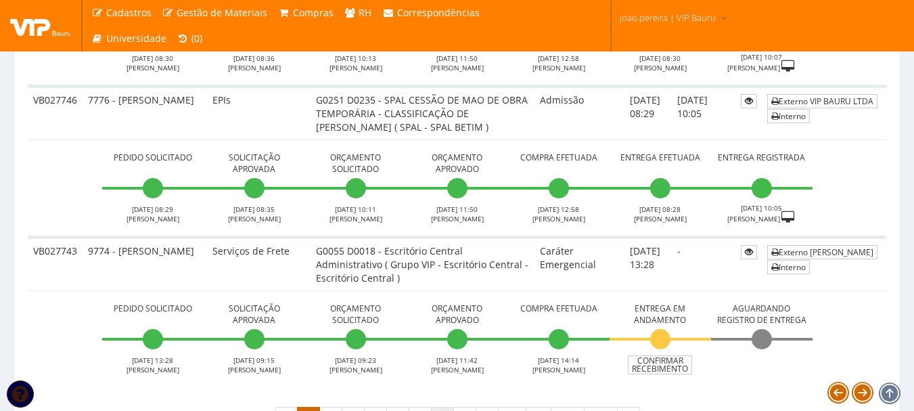
scroll to position [4886, 0]
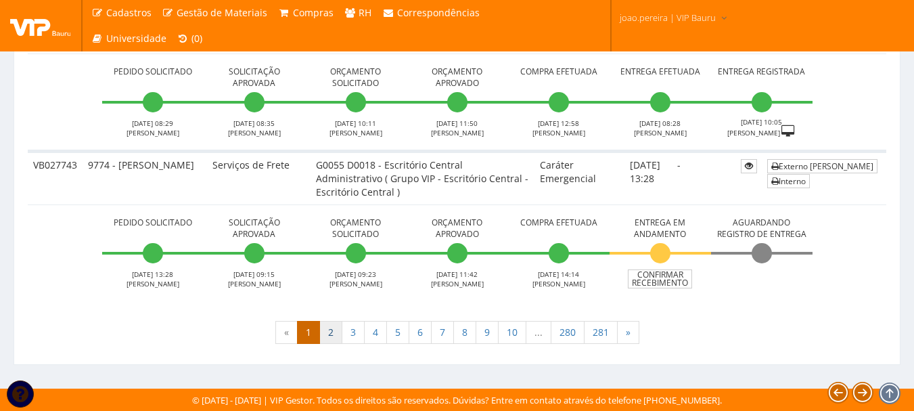
click at [325, 340] on link "2" at bounding box center [330, 332] width 23 height 23
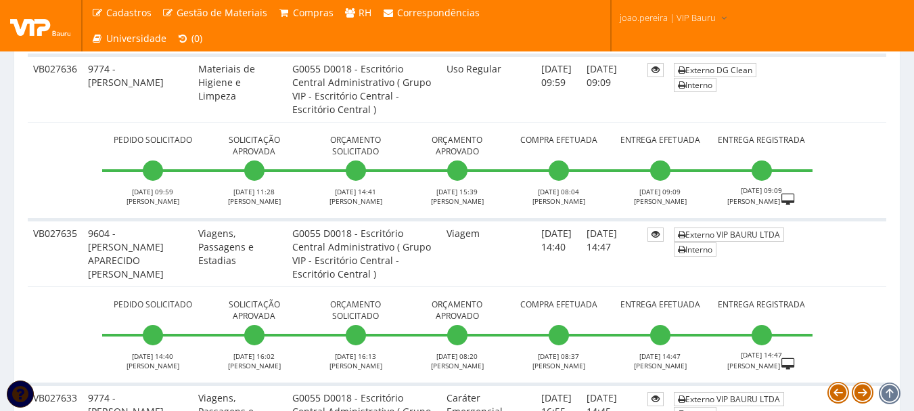
scroll to position [5164, 0]
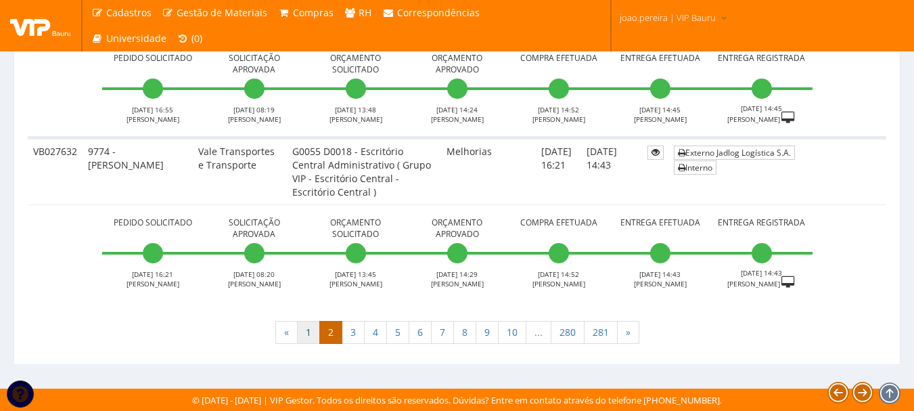
click at [309, 333] on link "1" at bounding box center [308, 332] width 23 height 23
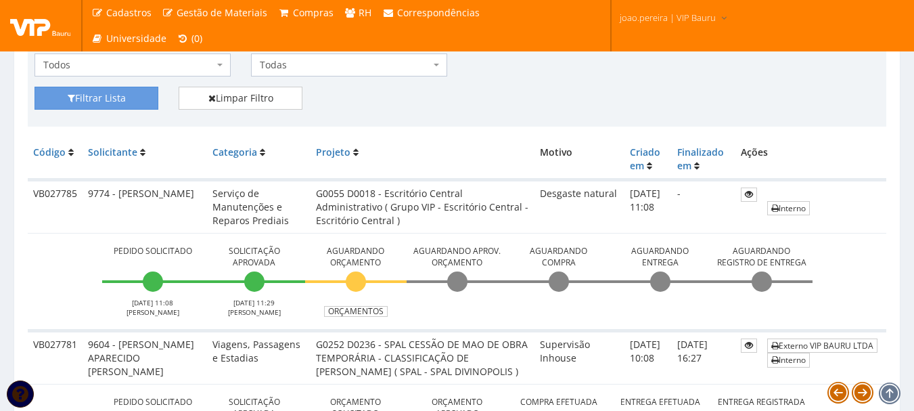
scroll to position [271, 0]
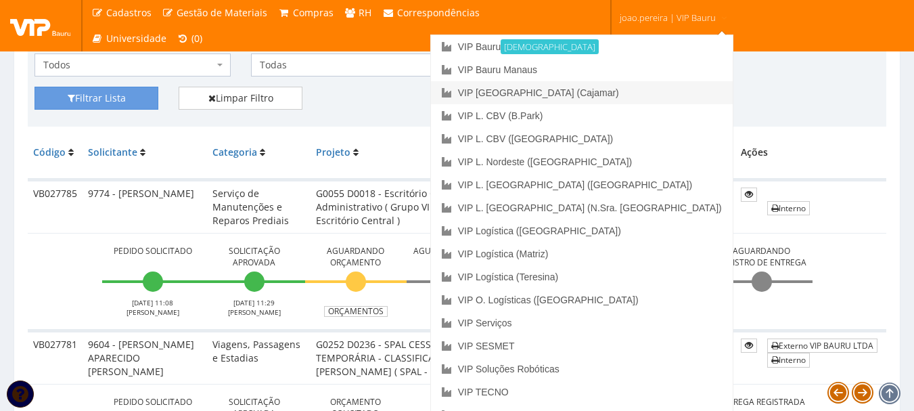
click at [641, 93] on link "VIP [GEOGRAPHIC_DATA] (Cajamar)" at bounding box center [582, 92] width 302 height 23
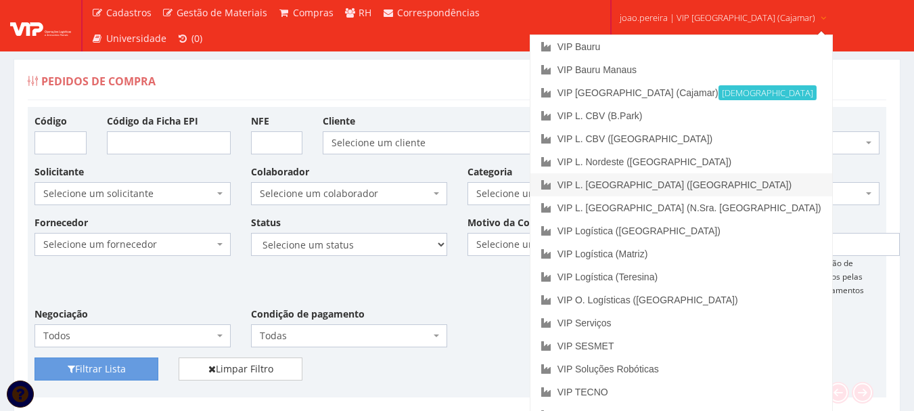
click at [682, 182] on link "VIP L. [GEOGRAPHIC_DATA] ([GEOGRAPHIC_DATA])" at bounding box center [682, 184] width 302 height 23
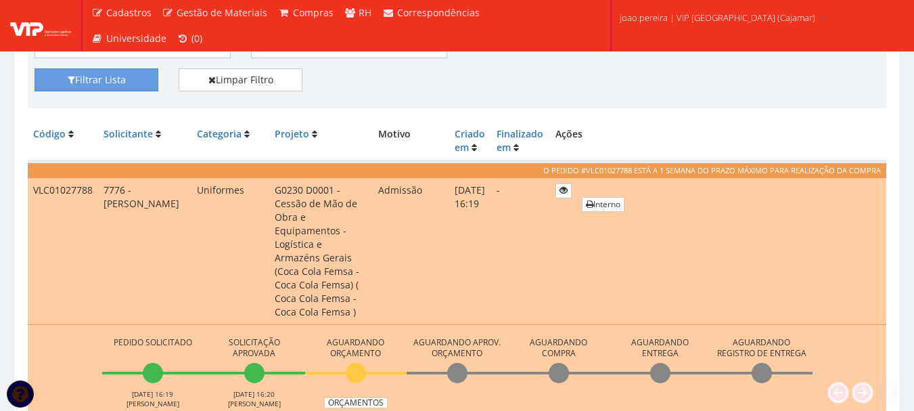
scroll to position [406, 0]
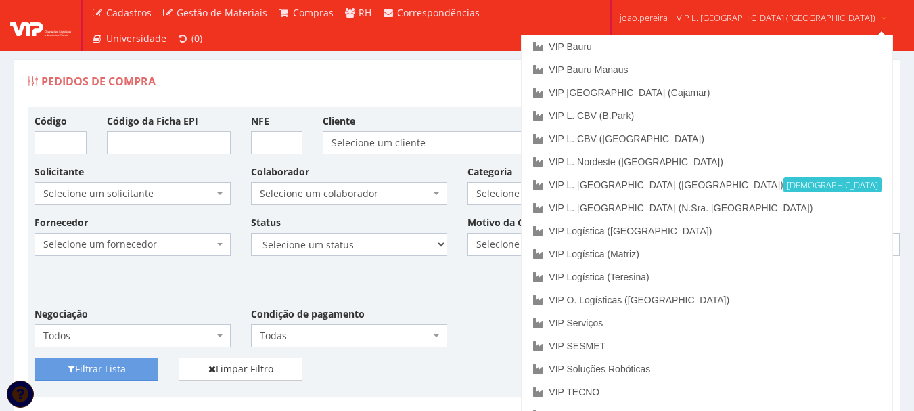
click at [738, 23] on span "joao.pereira | VIP L. [GEOGRAPHIC_DATA] ([GEOGRAPHIC_DATA])" at bounding box center [748, 18] width 256 height 14
click at [666, 322] on link "VIP Serviços" at bounding box center [707, 322] width 370 height 23
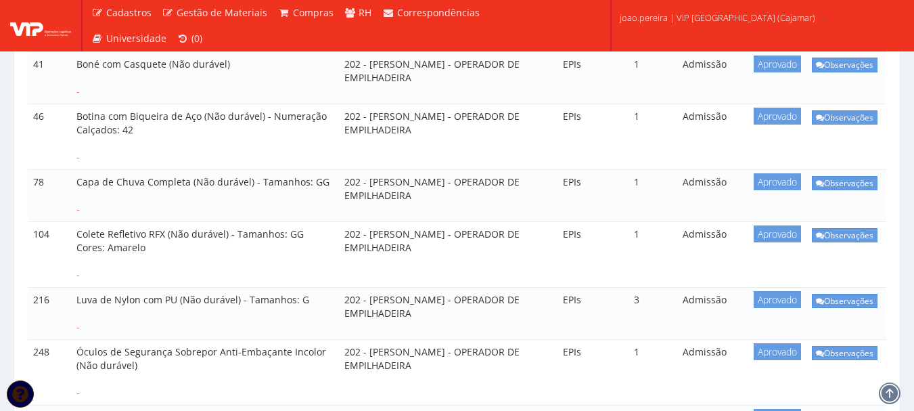
scroll to position [406, 0]
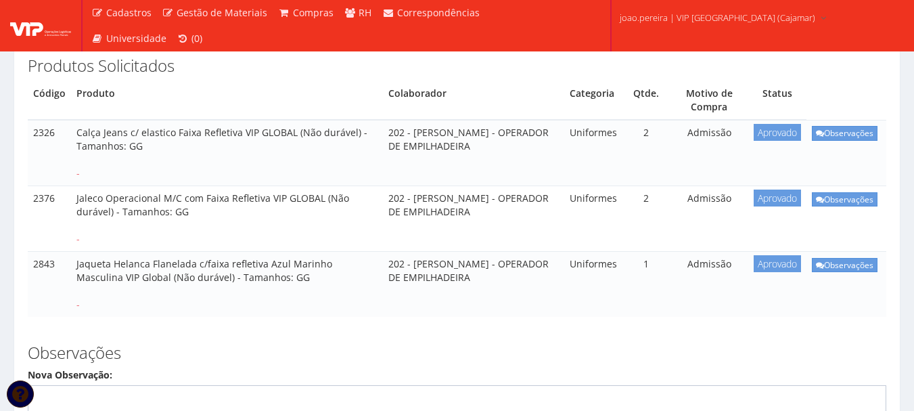
scroll to position [271, 0]
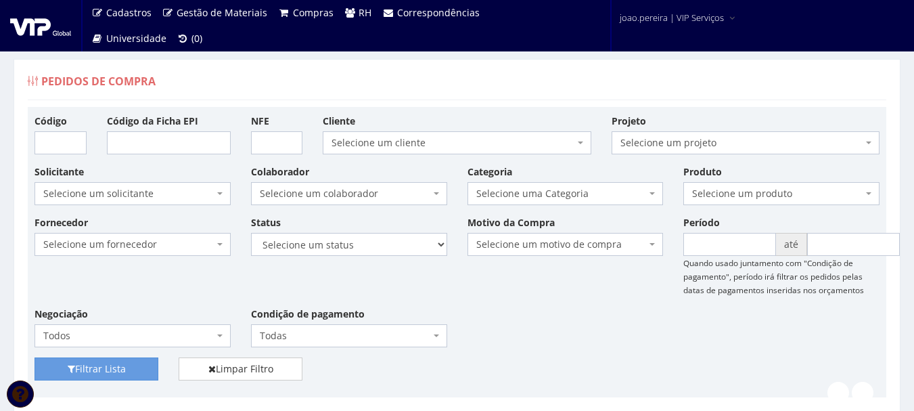
drag, startPoint x: 562, startPoint y: 328, endPoint x: 509, endPoint y: 281, distance: 71.0
click at [562, 326] on div "Fornecedor Selecione um fornecedor ******** ******** 1000 MARCAS BRASIL 12.203.…" at bounding box center [457, 286] width 866 height 142
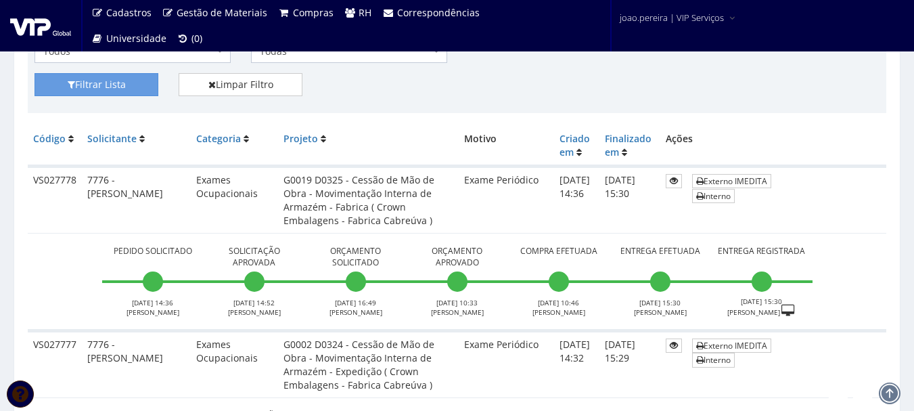
scroll to position [271, 0]
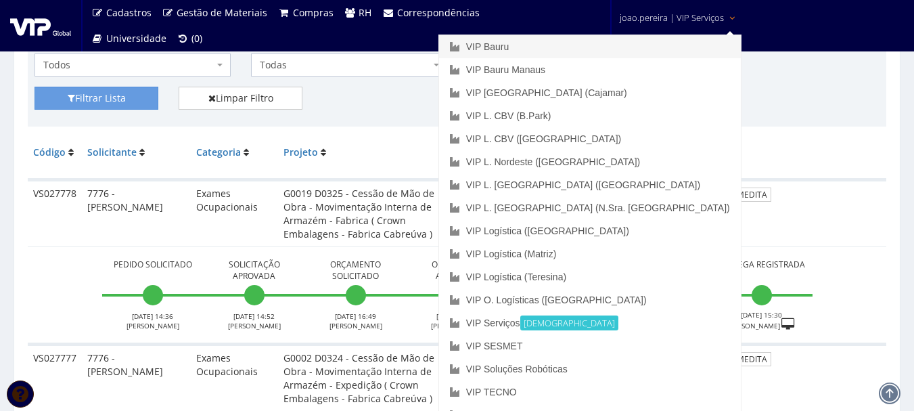
click at [608, 45] on link "VIP Bauru" at bounding box center [590, 46] width 302 height 23
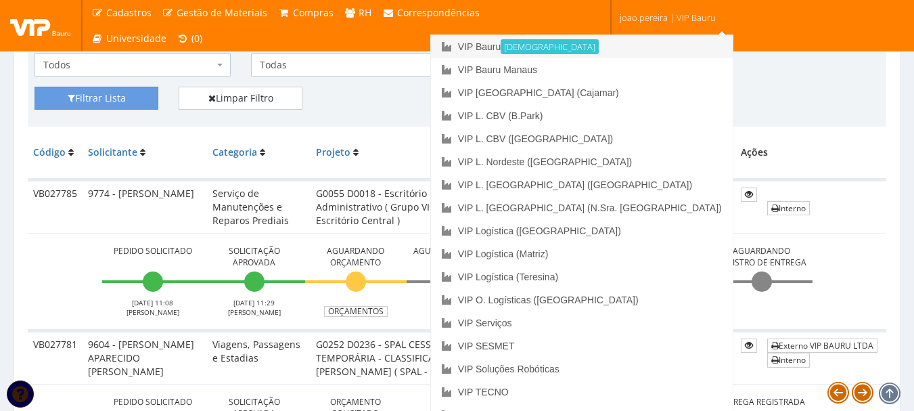
scroll to position [271, 0]
click at [647, 96] on link "VIP [GEOGRAPHIC_DATA] (Cajamar)" at bounding box center [582, 92] width 302 height 23
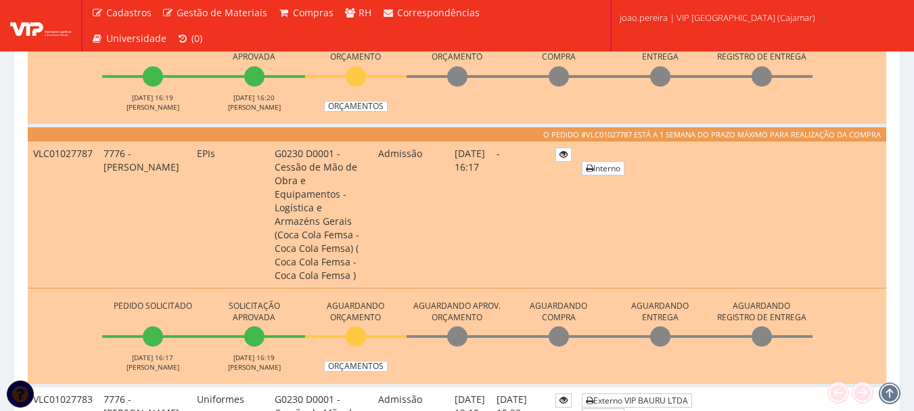
scroll to position [609, 0]
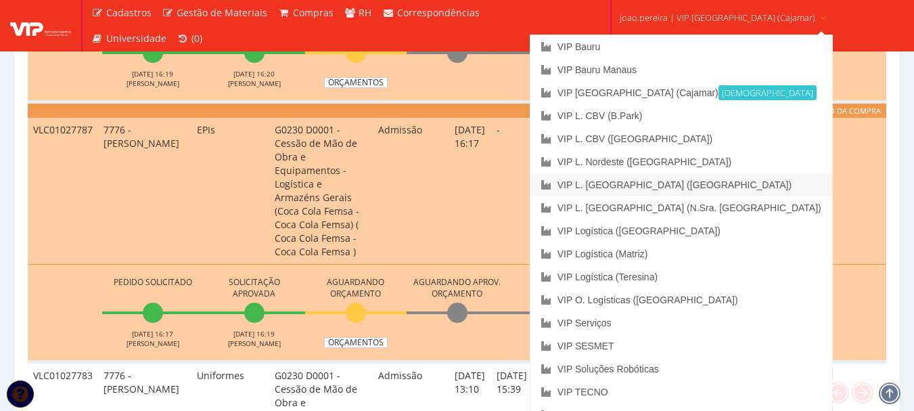
click at [688, 187] on link "VIP L. [GEOGRAPHIC_DATA] ([GEOGRAPHIC_DATA])" at bounding box center [682, 184] width 302 height 23
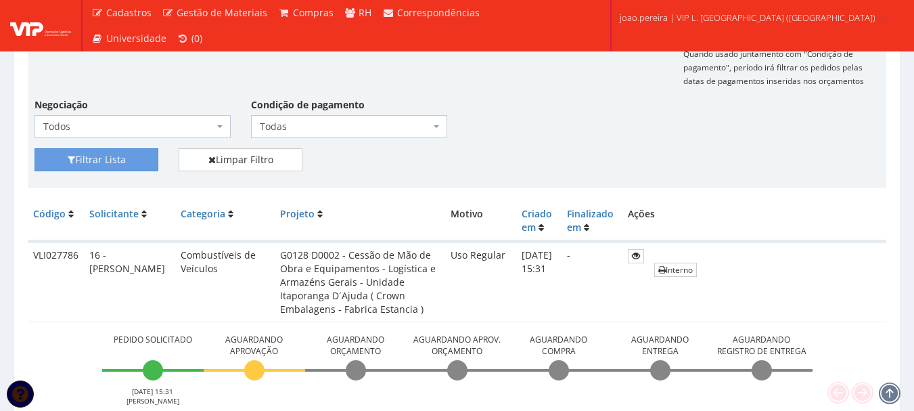
scroll to position [203, 0]
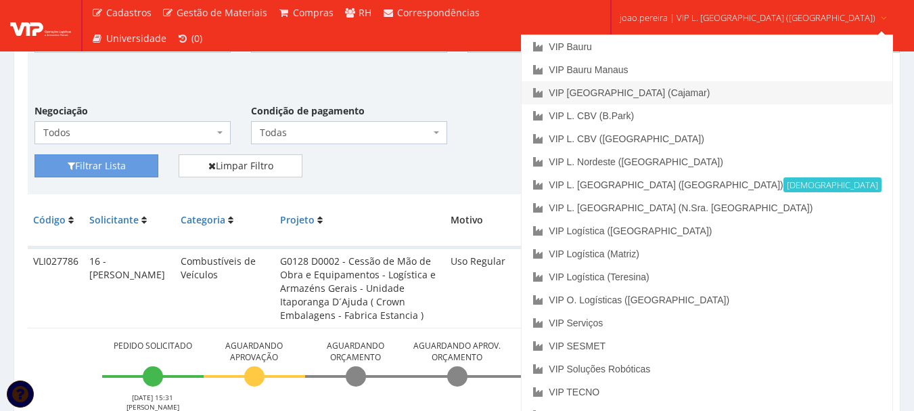
click at [686, 95] on link "VIP [GEOGRAPHIC_DATA] (Cajamar)" at bounding box center [707, 92] width 370 height 23
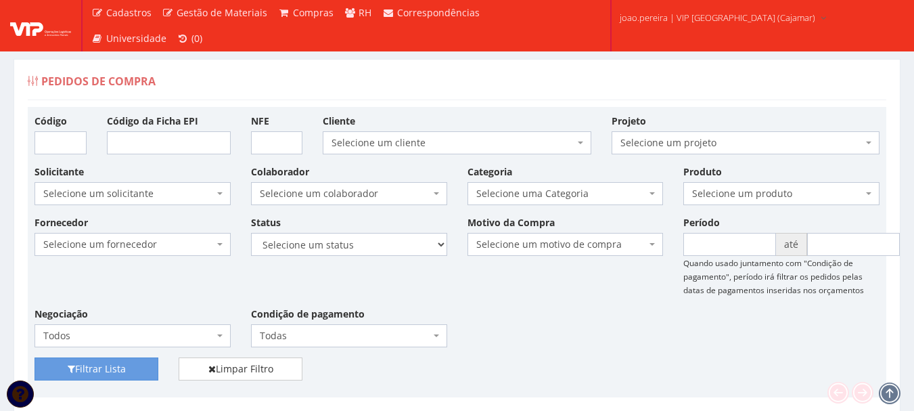
scroll to position [541, 0]
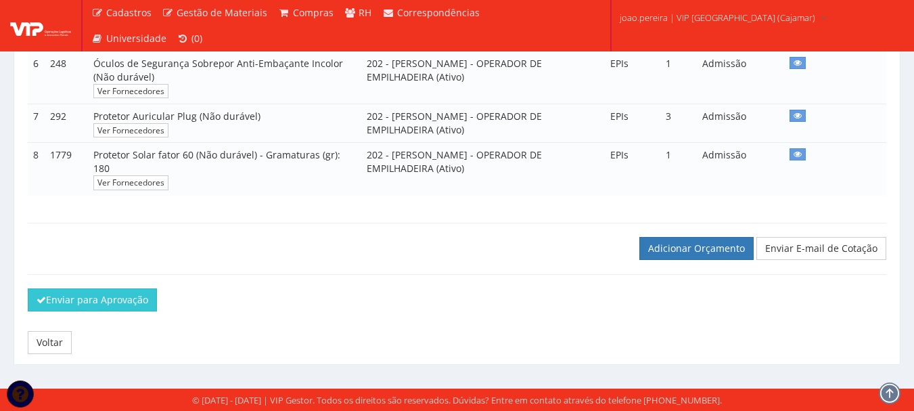
scroll to position [548, 0]
click at [709, 252] on link "Adicionar Orçamento" at bounding box center [697, 248] width 114 height 23
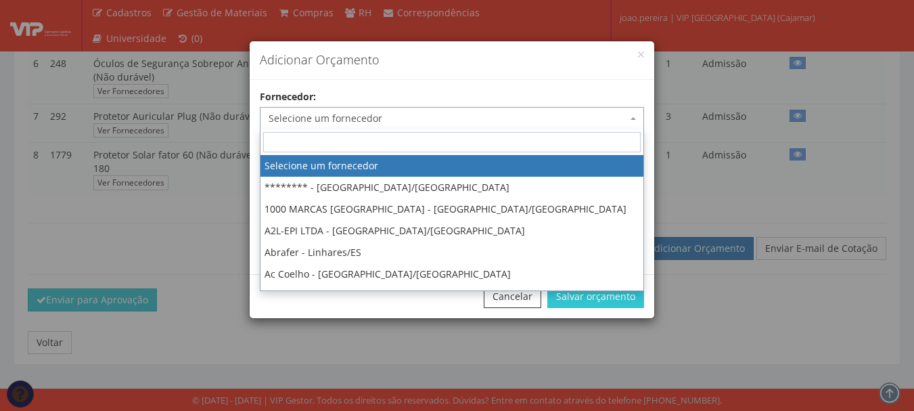
click at [441, 114] on span "Selecione um fornecedor" at bounding box center [448, 119] width 359 height 14
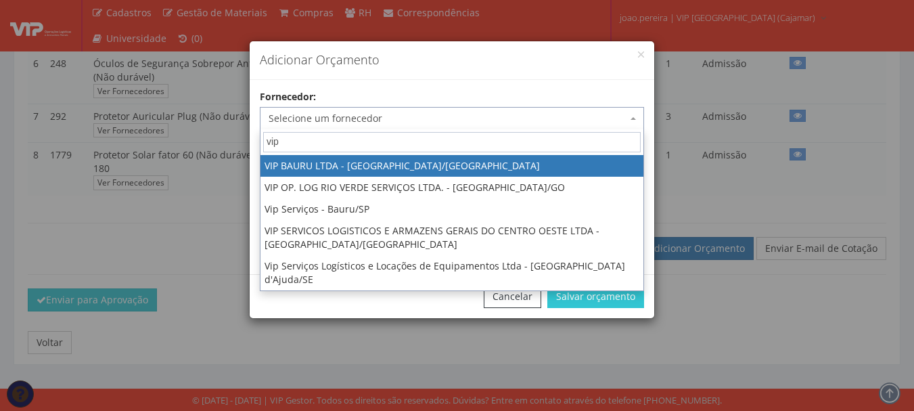
type input "vip"
select select "532"
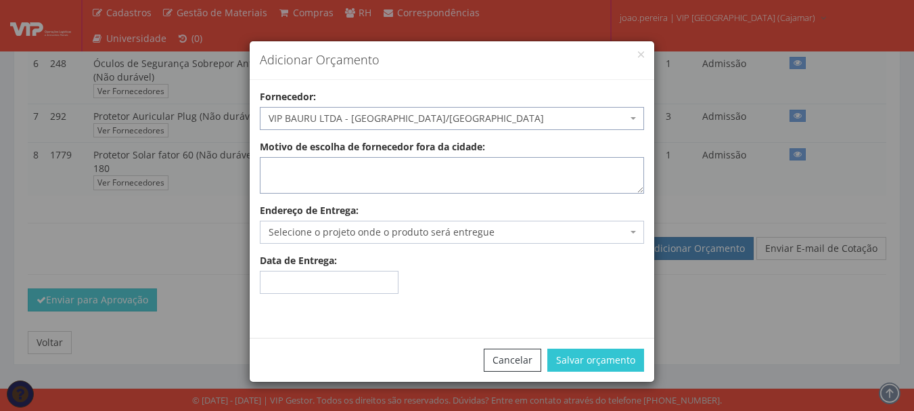
click at [380, 181] on textarea "Motivo de escolha de fornecedor fora da cidade:" at bounding box center [452, 175] width 384 height 37
type textarea "estoque"
click at [373, 225] on span "Selecione o projeto onde o produto será entregue" at bounding box center [448, 232] width 359 height 14
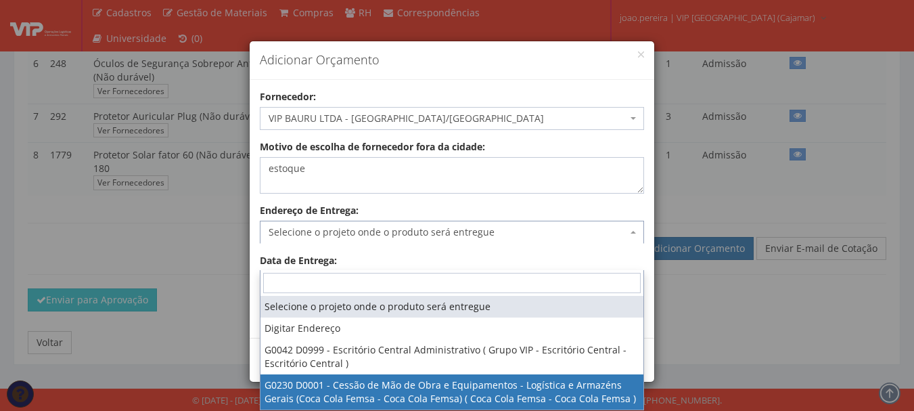
select select "230"
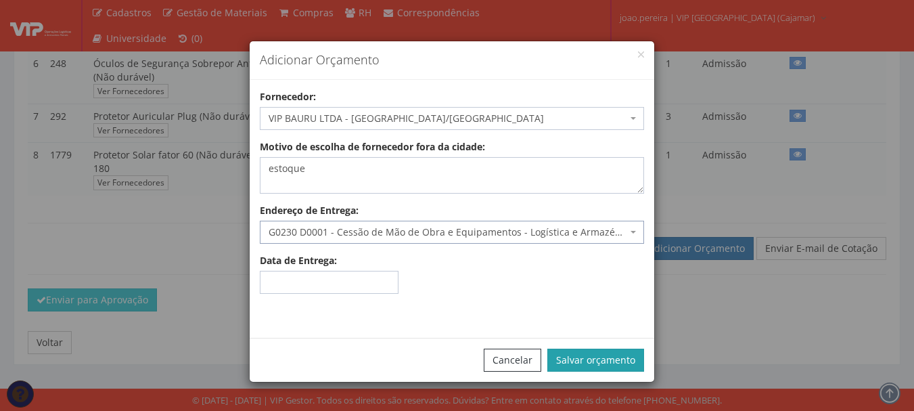
click at [625, 364] on button "Salvar orçamento" at bounding box center [596, 360] width 97 height 23
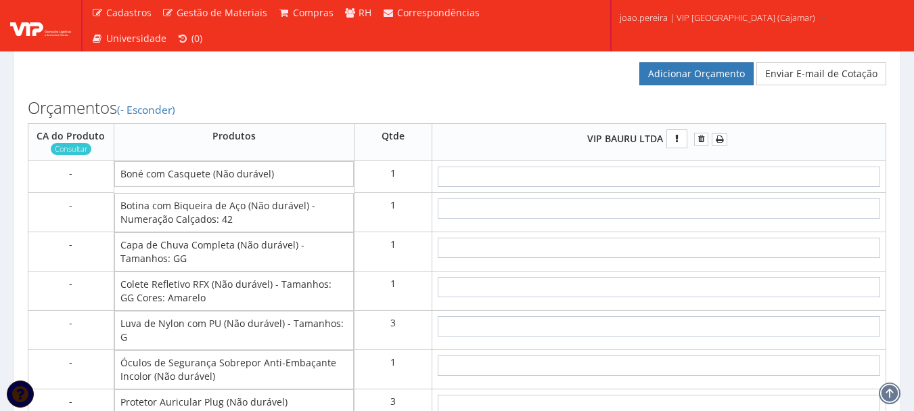
scroll to position [744, 0]
click at [677, 193] on td at bounding box center [659, 177] width 454 height 32
click at [679, 187] on input "text" at bounding box center [659, 176] width 443 height 20
click at [694, 187] on input "text" at bounding box center [659, 176] width 443 height 20
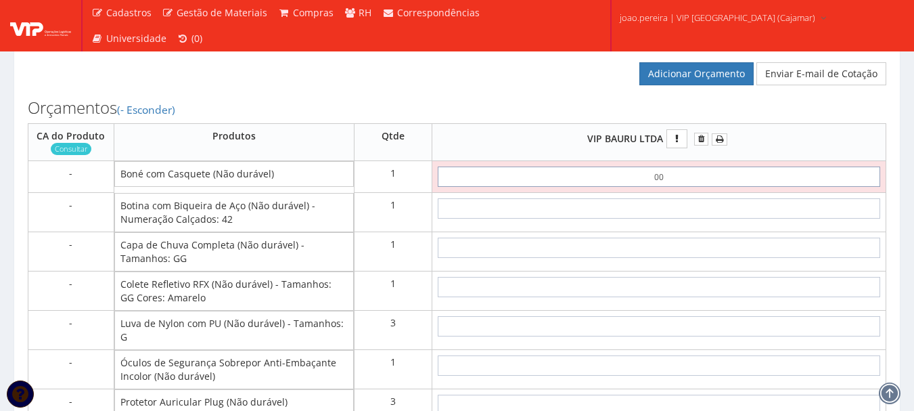
type input "0,01"
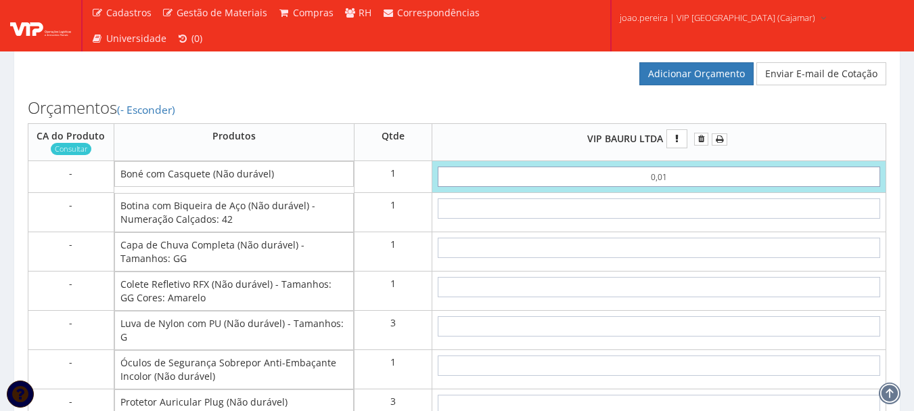
type input "0,01"
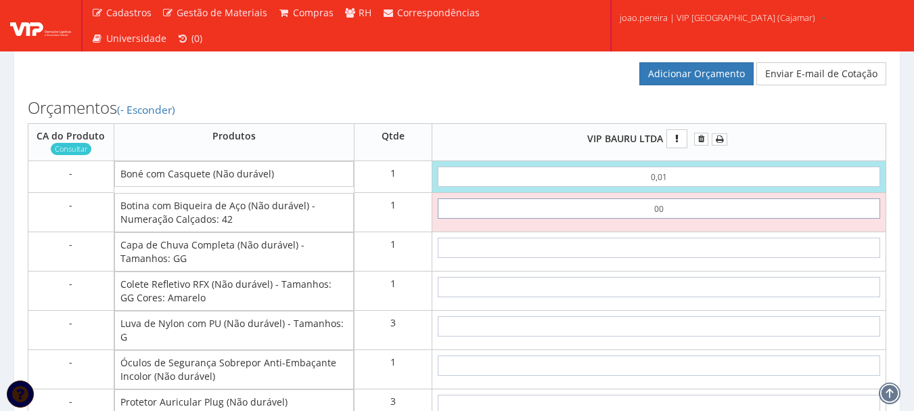
type input "0,01"
type input "0,02"
type input "0,01"
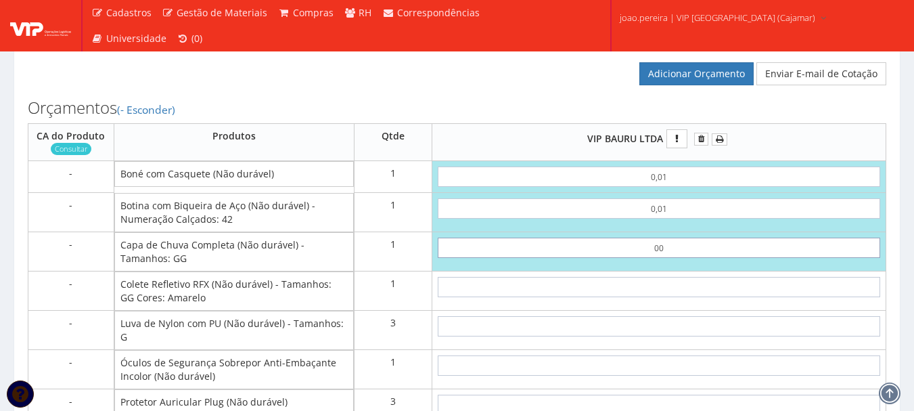
type input "0,01"
type input "0,03"
type input "0,01"
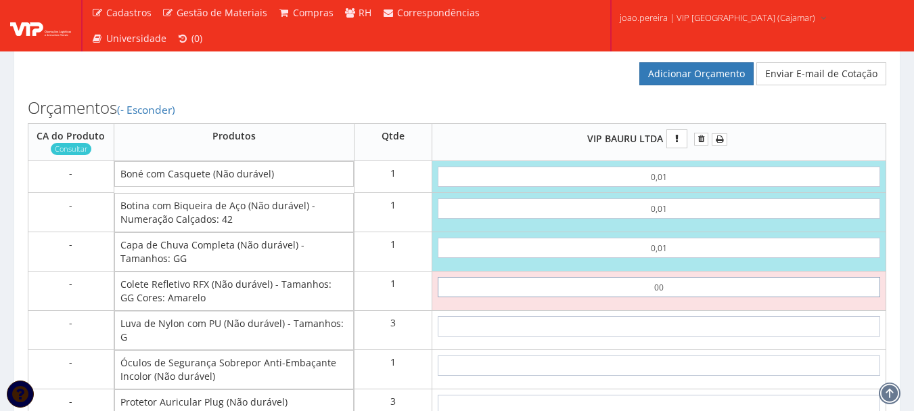
type input "0,01"
type input "0,04"
type input "0,01"
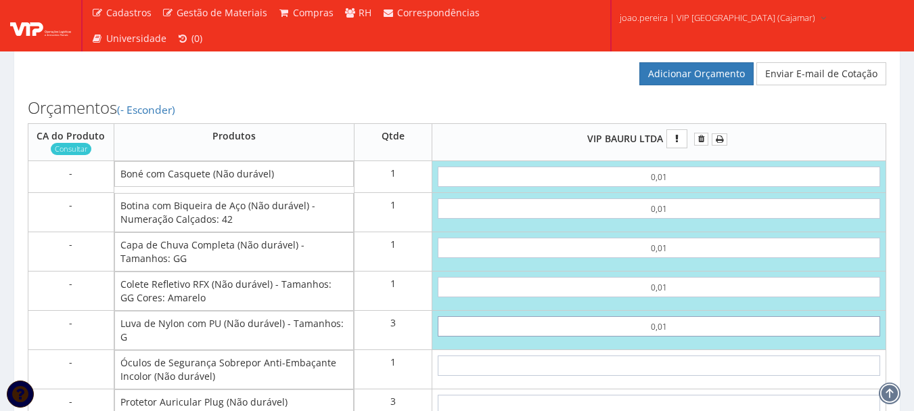
type input "0,01"
type input "0,07"
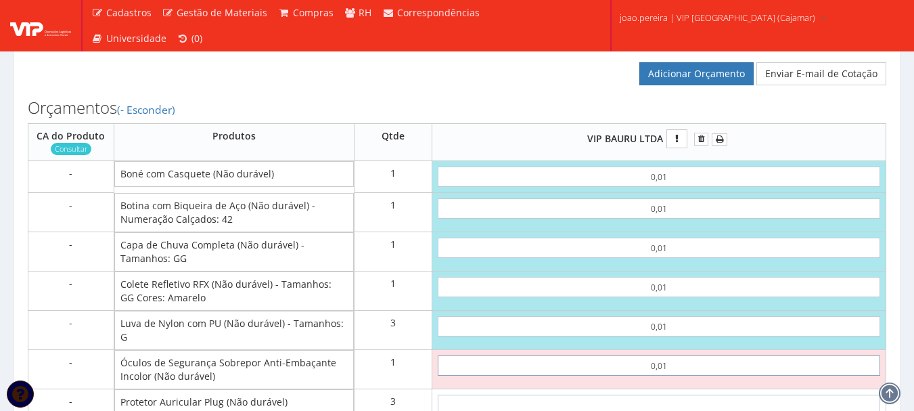
type input "0,01"
type input "0,08"
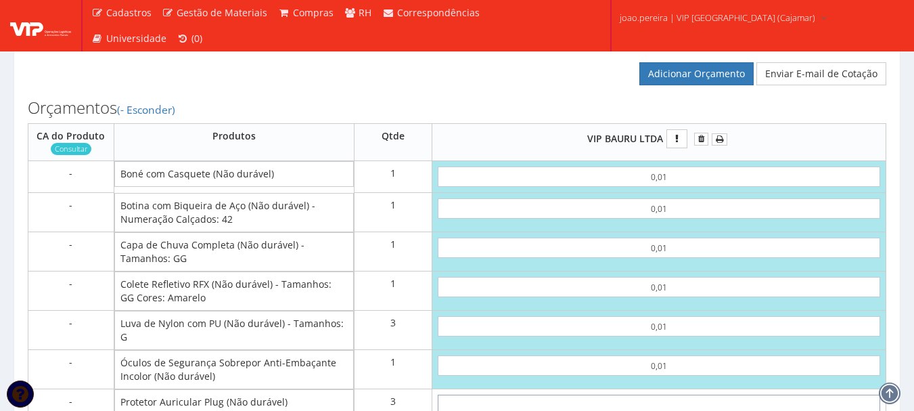
scroll to position [971, 0]
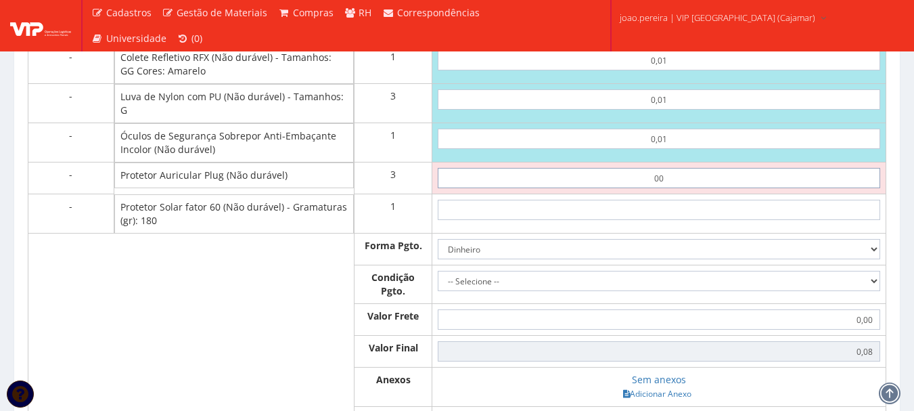
type input "0,01"
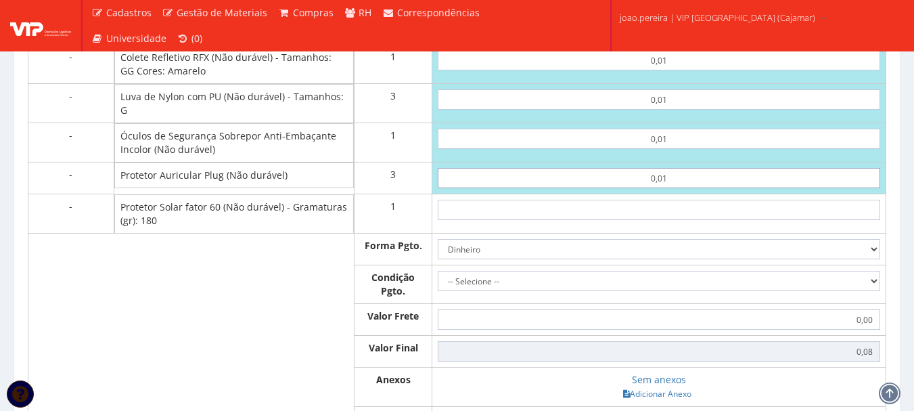
type input "0,11"
type input "0,01"
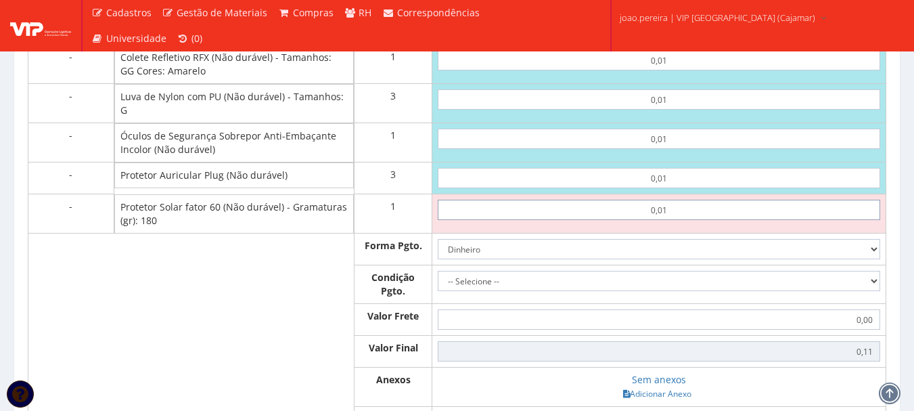
type input "0,01"
type input "0,12"
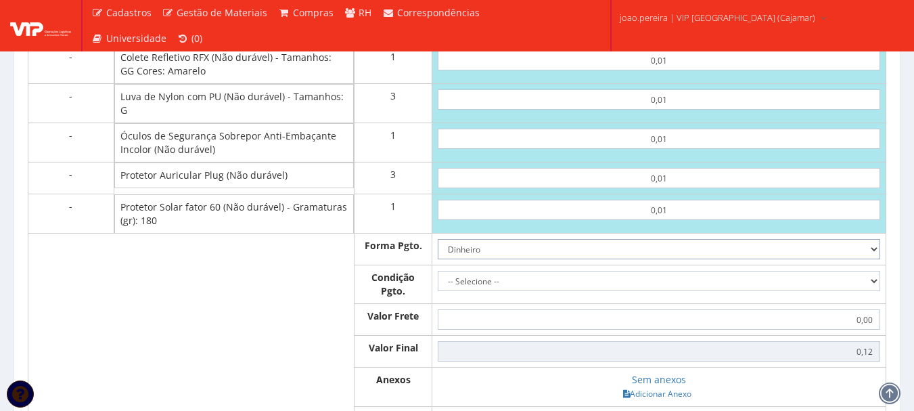
click at [843, 259] on select "Dinheiro Boleto Bancário Depósito Transferência Bancária Cartão de Crédito Cart…" at bounding box center [659, 249] width 443 height 20
click at [438, 259] on select "Dinheiro Boleto Bancário Depósito Transferência Bancária Cartão de Crédito Cart…" at bounding box center [659, 249] width 443 height 20
drag, startPoint x: 876, startPoint y: 303, endPoint x: 843, endPoint y: 311, distance: 34.0
click at [876, 291] on select "-- Selecione -- À vista 7 dias 10 dias" at bounding box center [659, 281] width 443 height 20
select select "0"
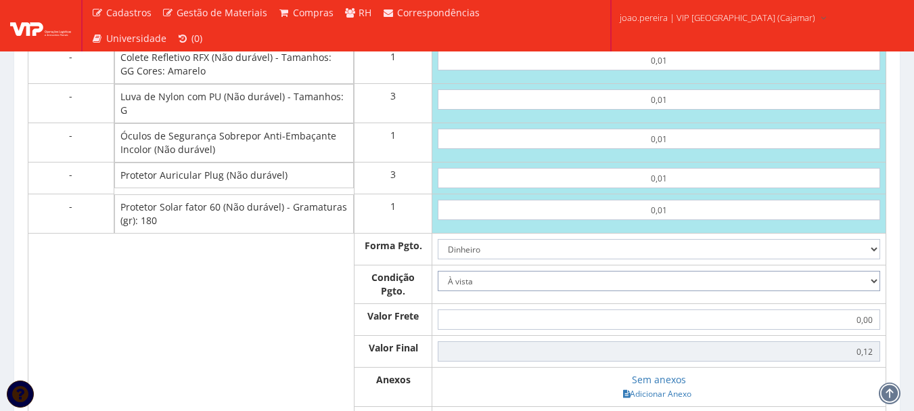
click at [438, 291] on select "-- Selecione -- À vista 7 dias 10 dias" at bounding box center [659, 281] width 443 height 20
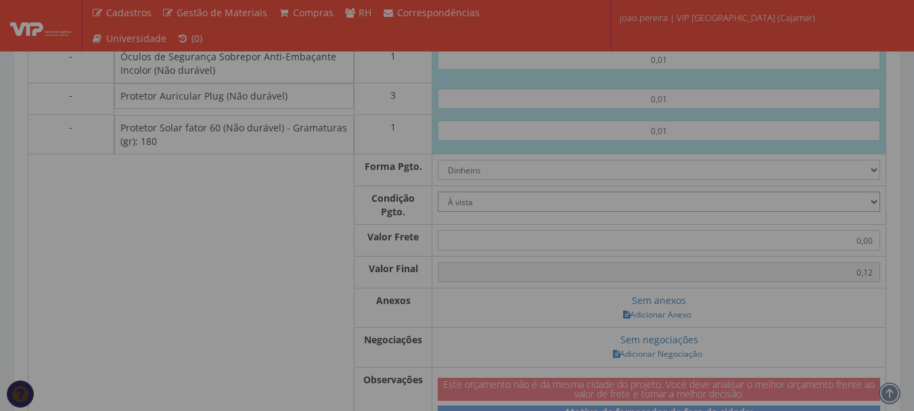
scroll to position [1174, 0]
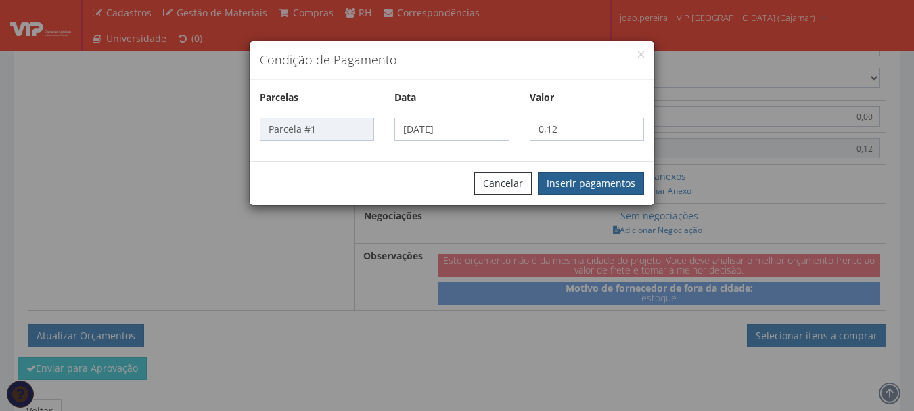
click at [603, 187] on button "Inserir pagamentos" at bounding box center [591, 183] width 106 height 23
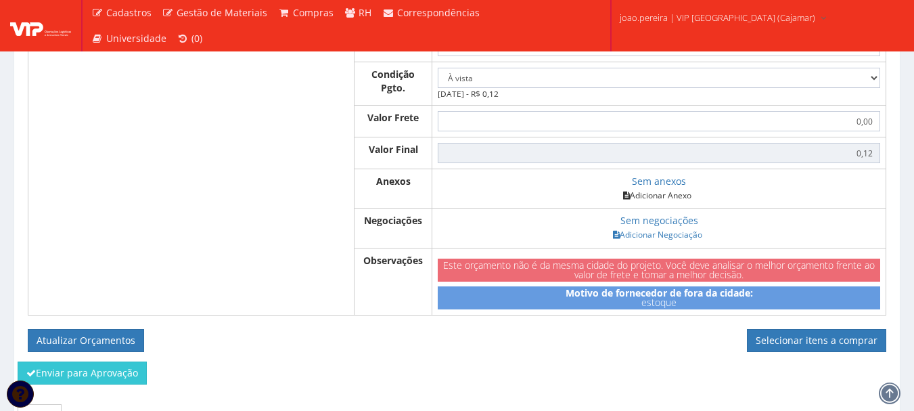
click at [681, 202] on link "Adicionar Anexo" at bounding box center [657, 195] width 76 height 14
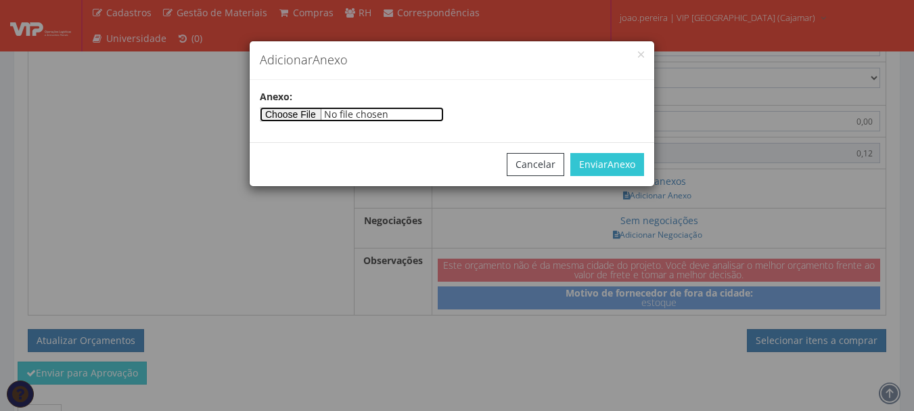
click at [288, 114] on input"] "file" at bounding box center [352, 114] width 184 height 15
type input"] "C:\fakepath\PEDIDOS SEM NOTA FISCAL ESTOQUE.docx"
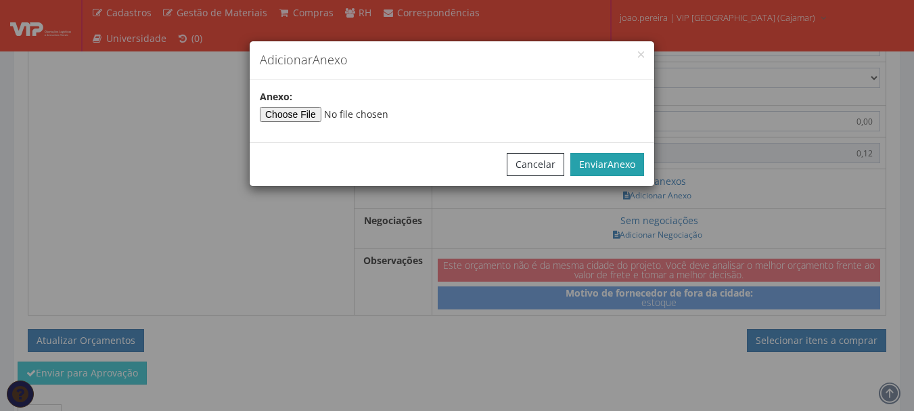
click at [608, 167] on span "Anexo" at bounding box center [622, 164] width 28 height 13
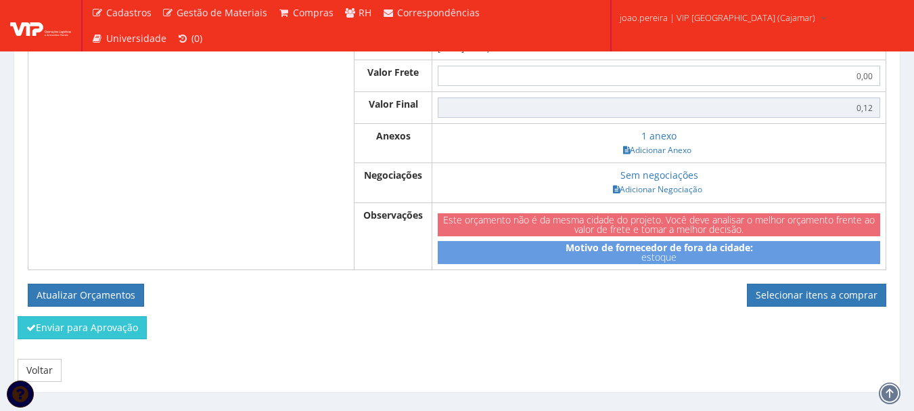
scroll to position [1274, 0]
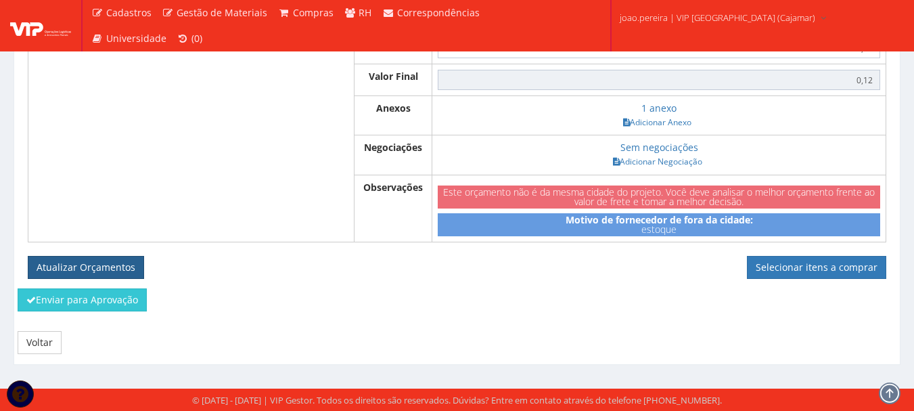
click at [116, 267] on button "Atualizar Orçamentos" at bounding box center [86, 267] width 116 height 23
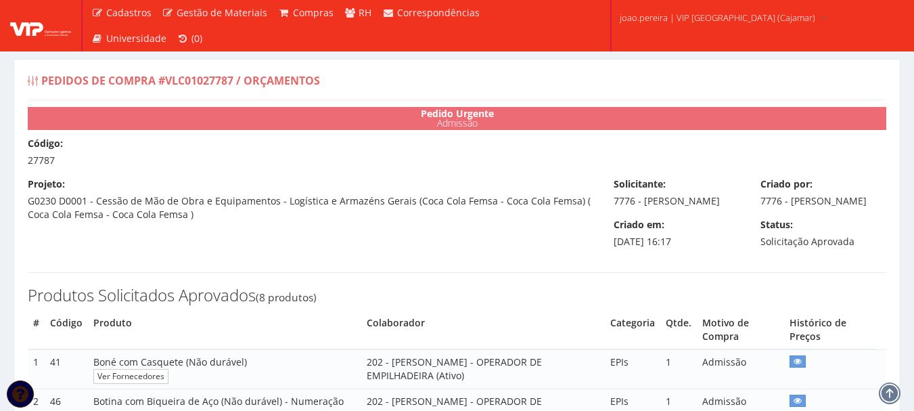
select select "0"
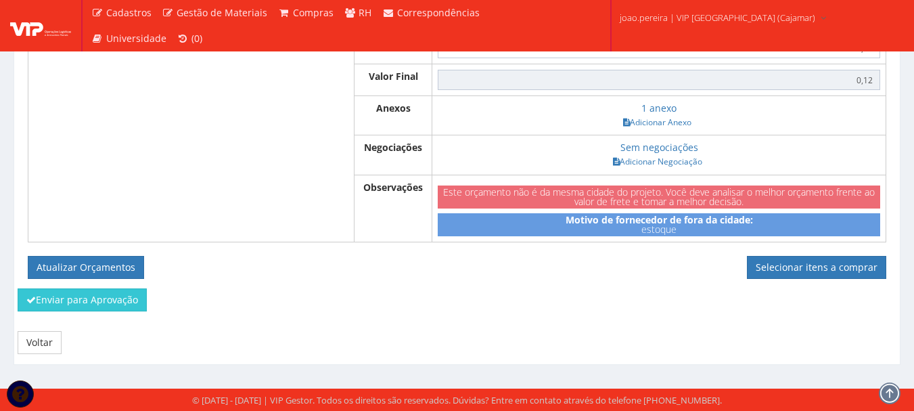
scroll to position [1226, 0]
click at [817, 264] on link "Selecionar itens a comprar" at bounding box center [816, 267] width 139 height 23
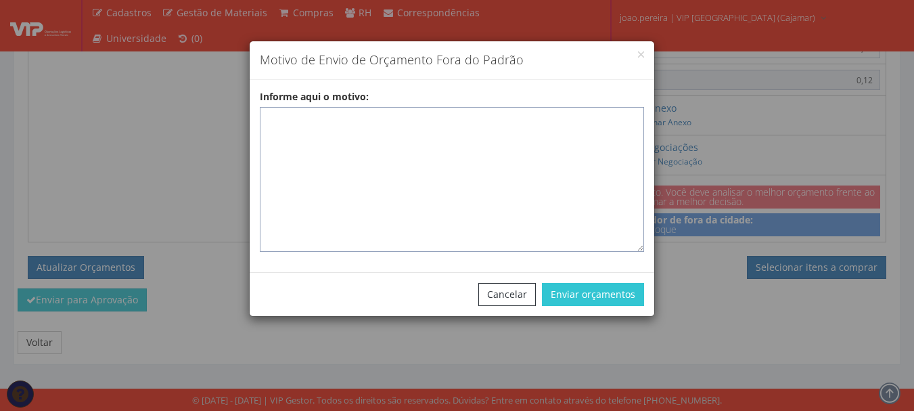
click at [427, 135] on textarea "Informe aqui o motivo:" at bounding box center [452, 179] width 384 height 145
click at [299, 120] on textarea "Informe aqui o motivo:" at bounding box center [452, 179] width 384 height 145
paste textarea "EPIS ou UNIFORMES - Pedido de compra para emissão de ficha de EPIS ou Uniformes…"
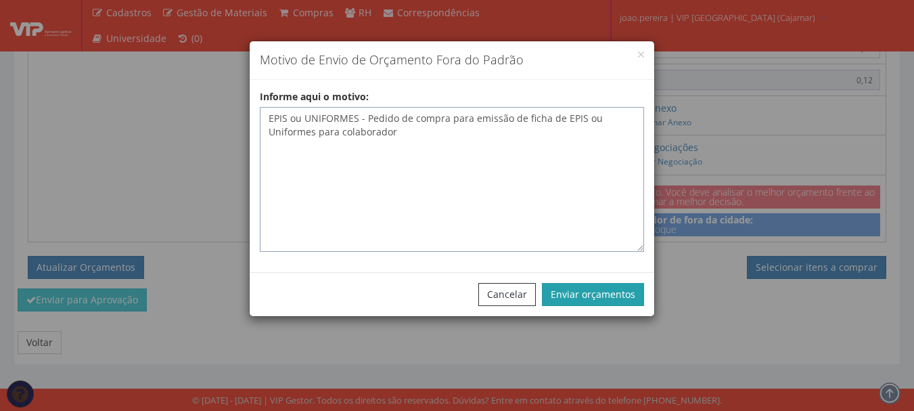
type textarea "EPIS ou UNIFORMES - Pedido de compra para emissão de ficha de EPIS ou Uniformes…"
click at [589, 294] on button "Enviar orçamentos" at bounding box center [593, 294] width 102 height 23
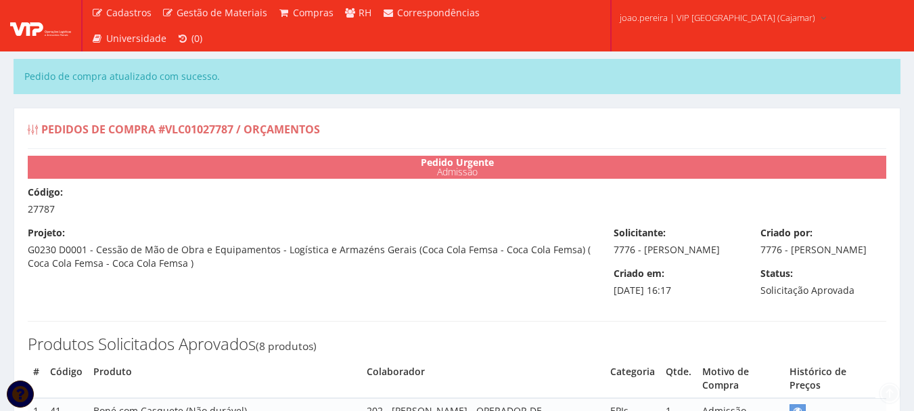
select select "0"
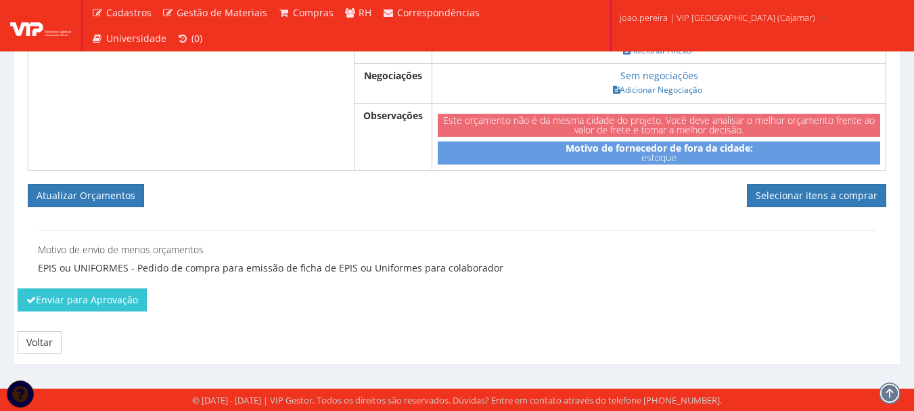
scroll to position [1346, 0]
click at [804, 197] on link "Selecionar itens a comprar" at bounding box center [816, 195] width 139 height 23
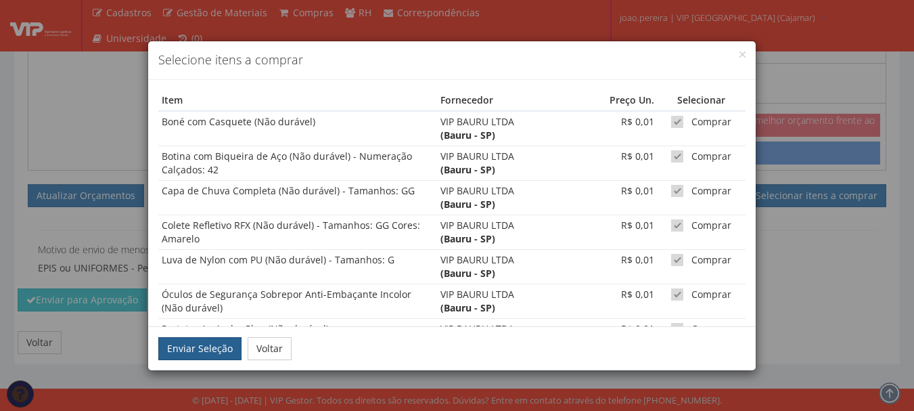
click at [204, 346] on button "Enviar Seleção" at bounding box center [199, 348] width 83 height 23
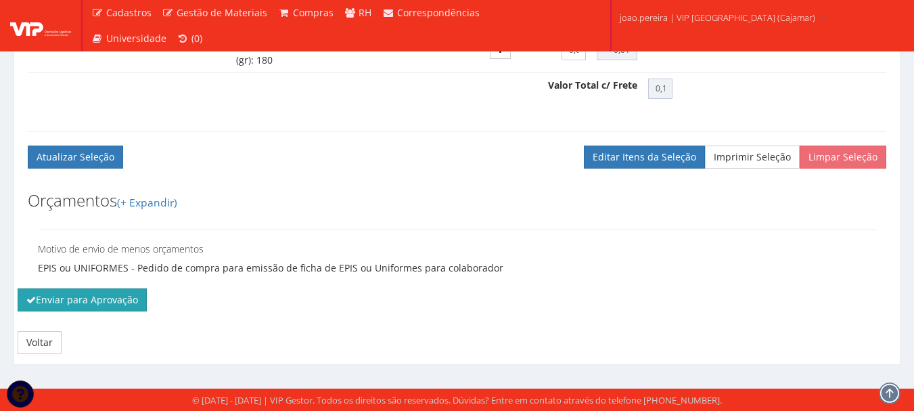
scroll to position [1098, 0]
click at [70, 303] on button "Enviar para Aprovação" at bounding box center [82, 299] width 129 height 23
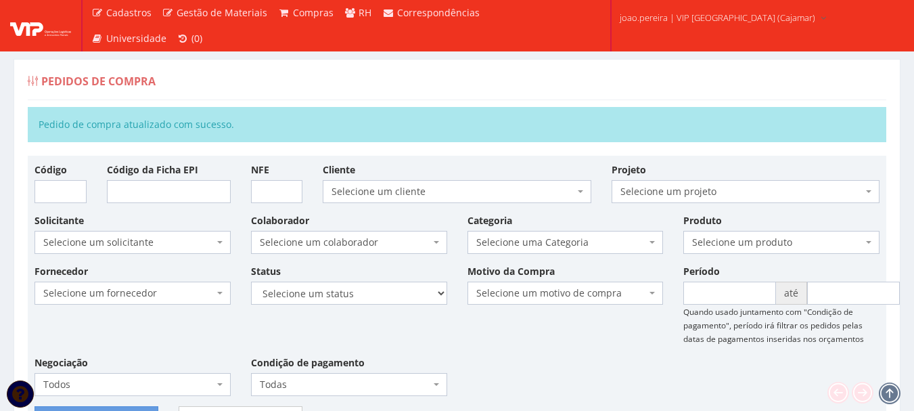
scroll to position [609, 0]
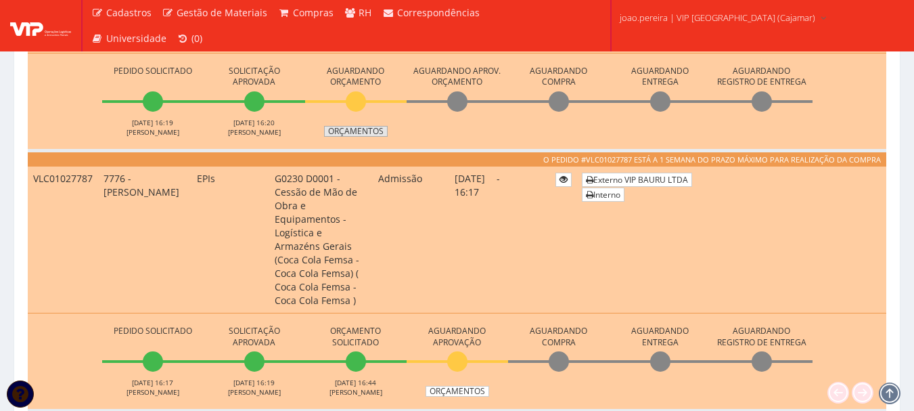
click at [363, 126] on link "Orçamentos" at bounding box center [356, 131] width 64 height 11
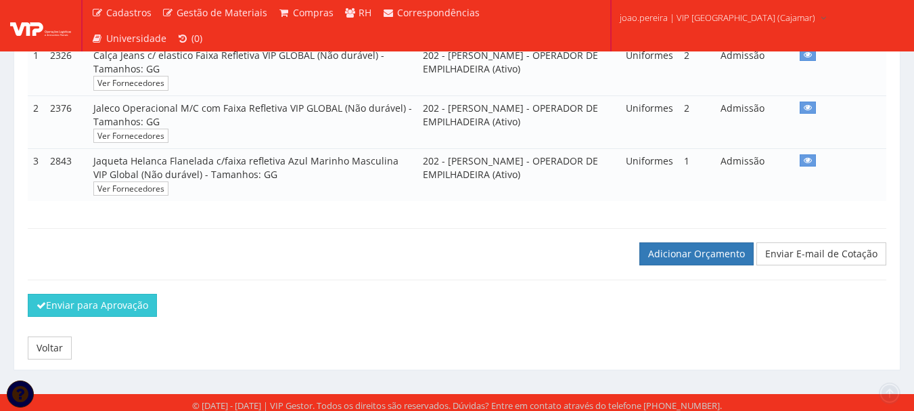
scroll to position [326, 0]
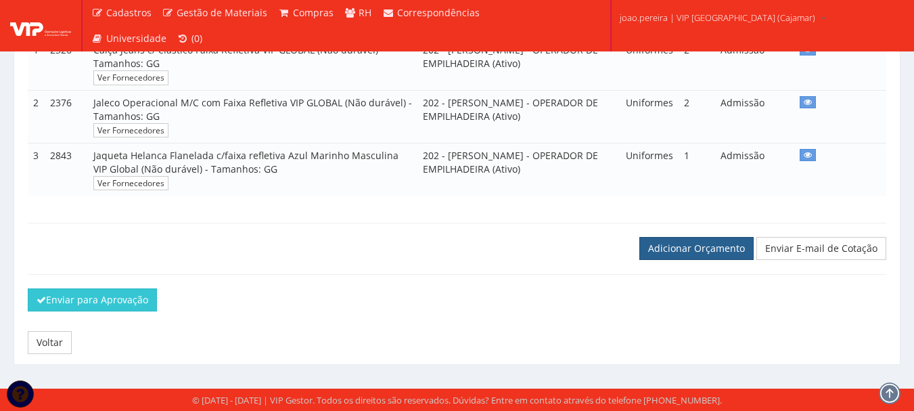
click at [696, 250] on link "Adicionar Orçamento" at bounding box center [697, 248] width 114 height 23
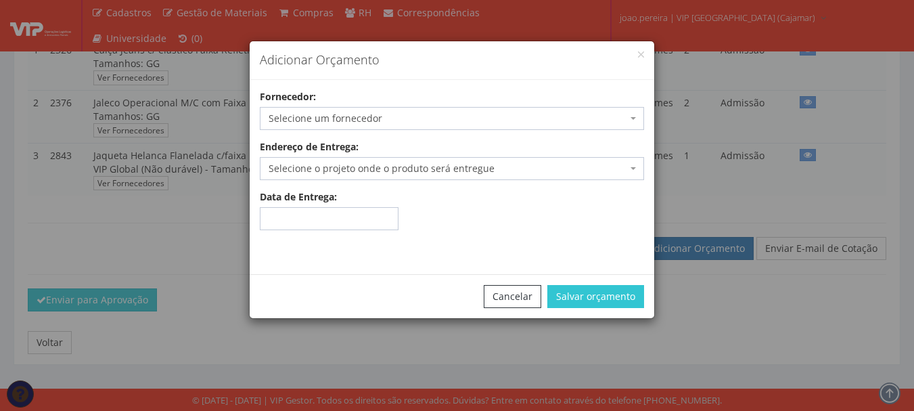
click at [375, 118] on span "Selecione um fornecedor" at bounding box center [448, 119] width 359 height 14
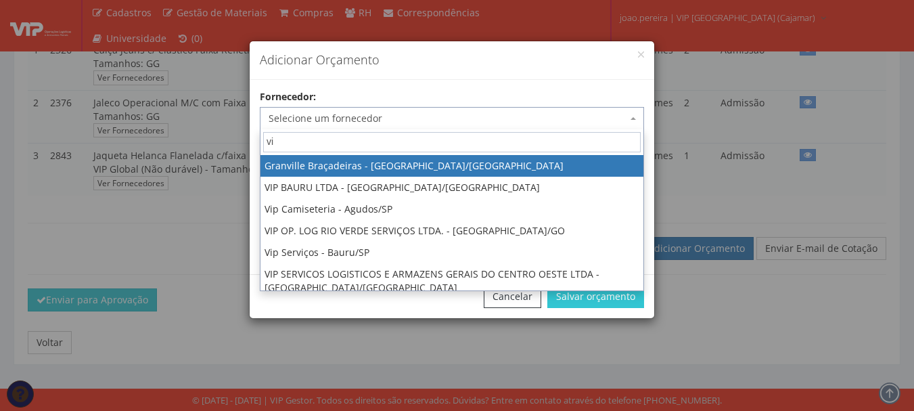
type input "vip"
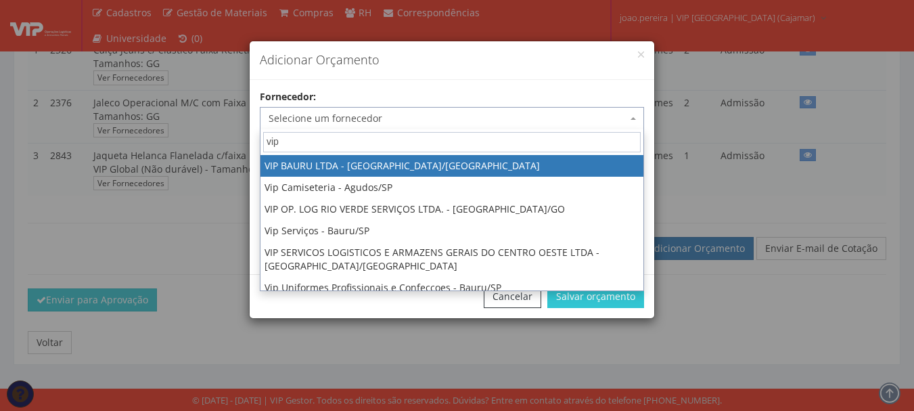
select select "532"
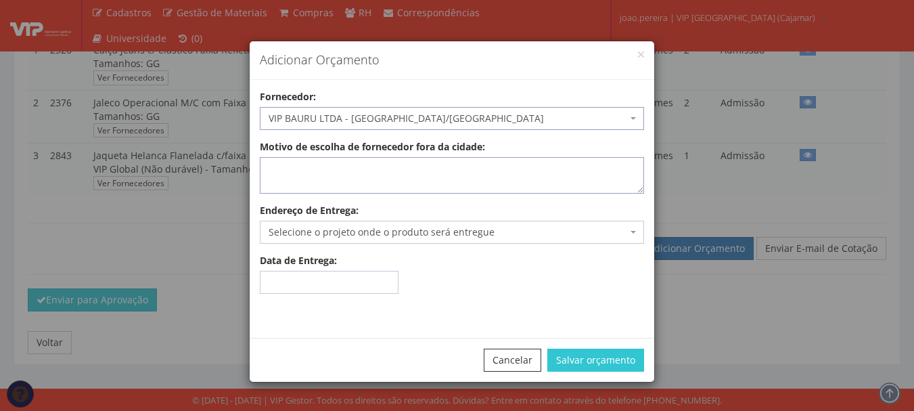
click at [367, 174] on textarea "Motivo de escolha de fornecedor fora da cidade:" at bounding box center [452, 175] width 384 height 37
type textarea "estoque"
click at [349, 224] on span "Selecione o projeto onde o produto será entregue" at bounding box center [452, 232] width 384 height 23
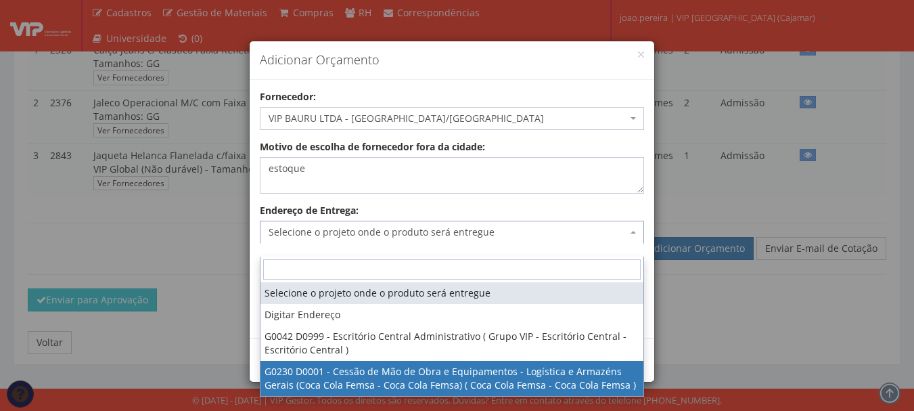
select select "230"
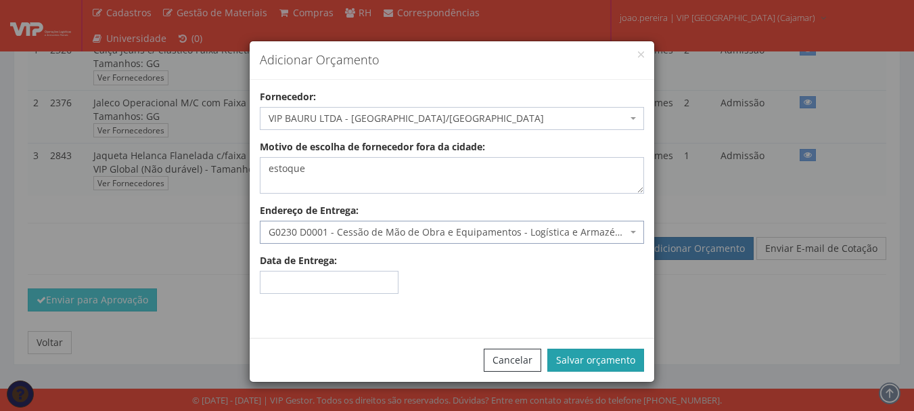
click at [574, 359] on button "Salvar orçamento" at bounding box center [596, 360] width 97 height 23
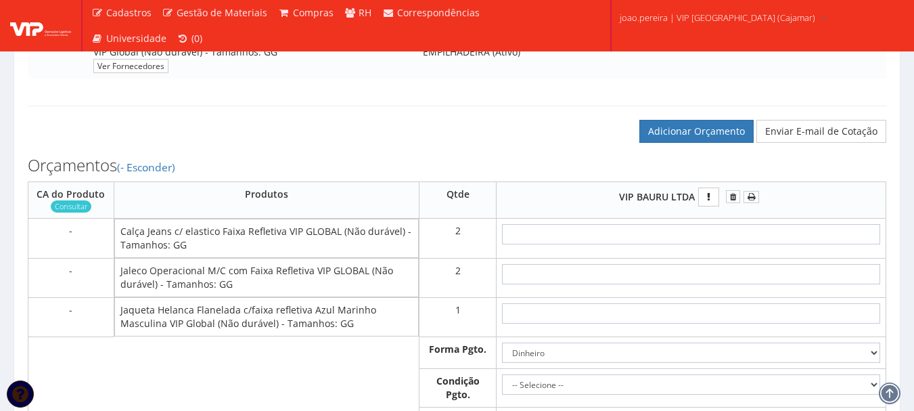
scroll to position [474, 0]
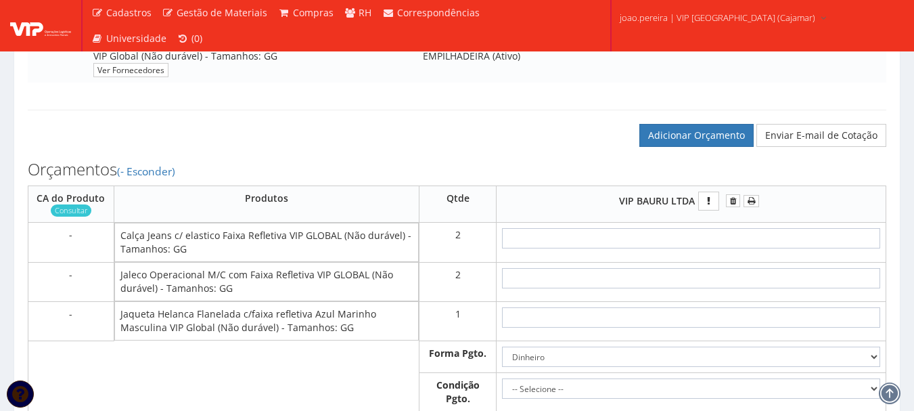
click at [723, 238] on td at bounding box center [691, 242] width 390 height 39
click at [726, 248] on input "text" at bounding box center [691, 238] width 378 height 20
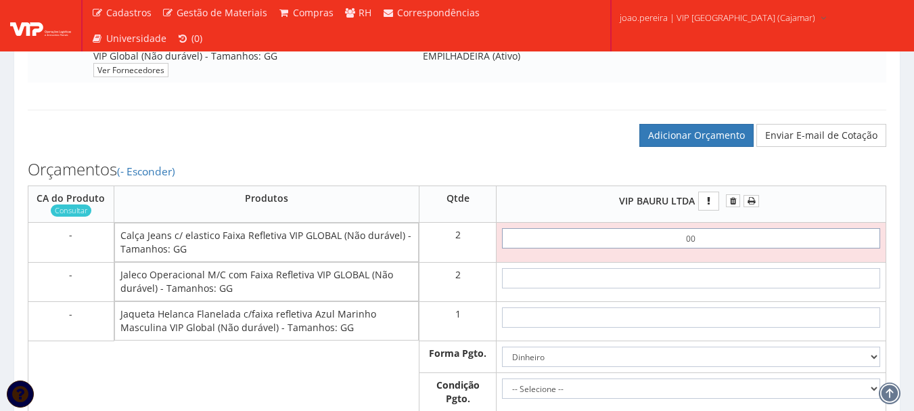
type input "00"
type input "1"
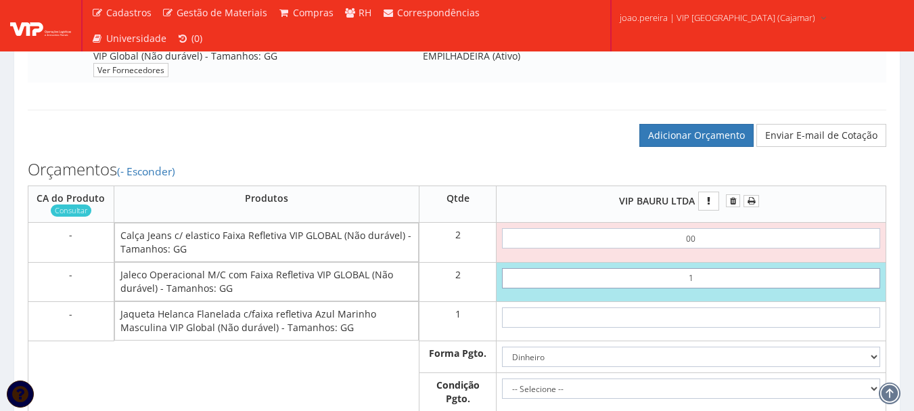
type input "2,00"
type input "10"
type input "20,00"
type input "1,00"
type input "2,00"
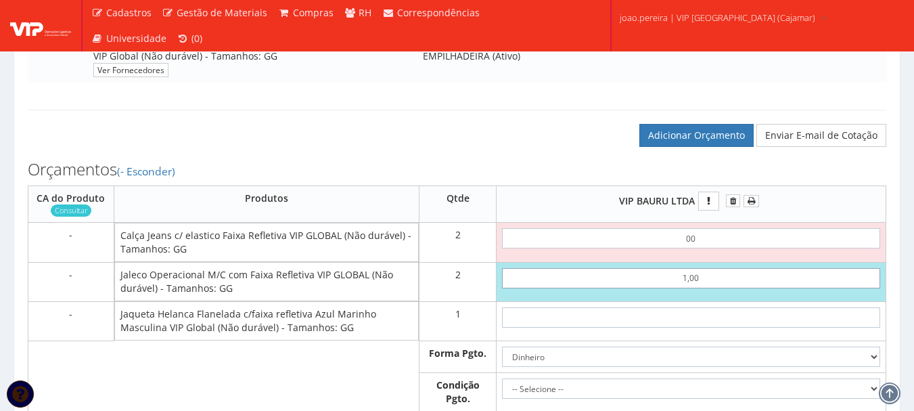
type input "1,00"
click at [727, 248] on input "00" at bounding box center [691, 238] width 378 height 20
type input "0,01"
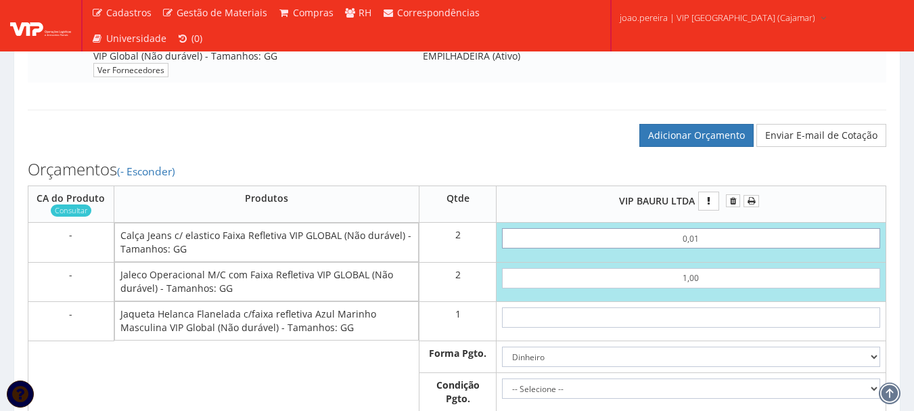
type input "2,02"
type input "0,01"
drag, startPoint x: 740, startPoint y: 288, endPoint x: 489, endPoint y: 341, distance: 255.9
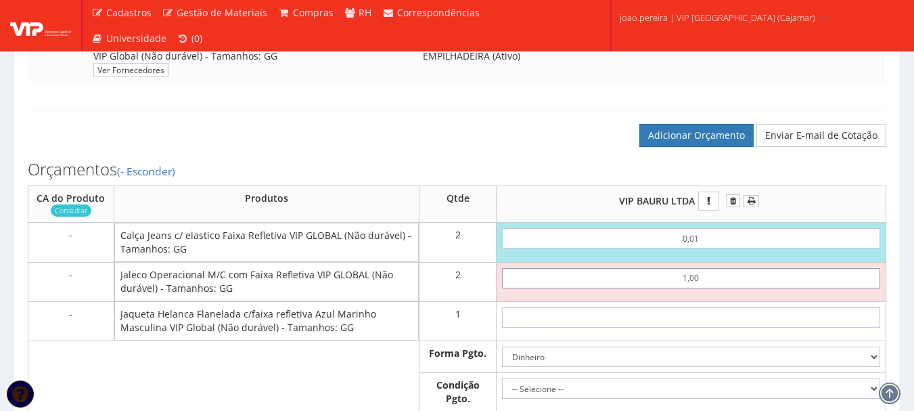
type input "0"
type input "0,02"
type input "0,01"
type input "0,04"
type input "0,01"
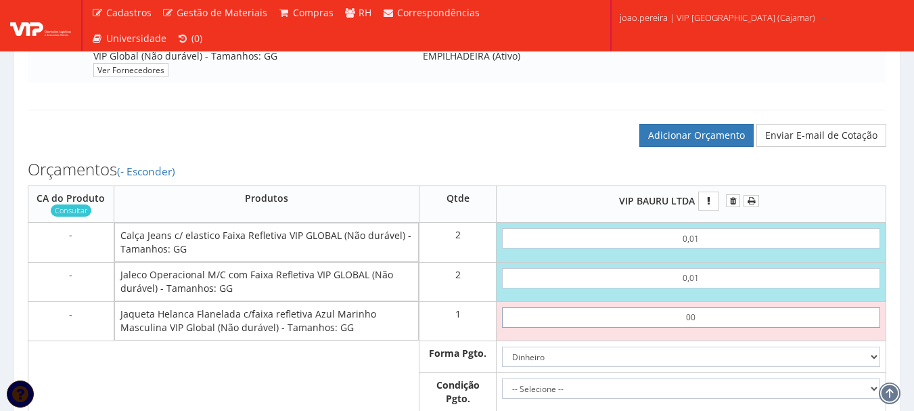
type input "0,01"
type input "0,05"
type input "0,01"
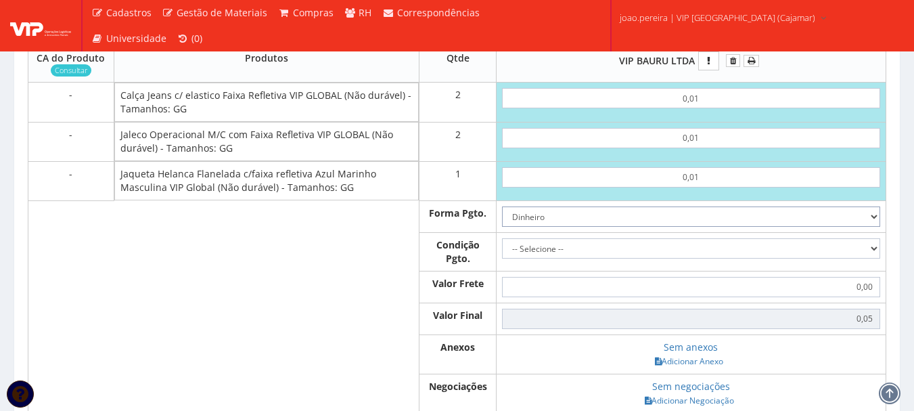
scroll to position [677, 0]
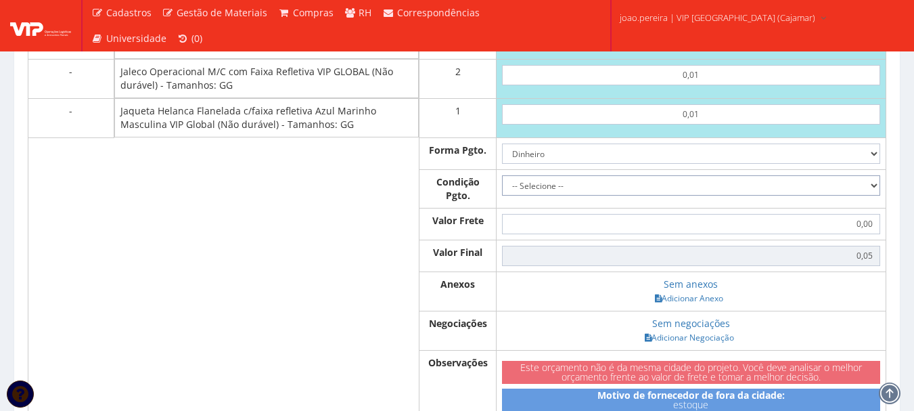
click at [865, 192] on select "-- Selecione -- À vista 7 dias 10 dias" at bounding box center [691, 185] width 378 height 20
select select "0"
click at [502, 188] on select "-- Selecione -- À vista 7 dias 10 dias" at bounding box center [691, 185] width 378 height 20
click at [688, 305] on link "Adicionar Anexo" at bounding box center [689, 298] width 76 height 14
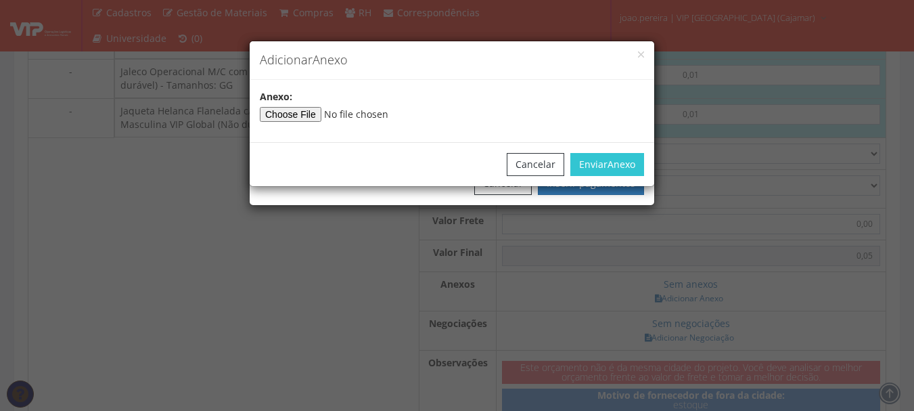
click at [311, 120] on input"] "file" at bounding box center [352, 114] width 184 height 15
type input"] "C:\fakepath\PEDIDOS SEM NOTA FISCAL ESTOQUE.docx"
click at [596, 164] on button "Enviar Anexo" at bounding box center [608, 164] width 74 height 23
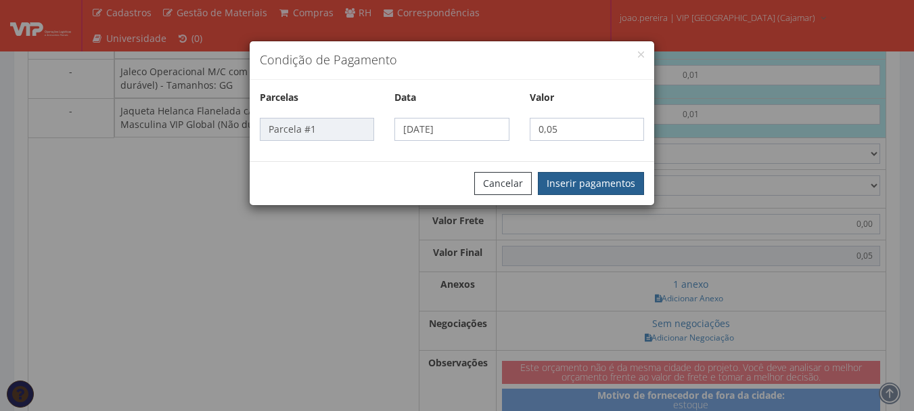
click at [597, 172] on button "Inserir pagamentos" at bounding box center [591, 183] width 106 height 23
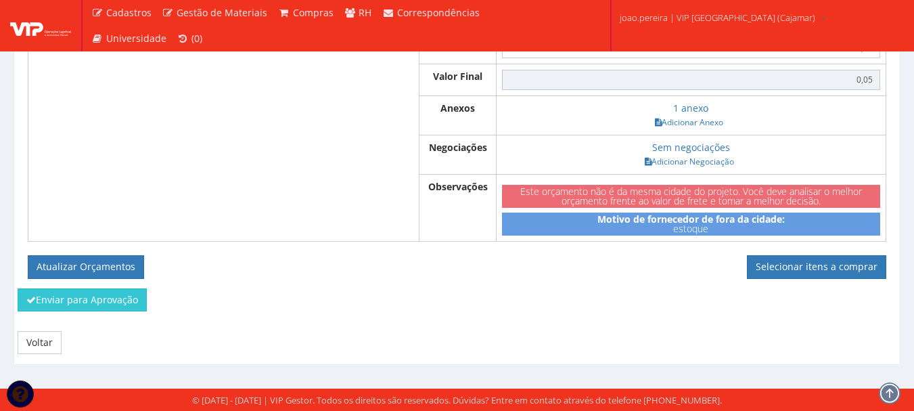
scroll to position [871, 0]
click at [76, 261] on button "Atualizar Orçamentos" at bounding box center [86, 266] width 116 height 23
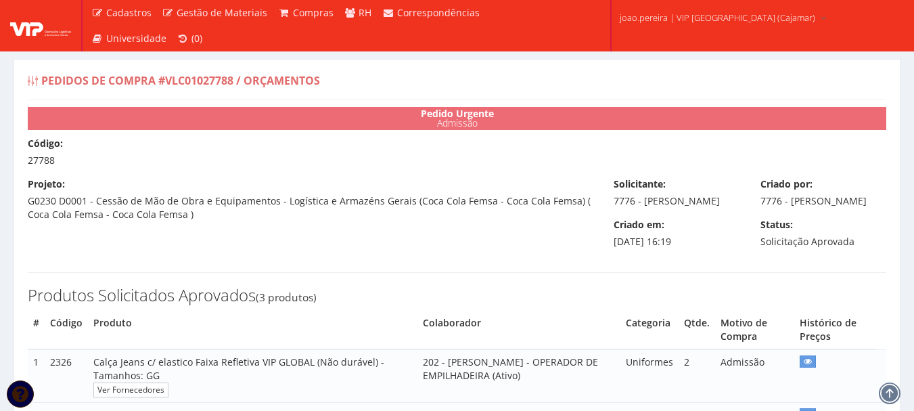
select select "0"
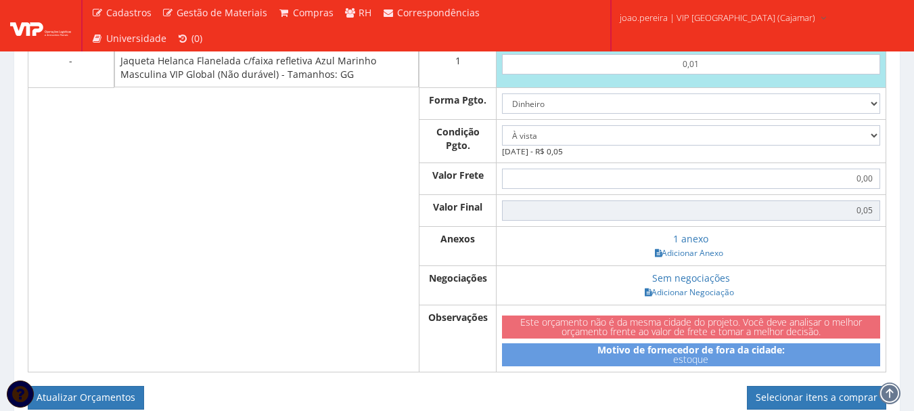
scroll to position [812, 0]
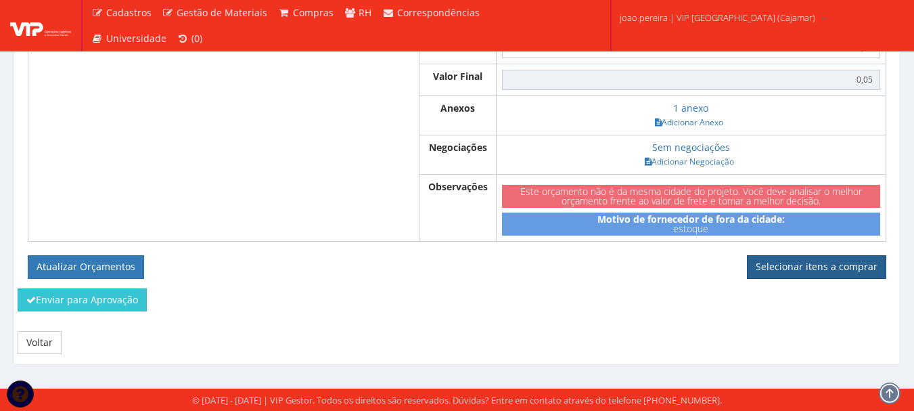
click at [828, 278] on link "Selecionar itens a comprar" at bounding box center [816, 266] width 139 height 23
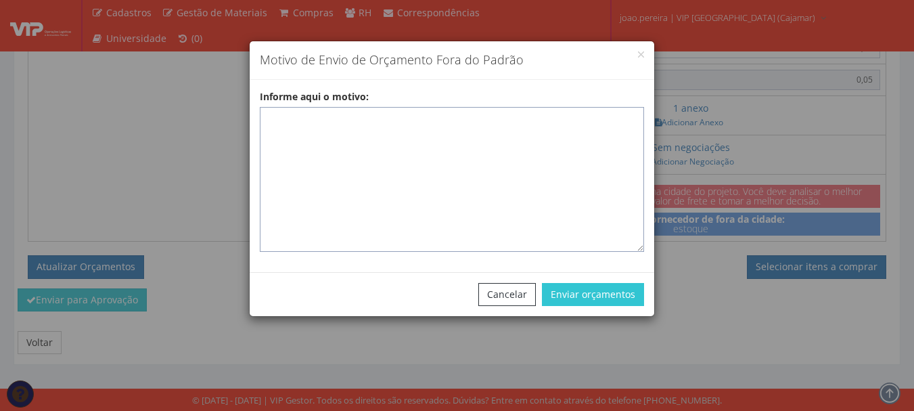
click at [453, 136] on textarea "Informe aqui o motivo:" at bounding box center [452, 179] width 384 height 145
paste textarea "EPIS ou UNIFORMES - Pedido de compra para emissão de ficha de EPIS ou Uniformes…"
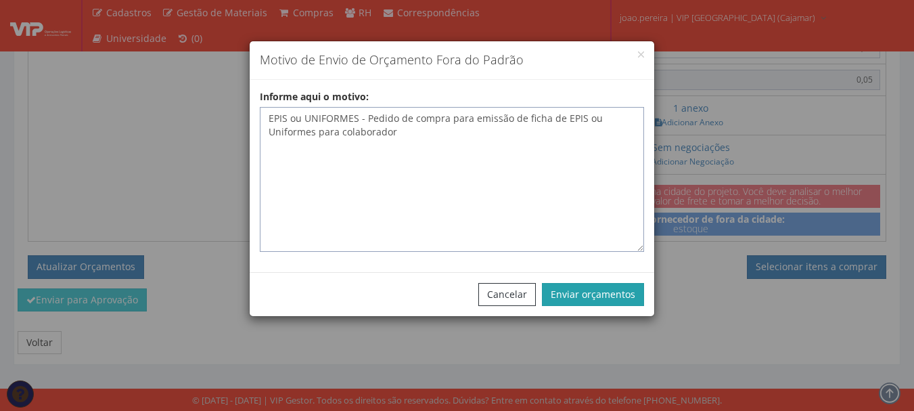
type textarea "EPIS ou UNIFORMES - Pedido de compra para emissão de ficha de EPIS ou Uniformes…"
click at [589, 304] on button "Enviar orçamentos" at bounding box center [593, 294] width 102 height 23
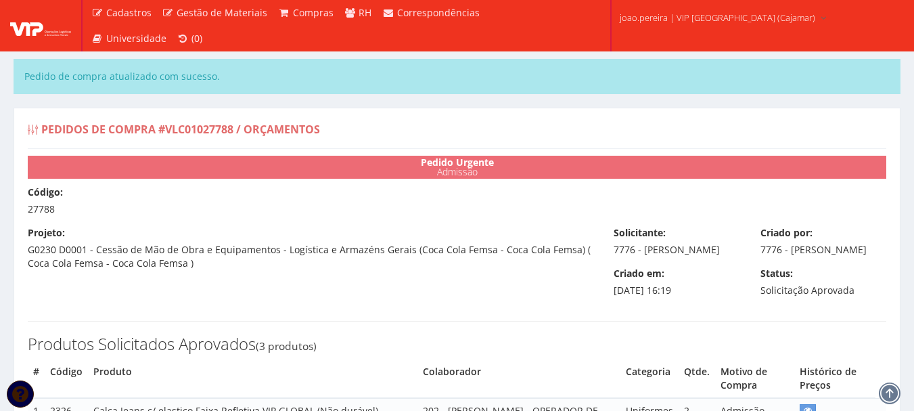
select select "0"
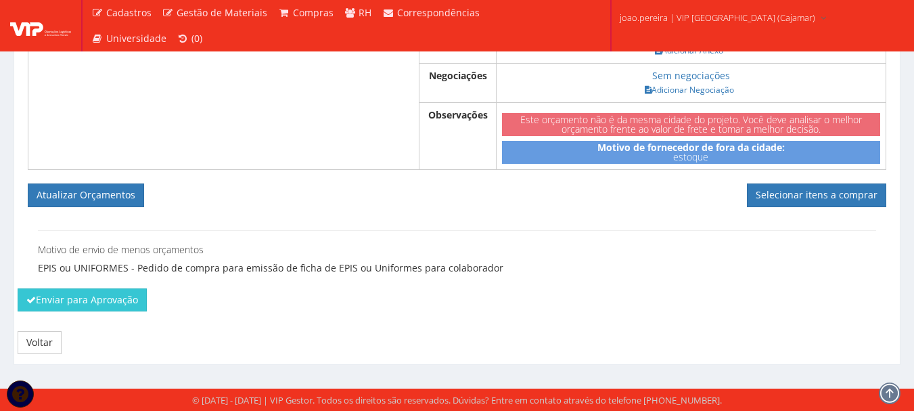
scroll to position [943, 0]
click at [825, 198] on link "Selecionar itens a comprar" at bounding box center [816, 194] width 139 height 23
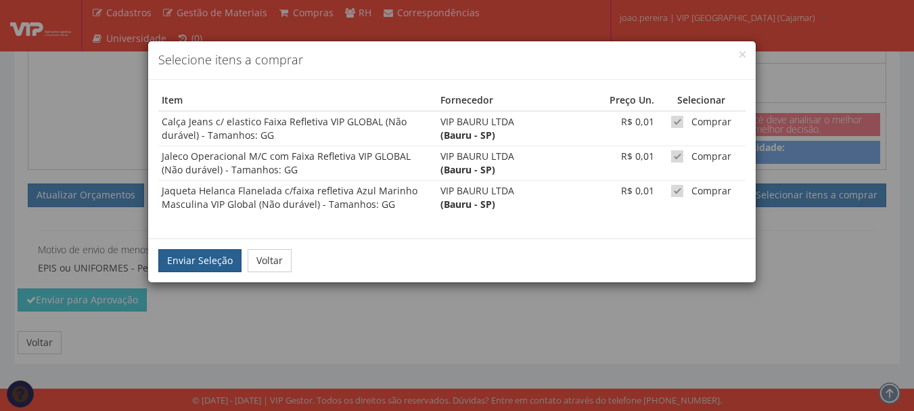
click at [210, 261] on button "Enviar Seleção" at bounding box center [199, 260] width 83 height 23
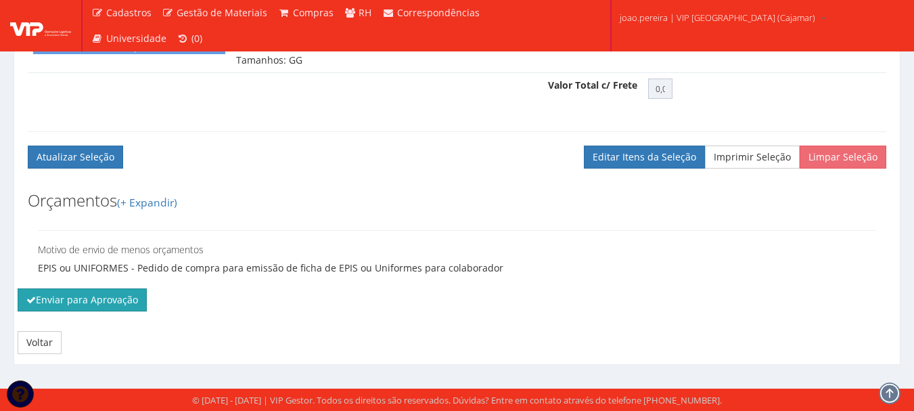
scroll to position [717, 0]
click at [128, 308] on button "Enviar para Aprovação" at bounding box center [82, 299] width 129 height 23
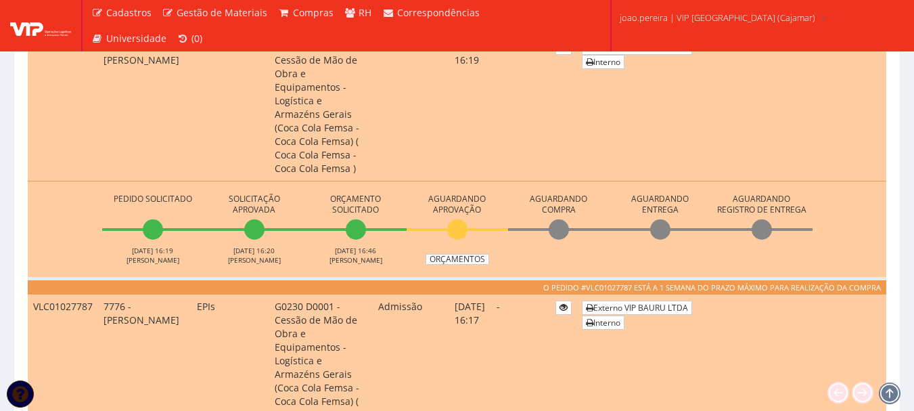
scroll to position [474, 0]
